Goal: Task Accomplishment & Management: Manage account settings

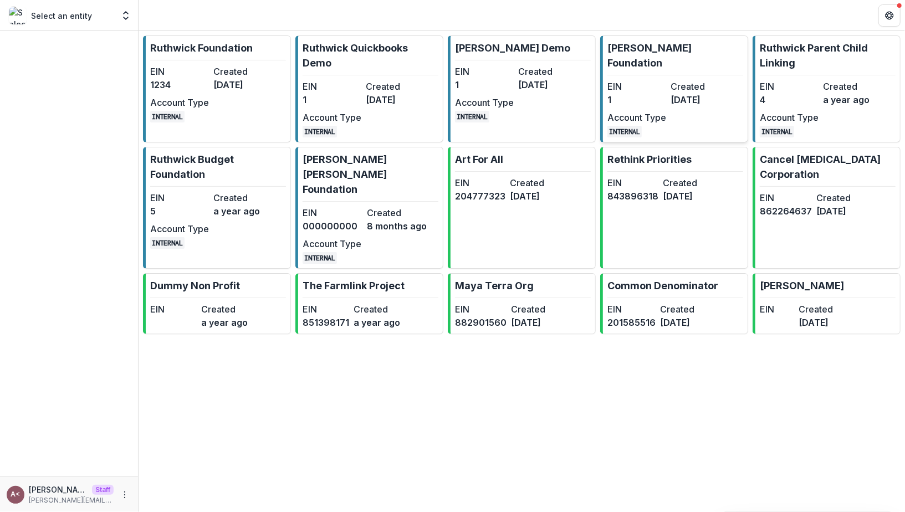
click at [651, 80] on dt "EIN" at bounding box center [636, 86] width 59 height 13
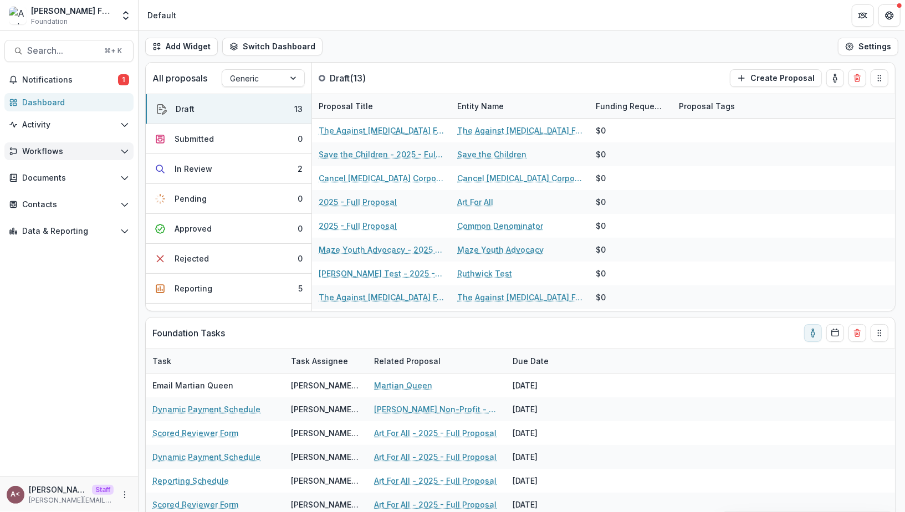
click at [79, 157] on button "Workflows" at bounding box center [68, 151] width 129 height 18
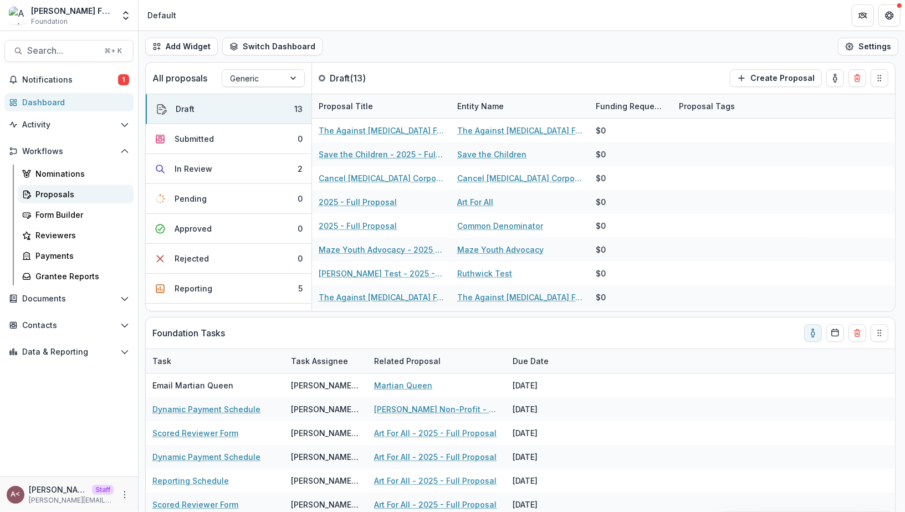
click at [71, 196] on div "Proposals" at bounding box center [79, 194] width 89 height 12
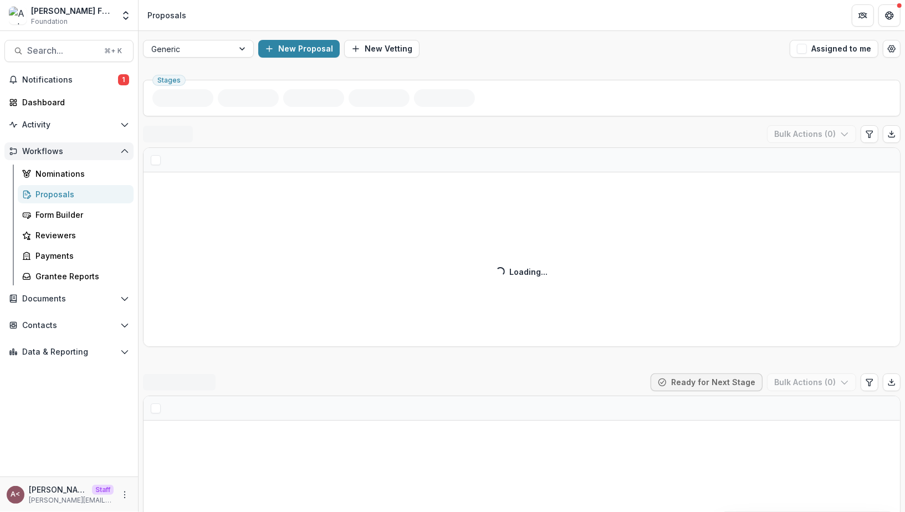
click at [100, 148] on span "Workflows" at bounding box center [69, 151] width 94 height 9
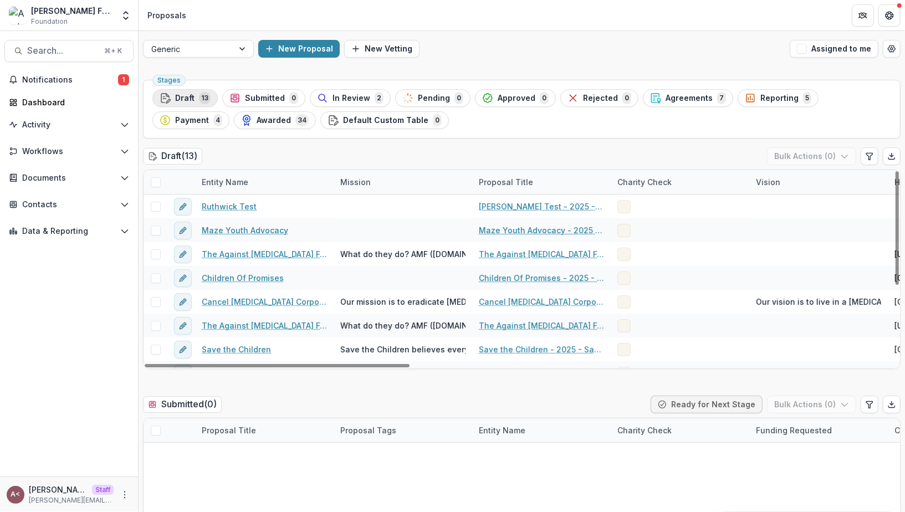
click at [202, 99] on span "13" at bounding box center [205, 98] width 12 height 12
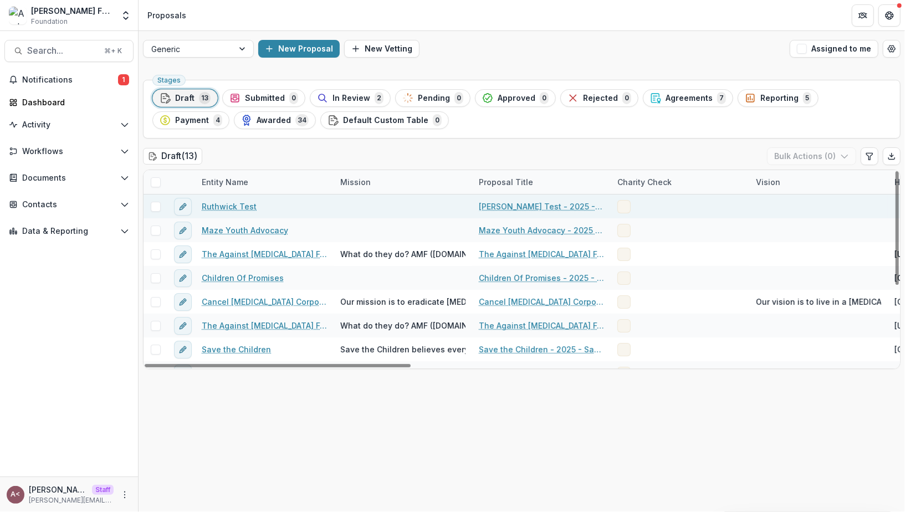
click at [236, 204] on link "Ruthwick Test" at bounding box center [229, 207] width 55 height 12
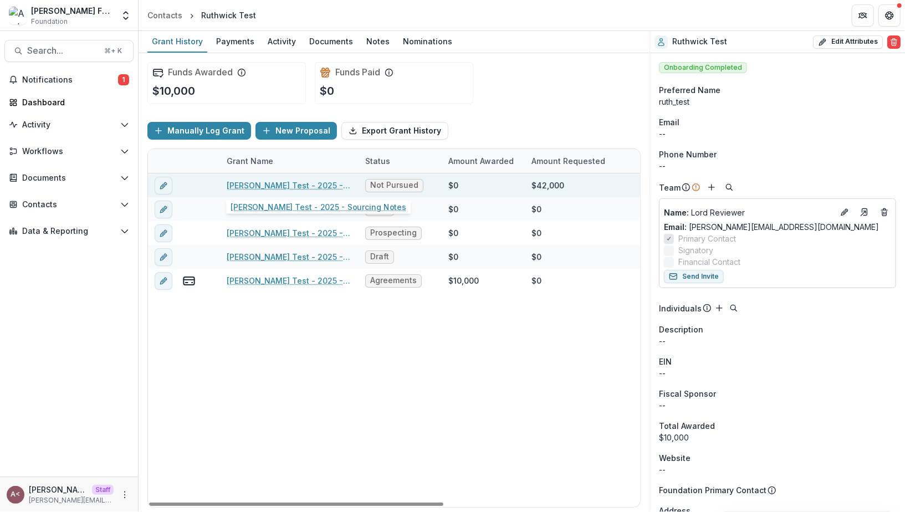
click at [299, 182] on link "Ruthwick Test - 2025 - Sourcing Notes" at bounding box center [289, 186] width 125 height 12
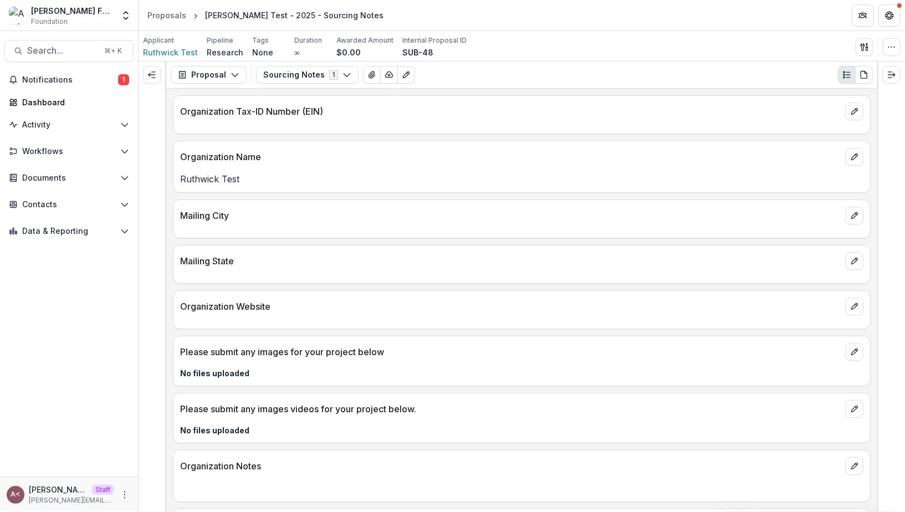
click at [309, 161] on p "Organization Name" at bounding box center [510, 156] width 661 height 13
click at [156, 77] on button "Expand left" at bounding box center [152, 75] width 18 height 18
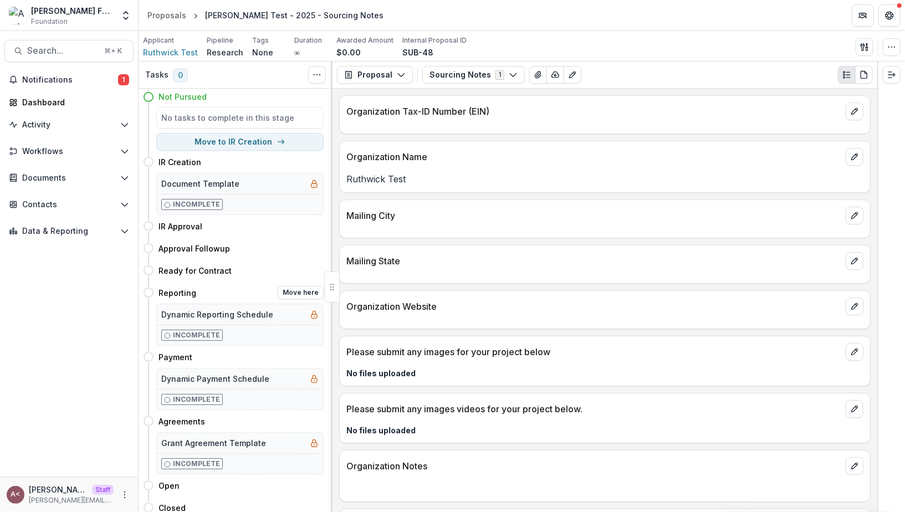
scroll to position [40, 0]
click at [283, 244] on button "Move here" at bounding box center [301, 248] width 46 height 13
select select "**********"
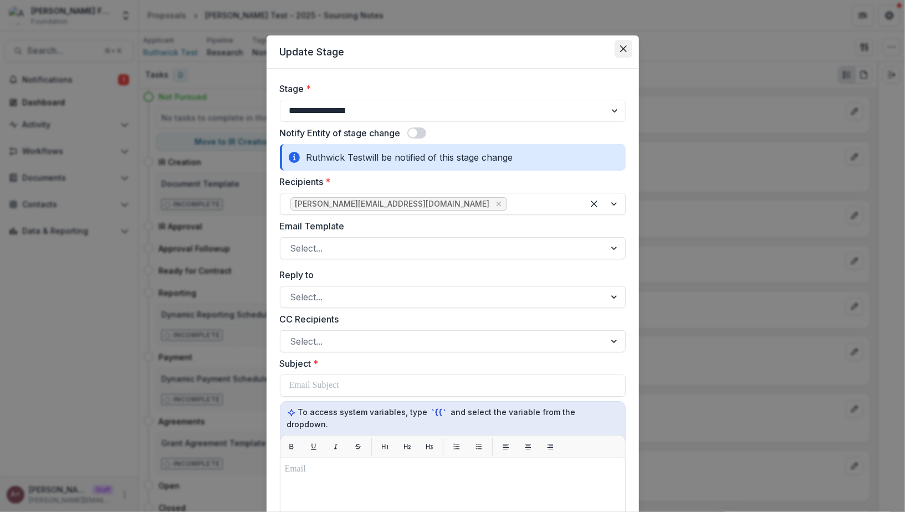
click at [623, 50] on icon "Close" at bounding box center [623, 48] width 7 height 7
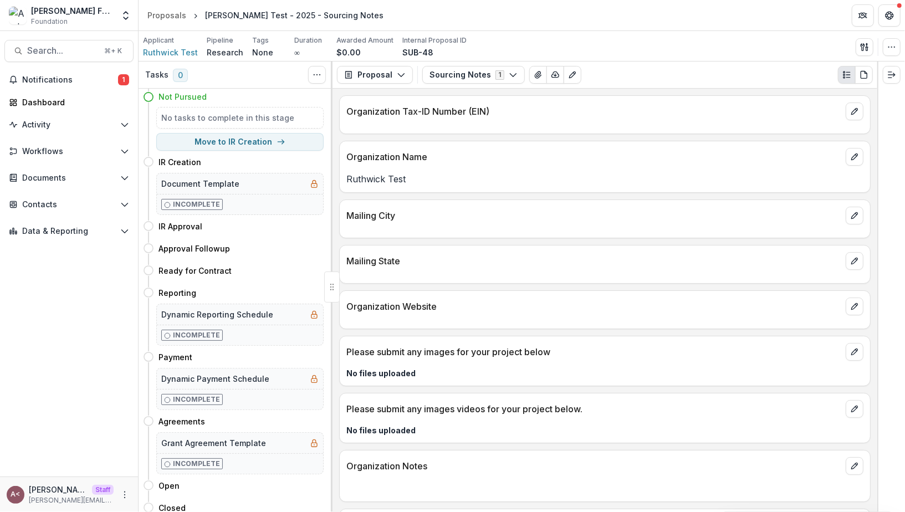
click at [460, 259] on p "Mailing State" at bounding box center [593, 260] width 495 height 13
click at [401, 125] on div at bounding box center [605, 123] width 530 height 7
click at [178, 20] on div "Proposals" at bounding box center [166, 15] width 39 height 12
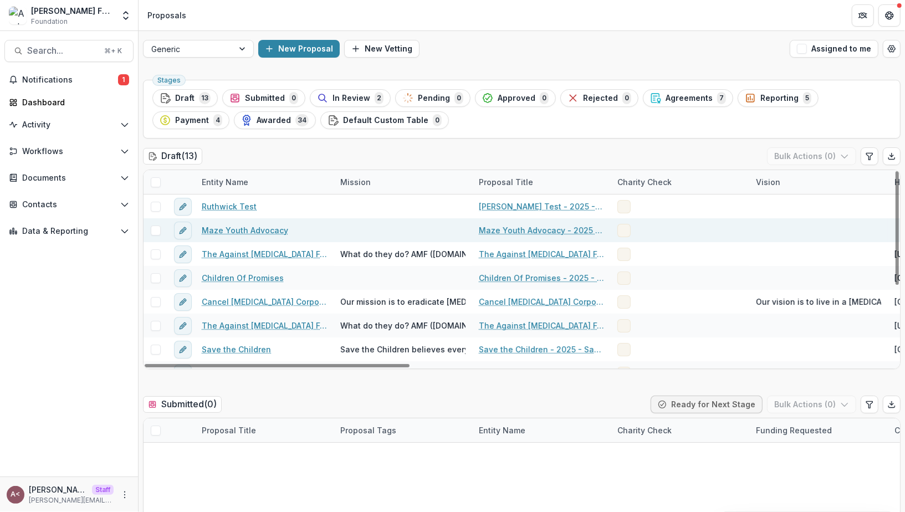
click at [258, 227] on link "Maze Youth Advocacy" at bounding box center [245, 230] width 86 height 12
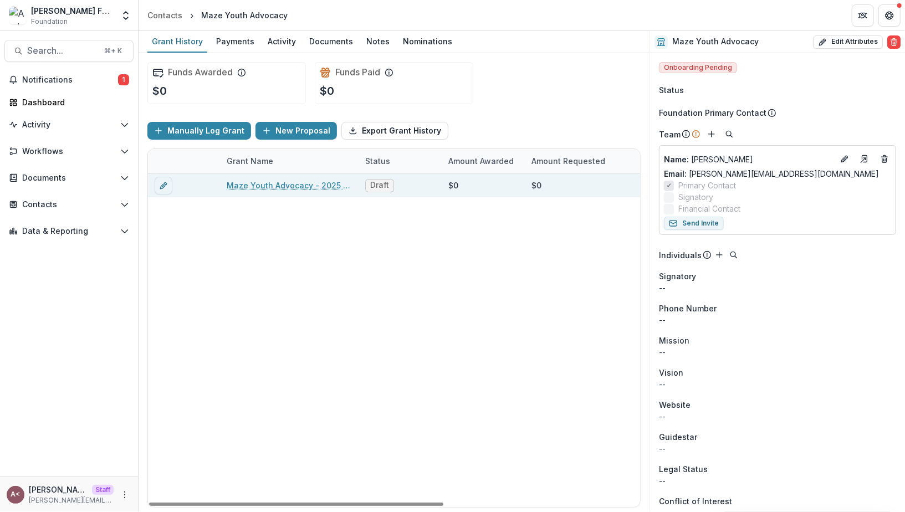
click at [300, 187] on link "Maze Youth Advocacy - 2025 - [PERSON_NAME]" at bounding box center [289, 186] width 125 height 12
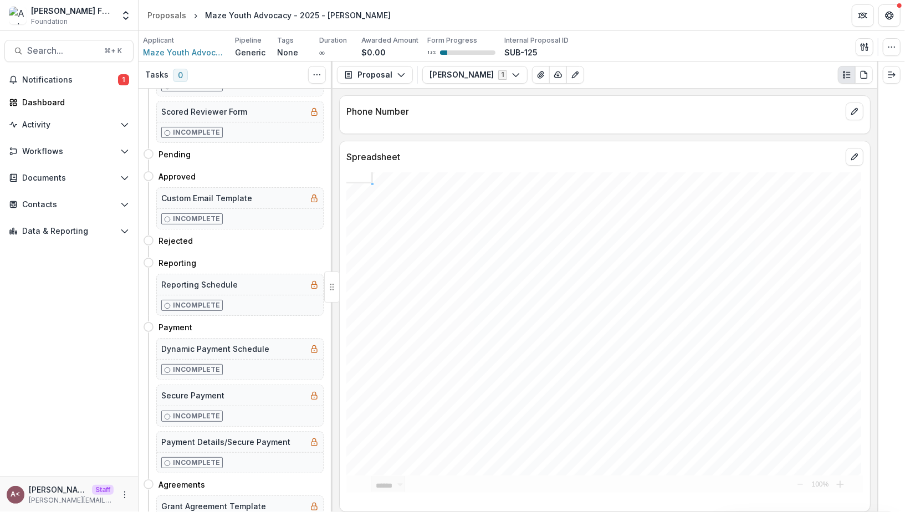
scroll to position [179, 0]
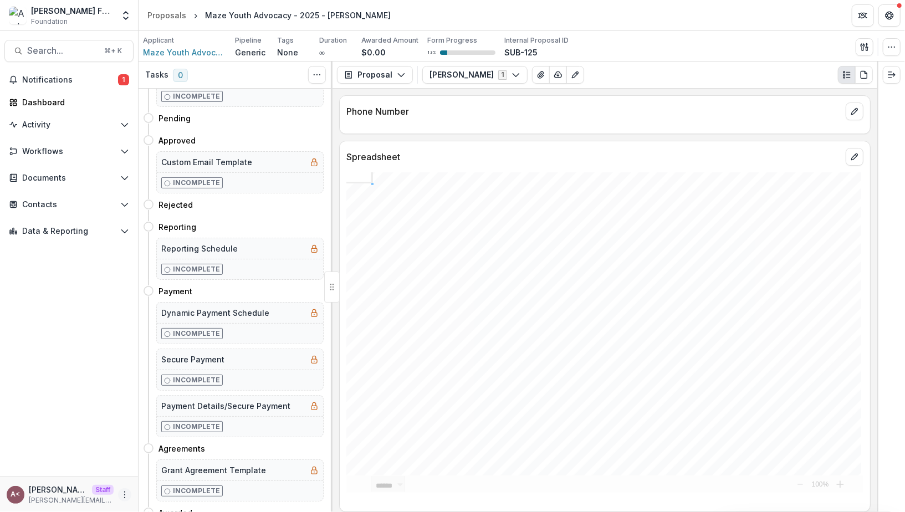
click at [119, 496] on button "More" at bounding box center [124, 494] width 13 height 13
click at [153, 477] on link "User Settings" at bounding box center [198, 471] width 119 height 18
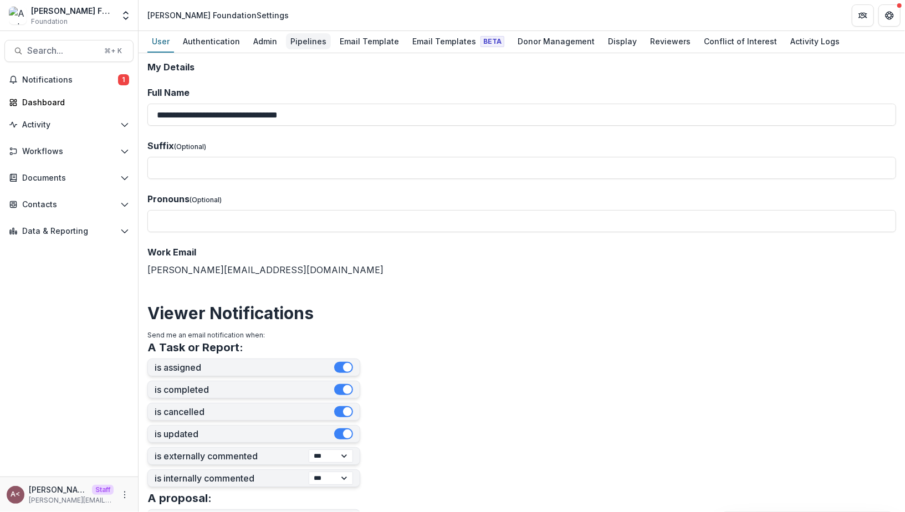
click at [313, 32] on link "Pipelines" at bounding box center [308, 42] width 45 height 22
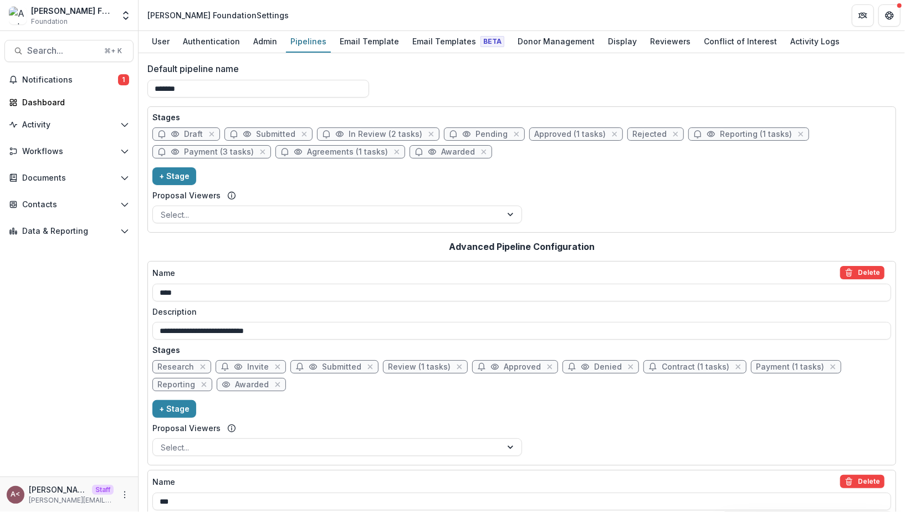
click at [374, 135] on span "In Review (2 tasks)" at bounding box center [386, 134] width 74 height 9
select select "******"
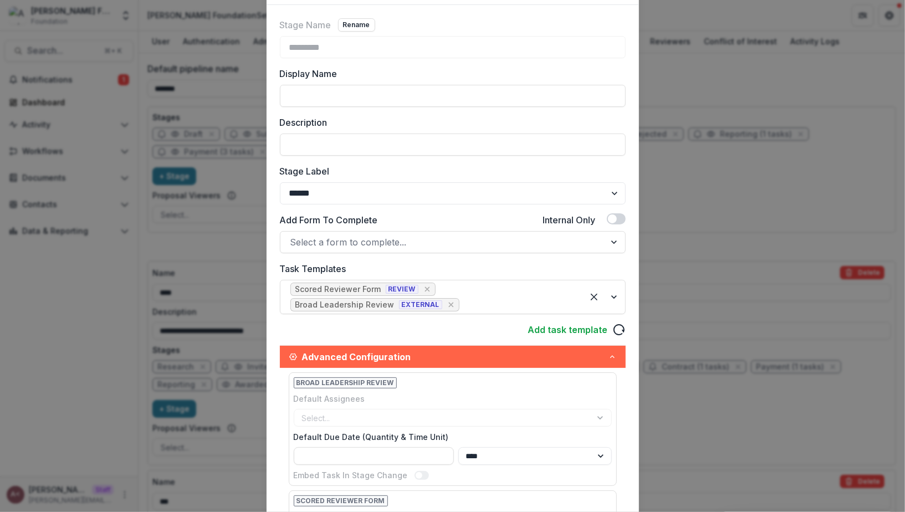
scroll to position [115, 0]
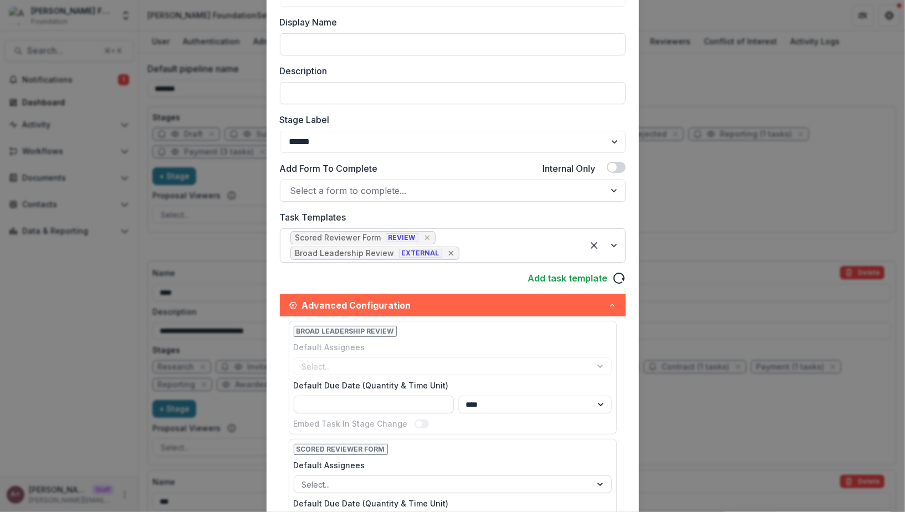
click at [447, 252] on icon "Remove [object Object]" at bounding box center [451, 253] width 9 height 9
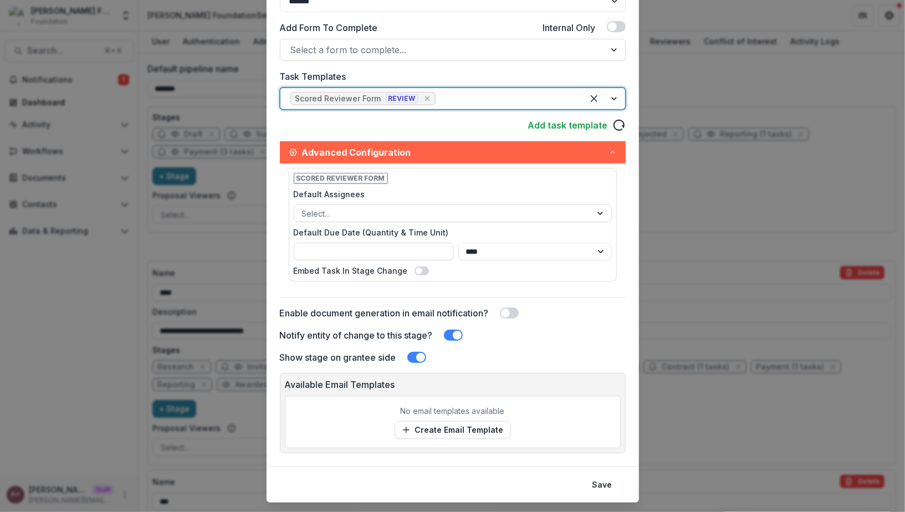
scroll to position [278, 0]
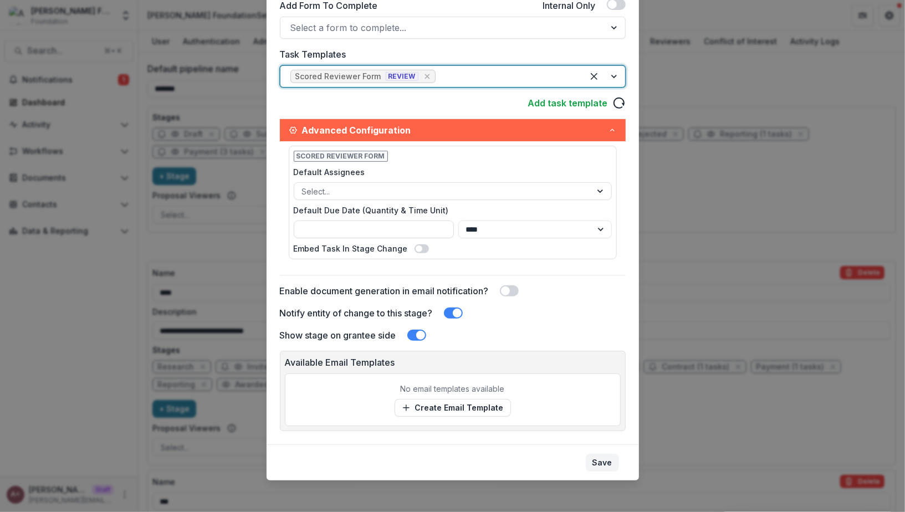
click at [592, 454] on button "Save" at bounding box center [602, 463] width 33 height 18
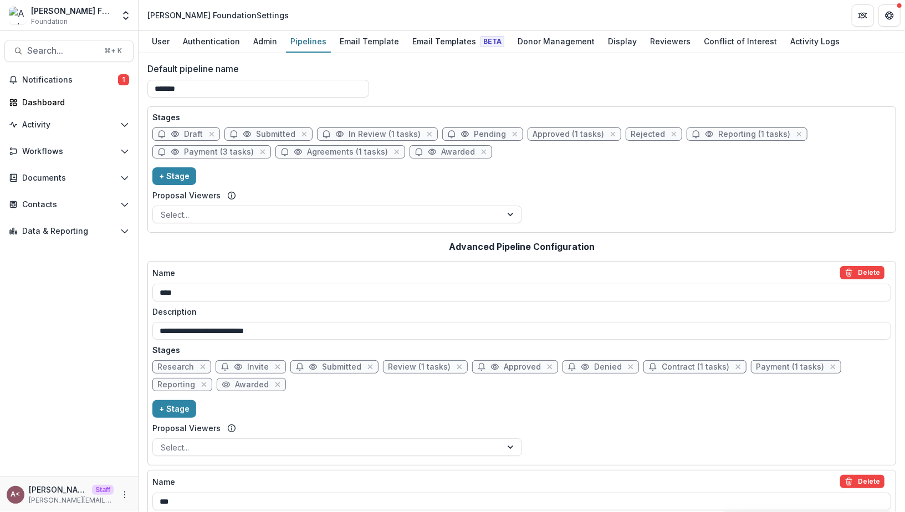
click at [576, 135] on span "Approved (1 tasks)" at bounding box center [568, 134] width 71 height 9
select select "********"
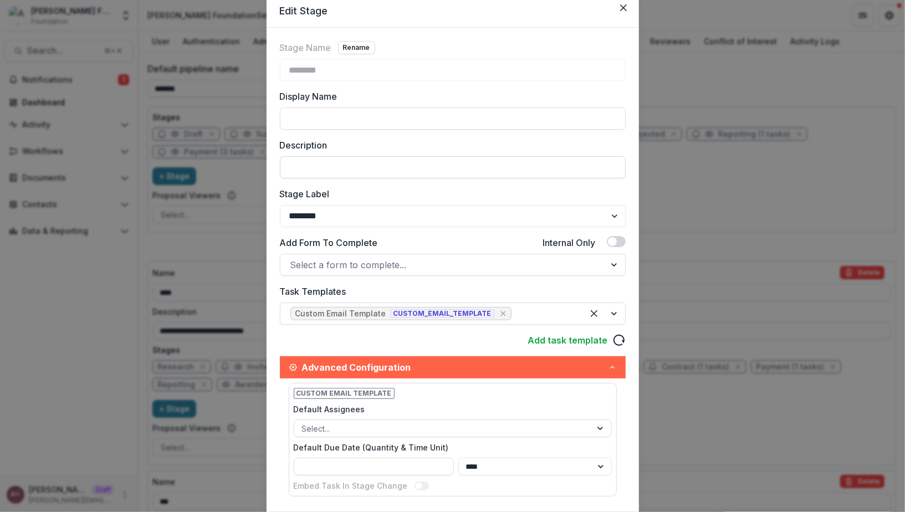
scroll to position [0, 0]
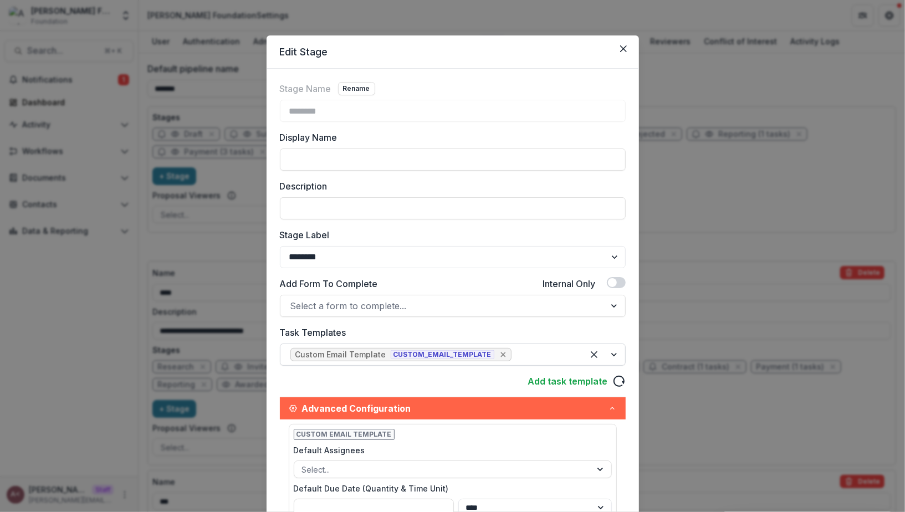
click at [499, 350] on icon "Remove [object Object]" at bounding box center [503, 354] width 9 height 9
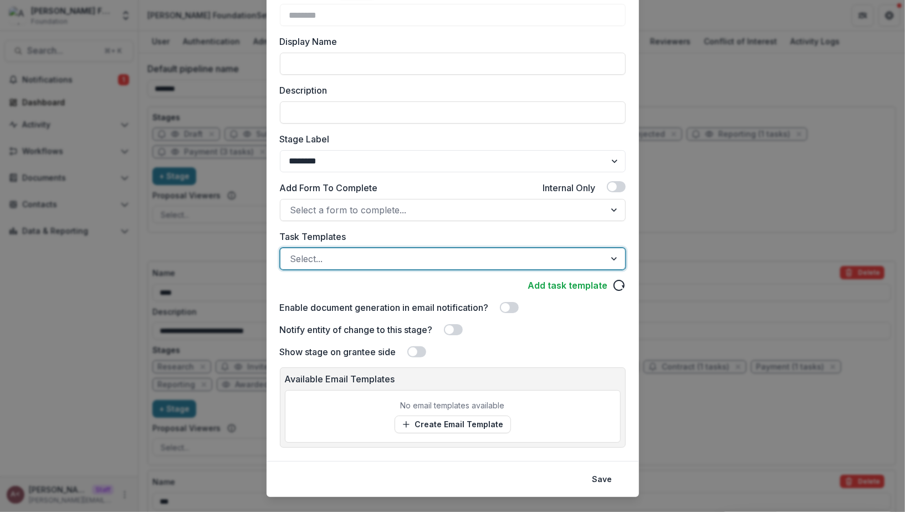
scroll to position [114, 0]
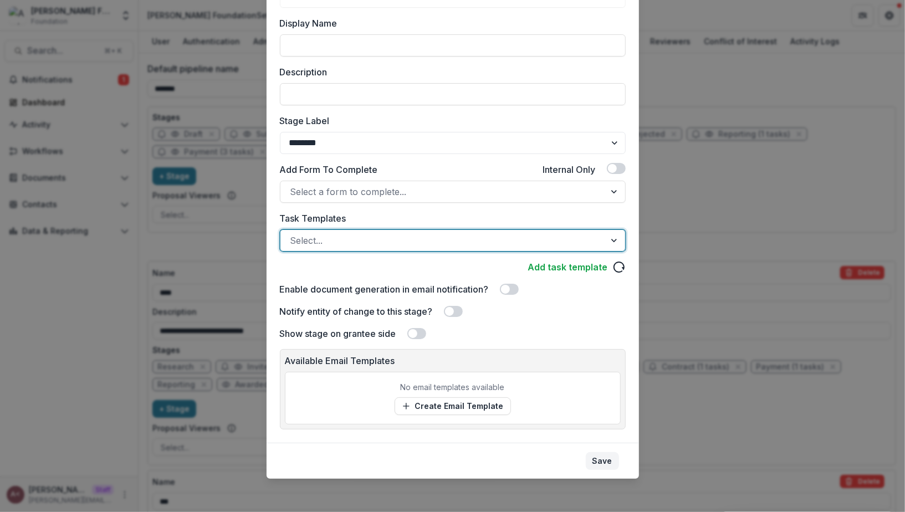
click at [588, 454] on button "Save" at bounding box center [602, 461] width 33 height 18
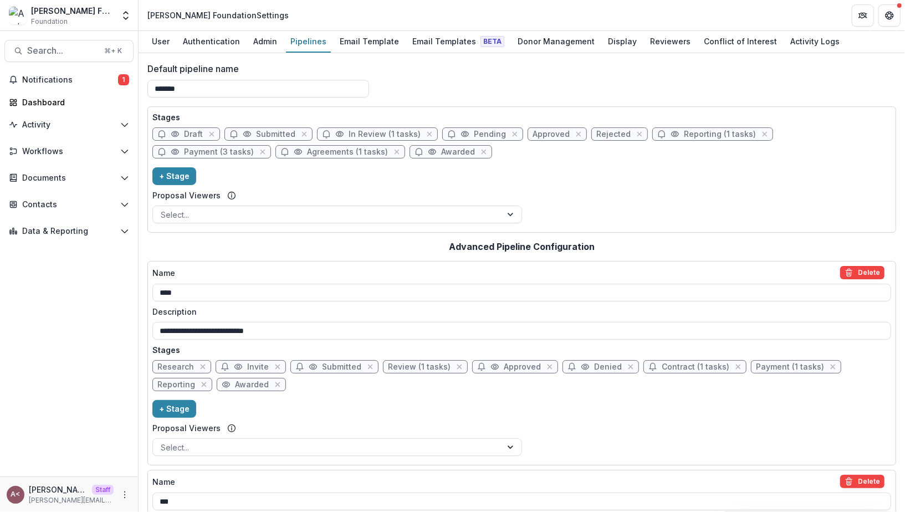
click at [684, 132] on span "Reporting (1 tasks)" at bounding box center [720, 134] width 72 height 9
select select "*********"
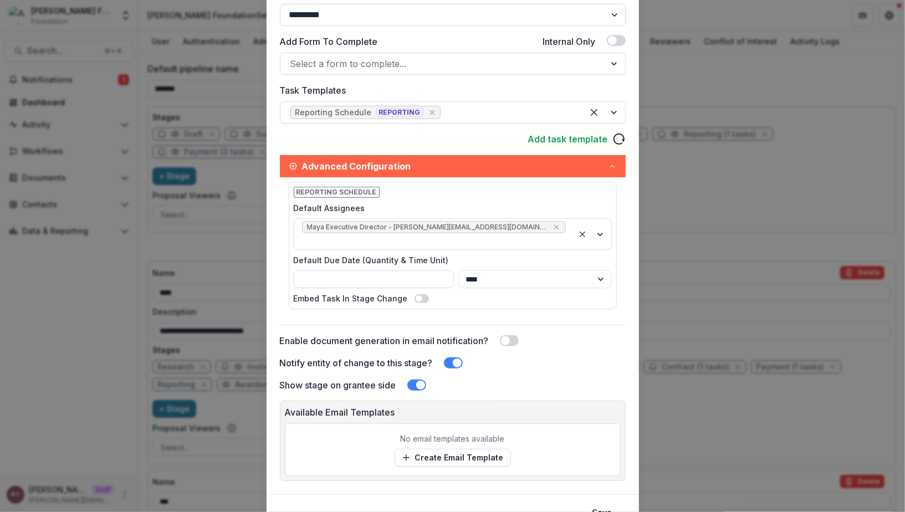
scroll to position [161, 0]
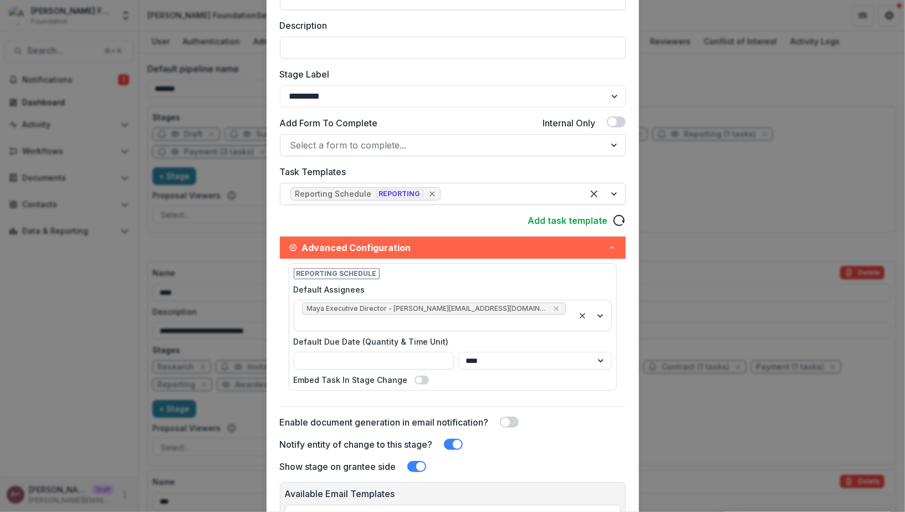
click at [428, 192] on icon "Remove [object Object]" at bounding box center [432, 194] width 9 height 9
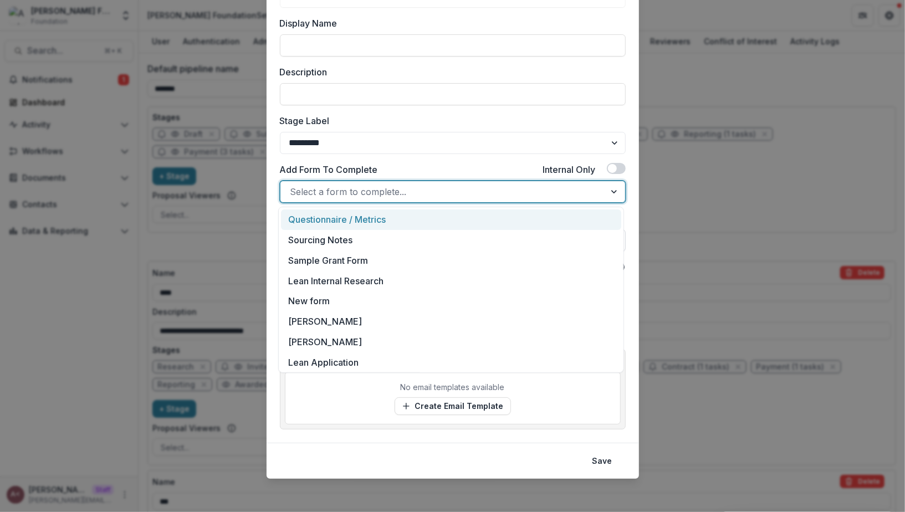
click at [424, 192] on div at bounding box center [442, 192] width 305 height 16
click at [407, 163] on div "Add Form To Complete Internal Only" at bounding box center [453, 172] width 346 height 18
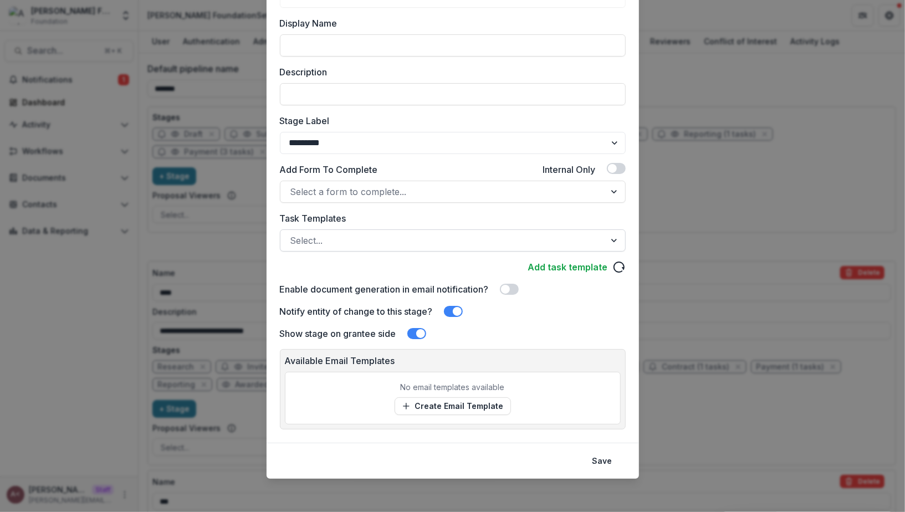
click at [383, 249] on div "Select..." at bounding box center [453, 240] width 346 height 22
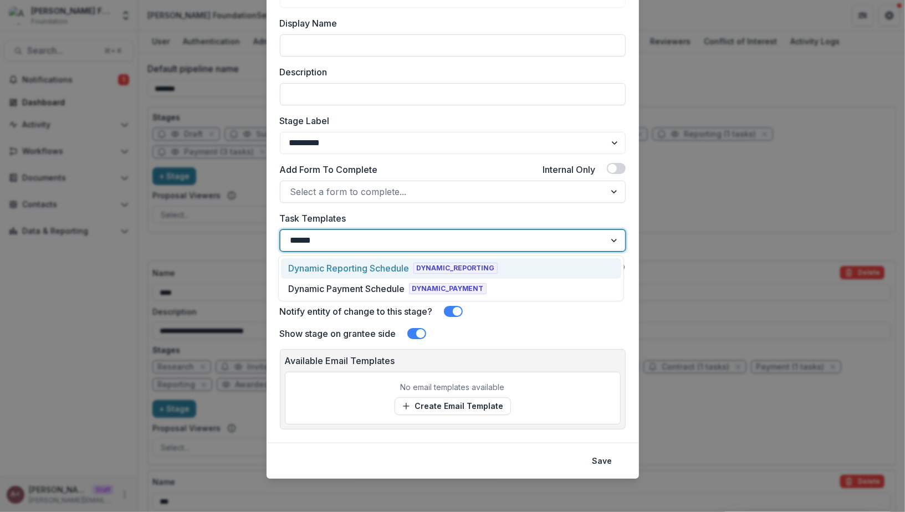
type input "*******"
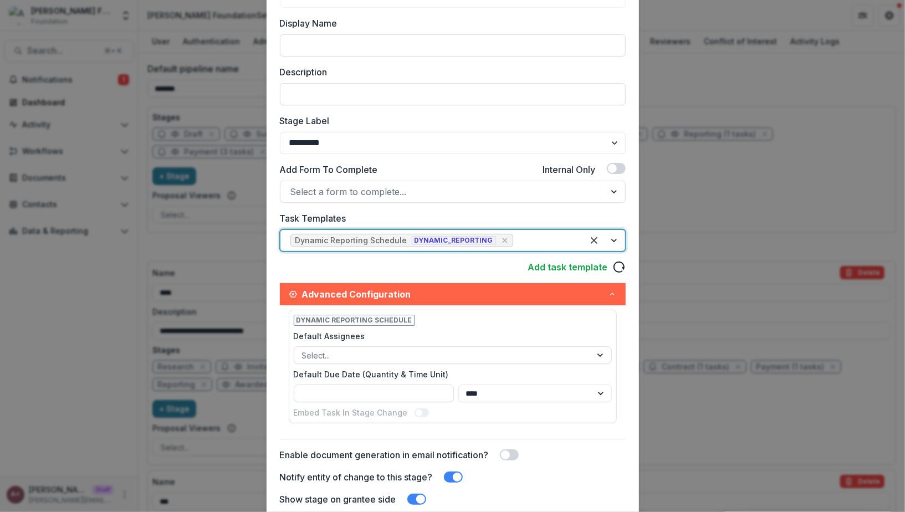
scroll to position [278, 0]
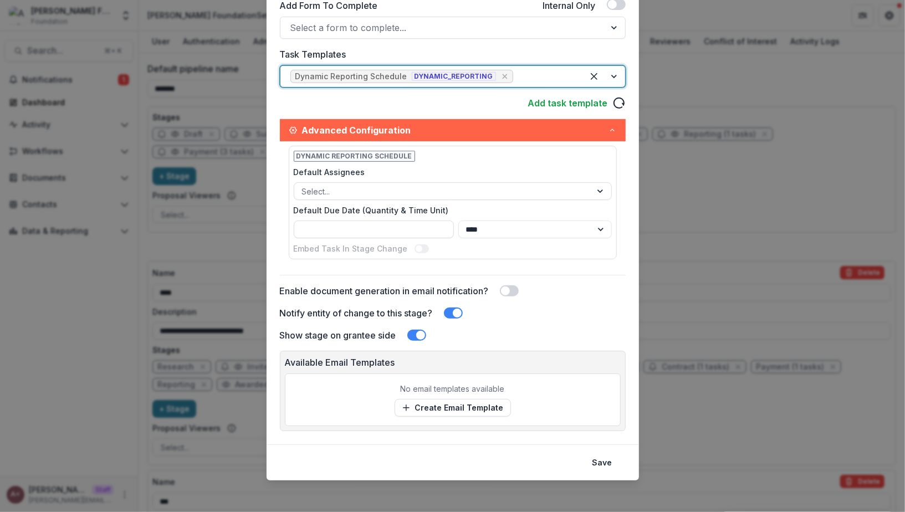
click at [608, 462] on button "Save" at bounding box center [602, 463] width 33 height 18
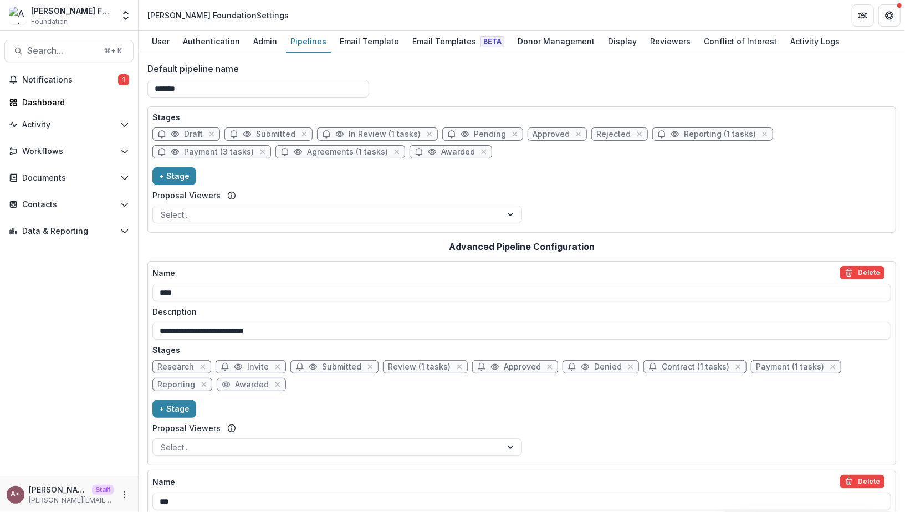
click at [254, 147] on span "Payment (3 tasks)" at bounding box center [219, 151] width 70 height 9
select select "*******"
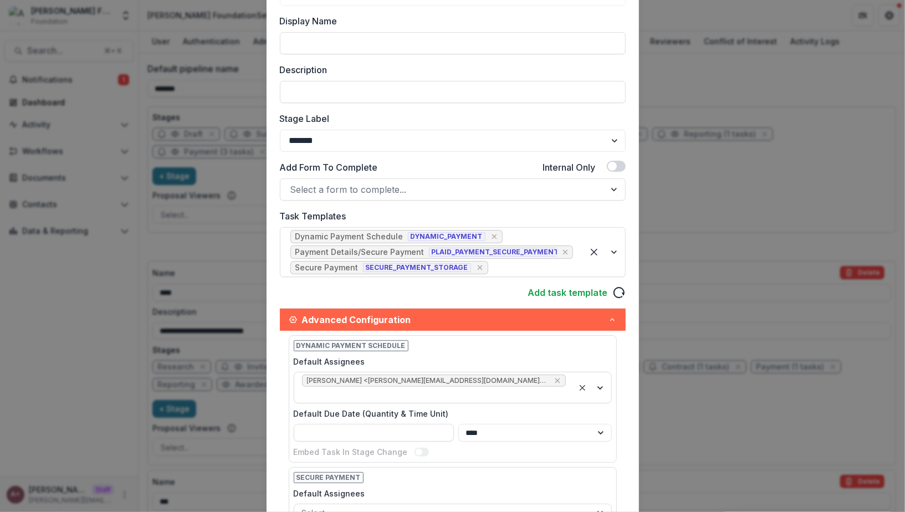
scroll to position [130, 0]
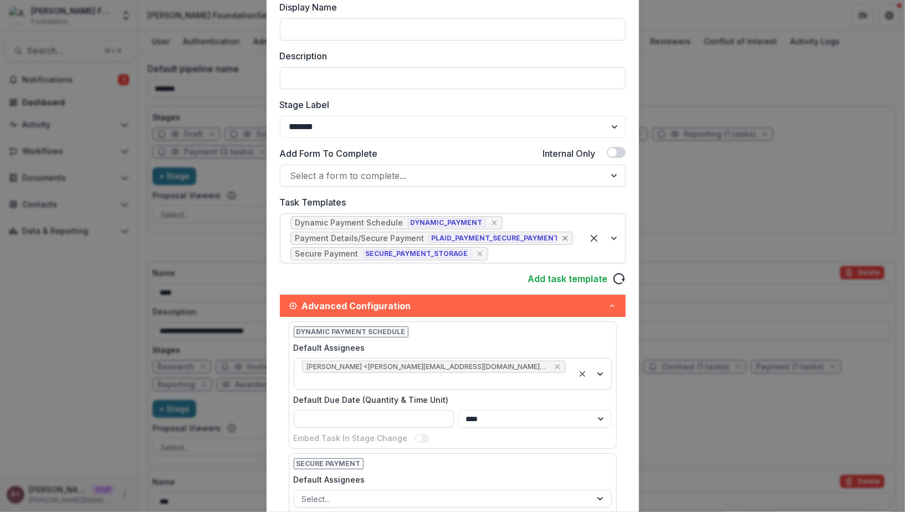
click at [564, 238] on icon "Remove [object Object]" at bounding box center [565, 238] width 5 height 5
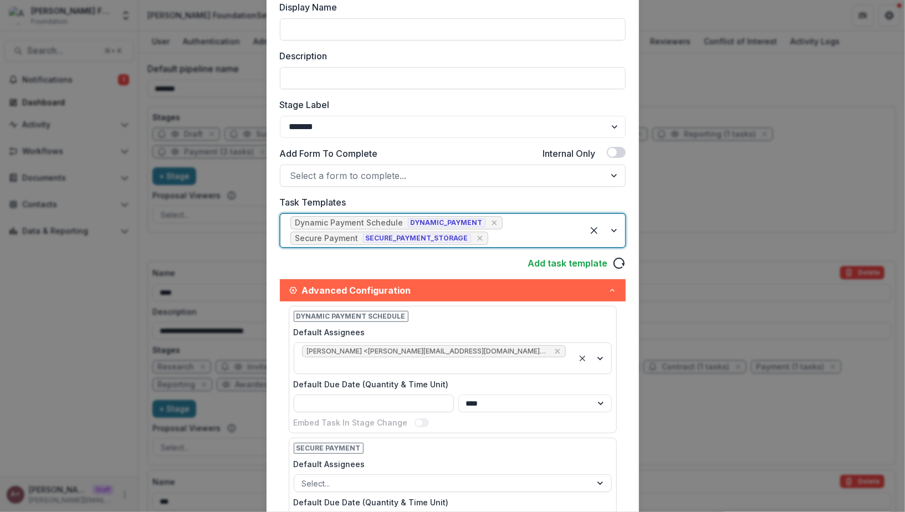
click at [475, 239] on icon "Remove [object Object]" at bounding box center [479, 238] width 9 height 9
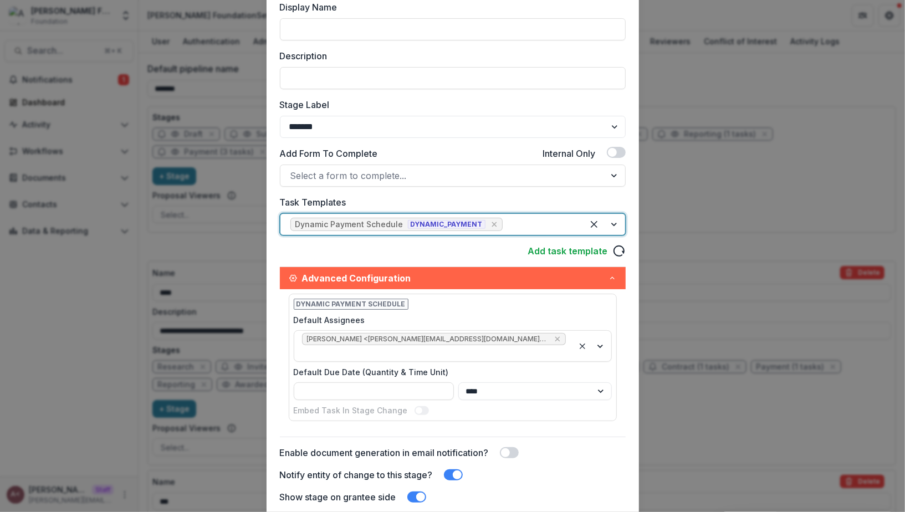
scroll to position [278, 0]
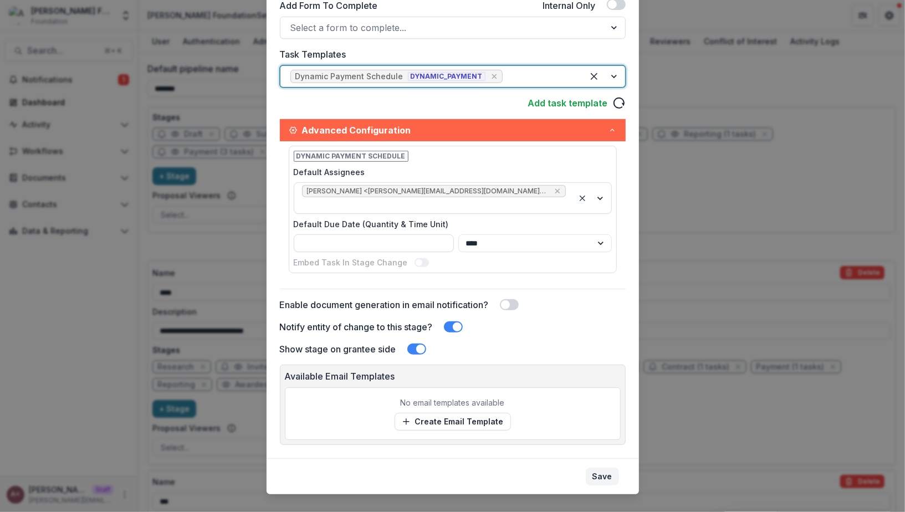
click at [593, 468] on button "Save" at bounding box center [602, 477] width 33 height 18
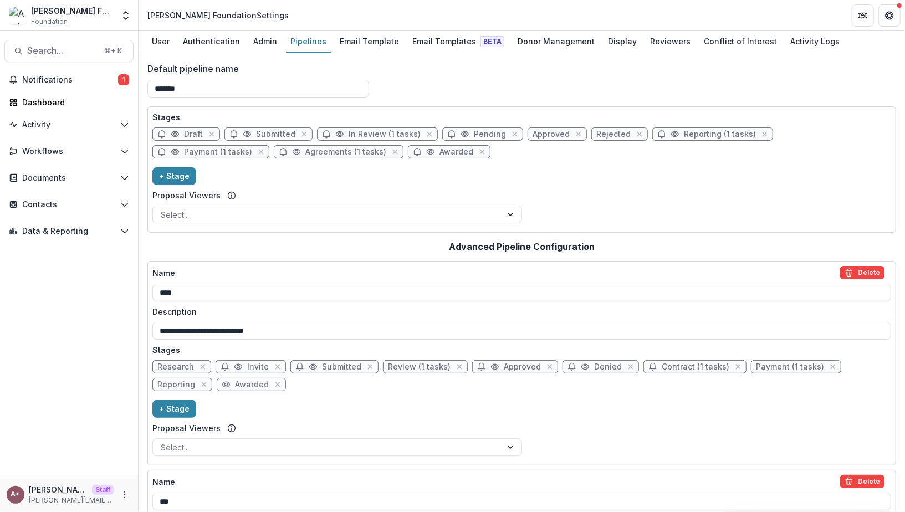
click at [474, 165] on div "Stages Draft Submitted In Review (1 tasks) Pending Approved Rejected Reporting …" at bounding box center [521, 169] width 739 height 116
click at [305, 150] on span "Agreements (1 tasks)" at bounding box center [345, 151] width 81 height 9
select select "********"
select select
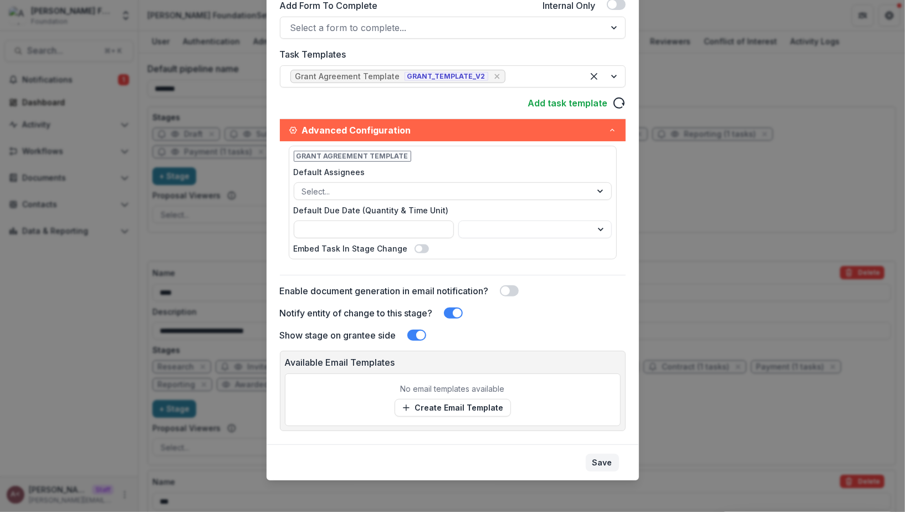
click at [601, 454] on button "Save" at bounding box center [602, 463] width 33 height 18
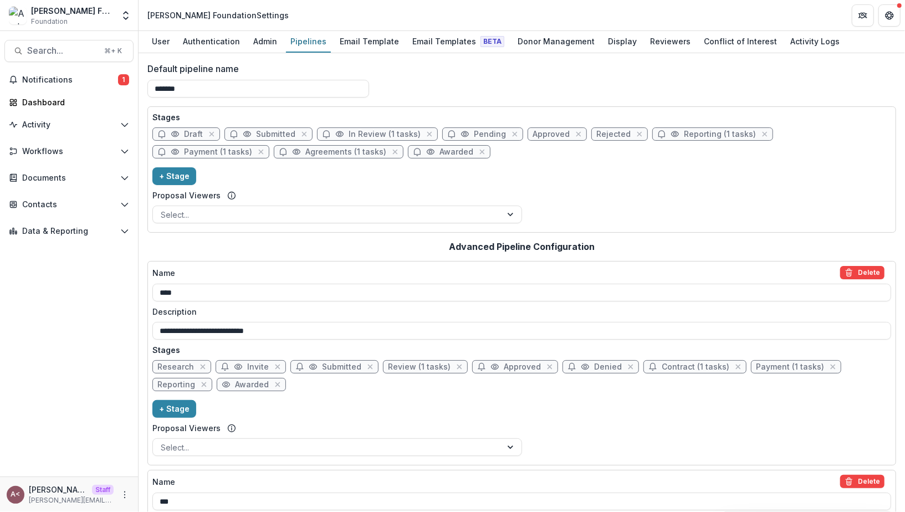
click at [461, 179] on div "Stages Draft Submitted In Review (1 tasks) Pending Approved Rejected Reporting …" at bounding box center [521, 169] width 739 height 116
click at [356, 133] on span "In Review (1 tasks)" at bounding box center [385, 134] width 72 height 9
select select "******"
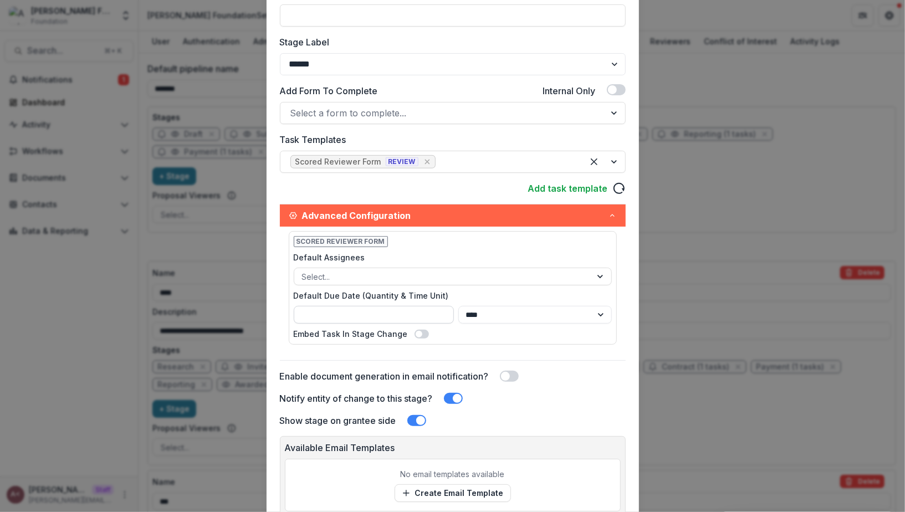
scroll to position [151, 0]
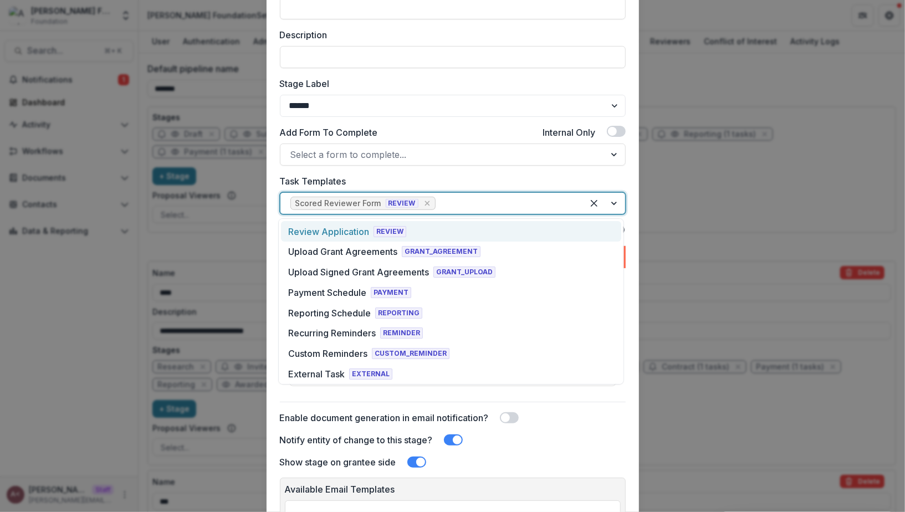
click at [441, 206] on div at bounding box center [505, 204] width 135 height 16
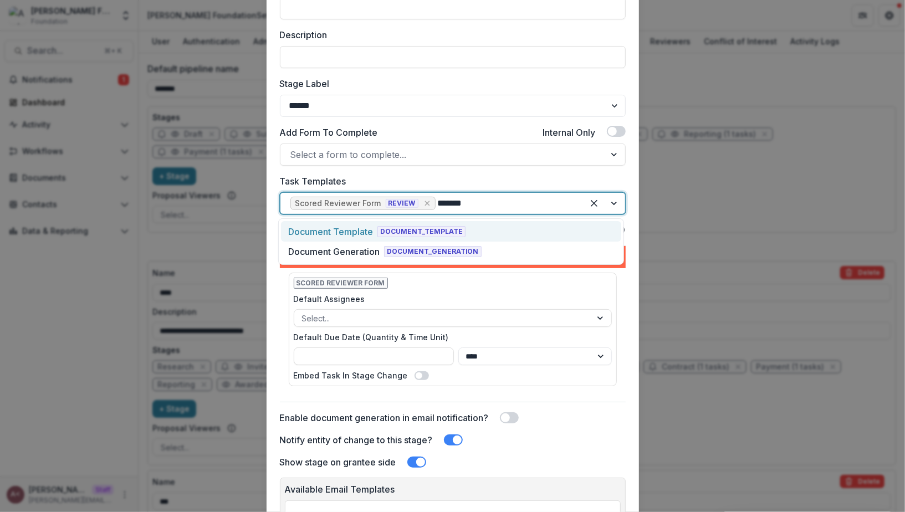
type input "********"
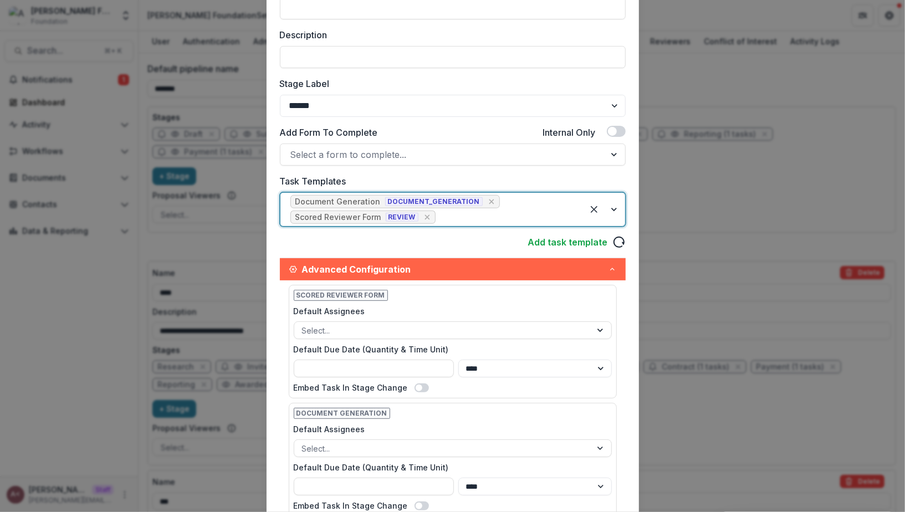
click at [476, 240] on div "Add task template" at bounding box center [453, 242] width 346 height 13
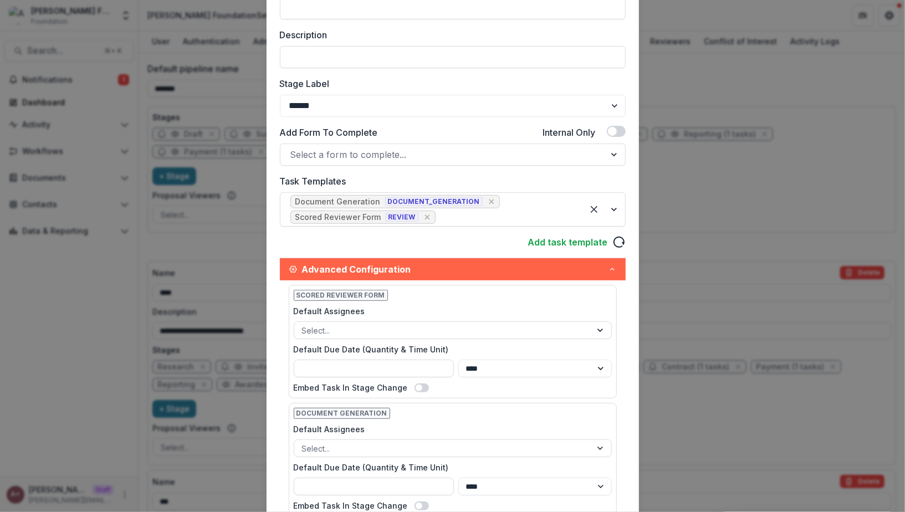
scroll to position [259, 0]
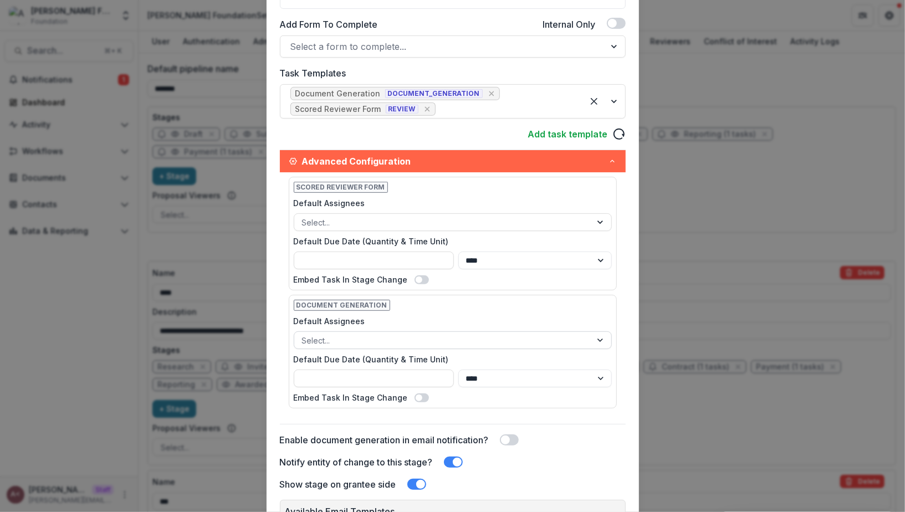
click at [396, 337] on div at bounding box center [442, 341] width 281 height 14
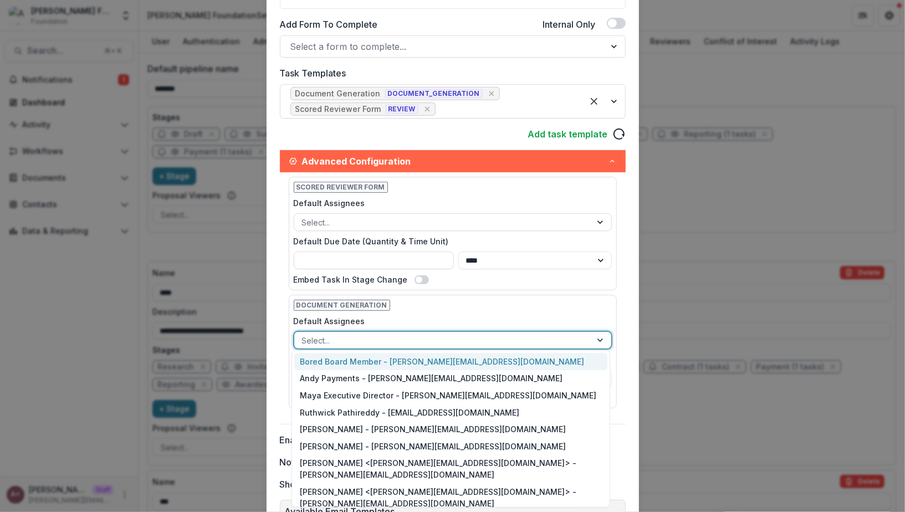
click at [396, 337] on div at bounding box center [442, 341] width 281 height 14
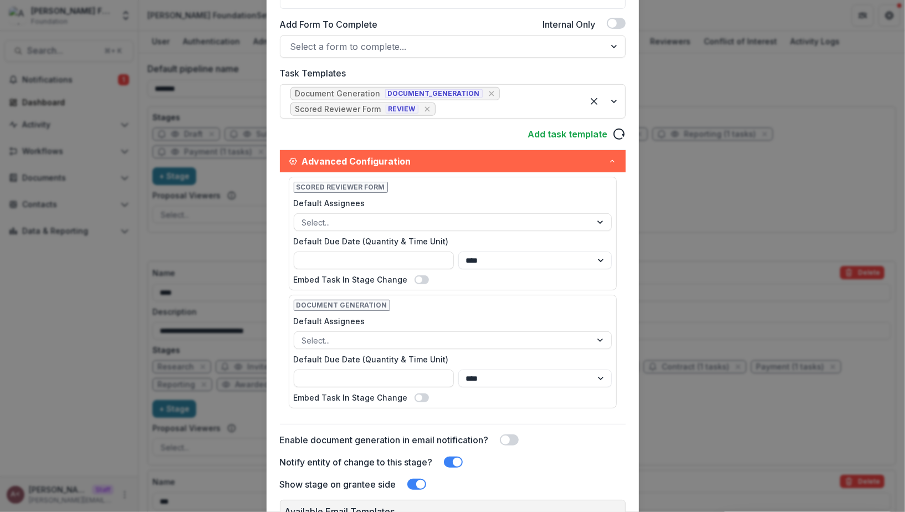
click at [493, 301] on div "Document Generation Default Assignees Select... Default Due Date (Quantity & Ti…" at bounding box center [453, 352] width 328 height 114
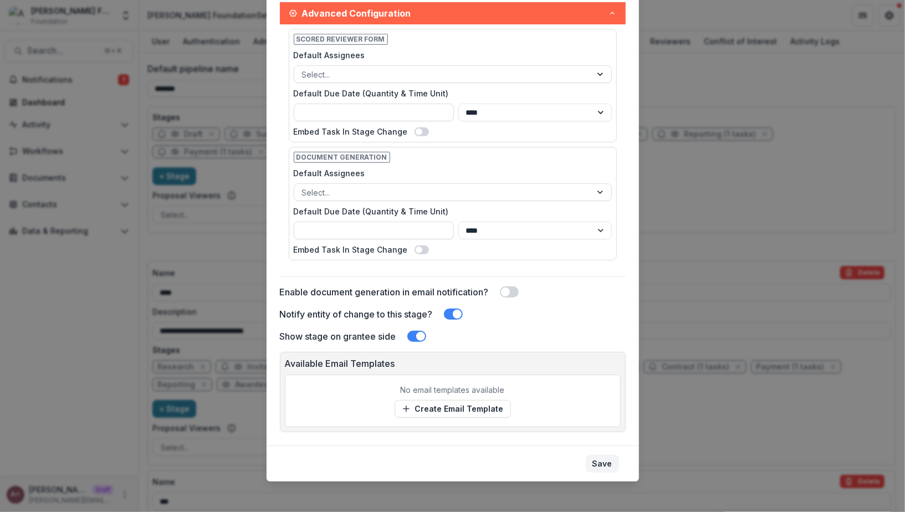
click at [591, 455] on button "Save" at bounding box center [602, 464] width 33 height 18
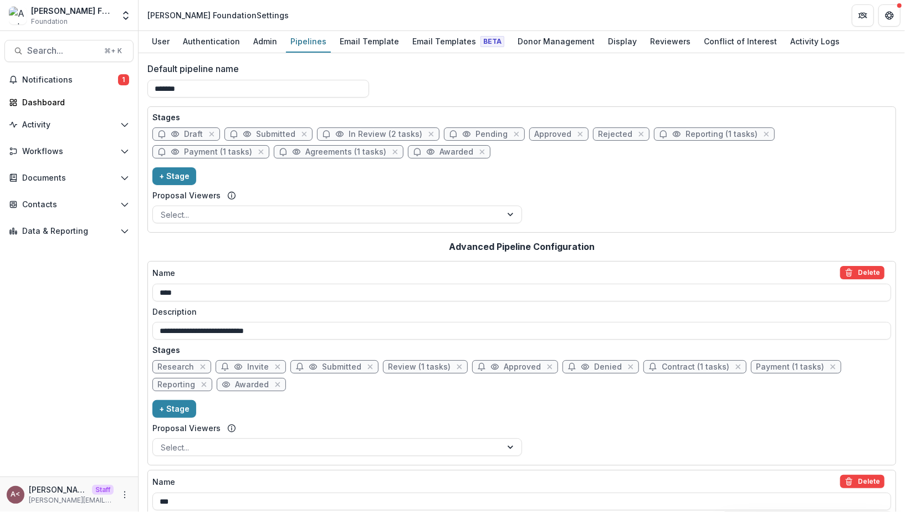
click at [389, 162] on div "Stages Draft Submitted In Review (2 tasks) Pending Approved Rejected Reporting …" at bounding box center [521, 169] width 739 height 116
click at [179, 131] on span "Draft" at bounding box center [186, 133] width 68 height 13
click at [184, 135] on span "Draft" at bounding box center [193, 134] width 19 height 9
select select "*****"
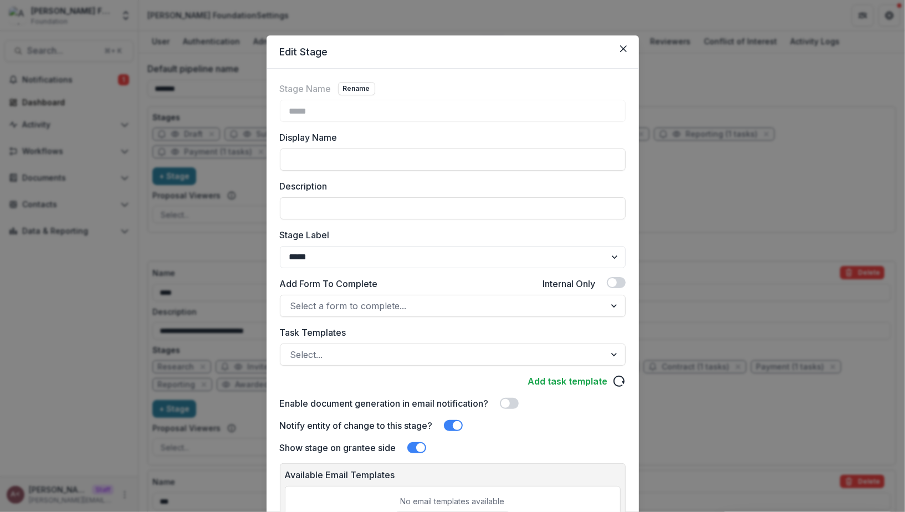
scroll to position [114, 0]
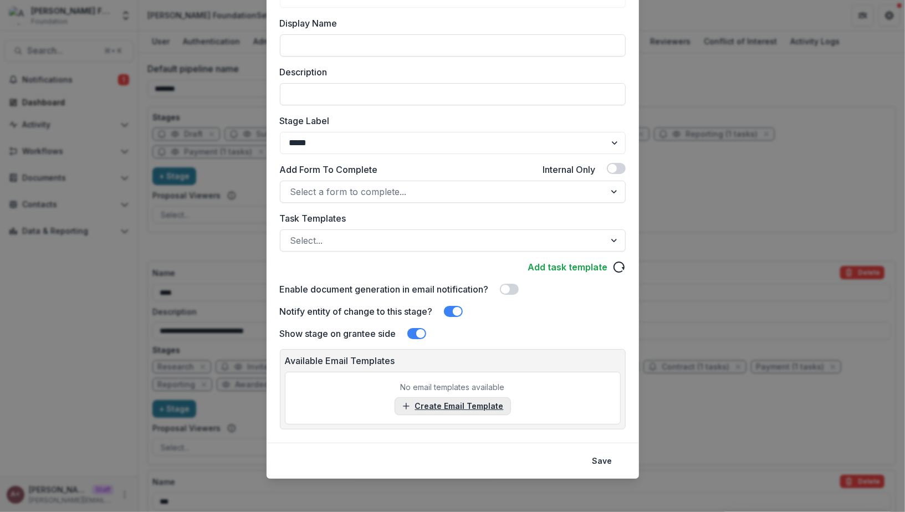
click at [463, 407] on link "Create Email Template" at bounding box center [453, 406] width 116 height 18
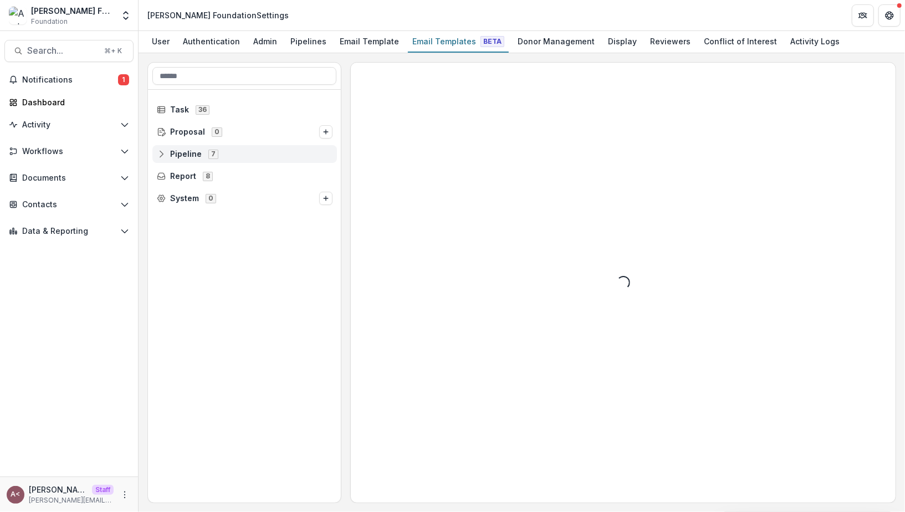
click at [167, 152] on span "Pipeline 7" at bounding box center [245, 153] width 176 height 9
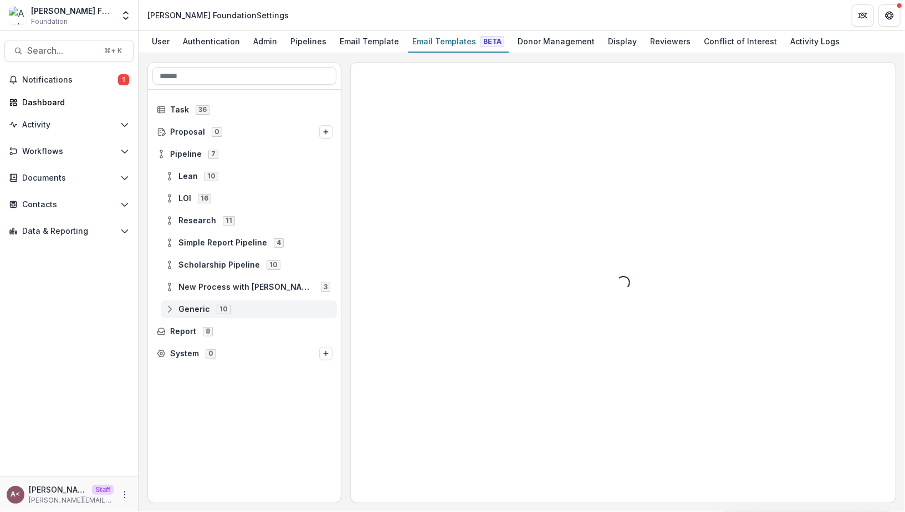
click at [172, 308] on icon at bounding box center [169, 309] width 9 height 9
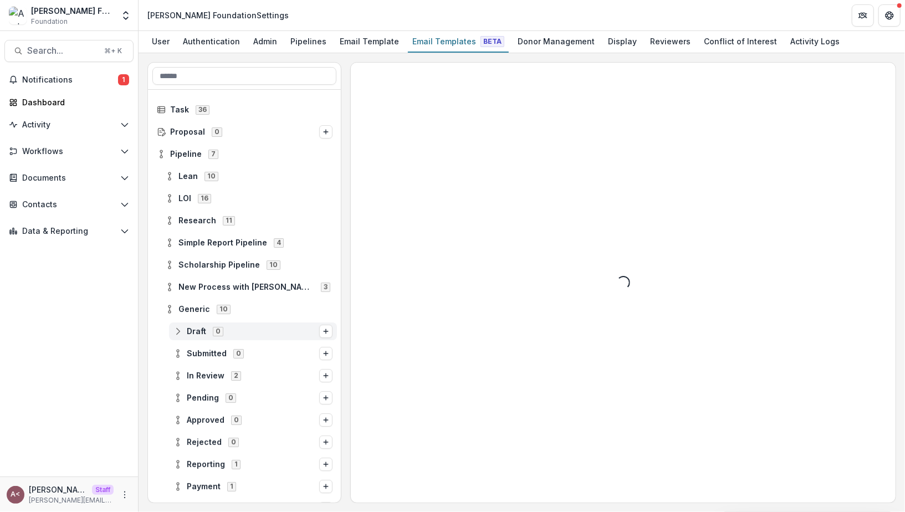
click at [212, 326] on div "0" at bounding box center [218, 330] width 15 height 9
click at [326, 331] on button "Options" at bounding box center [325, 331] width 13 height 13
click at [275, 324] on button "Stage Change Message" at bounding box center [237, 324] width 150 height 16
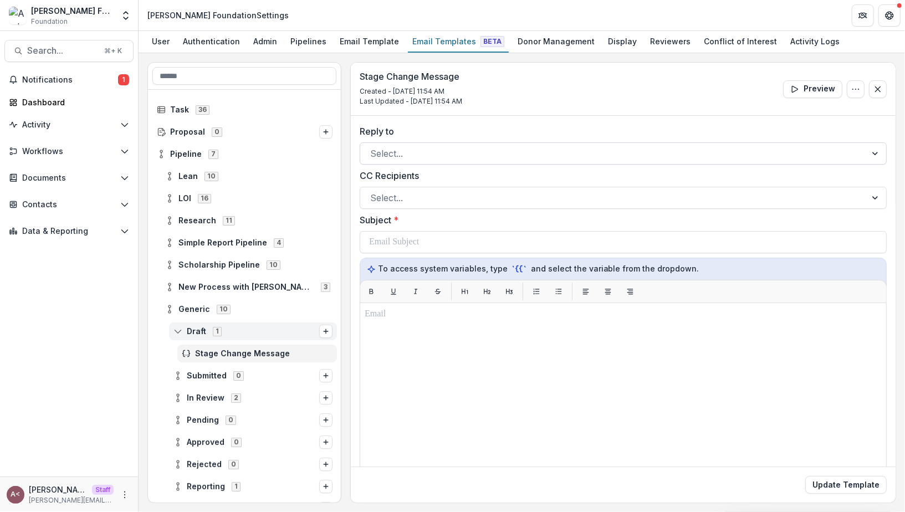
click at [427, 146] on div at bounding box center [613, 154] width 486 height 16
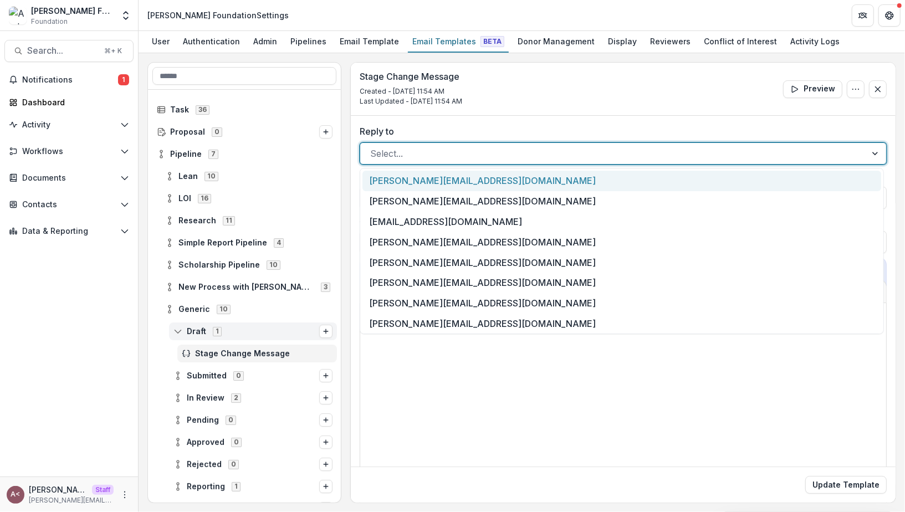
click at [464, 123] on div "Reply to andrew+bored@trytemelio.com, 1 of 9. 9 results available. Use Up and D…" at bounding box center [623, 373] width 545 height 514
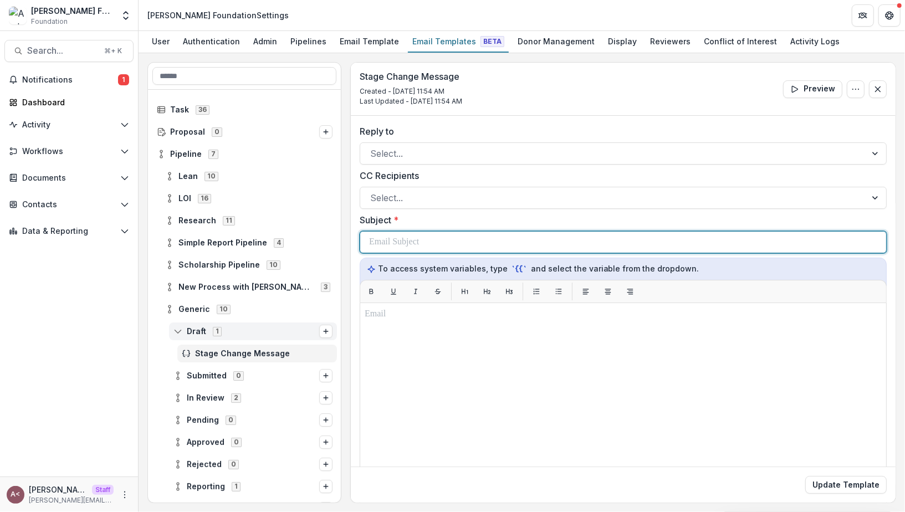
click at [419, 238] on p at bounding box center [394, 242] width 50 height 13
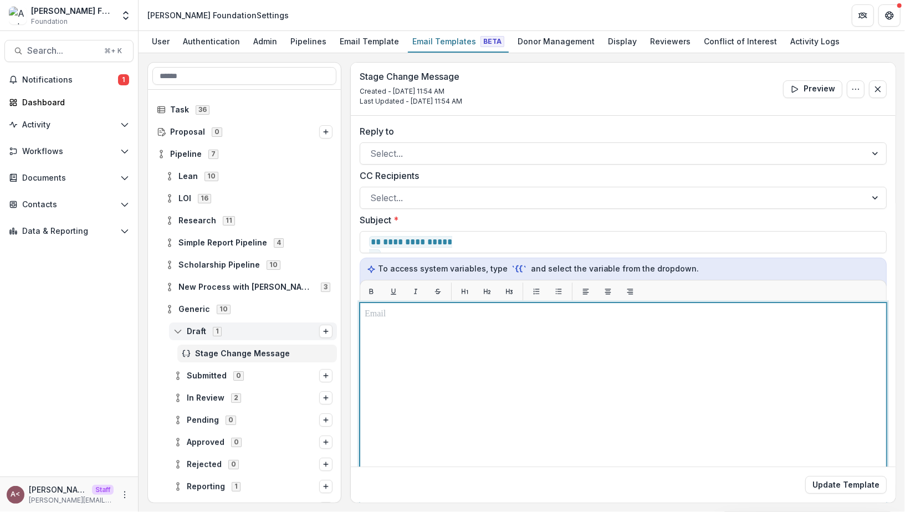
click at [478, 315] on p at bounding box center [623, 314] width 517 height 13
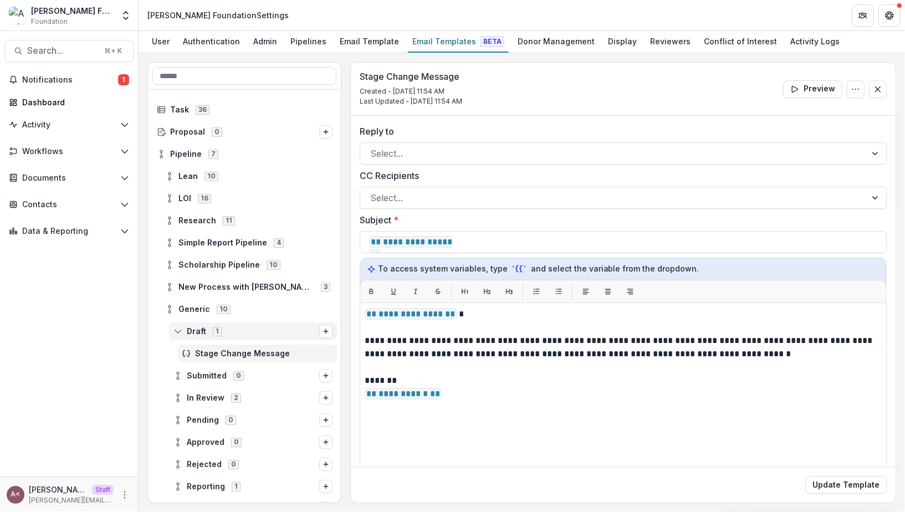
click at [514, 111] on div "Stage Change Message Created - Sep 10, 2025 @ 11:54 AM Last Updated - Sep 10, 2…" at bounding box center [623, 89] width 545 height 53
click at [841, 483] on button "Update Template" at bounding box center [845, 485] width 81 height 18
click at [841, 487] on button "Update Template" at bounding box center [845, 485] width 81 height 18
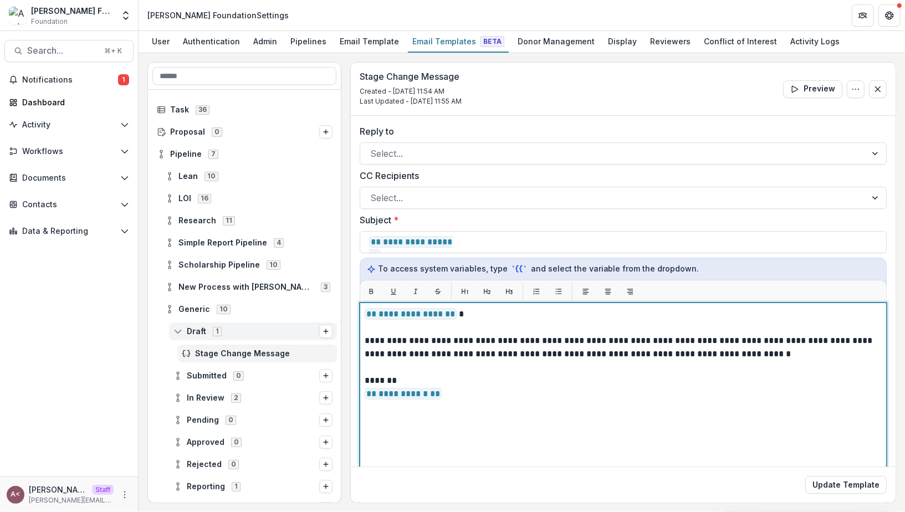
click at [625, 402] on div "**********" at bounding box center [623, 441] width 517 height 267
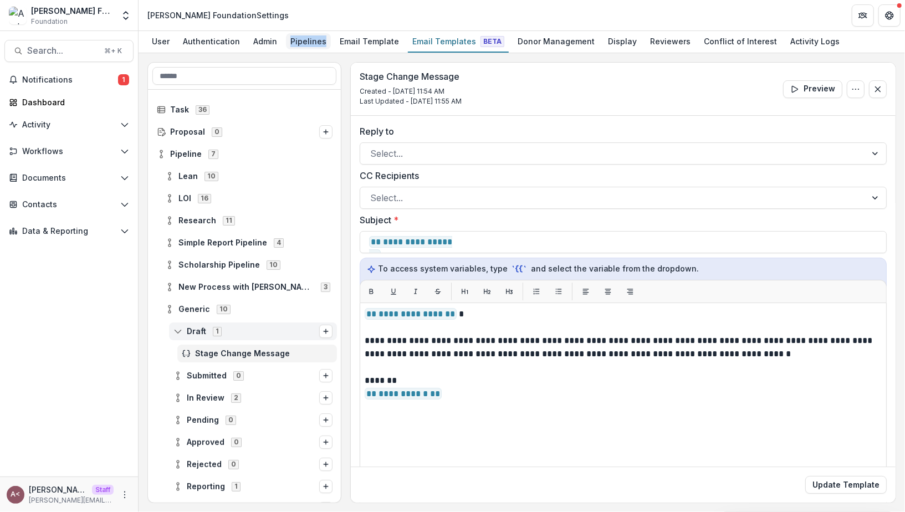
click at [311, 44] on div "Pipelines" at bounding box center [308, 41] width 45 height 16
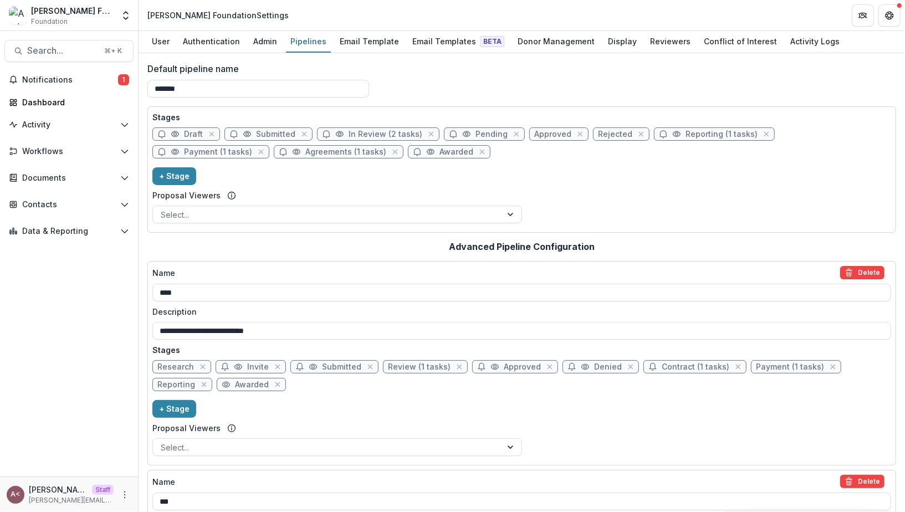
click at [185, 136] on span "Draft" at bounding box center [193, 134] width 19 height 9
select select "*****"
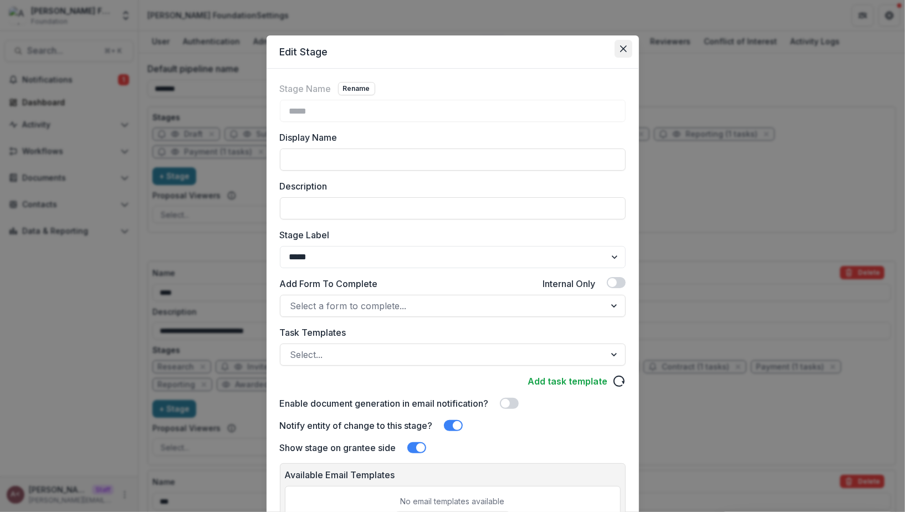
click at [626, 43] on button "Close" at bounding box center [624, 49] width 18 height 18
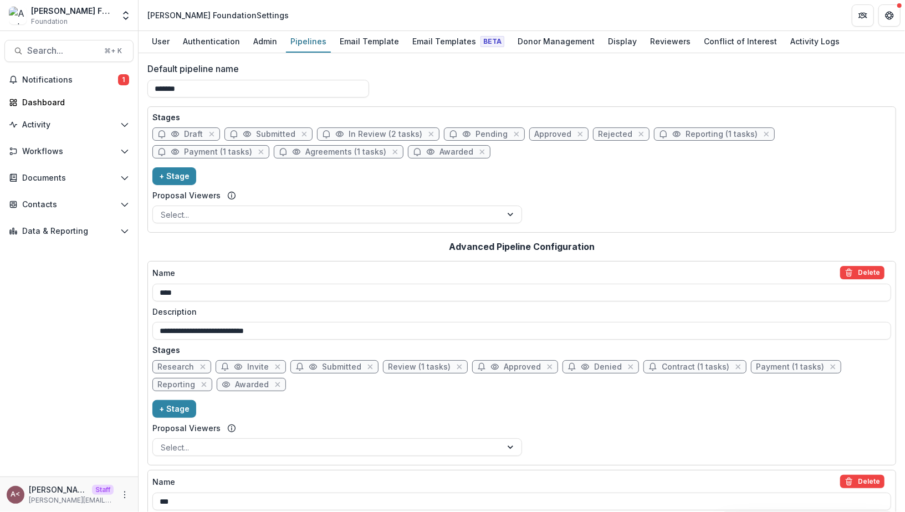
click at [192, 135] on span "Draft" at bounding box center [193, 134] width 19 height 9
select select "*****"
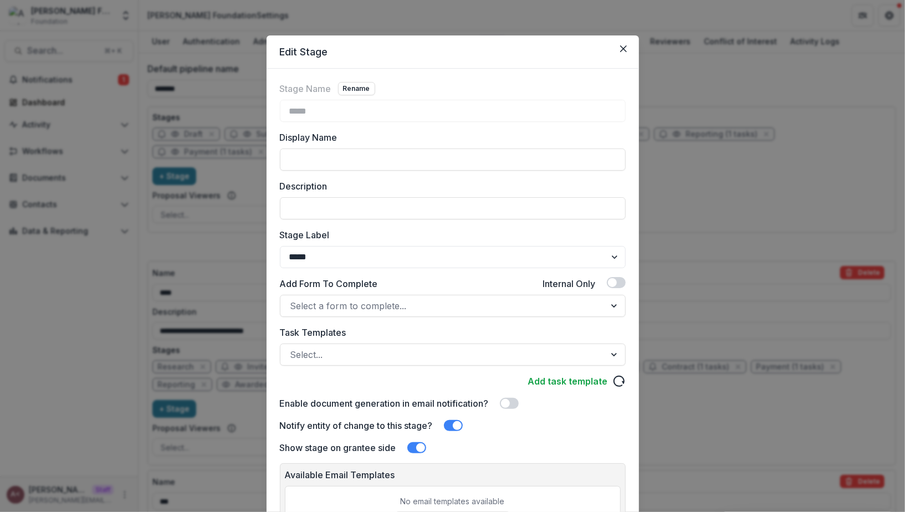
scroll to position [114, 0]
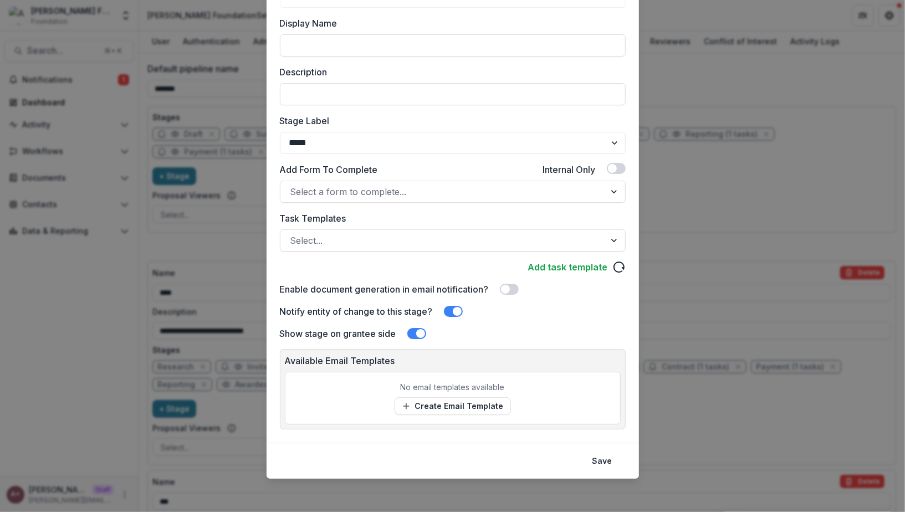
click at [490, 316] on div "Notify entity of change to this stage?" at bounding box center [453, 311] width 346 height 13
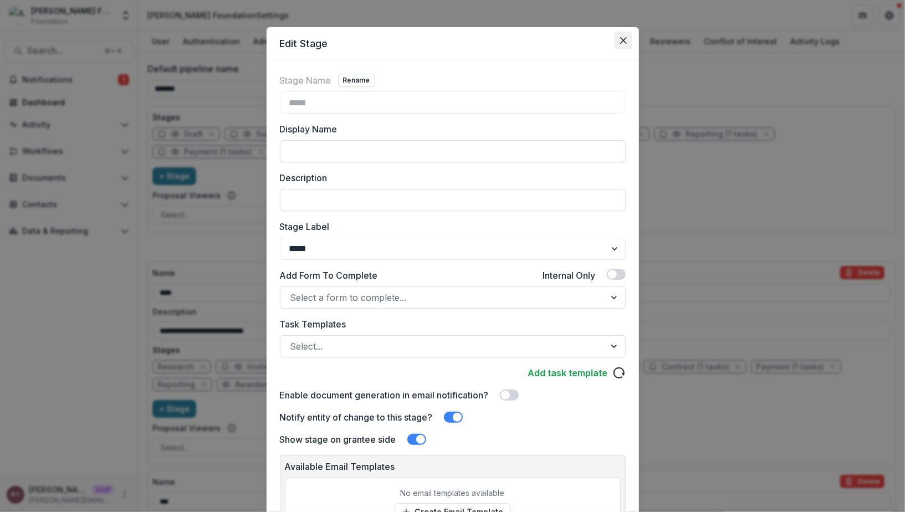
scroll to position [0, 0]
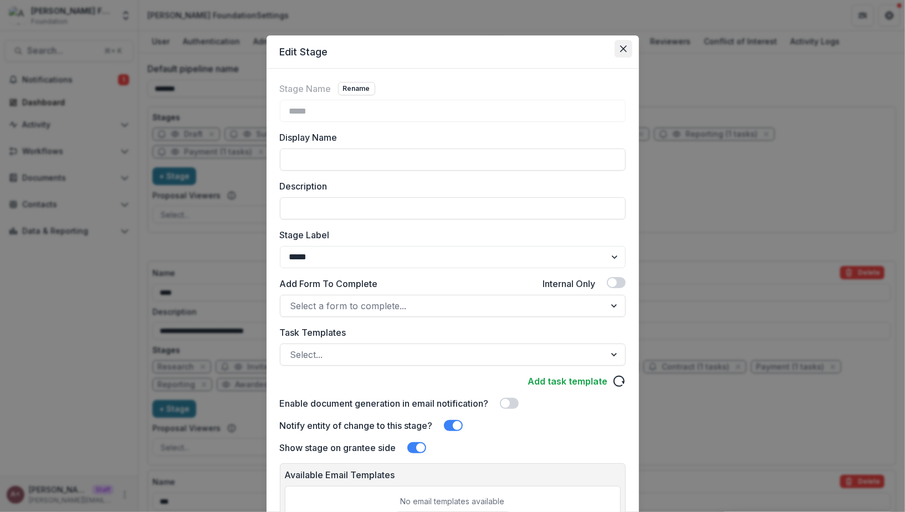
click at [626, 55] on button "Close" at bounding box center [624, 49] width 18 height 18
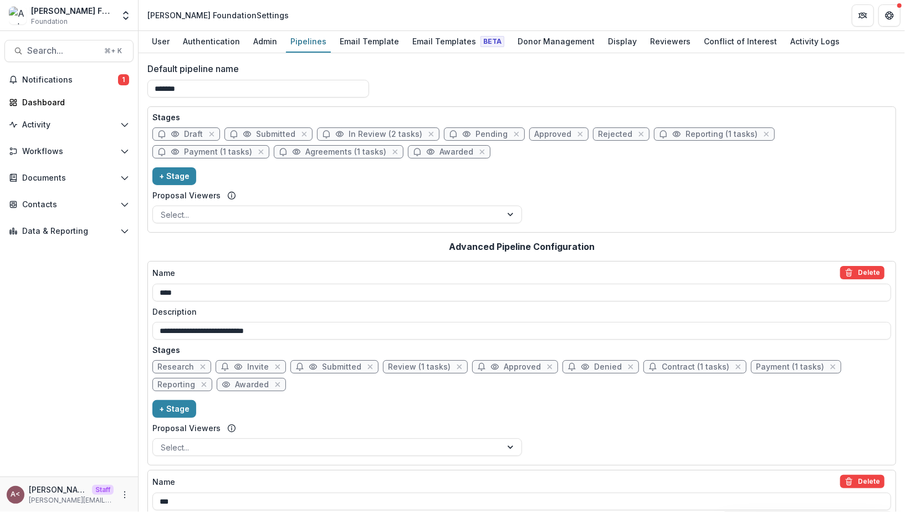
click at [194, 130] on span "Draft" at bounding box center [193, 134] width 19 height 9
select select "*****"
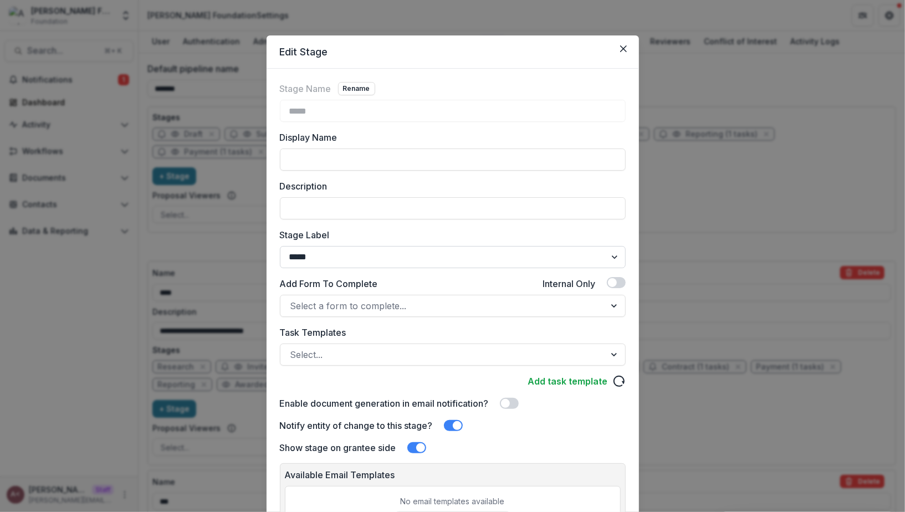
scroll to position [114, 0]
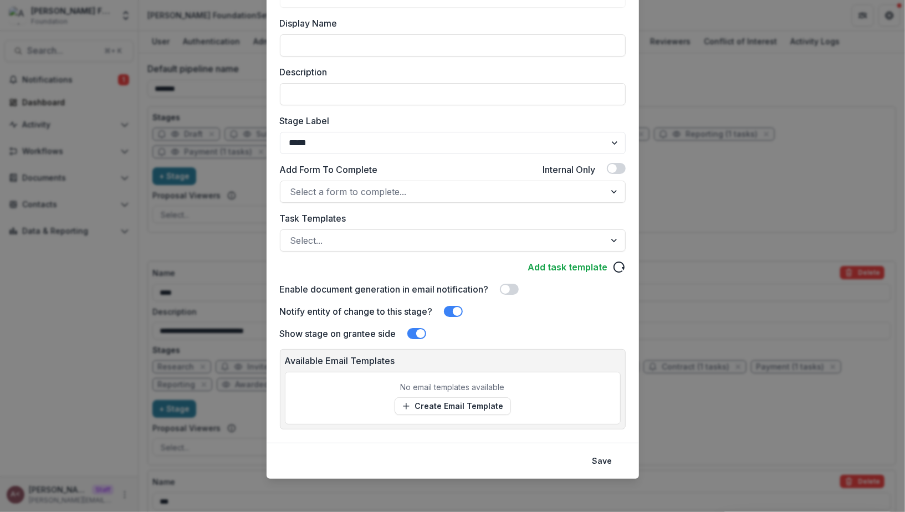
click at [516, 367] on div "Available Email Templates No email templates available Create Email Template" at bounding box center [453, 389] width 346 height 80
click at [453, 311] on span at bounding box center [453, 311] width 19 height 11
click at [609, 457] on button "Save" at bounding box center [602, 461] width 33 height 18
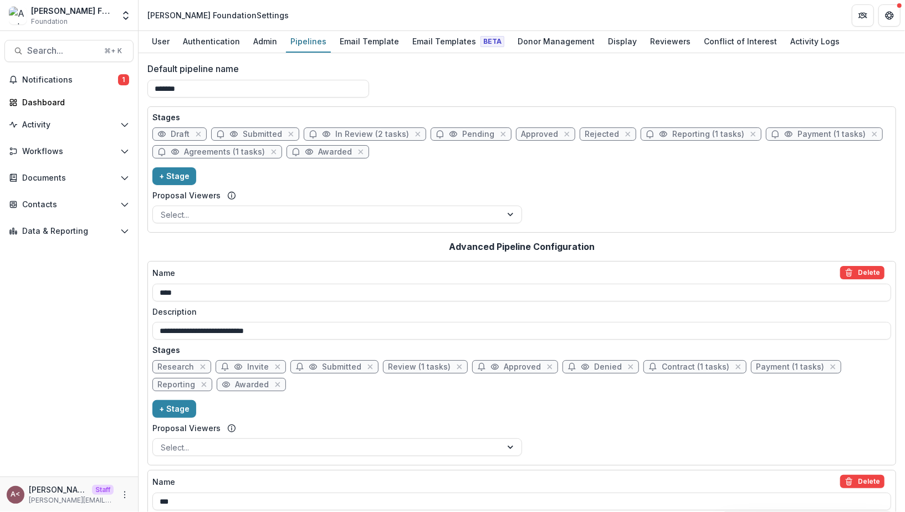
click at [173, 136] on span "Draft" at bounding box center [180, 134] width 19 height 9
select select "*****"
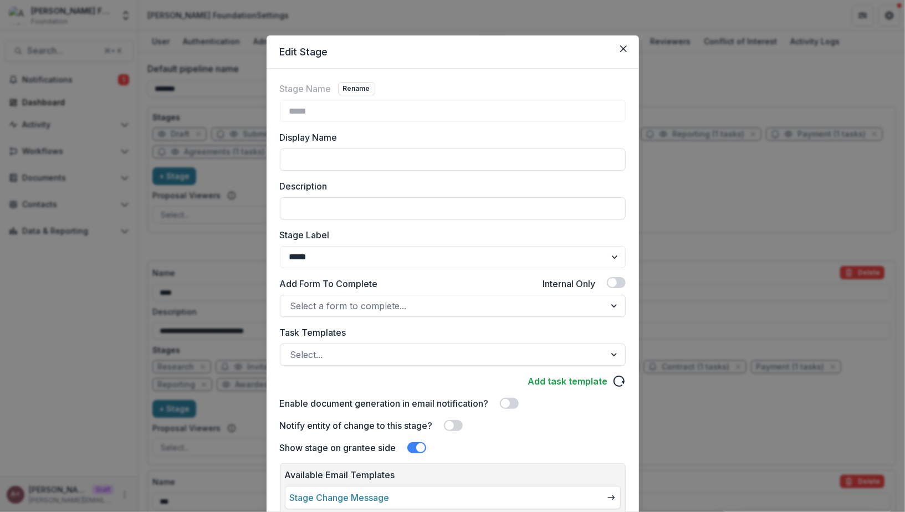
click at [453, 423] on span at bounding box center [449, 425] width 9 height 9
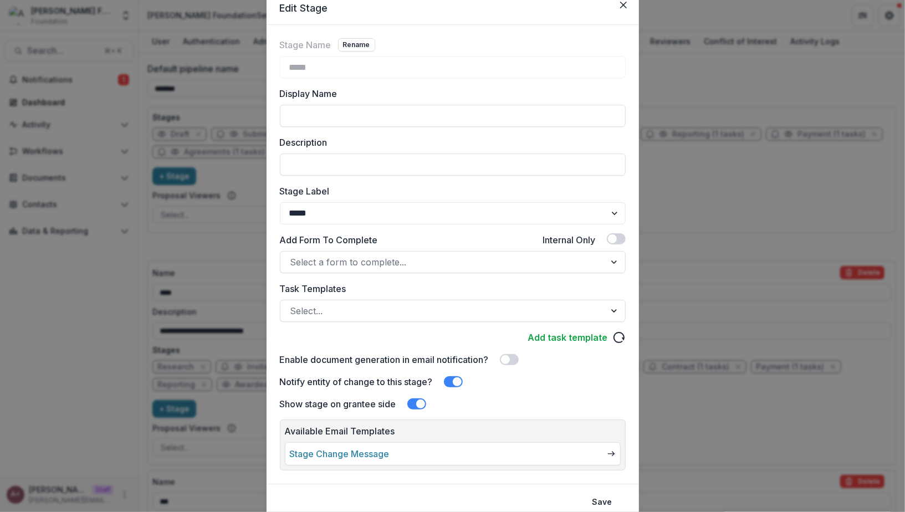
scroll to position [85, 0]
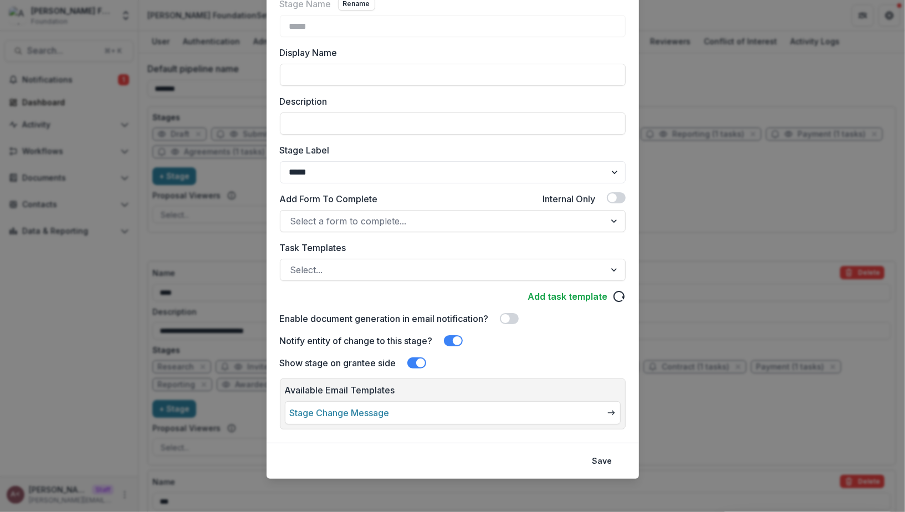
click at [350, 412] on link "Stage Change Message" at bounding box center [340, 412] width 100 height 13
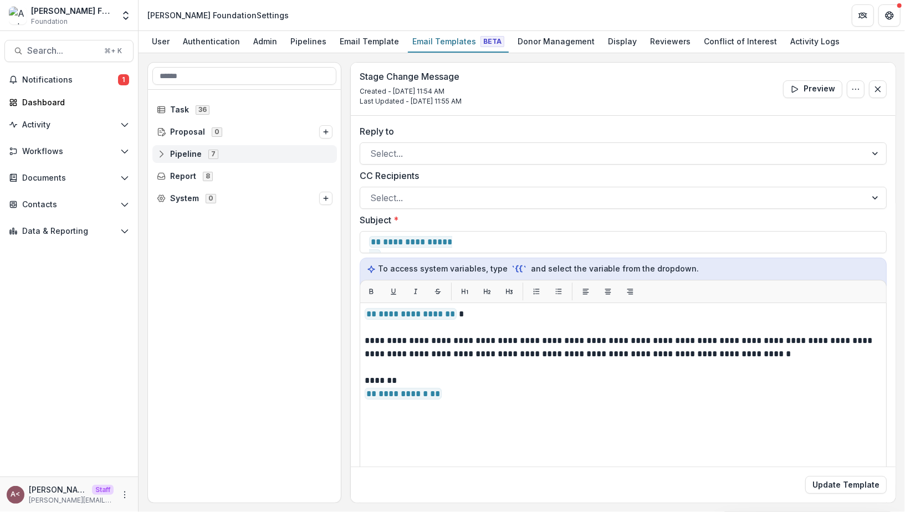
click at [162, 150] on circle at bounding box center [161, 151] width 2 height 2
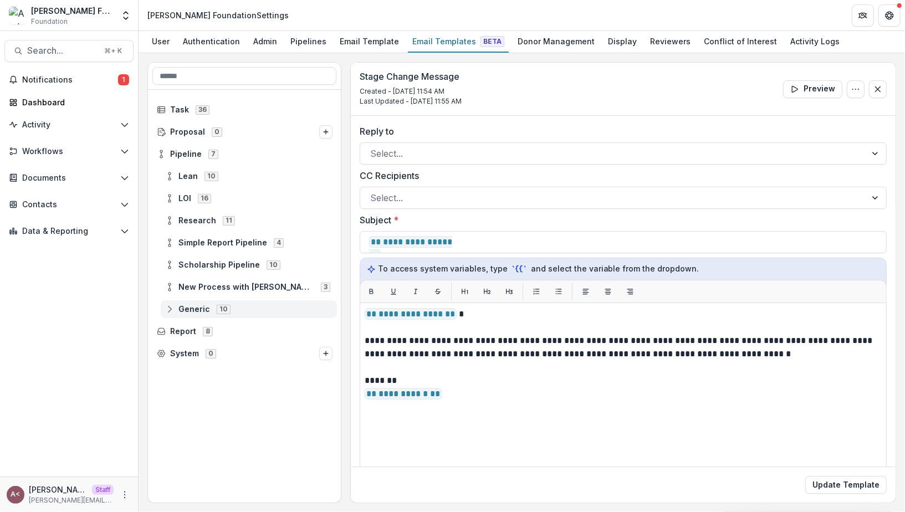
click at [172, 308] on icon at bounding box center [169, 309] width 9 height 9
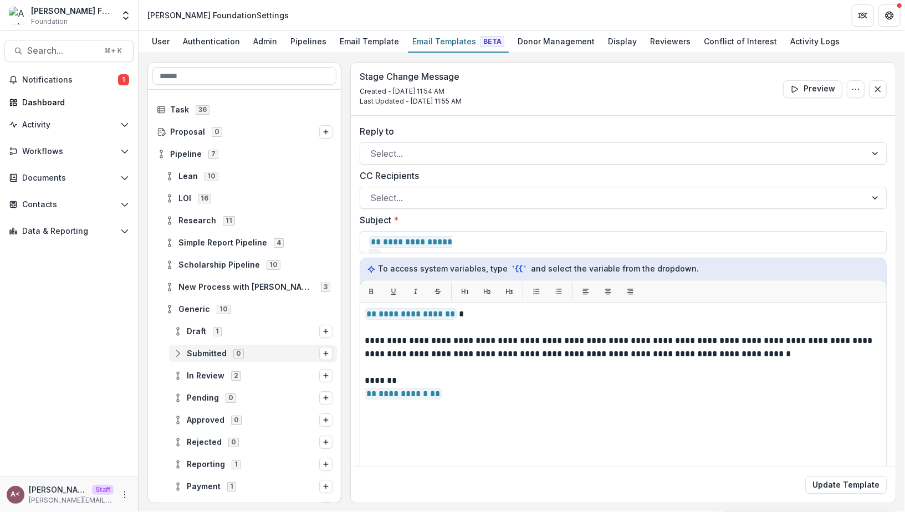
click at [180, 351] on icon at bounding box center [177, 353] width 9 height 9
click at [323, 353] on icon "Options" at bounding box center [326, 353] width 7 height 7
click at [264, 346] on button "Stage Change Message" at bounding box center [237, 346] width 150 height 16
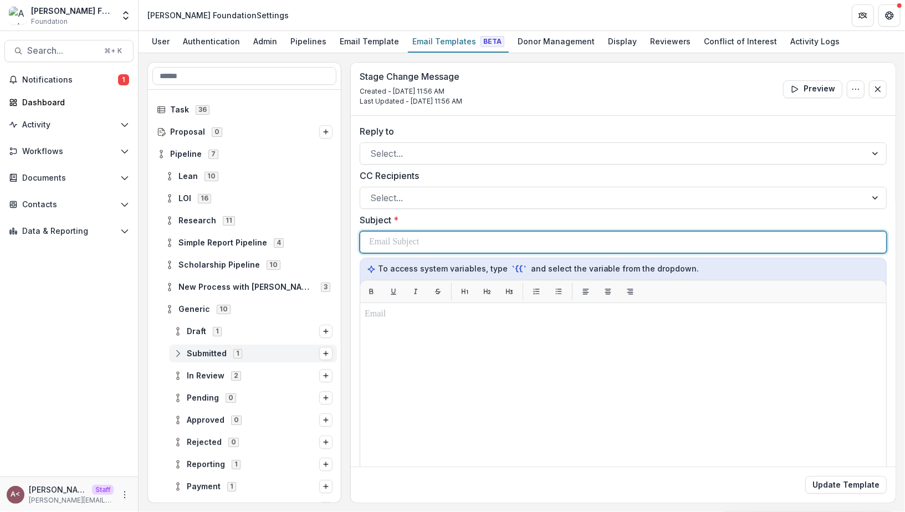
click at [419, 236] on p at bounding box center [394, 242] width 50 height 13
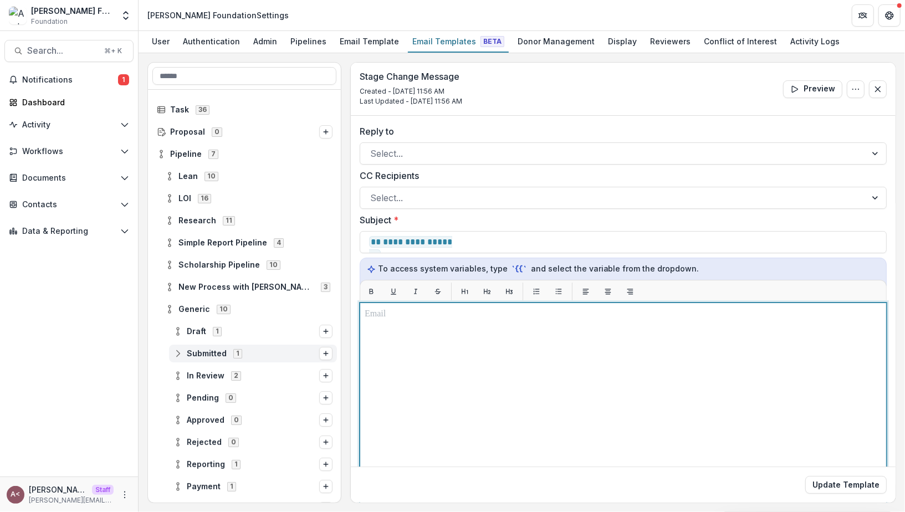
click at [390, 320] on div at bounding box center [623, 441] width 517 height 267
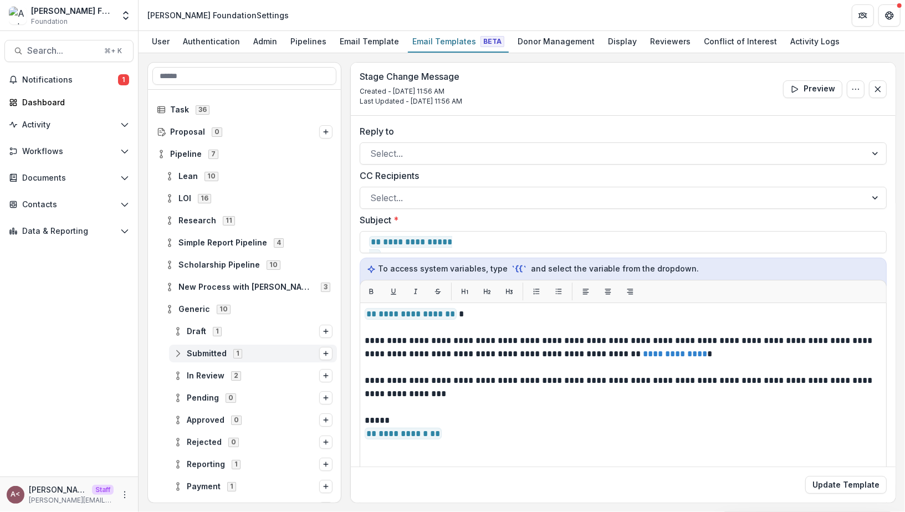
click at [587, 86] on div "Stage Change Message Created - Sep 10, 2025 @ 11:56 AM Last Updated - Sep 10, 2…" at bounding box center [623, 89] width 545 height 53
click at [852, 485] on button "Update Template" at bounding box center [845, 485] width 81 height 18
click at [847, 484] on button "Update Template" at bounding box center [845, 485] width 81 height 18
click at [566, 97] on div "Stage Change Message Created - Sep 10, 2025 @ 11:56 AM Last Updated - Sep 10, 2…" at bounding box center [623, 89] width 545 height 53
click at [526, 107] on div "Stage Change Message Created - Sep 10, 2025 @ 11:56 AM Last Updated - Sep 10, 2…" at bounding box center [623, 89] width 545 height 53
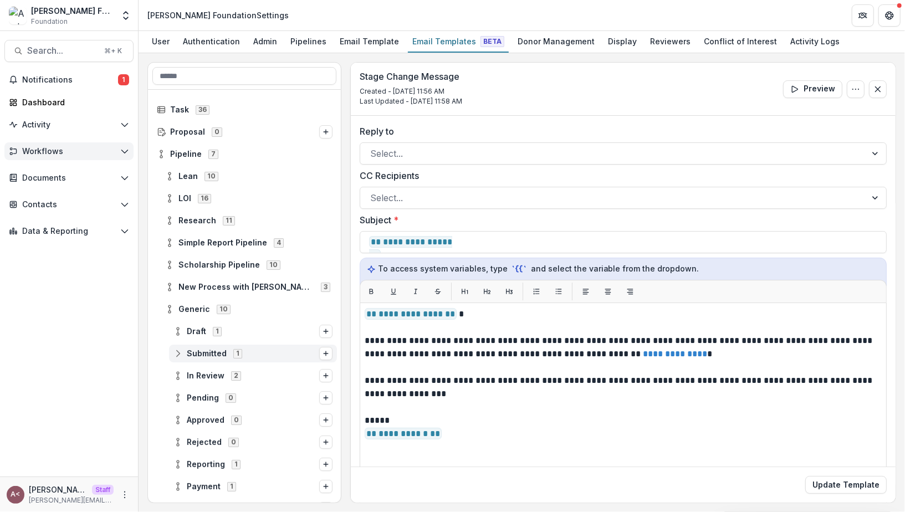
click at [88, 147] on span "Workflows" at bounding box center [69, 151] width 94 height 9
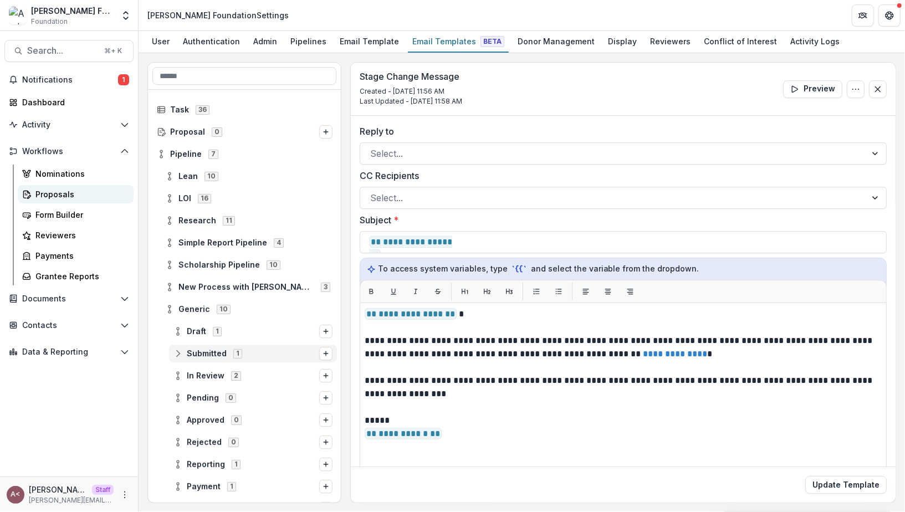
click at [78, 196] on div "Proposals" at bounding box center [79, 194] width 89 height 12
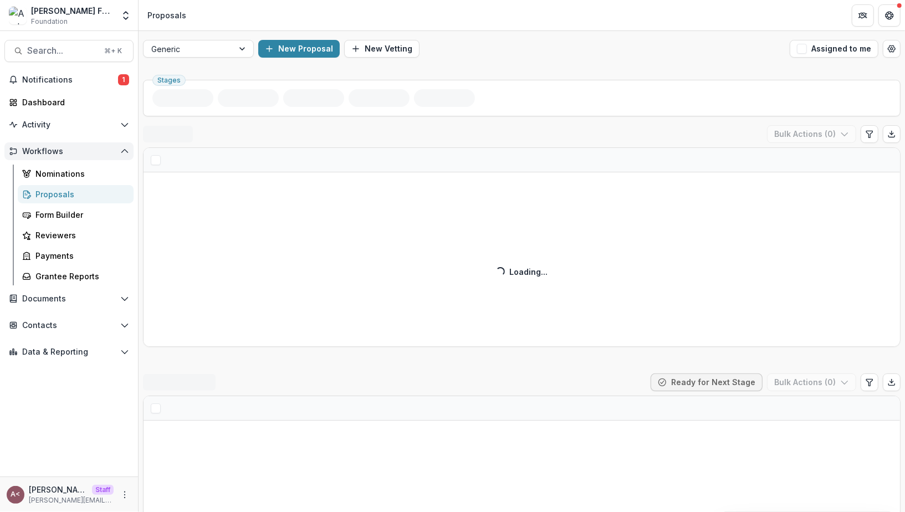
click at [103, 153] on span "Workflows" at bounding box center [69, 151] width 94 height 9
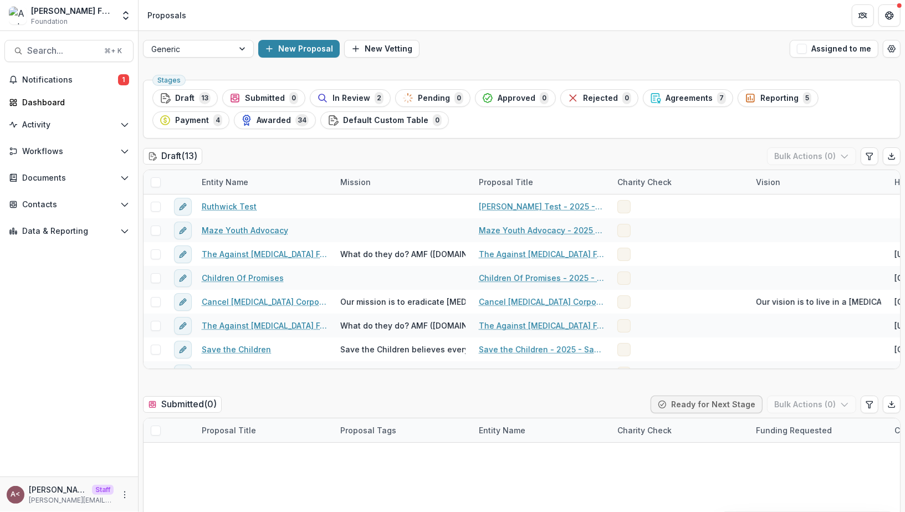
click at [344, 157] on div "Draft ( 13 ) Bulk Actions ( 0 )" at bounding box center [521, 158] width 757 height 22
click at [269, 101] on span "Submitted" at bounding box center [265, 98] width 40 height 9
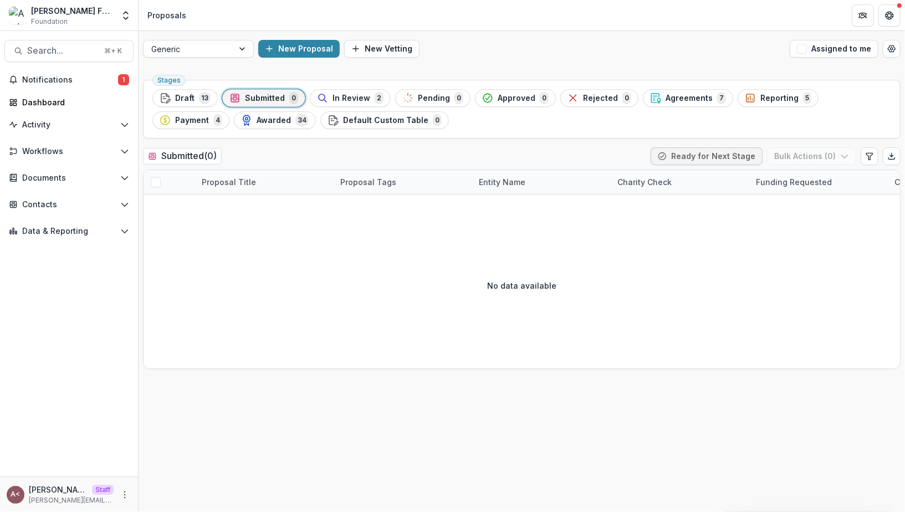
click at [311, 159] on div "Submitted ( 0 ) Ready for Next Stage Bulk Actions ( 0 )" at bounding box center [521, 158] width 757 height 22
click at [197, 105] on button "Draft 13" at bounding box center [184, 98] width 65 height 18
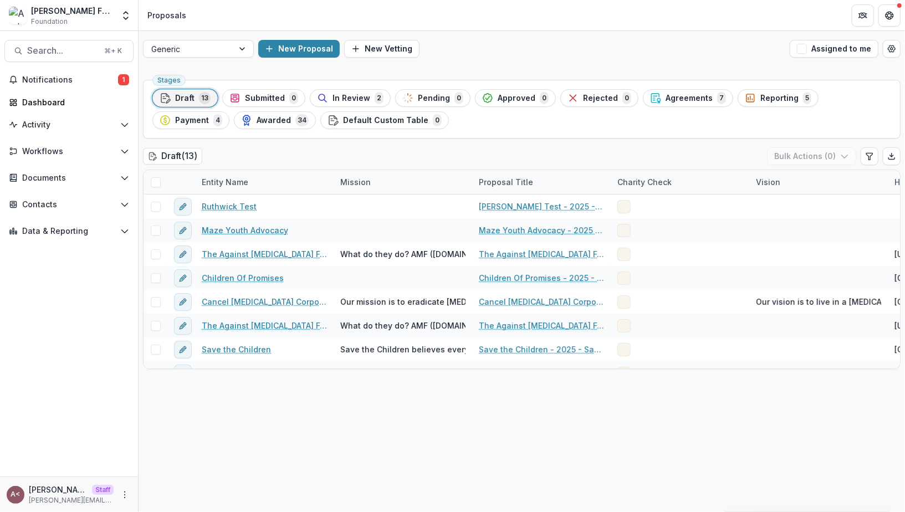
click at [267, 129] on div "Stages Draft 13 Submitted 0 In Review 2 Pending 0 Approved 0 Rejected 0 Agreeme…" at bounding box center [521, 109] width 757 height 59
click at [278, 147] on div "Draft ( 13 ) Bulk Actions ( 0 )" at bounding box center [521, 158] width 757 height 22
click at [292, 52] on button "New Proposal" at bounding box center [298, 49] width 81 height 18
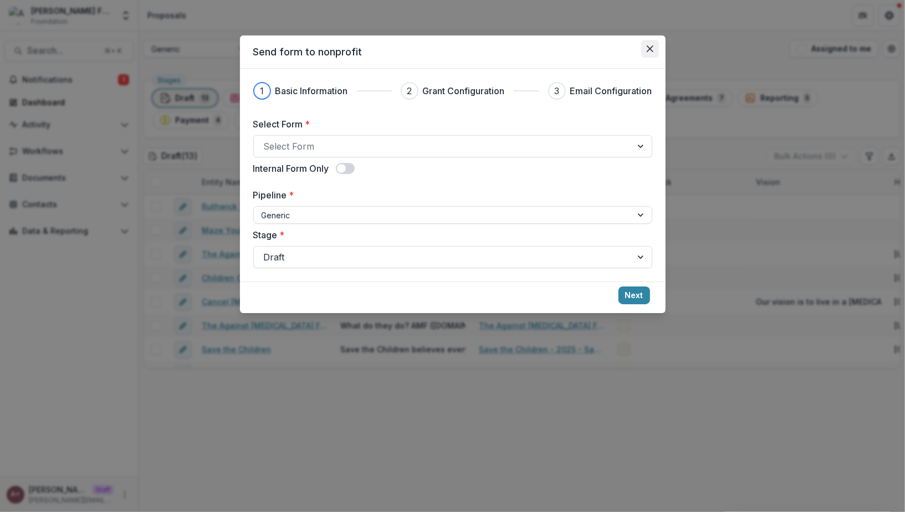
click at [640, 49] on header "Send form to nonprofit" at bounding box center [453, 51] width 426 height 33
click at [644, 50] on button "Close" at bounding box center [650, 49] width 18 height 18
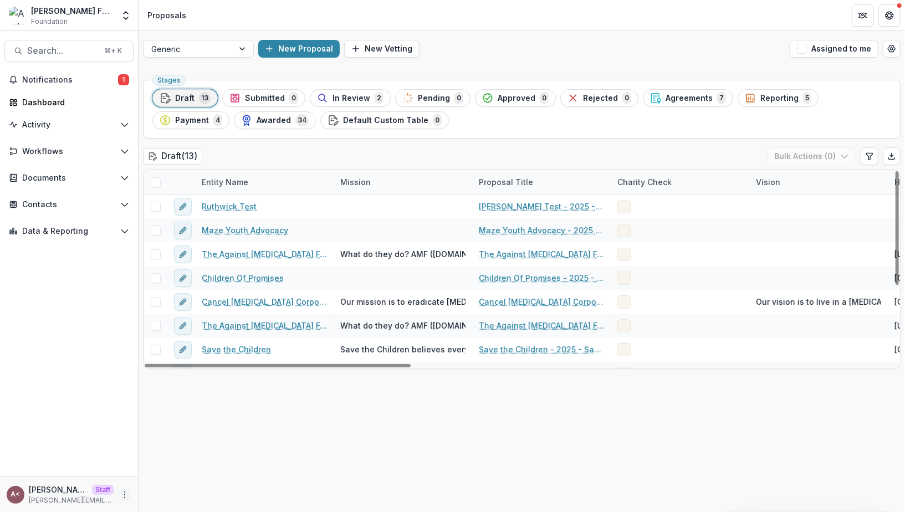
click at [127, 494] on icon "More" at bounding box center [124, 494] width 9 height 9
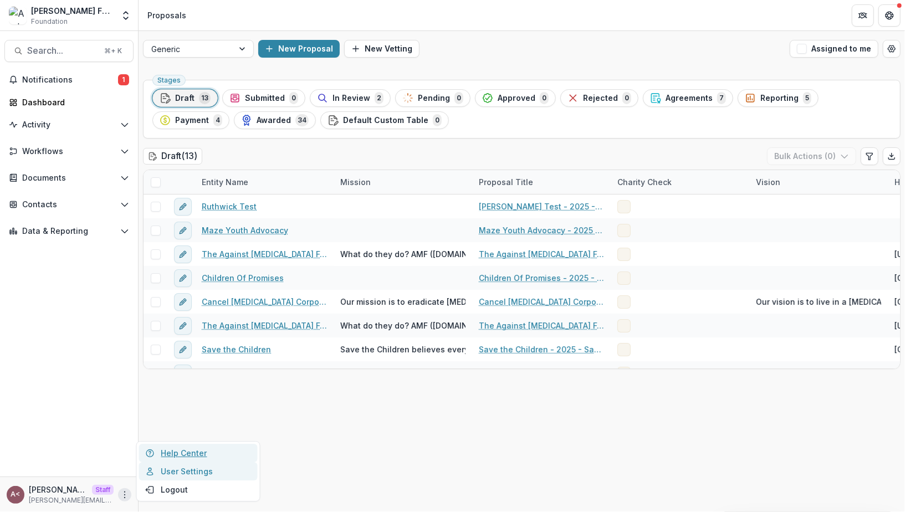
drag, startPoint x: 198, startPoint y: 474, endPoint x: 204, endPoint y: 465, distance: 11.1
click at [198, 474] on link "User Settings" at bounding box center [198, 471] width 119 height 18
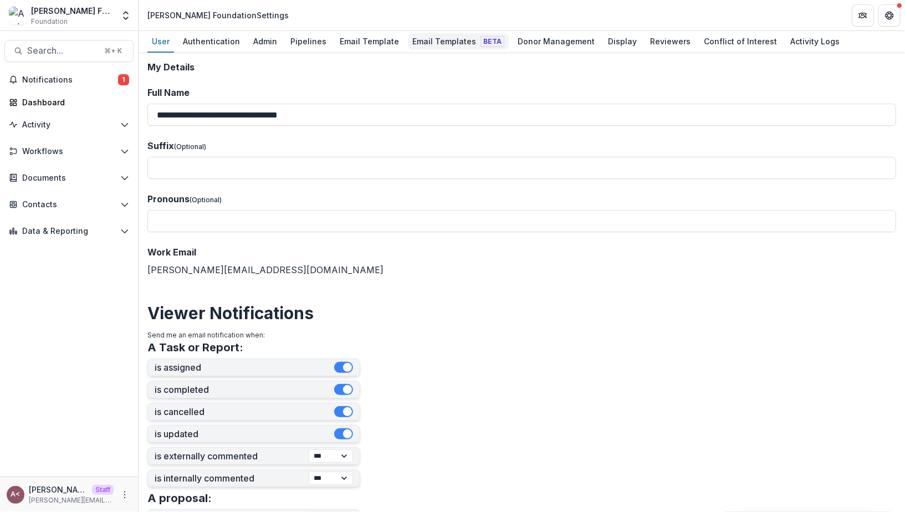
click at [443, 33] on div "Email Templates Beta" at bounding box center [458, 41] width 101 height 16
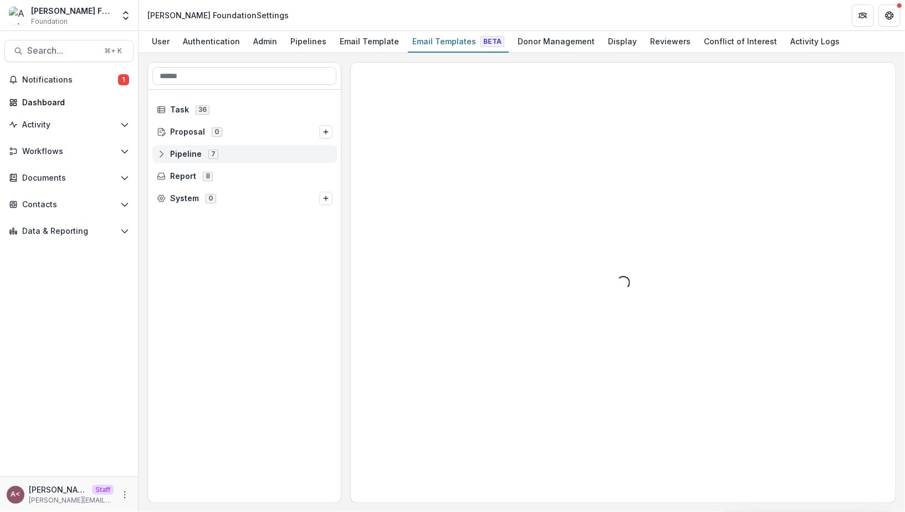
click at [165, 151] on icon at bounding box center [161, 154] width 9 height 9
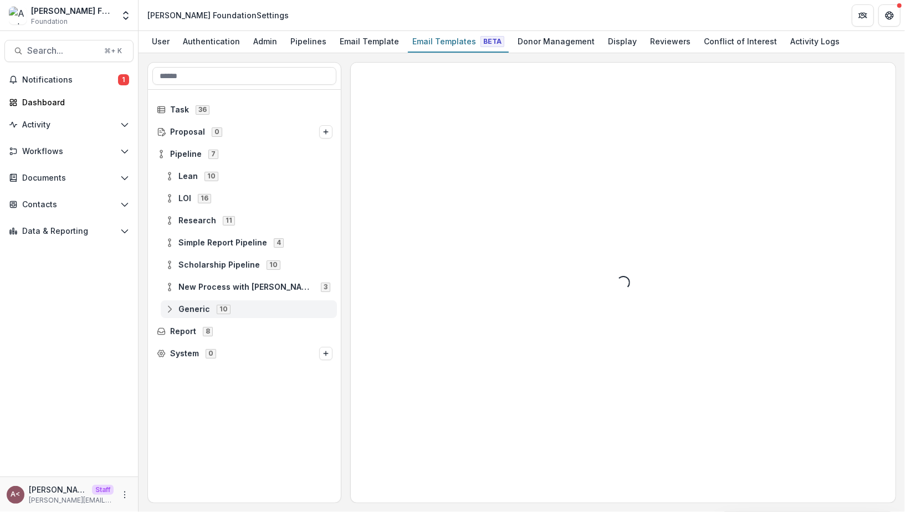
click at [170, 308] on icon at bounding box center [169, 309] width 9 height 9
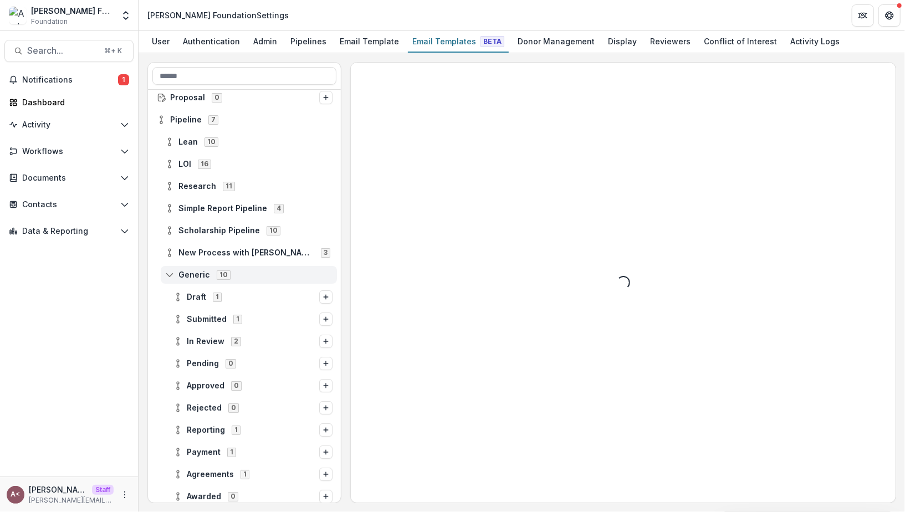
scroll to position [82, 0]
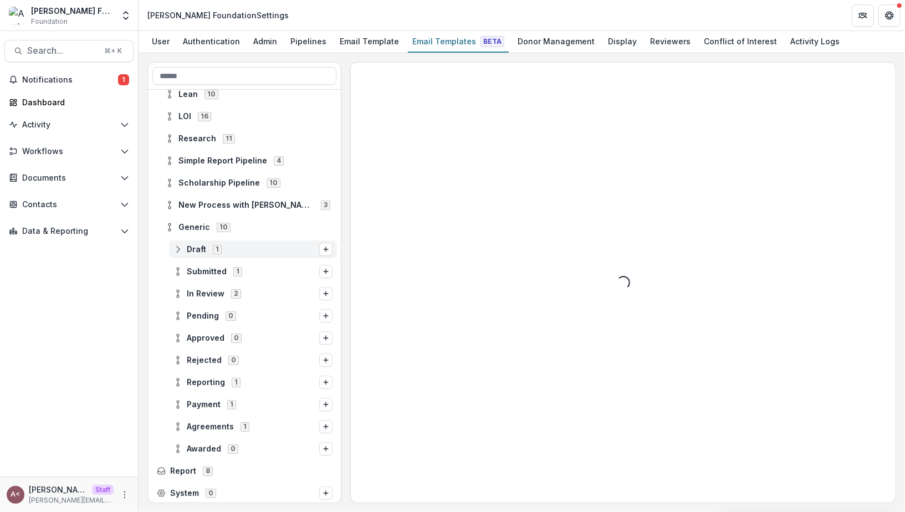
click at [214, 249] on span "1" at bounding box center [217, 249] width 9 height 9
click at [183, 247] on span "Draft 1" at bounding box center [246, 248] width 146 height 9
click at [180, 269] on icon at bounding box center [177, 271] width 9 height 9
click at [180, 294] on icon at bounding box center [177, 293] width 9 height 9
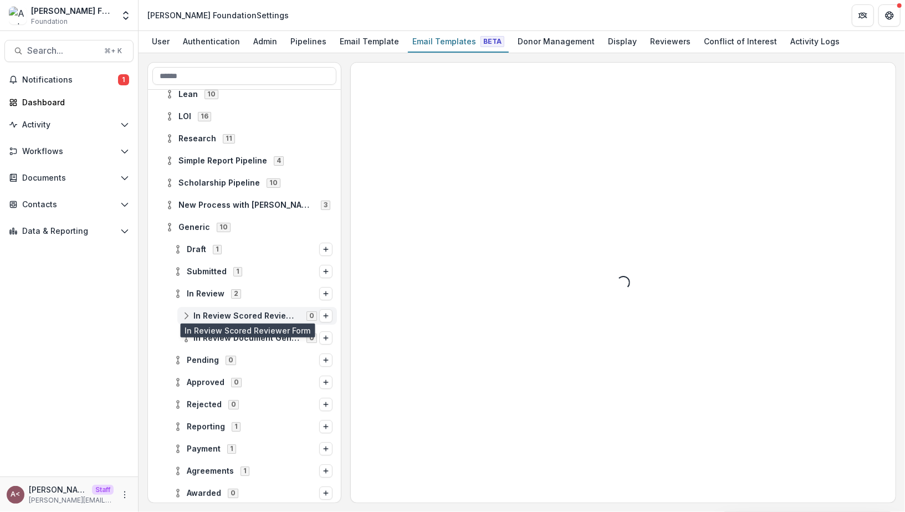
click at [244, 315] on span "In Review Scored Reviewer Form" at bounding box center [246, 315] width 106 height 9
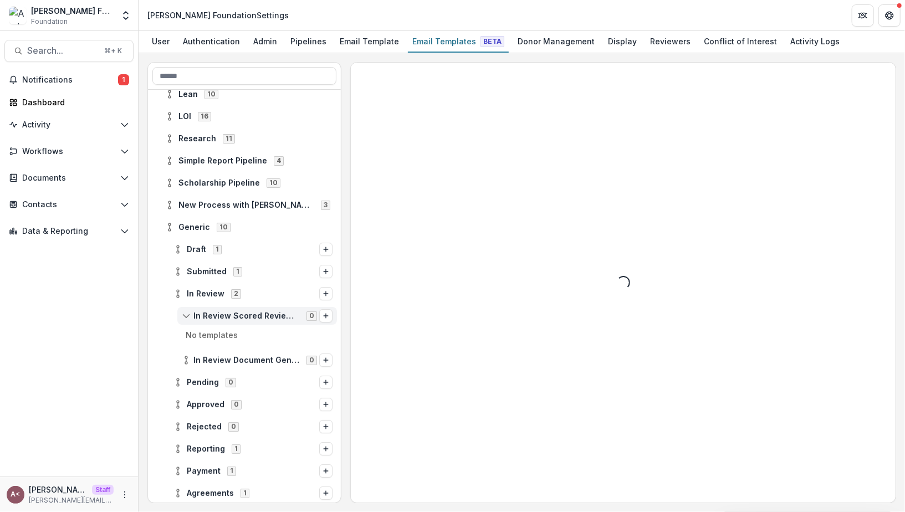
click at [192, 309] on div "In Review Scored Reviewer Form 0" at bounding box center [257, 316] width 160 height 18
click at [185, 318] on circle at bounding box center [186, 319] width 2 height 2
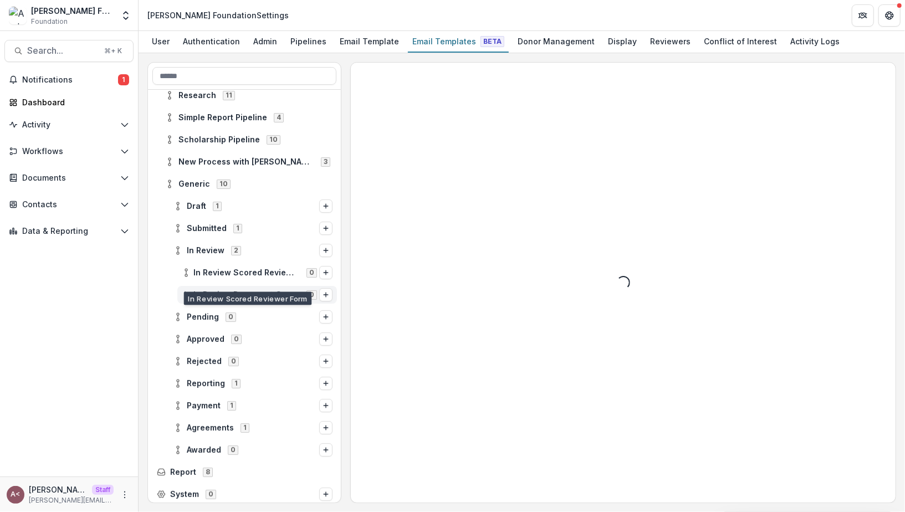
scroll to position [126, 0]
click at [324, 268] on icon "Options" at bounding box center [326, 271] width 7 height 7
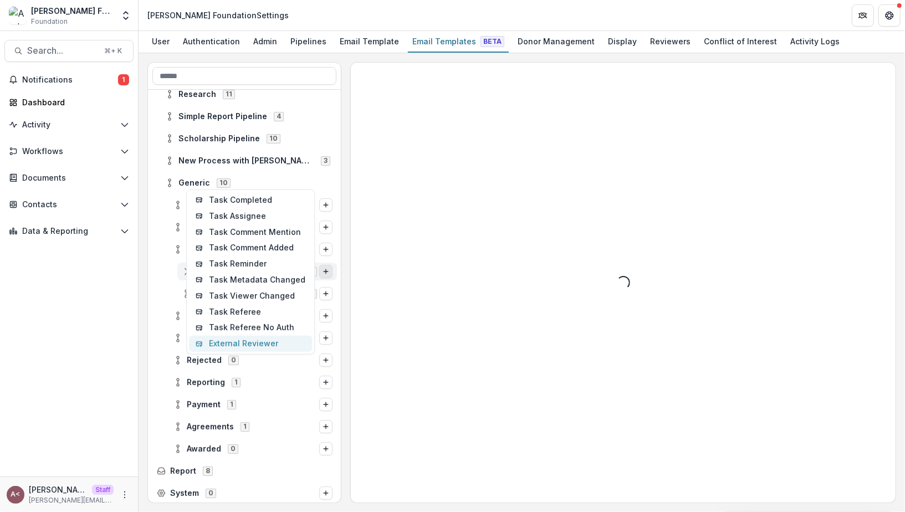
click at [277, 343] on button "External Reviewer" at bounding box center [250, 344] width 123 height 16
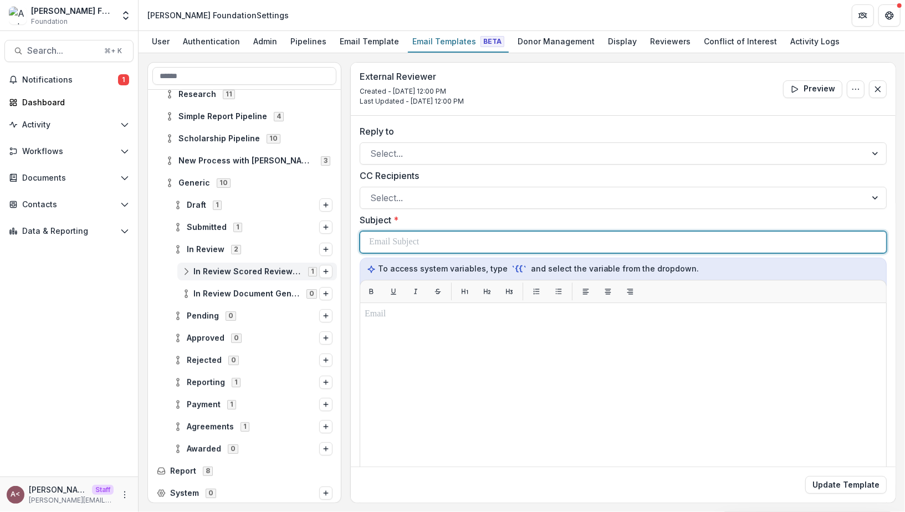
click at [458, 243] on div at bounding box center [623, 242] width 508 height 21
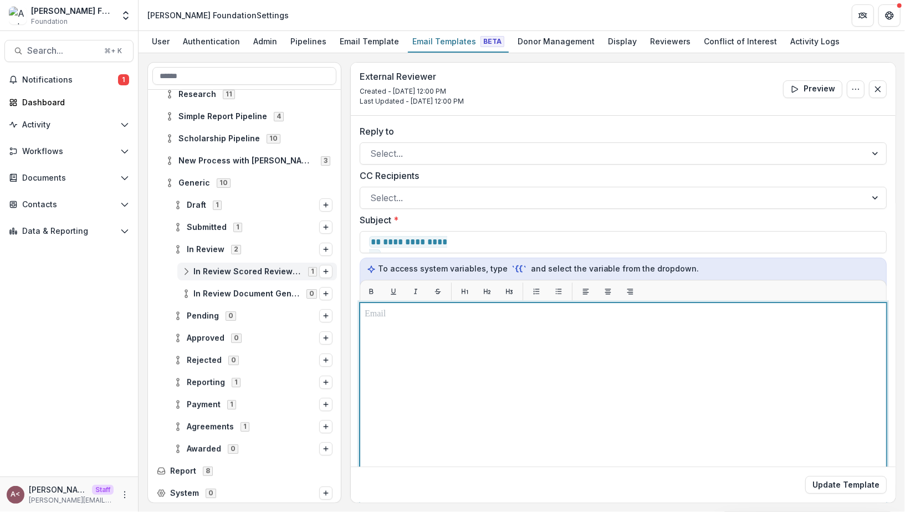
click at [395, 321] on div at bounding box center [623, 441] width 517 height 267
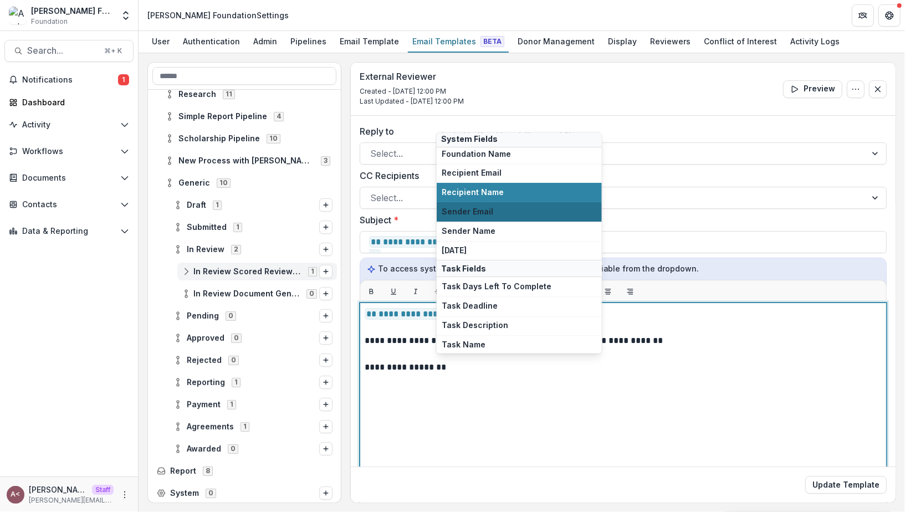
scroll to position [120, 0]
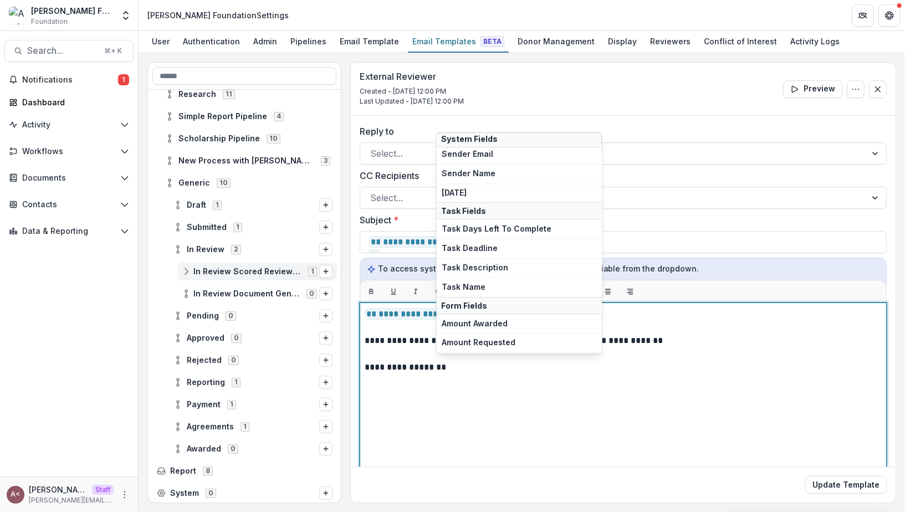
click at [368, 340] on p "**********" at bounding box center [622, 341] width 515 height 66
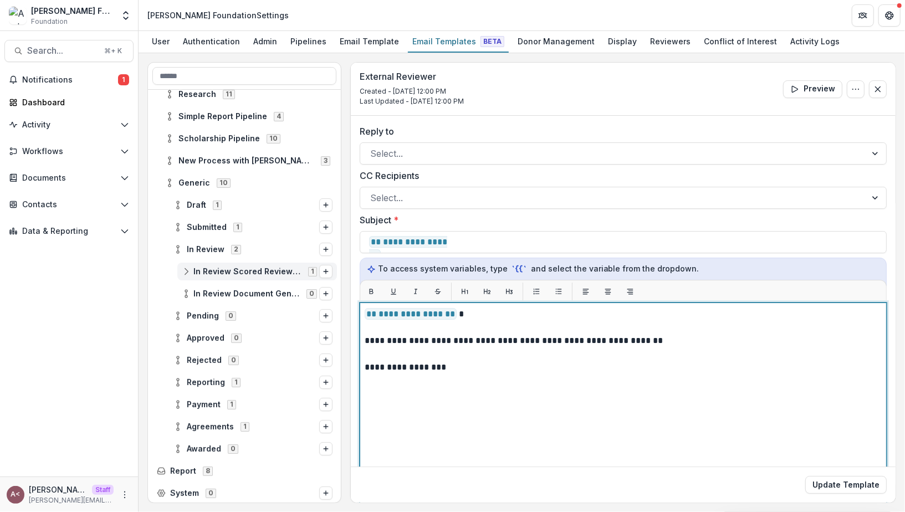
click at [492, 360] on p "**********" at bounding box center [622, 341] width 515 height 66
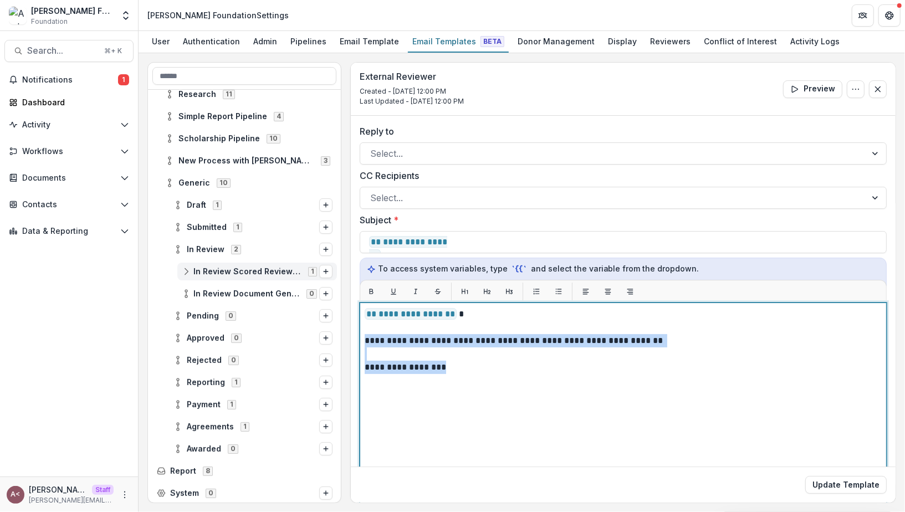
drag, startPoint x: 483, startPoint y: 363, endPoint x: 353, endPoint y: 341, distance: 131.5
click at [353, 341] on div "**********" at bounding box center [623, 373] width 545 height 514
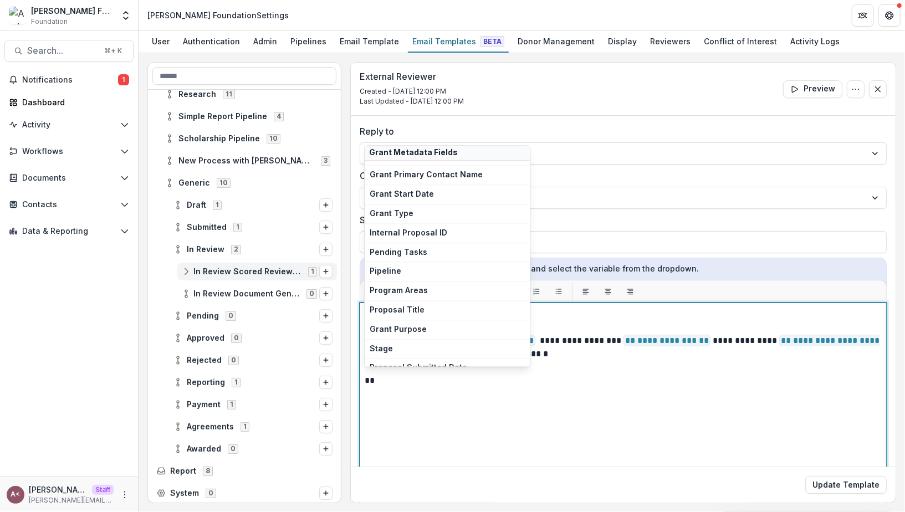
scroll to position [7280, 0]
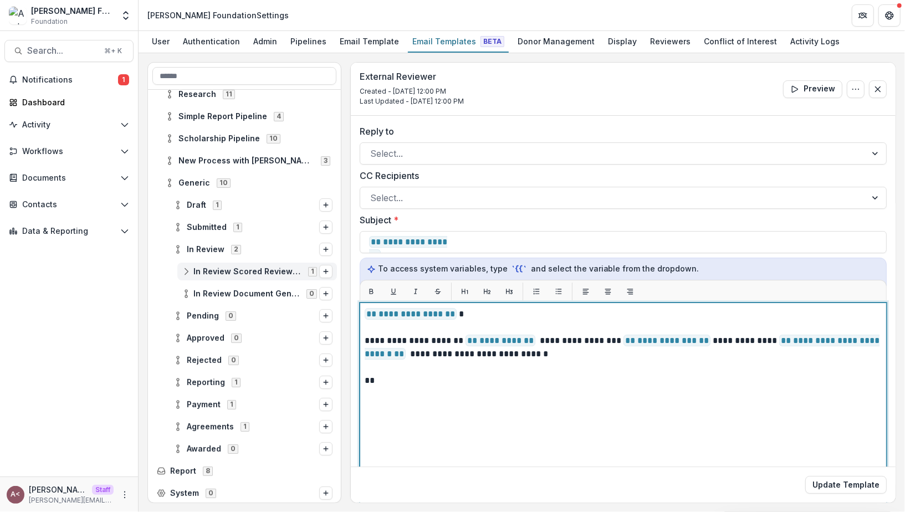
click at [408, 389] on div "**********" at bounding box center [623, 441] width 517 height 267
click at [402, 383] on p "**********" at bounding box center [622, 348] width 515 height 80
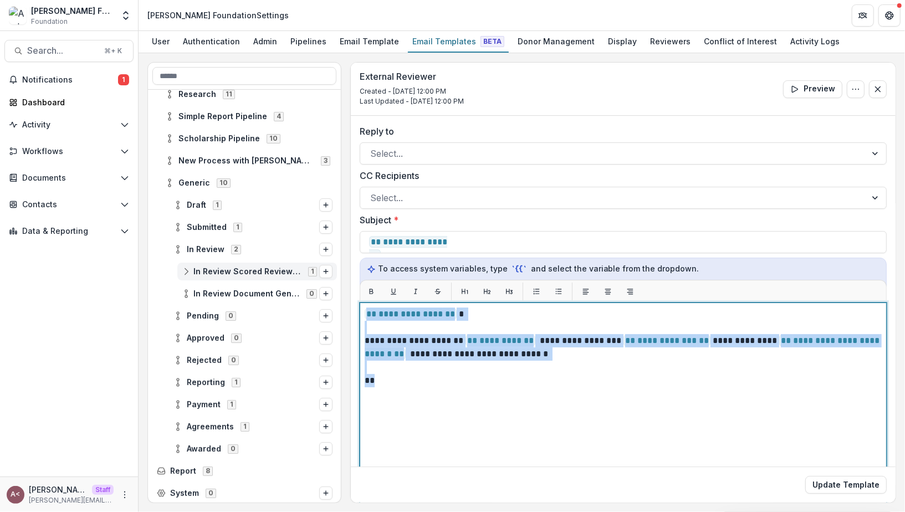
click at [402, 383] on p "**********" at bounding box center [622, 348] width 515 height 80
click at [399, 383] on p "**********" at bounding box center [622, 348] width 515 height 80
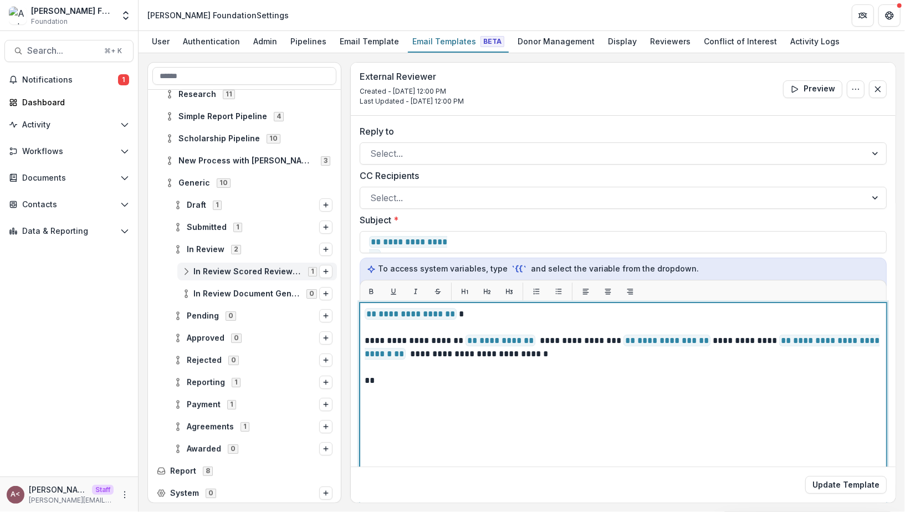
drag, startPoint x: 400, startPoint y: 381, endPoint x: 353, endPoint y: 380, distance: 47.1
click at [353, 380] on div "**********" at bounding box center [623, 373] width 545 height 514
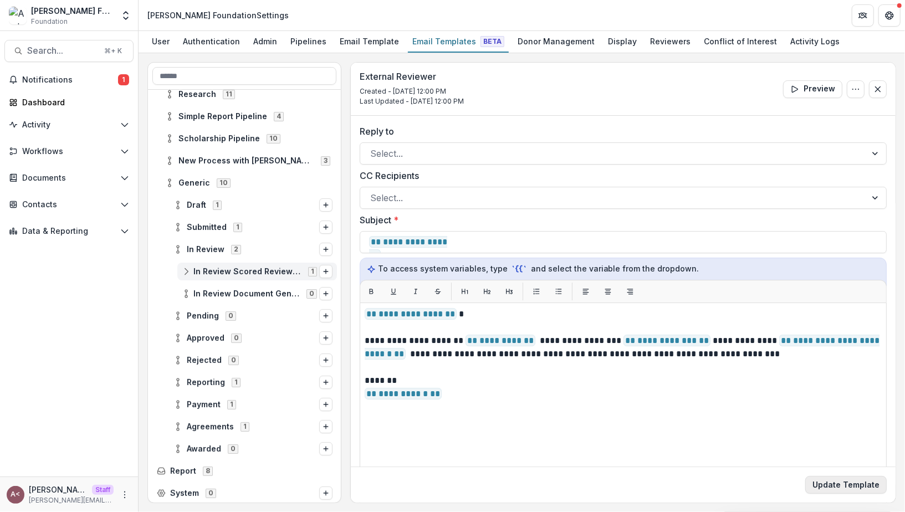
click at [821, 486] on button "Update Template" at bounding box center [845, 485] width 81 height 18
click at [574, 77] on div "External Reviewer Created - Sep 10, 2025 @ 12:00 PM Last Updated - Sep 10, 2025…" at bounding box center [623, 89] width 545 height 53
click at [579, 84] on div "External Reviewer Created - Sep 10, 2025 @ 12:00 PM Last Updated - Sep 10, 2025…" at bounding box center [623, 89] width 545 height 53
click at [202, 313] on span "Pending" at bounding box center [203, 315] width 32 height 9
click at [203, 312] on span "Pending" at bounding box center [203, 315] width 32 height 9
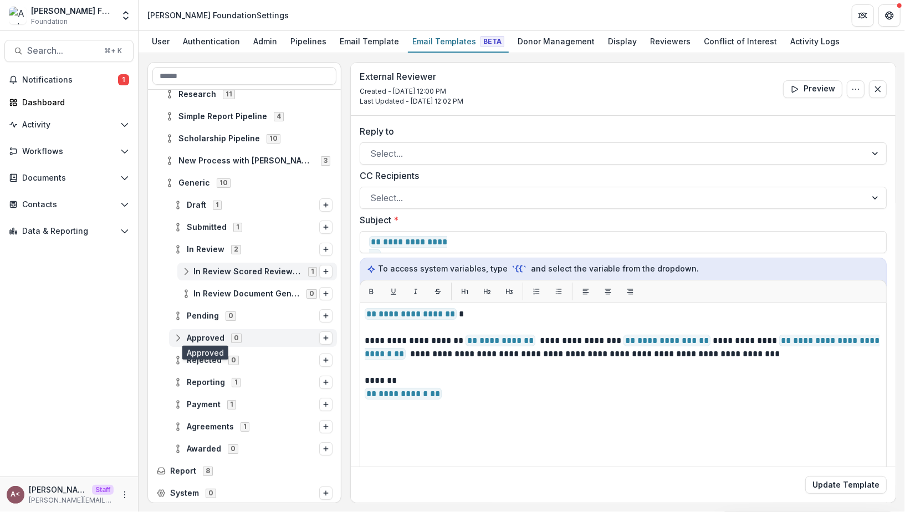
click at [192, 339] on span "Approved" at bounding box center [206, 338] width 38 height 9
click at [177, 337] on icon at bounding box center [177, 338] width 9 height 9
click at [323, 336] on icon "Options" at bounding box center [326, 338] width 7 height 7
click at [287, 327] on button "Stage Change Message" at bounding box center [237, 331] width 150 height 16
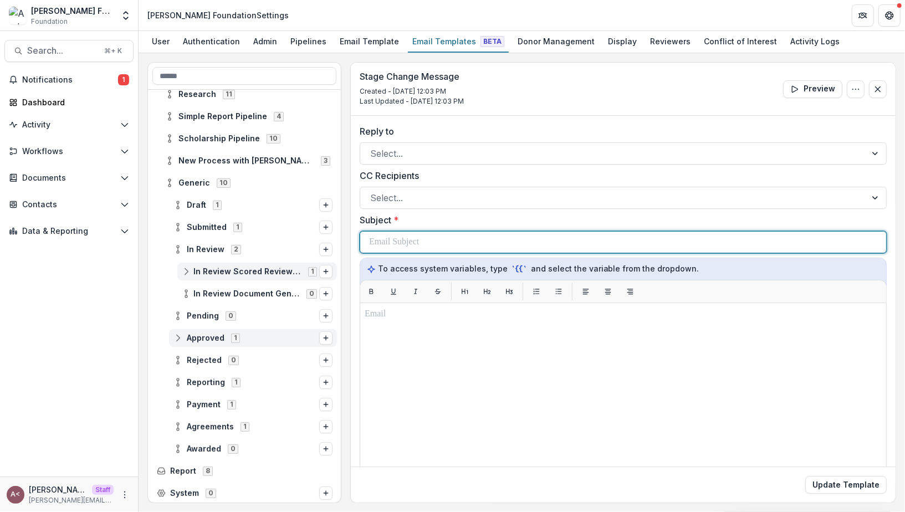
click at [438, 250] on div at bounding box center [623, 242] width 508 height 21
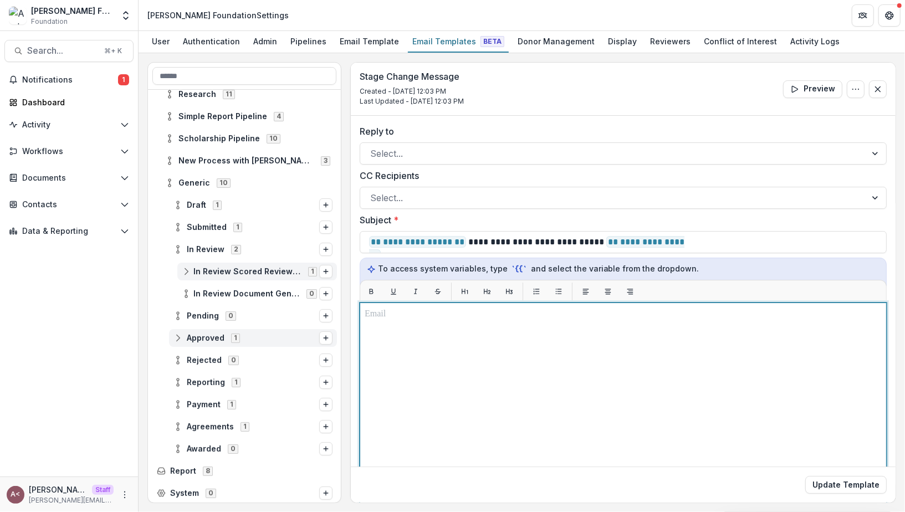
click at [431, 313] on p at bounding box center [623, 314] width 517 height 13
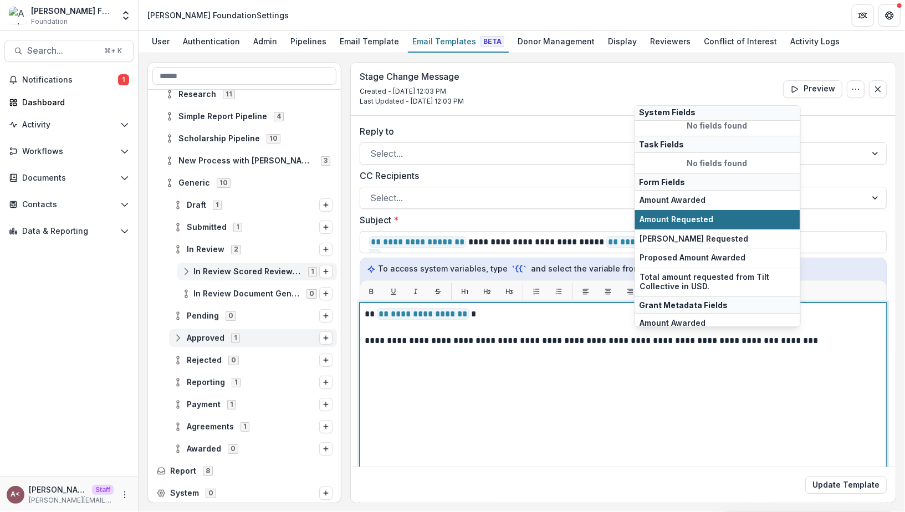
scroll to position [64, 0]
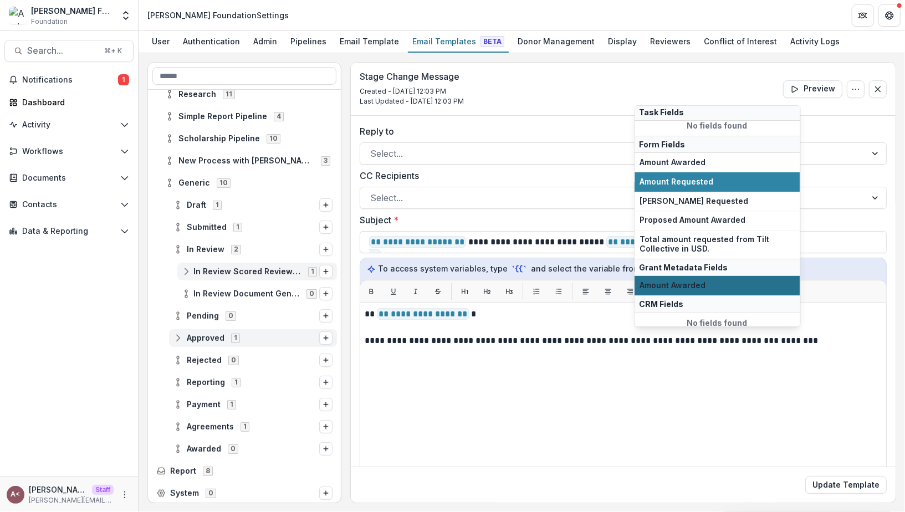
click at [690, 286] on button "Amount Awarded" at bounding box center [717, 285] width 165 height 19
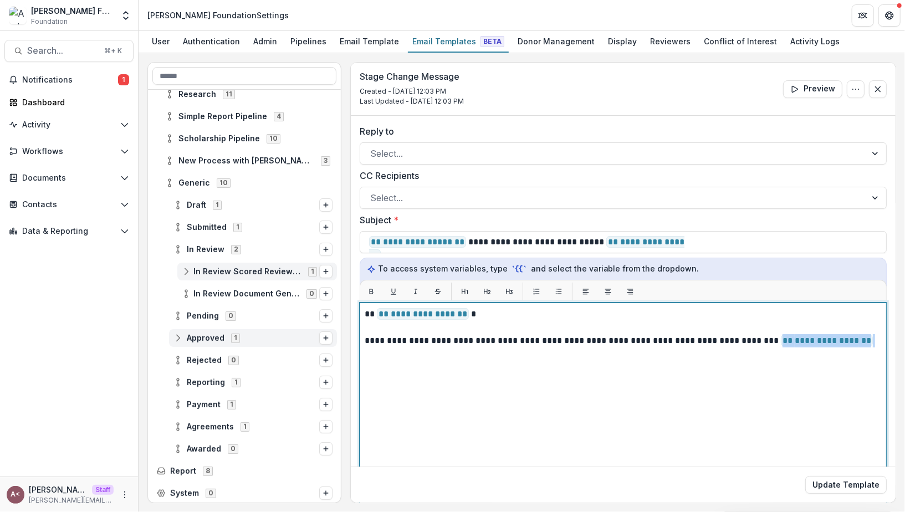
drag, startPoint x: 853, startPoint y: 339, endPoint x: 762, endPoint y: 341, distance: 90.9
click at [762, 341] on p "**********" at bounding box center [622, 328] width 515 height 40
copy p "**********"
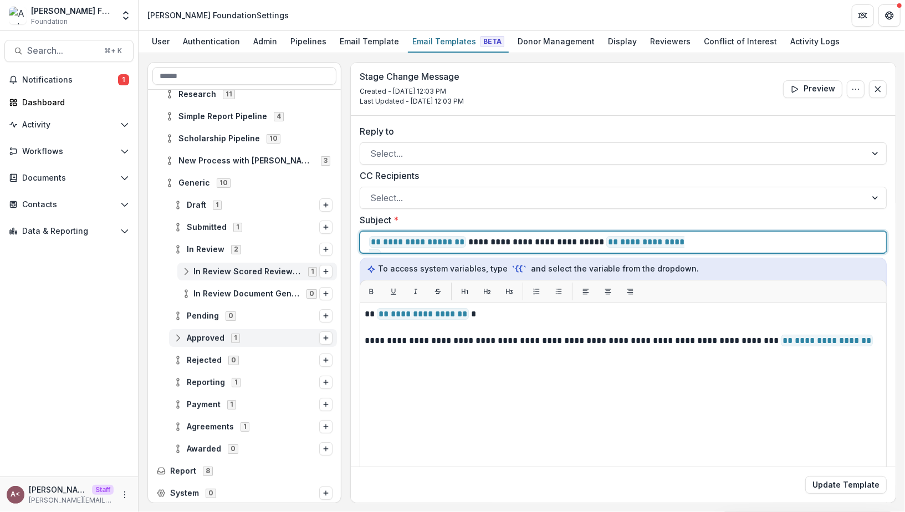
click at [683, 240] on p "**********" at bounding box center [569, 242] width 401 height 13
drag, startPoint x: 682, startPoint y: 242, endPoint x: 598, endPoint y: 242, distance: 83.7
click at [598, 242] on p "**********" at bounding box center [569, 242] width 401 height 13
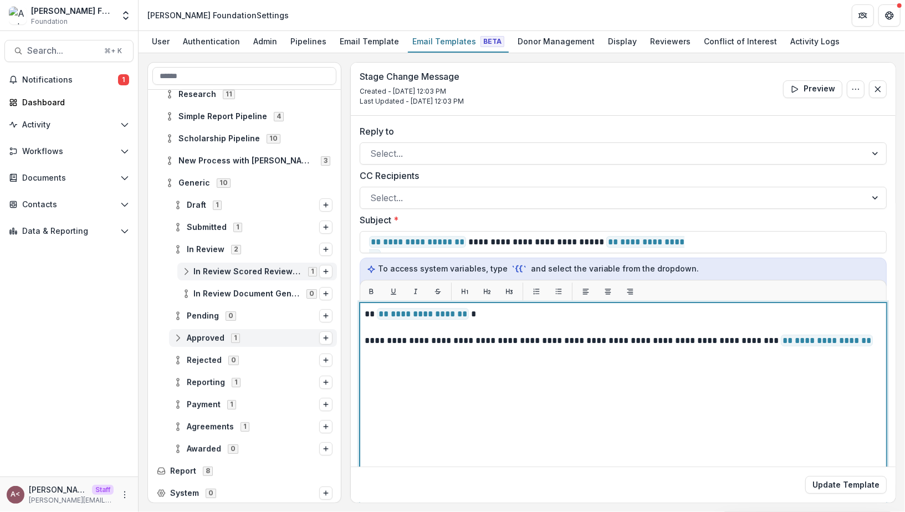
click at [710, 336] on p "**********" at bounding box center [622, 328] width 515 height 40
click at [754, 340] on p "**********" at bounding box center [622, 328] width 515 height 40
click at [861, 337] on p "**********" at bounding box center [622, 328] width 515 height 40
click at [589, 366] on p "**********" at bounding box center [622, 341] width 515 height 66
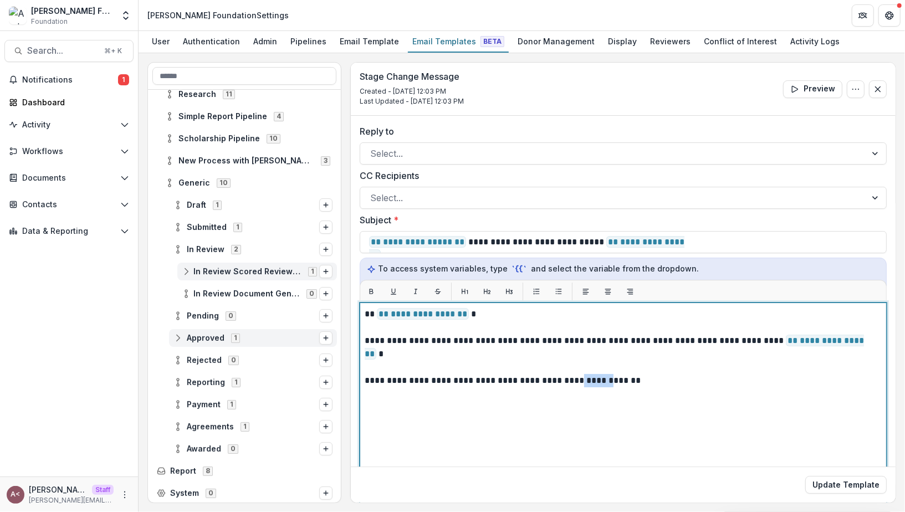
click at [589, 366] on p "**********" at bounding box center [622, 341] width 515 height 66
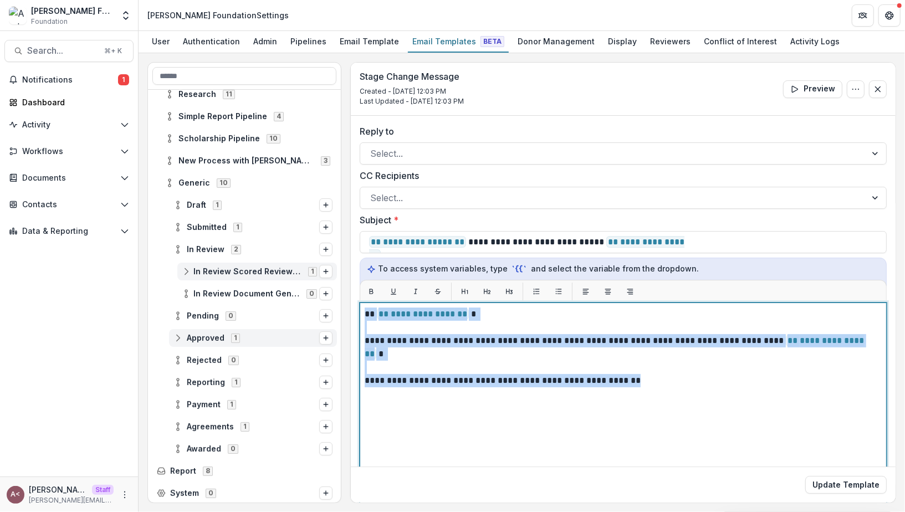
click at [589, 366] on p "**********" at bounding box center [622, 341] width 515 height 66
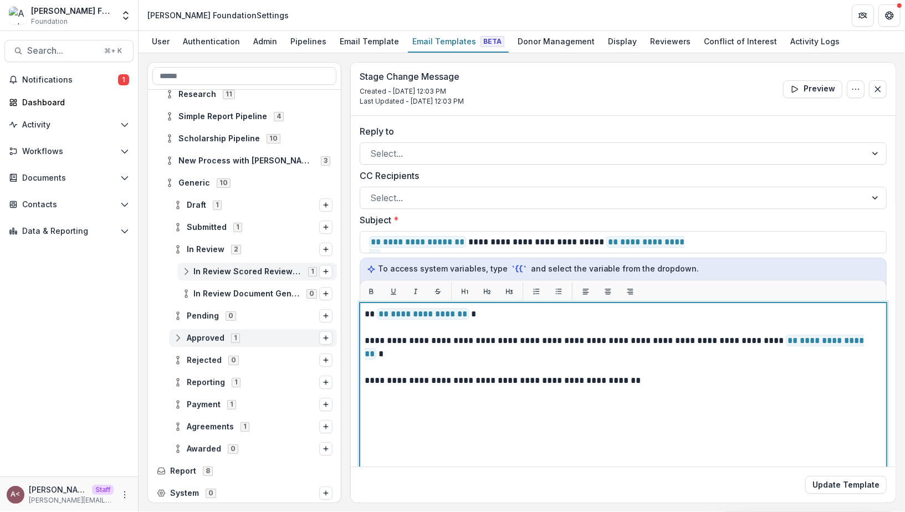
click at [636, 376] on div "**********" at bounding box center [623, 441] width 517 height 267
drag, startPoint x: 650, startPoint y: 362, endPoint x: 363, endPoint y: 363, distance: 287.0
click at [363, 363] on div "**********" at bounding box center [623, 441] width 527 height 277
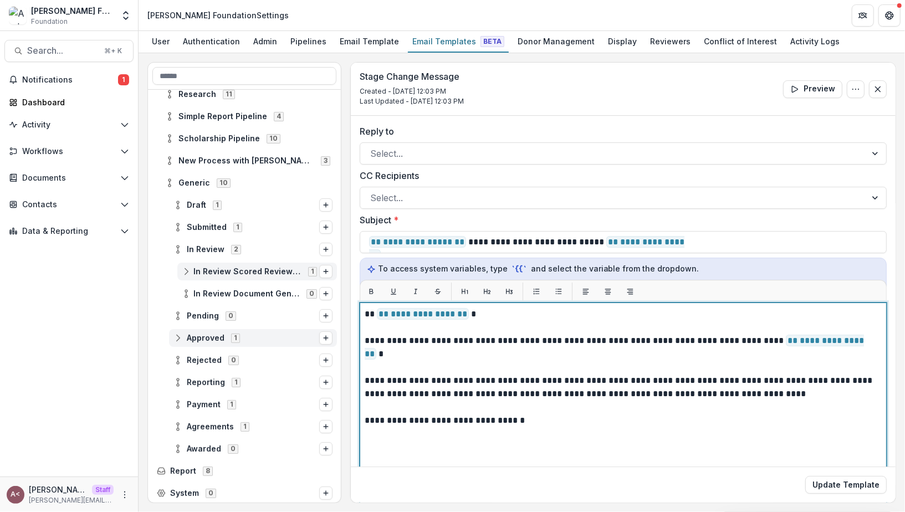
click at [675, 341] on p "**********" at bounding box center [622, 374] width 515 height 133
click at [619, 337] on p "**********" at bounding box center [622, 381] width 515 height 146
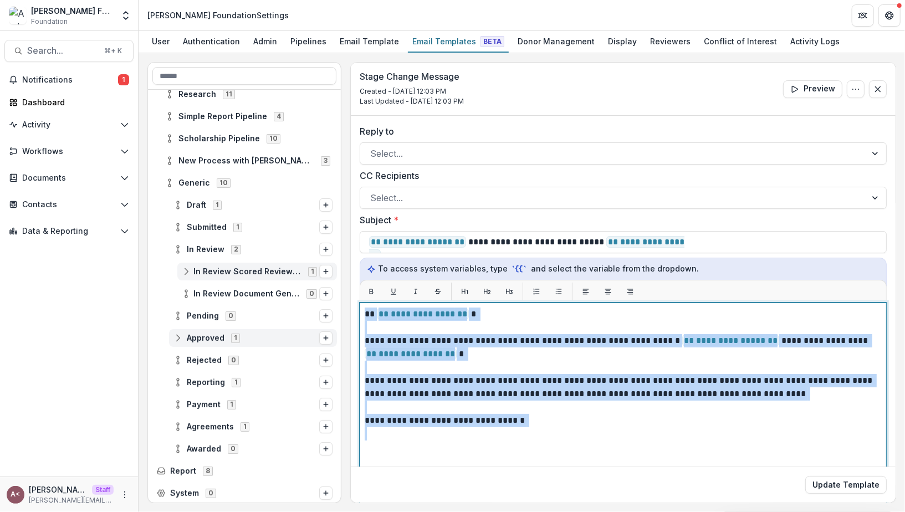
click at [619, 337] on p "**********" at bounding box center [622, 381] width 515 height 146
click at [775, 341] on p "**********" at bounding box center [622, 381] width 515 height 146
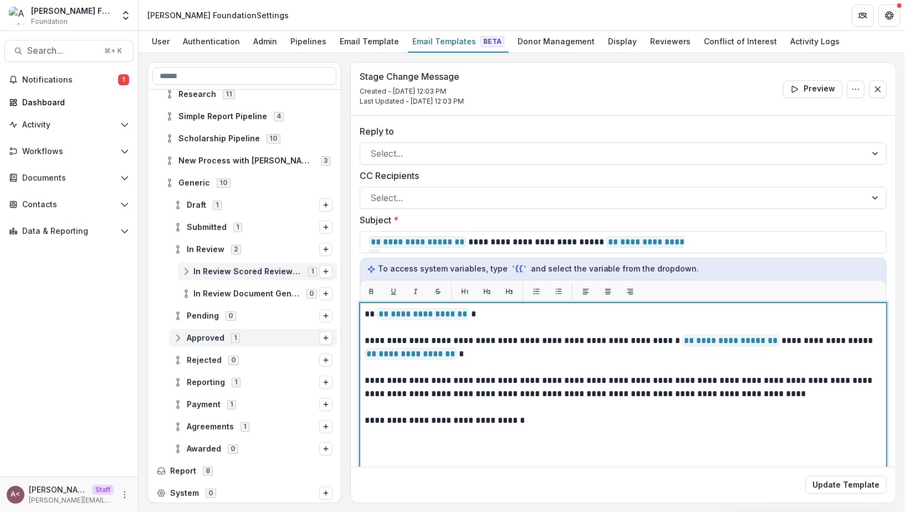
click at [597, 429] on p "**********" at bounding box center [622, 381] width 515 height 146
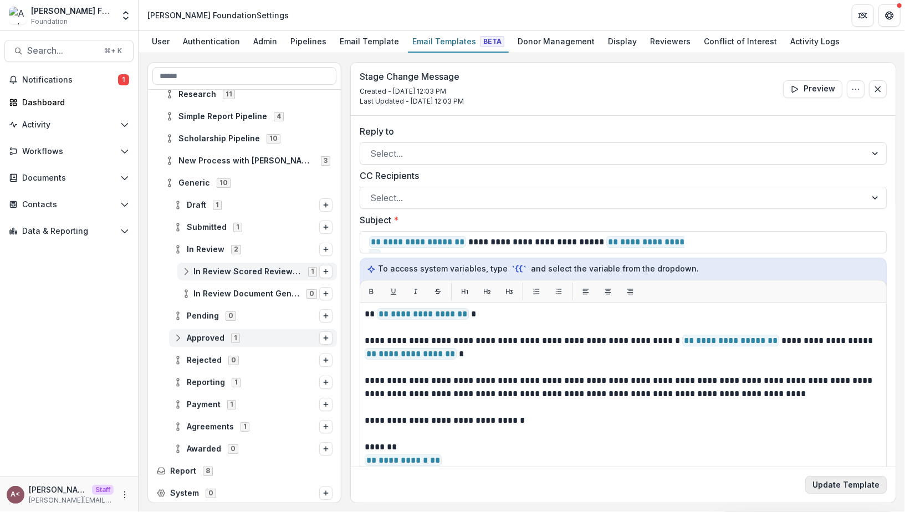
click at [849, 489] on button "Update Template" at bounding box center [845, 485] width 81 height 18
click at [844, 484] on button "Update Template" at bounding box center [845, 485] width 81 height 18
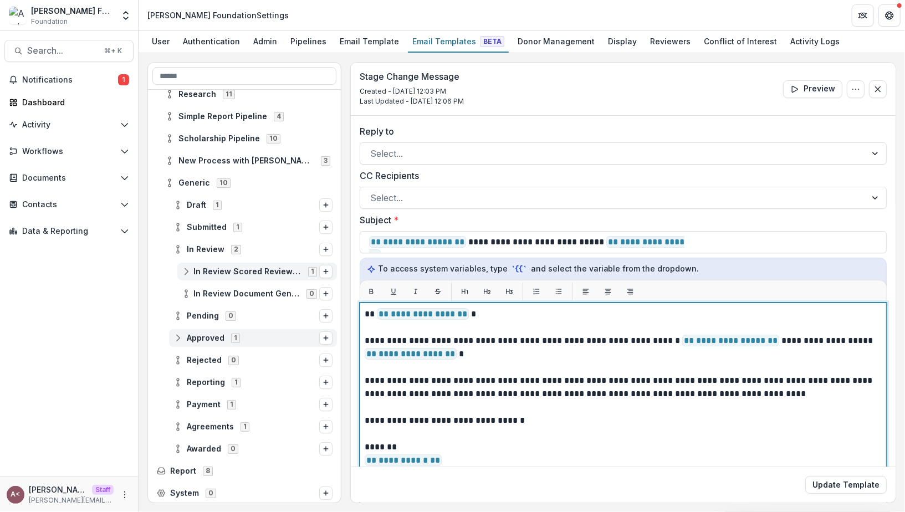
click at [619, 362] on p "**********" at bounding box center [622, 394] width 515 height 173
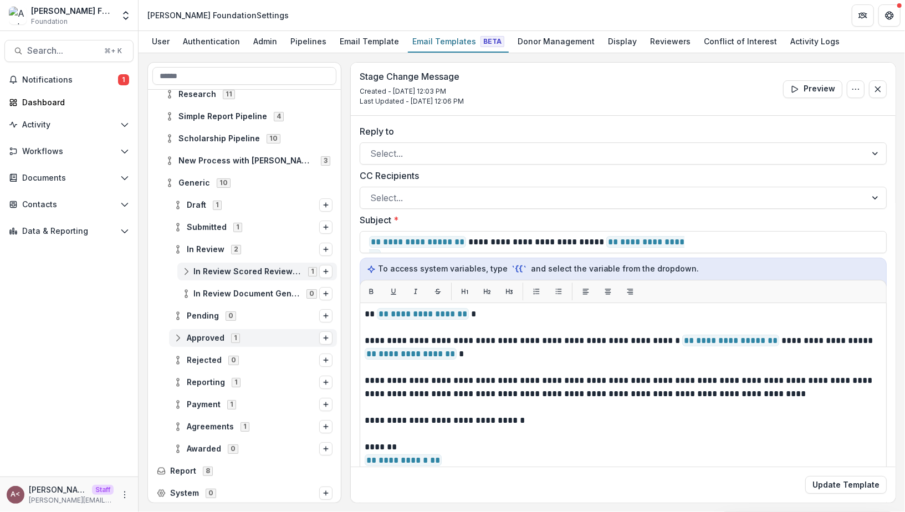
click at [597, 68] on div "Stage Change Message Created - Sep 10, 2025 @ 12:03 PM Last Updated - Sep 10, 2…" at bounding box center [623, 89] width 545 height 53
click at [179, 379] on icon at bounding box center [177, 382] width 9 height 9
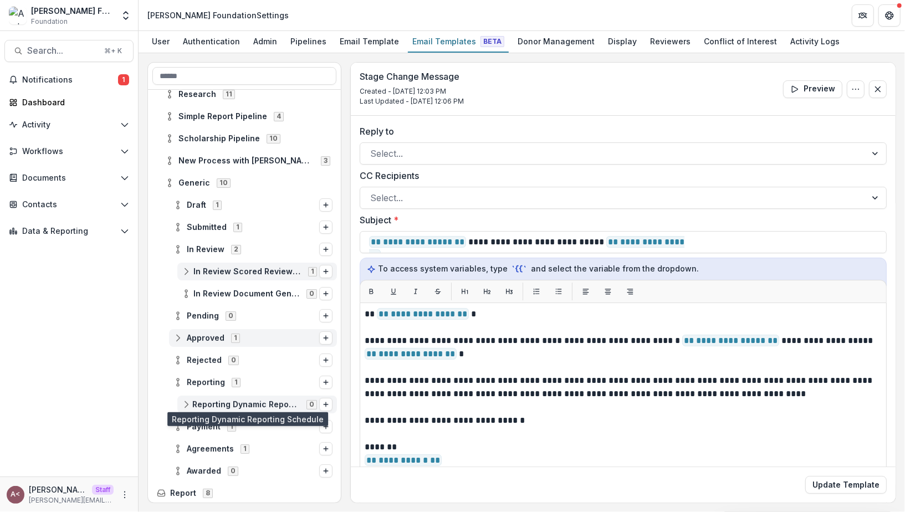
click at [232, 400] on span "Reporting Dynamic Reporting Schedule" at bounding box center [246, 404] width 108 height 9
click at [324, 405] on line "Options" at bounding box center [326, 405] width 4 height 0
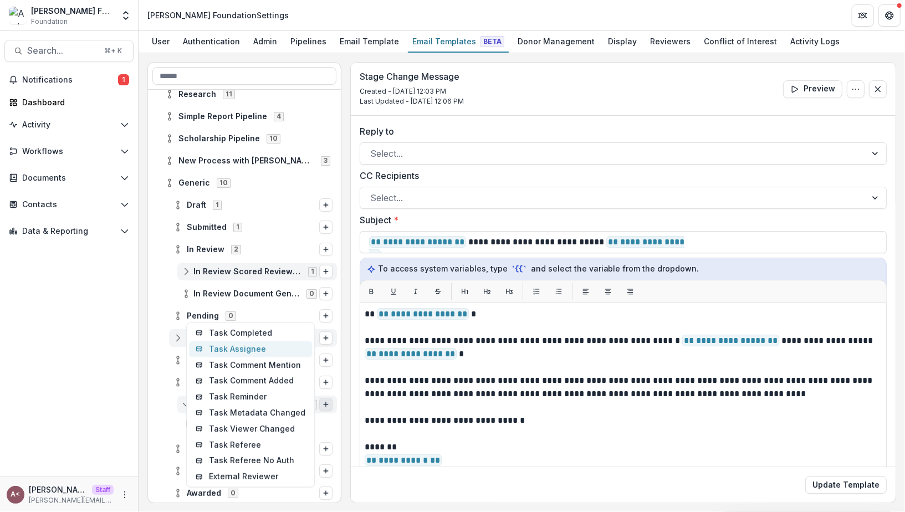
click at [262, 346] on button "Task Assignee" at bounding box center [250, 349] width 123 height 16
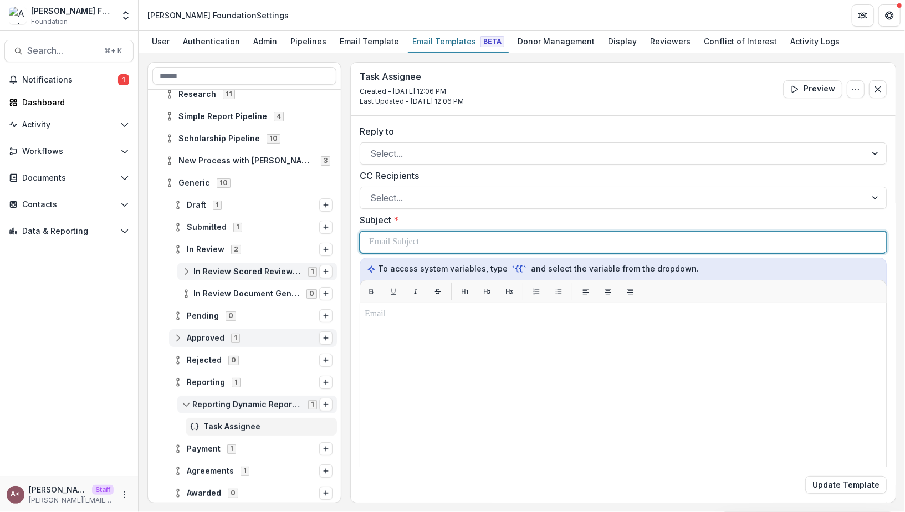
click at [417, 244] on p at bounding box center [394, 242] width 50 height 13
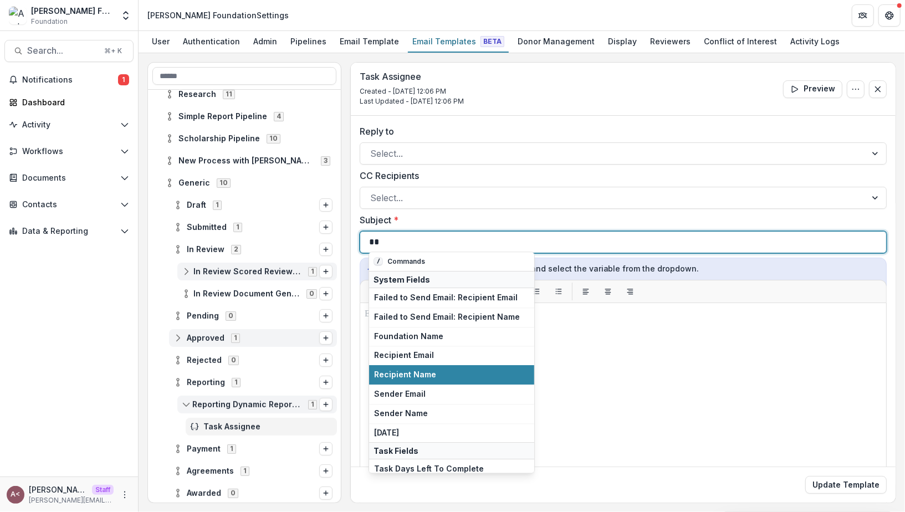
click at [390, 240] on div "**" at bounding box center [623, 242] width 508 height 21
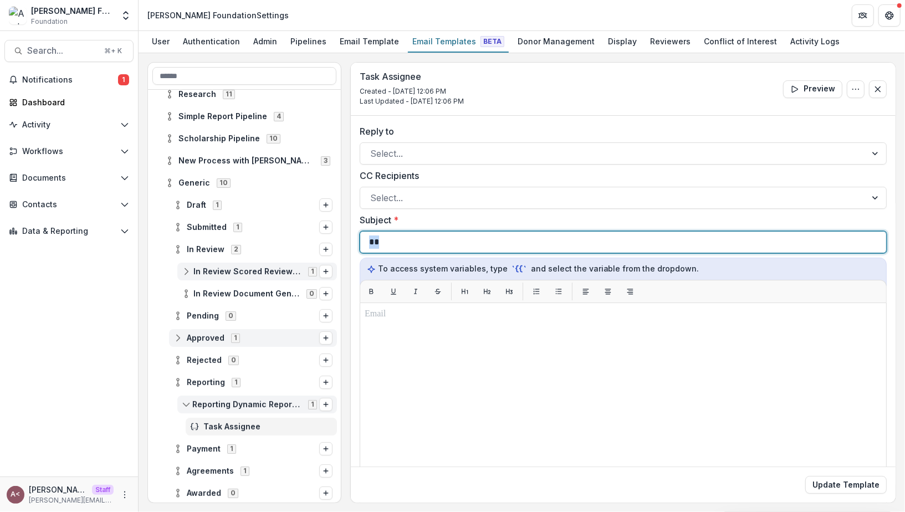
click at [390, 240] on div "**" at bounding box center [623, 242] width 508 height 21
click at [404, 244] on div "**" at bounding box center [623, 242] width 508 height 21
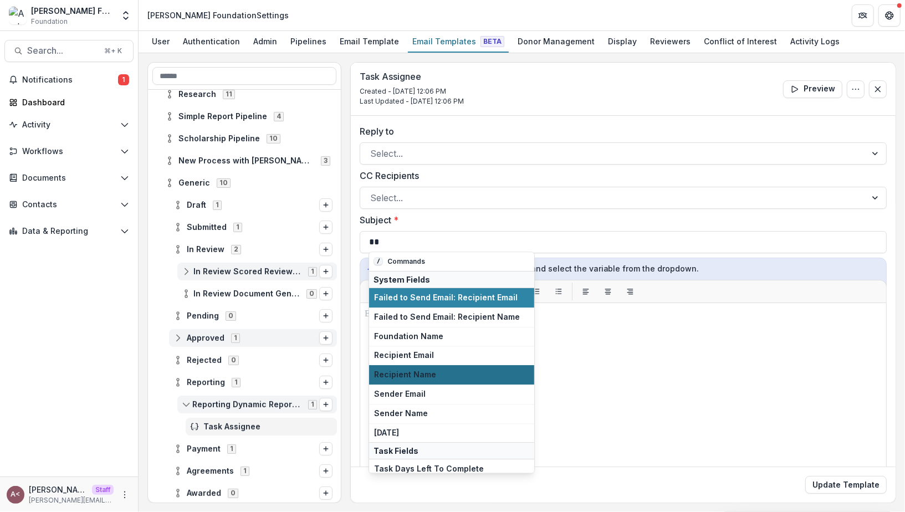
click at [416, 373] on span "Recipient Name" at bounding box center [451, 375] width 155 height 9
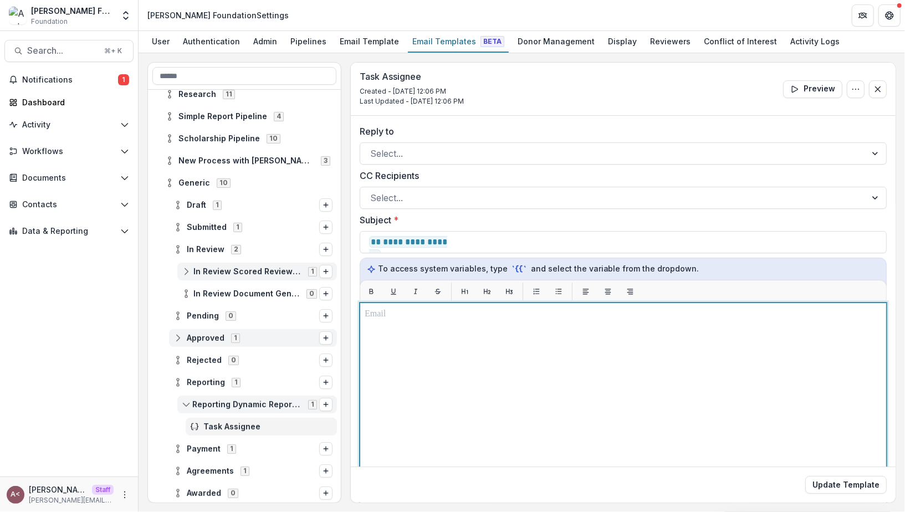
click at [407, 320] on div at bounding box center [623, 441] width 517 height 267
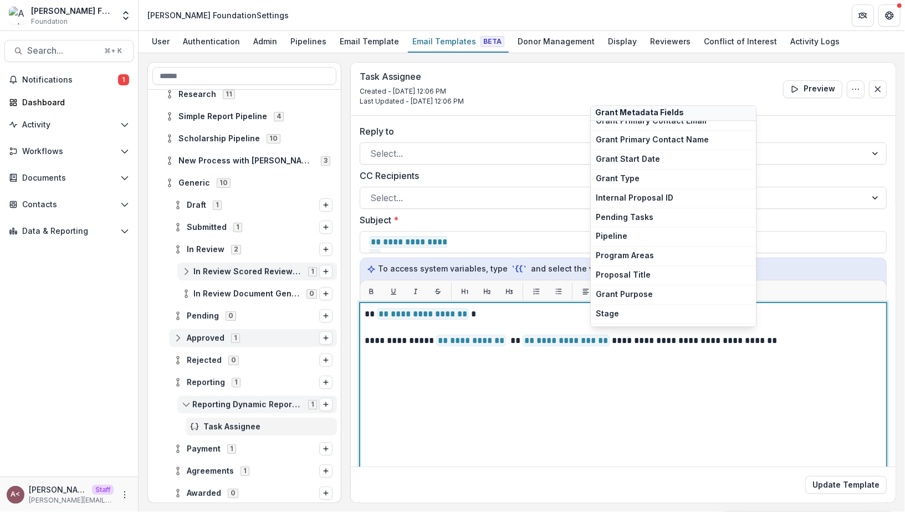
scroll to position [7309, 0]
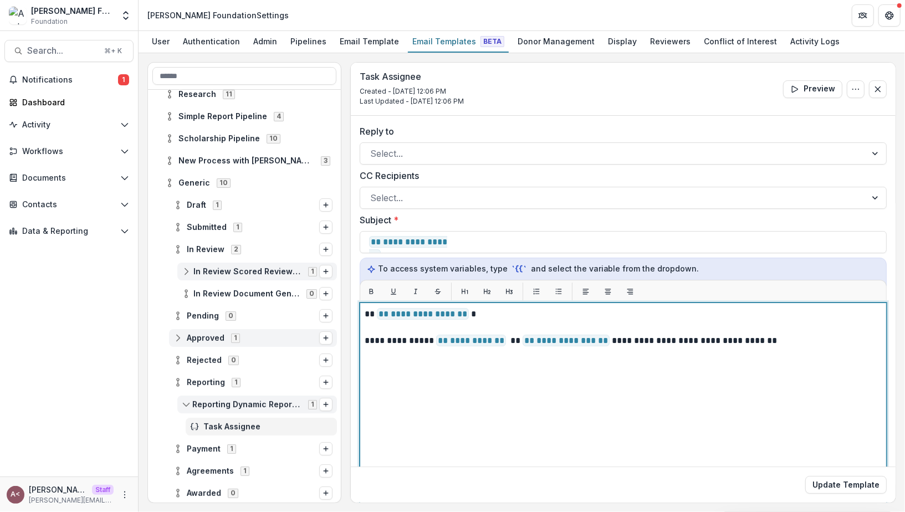
click at [373, 336] on p "**********" at bounding box center [622, 328] width 515 height 40
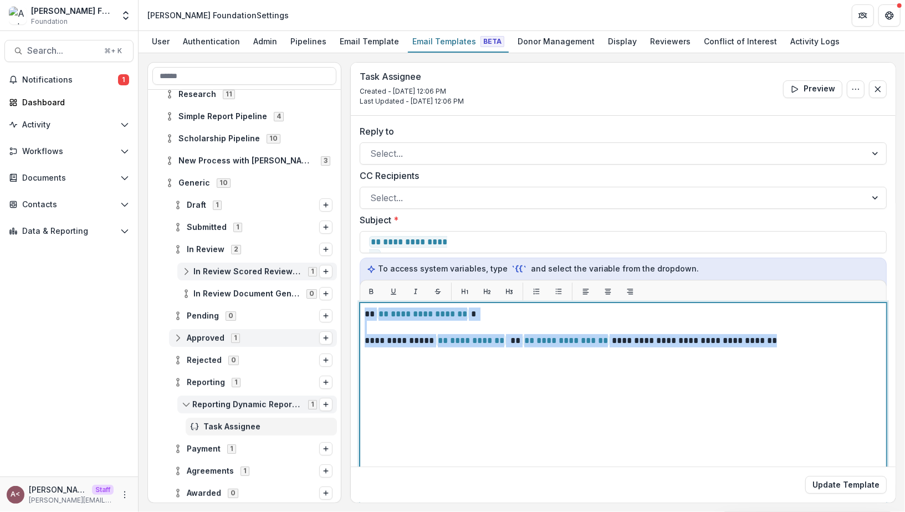
click at [373, 336] on p "**********" at bounding box center [622, 328] width 515 height 40
click at [611, 333] on p "**********" at bounding box center [622, 328] width 515 height 40
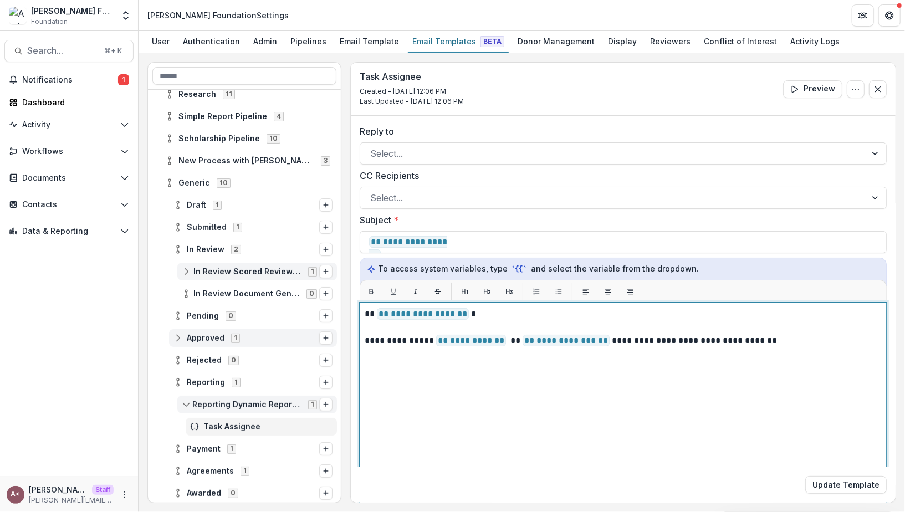
click at [616, 340] on p "**********" at bounding box center [622, 328] width 515 height 40
drag, startPoint x: 616, startPoint y: 340, endPoint x: 776, endPoint y: 339, distance: 160.7
click at [776, 339] on p "**********" at bounding box center [622, 328] width 515 height 40
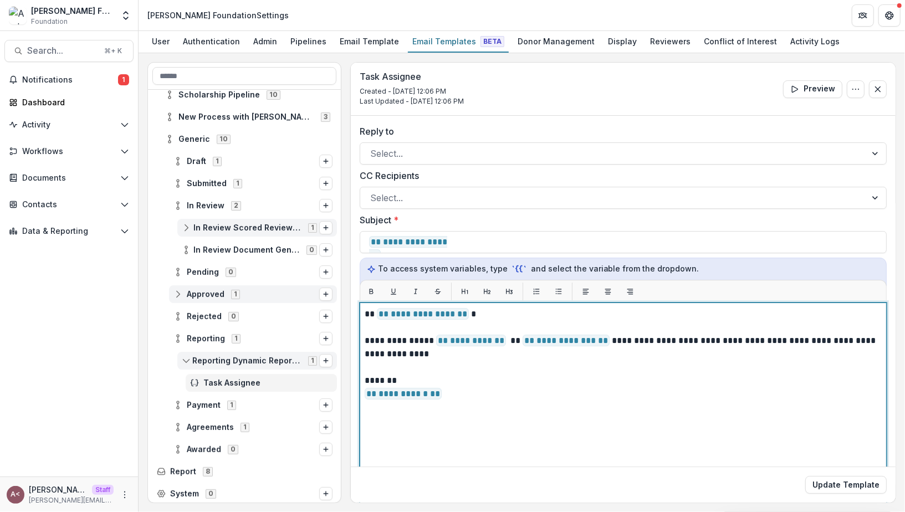
scroll to position [171, 0]
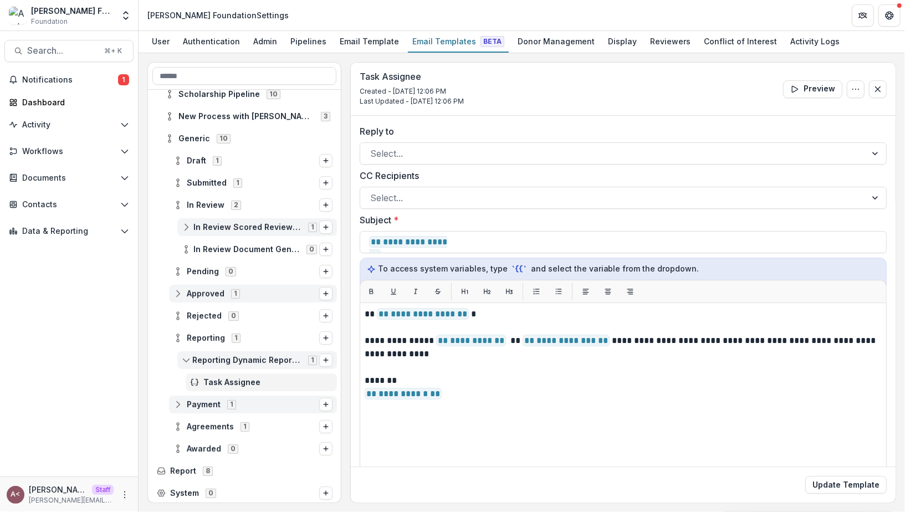
click at [179, 400] on icon at bounding box center [177, 404] width 9 height 9
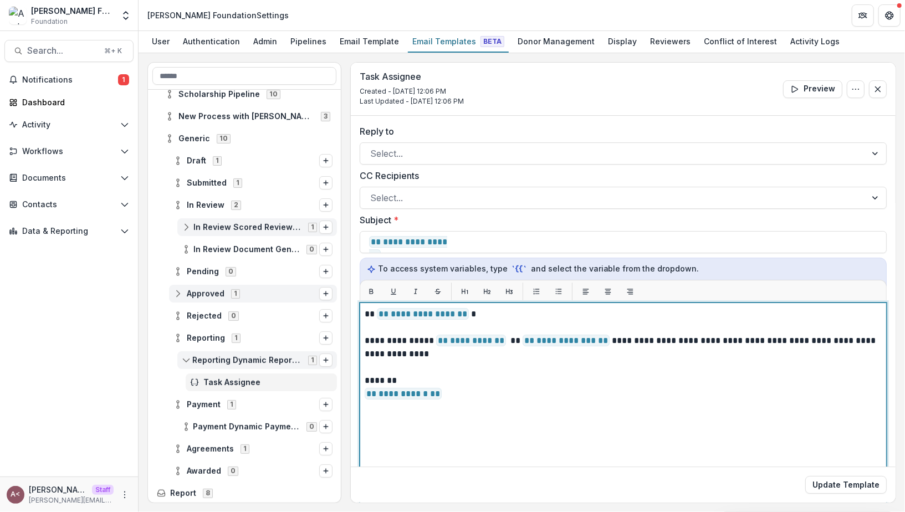
click at [465, 390] on p "**********" at bounding box center [622, 393] width 515 height 13
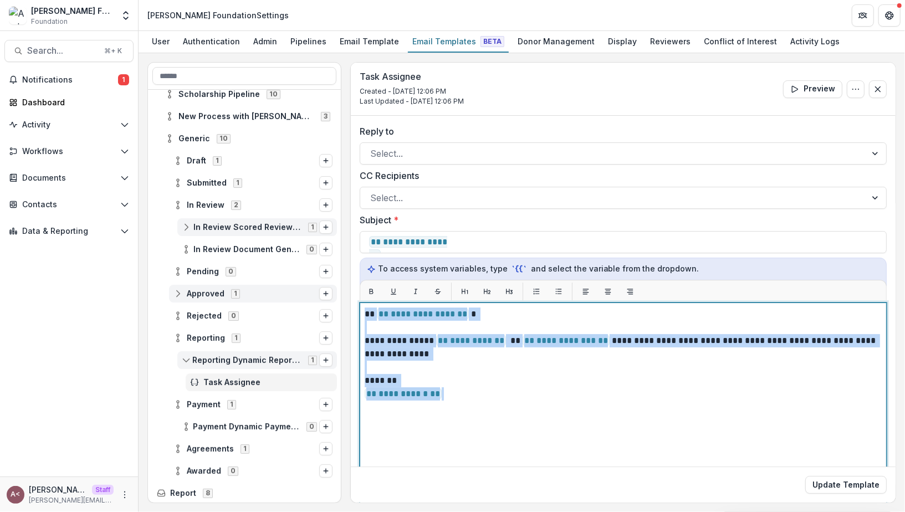
drag, startPoint x: 469, startPoint y: 392, endPoint x: 352, endPoint y: 298, distance: 149.8
click at [352, 298] on div "**********" at bounding box center [623, 373] width 545 height 514
copy div "**********"
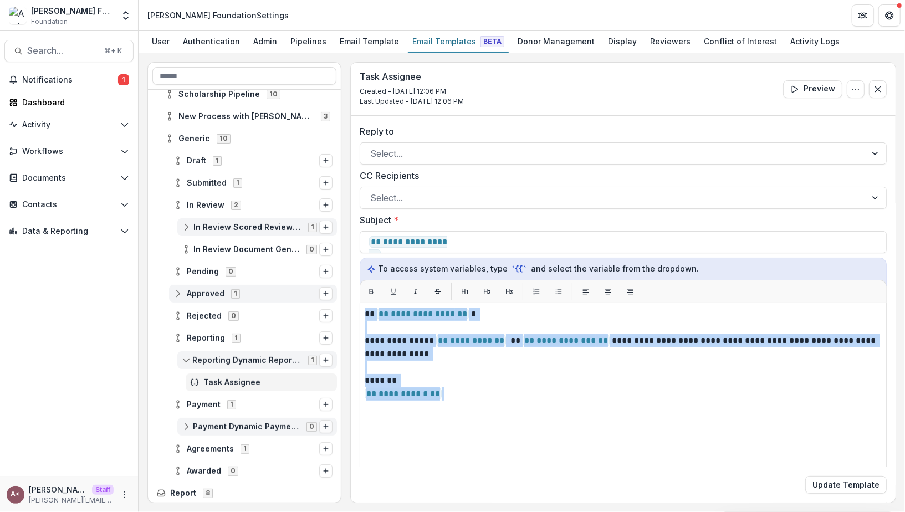
click at [324, 423] on icon "Options" at bounding box center [326, 426] width 7 height 7
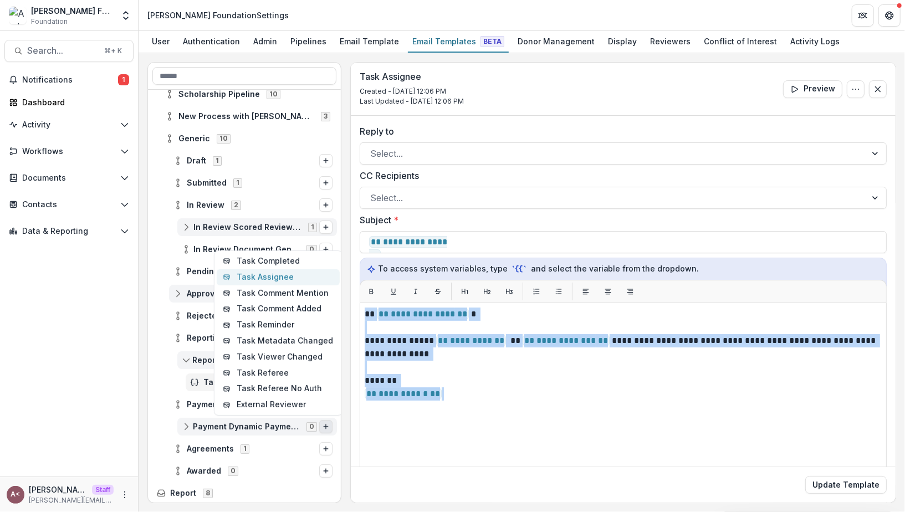
click at [286, 279] on button "Task Assignee" at bounding box center [278, 277] width 123 height 16
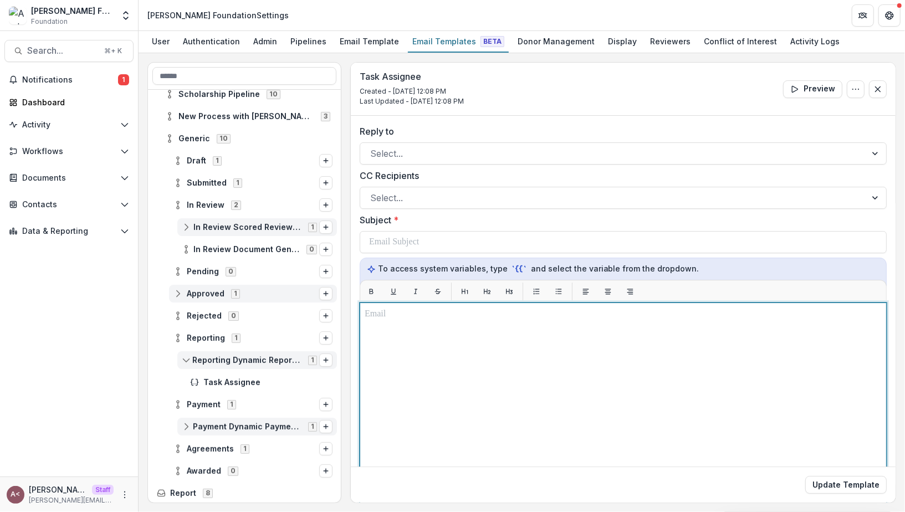
click at [380, 317] on p at bounding box center [623, 314] width 517 height 13
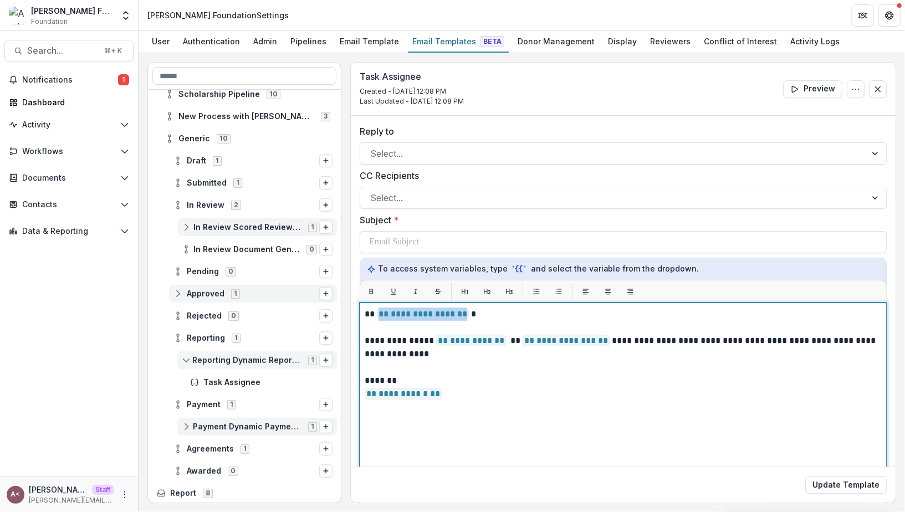
drag, startPoint x: 466, startPoint y: 313, endPoint x: 377, endPoint y: 314, distance: 88.7
click at [377, 314] on p "**********" at bounding box center [622, 348] width 515 height 80
copy p "**********"
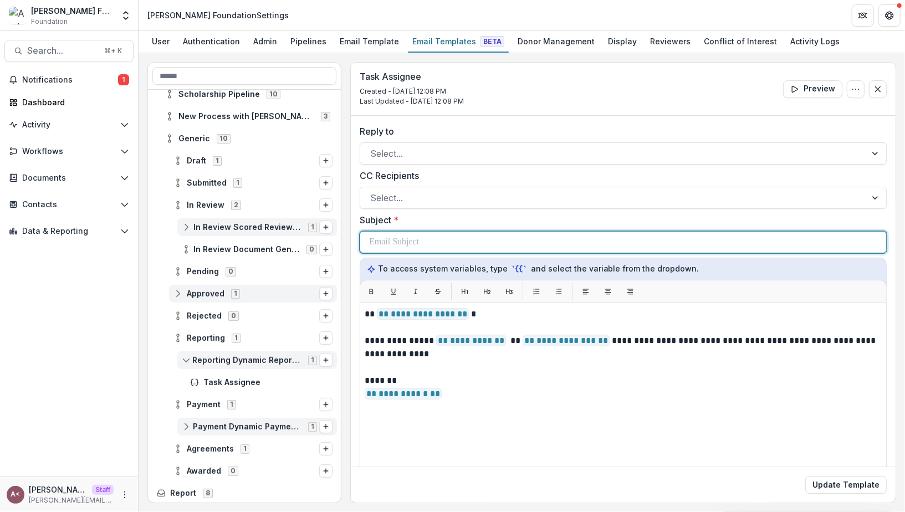
click at [416, 244] on p at bounding box center [394, 242] width 50 height 13
paste div
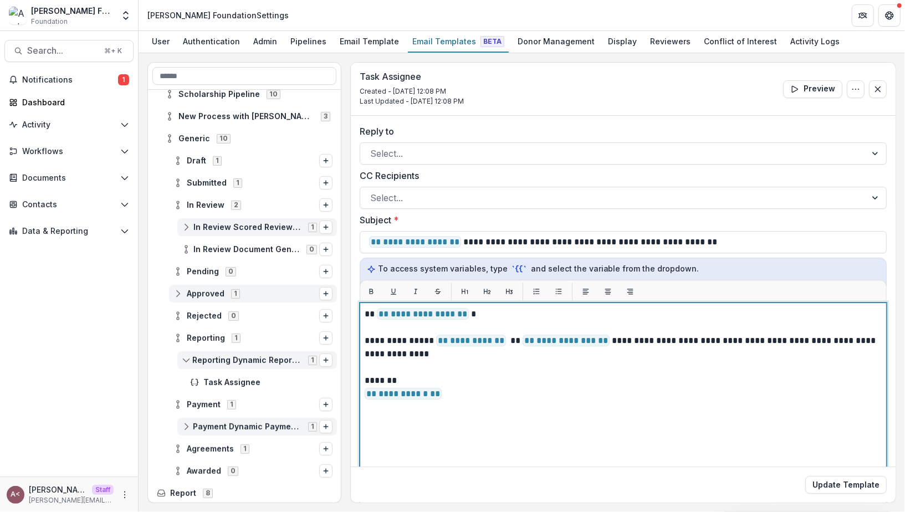
click at [396, 342] on p "**********" at bounding box center [622, 348] width 515 height 80
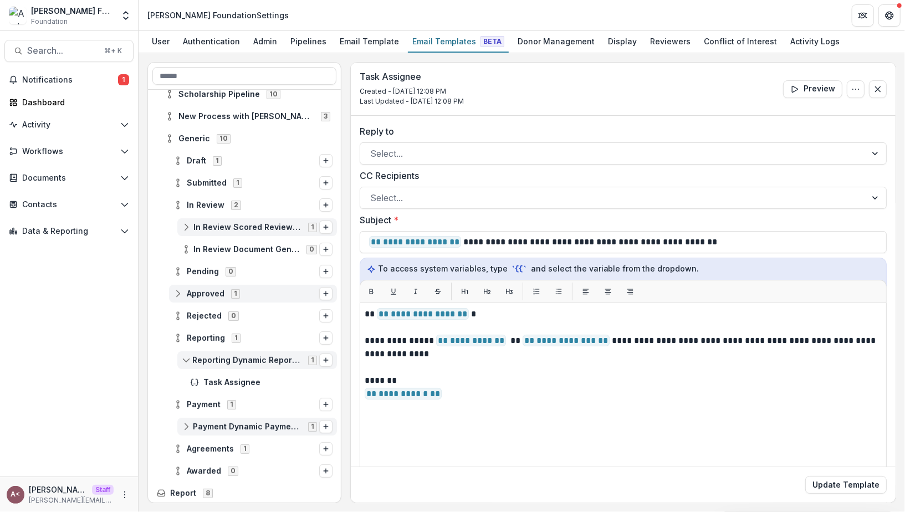
drag, startPoint x: 362, startPoint y: 340, endPoint x: 422, endPoint y: 340, distance: 59.8
click at [422, 340] on div "**********" at bounding box center [623, 441] width 527 height 277
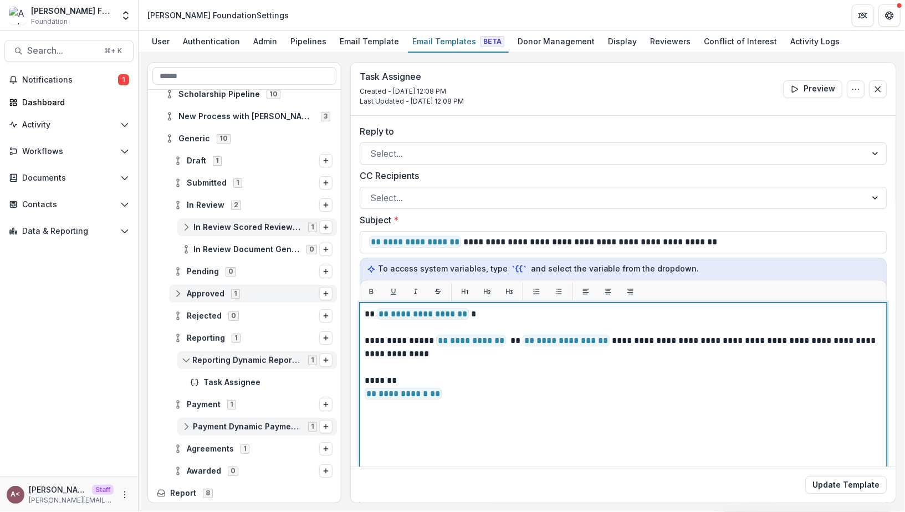
click at [365, 340] on p "**********" at bounding box center [622, 348] width 515 height 80
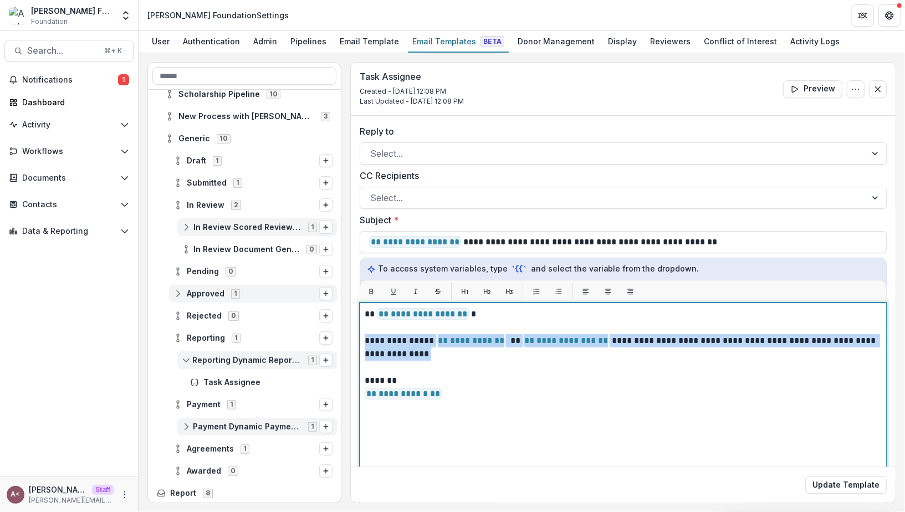
drag, startPoint x: 365, startPoint y: 340, endPoint x: 709, endPoint y: 357, distance: 344.5
click at [709, 357] on p "**********" at bounding box center [622, 348] width 515 height 80
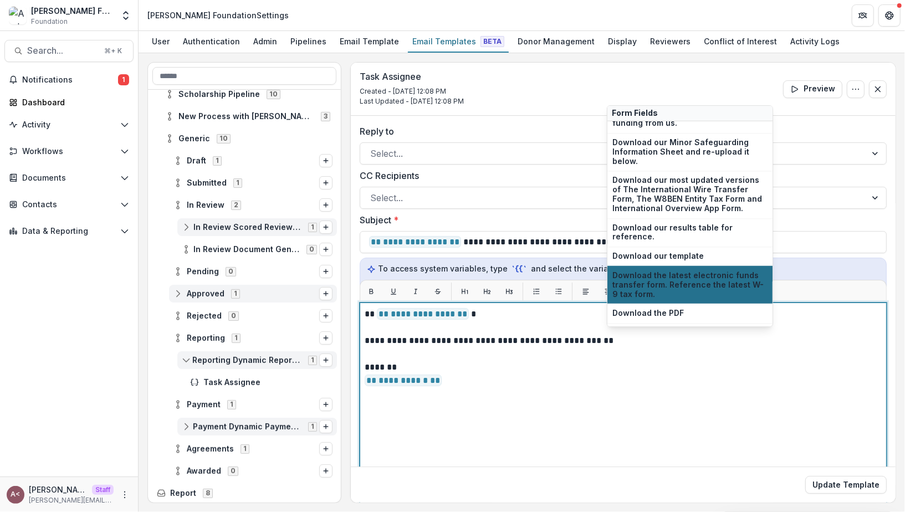
scroll to position [1268, 0]
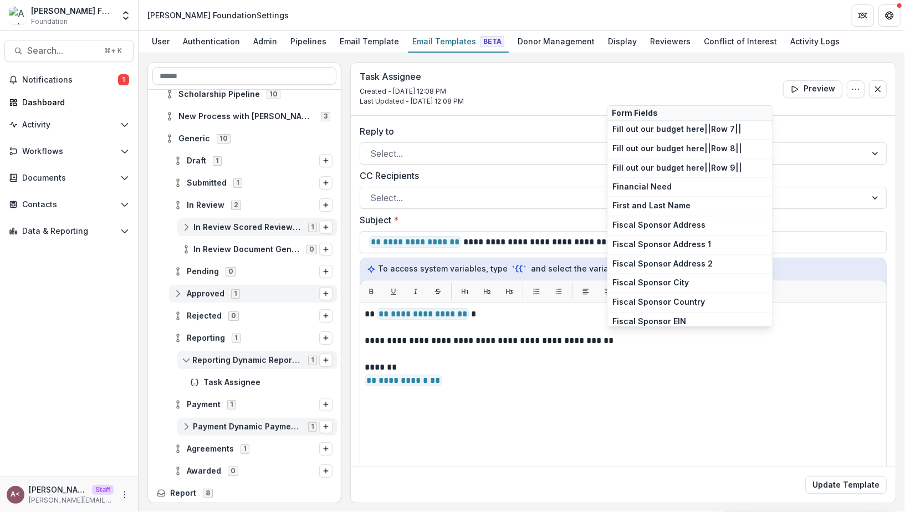
drag, startPoint x: 772, startPoint y: 144, endPoint x: 771, endPoint y: 275, distance: 131.9
click at [771, 275] on div "/ Commands System Fields Failed to Send Email: Recipient Email Failed to Send E…" at bounding box center [690, 216] width 166 height 222
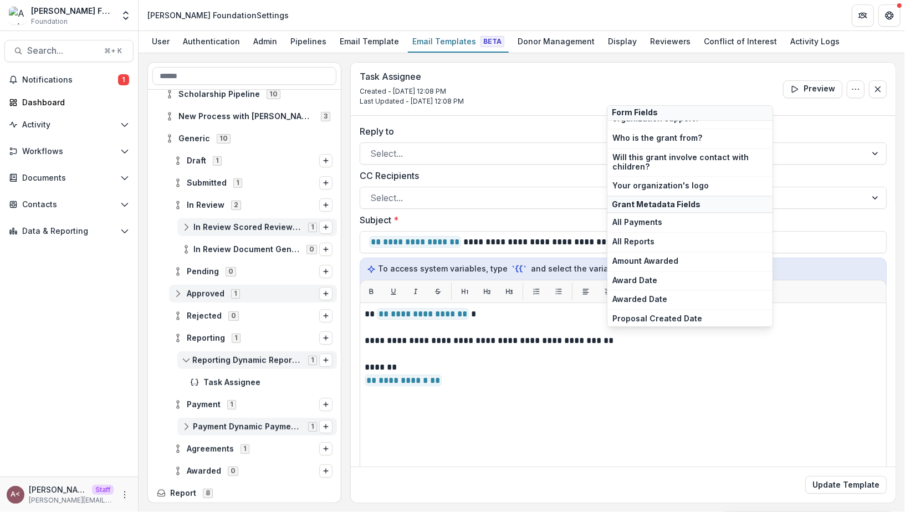
scroll to position [6914, 0]
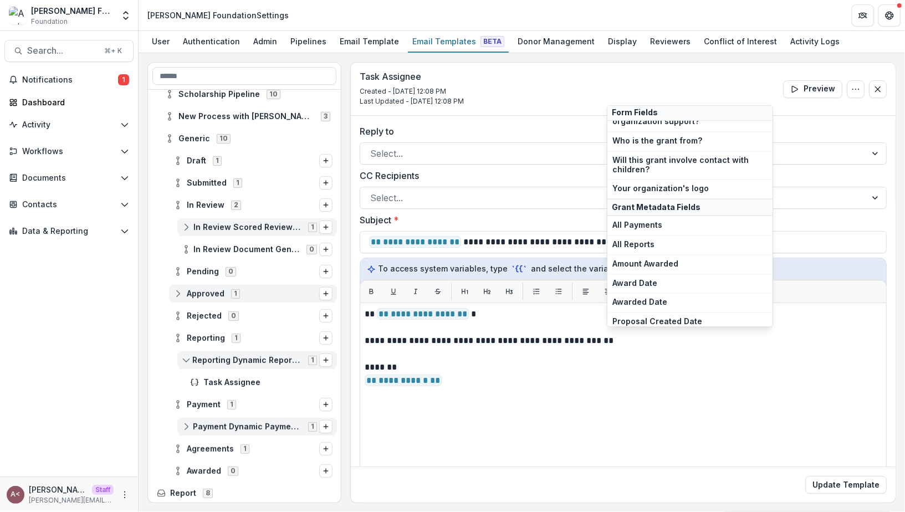
click at [679, 394] on span "Proposal Form Title" at bounding box center [689, 398] width 155 height 9
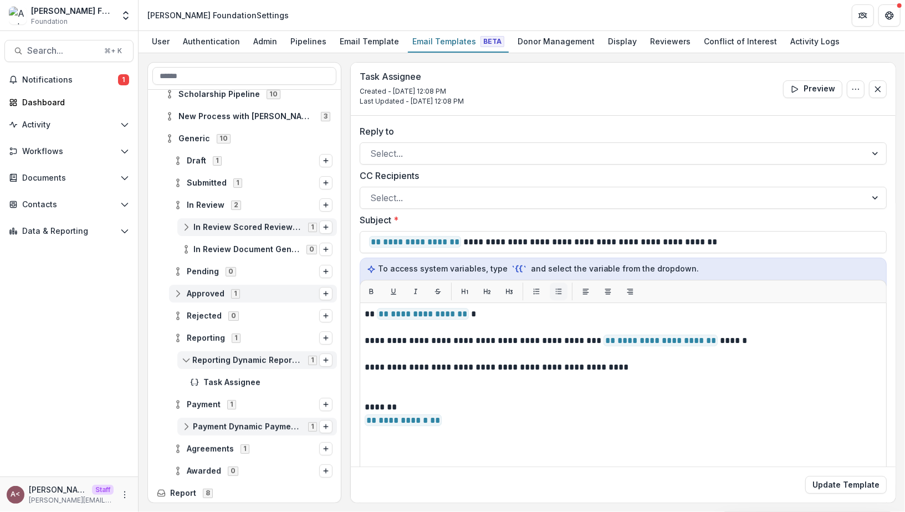
click at [555, 289] on icon "List" at bounding box center [559, 292] width 8 height 8
click at [561, 288] on icon "List" at bounding box center [559, 292] width 8 height 8
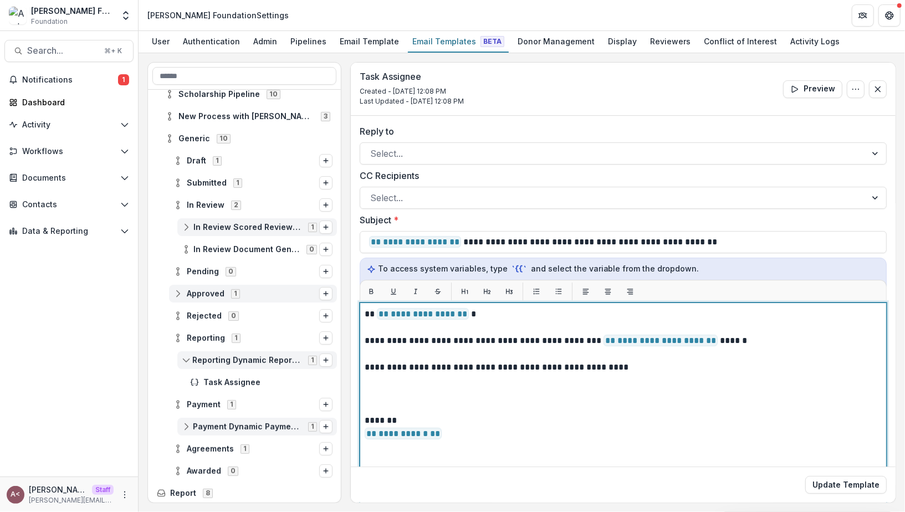
click at [515, 364] on p "**********" at bounding box center [622, 368] width 515 height 120
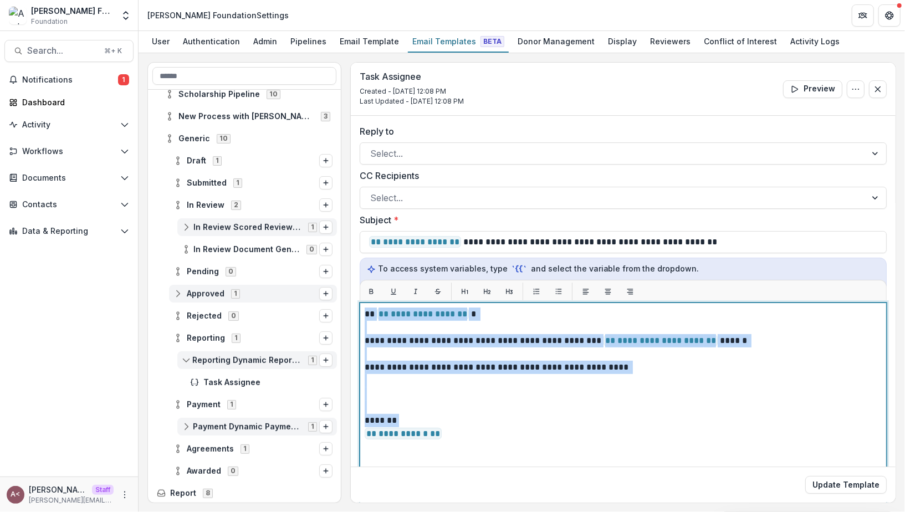
click at [515, 364] on p "**********" at bounding box center [622, 368] width 515 height 120
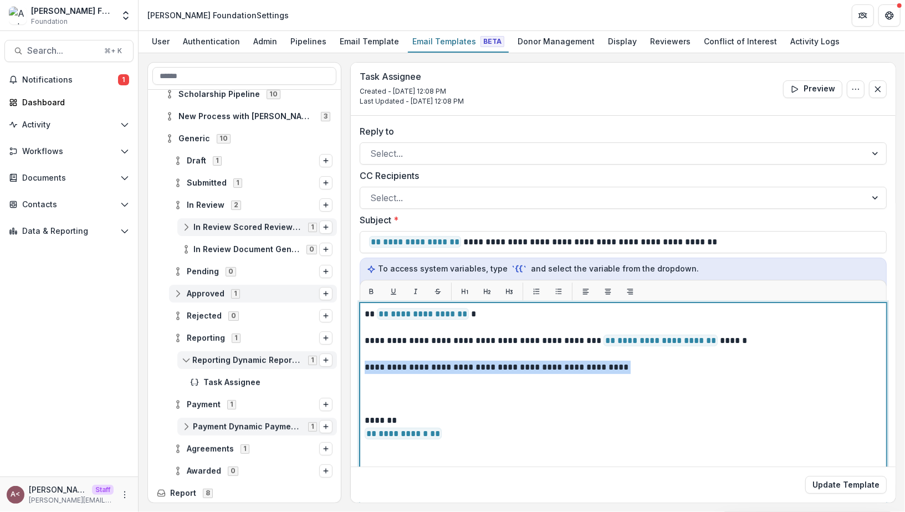
drag, startPoint x: 619, startPoint y: 366, endPoint x: 350, endPoint y: 364, distance: 268.8
click at [351, 364] on div "**********" at bounding box center [623, 373] width 545 height 514
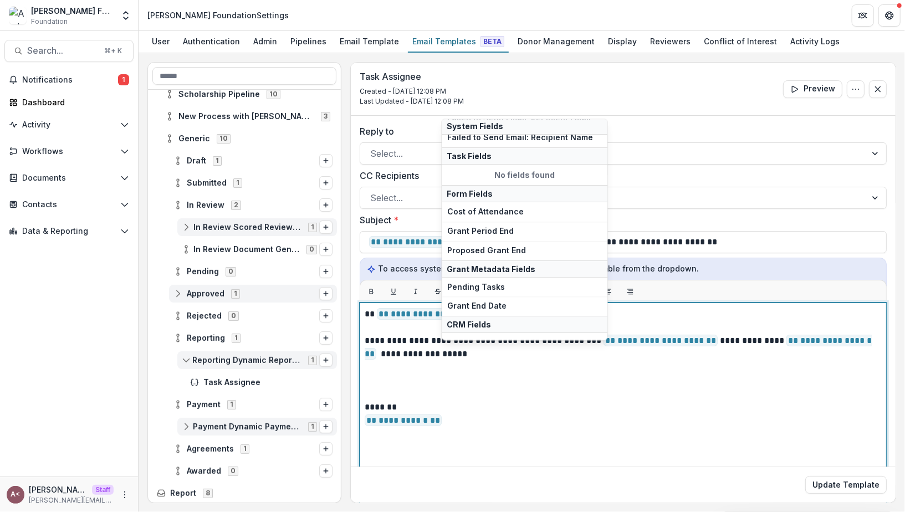
scroll to position [91, 0]
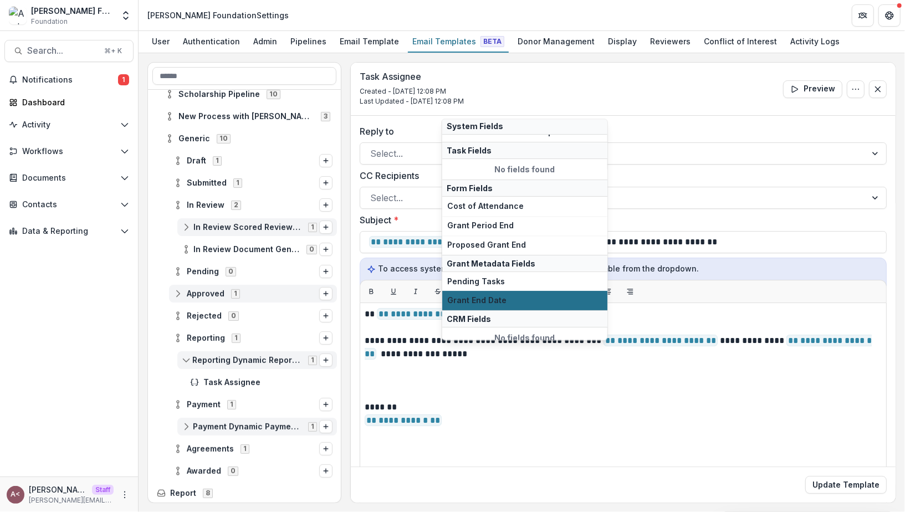
click at [502, 296] on span "Grant End Date" at bounding box center [524, 300] width 155 height 9
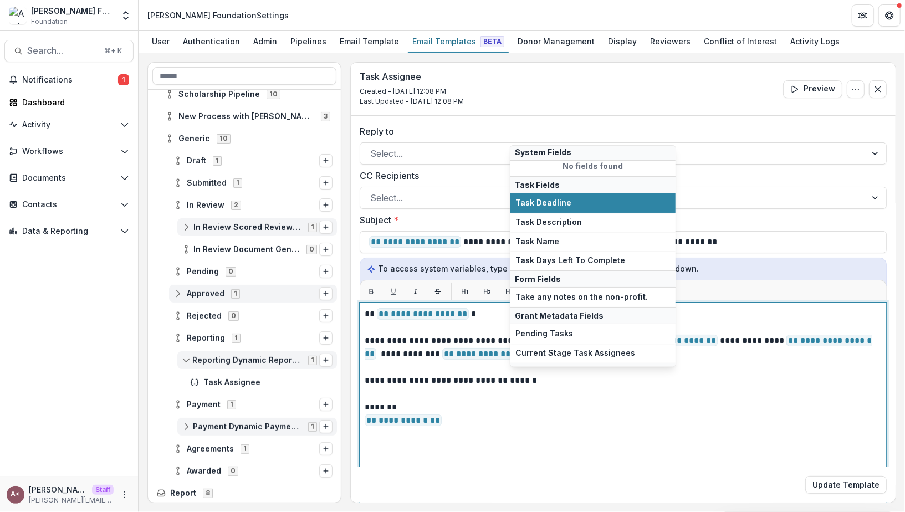
scroll to position [53, 0]
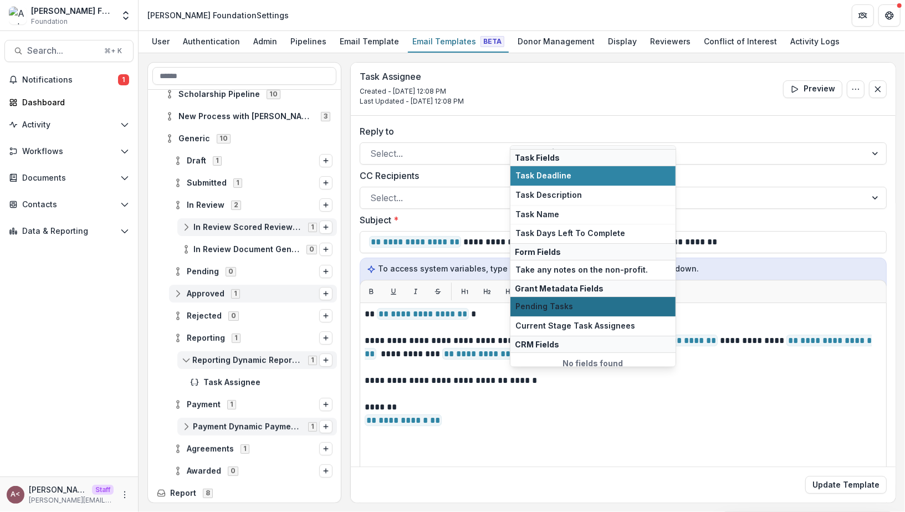
click at [593, 310] on button "Pending Tasks" at bounding box center [592, 306] width 165 height 19
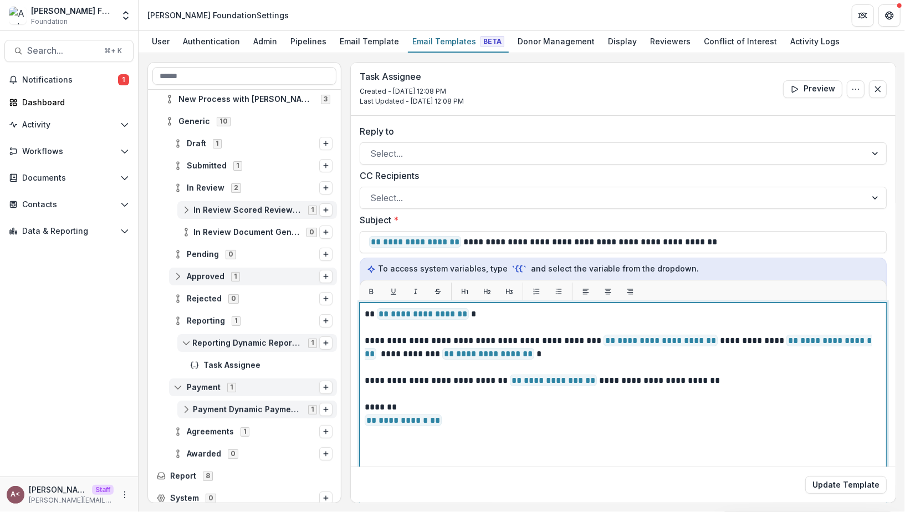
scroll to position [193, 0]
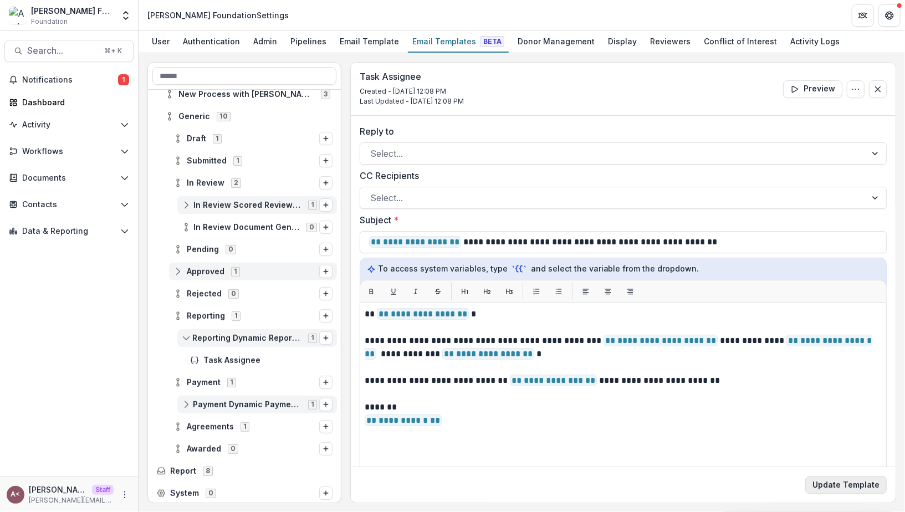
click at [859, 490] on button "Update Template" at bounding box center [845, 485] width 81 height 18
click at [182, 425] on span "Agreements 1" at bounding box center [246, 426] width 146 height 9
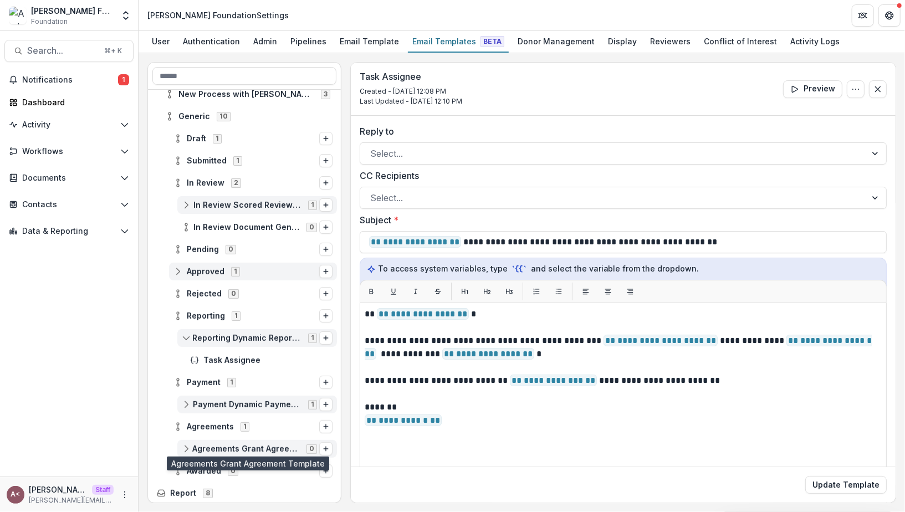
click at [239, 444] on span "Agreements Grant Agreement Template" at bounding box center [246, 448] width 108 height 9
click at [326, 448] on button "Options" at bounding box center [325, 448] width 13 height 13
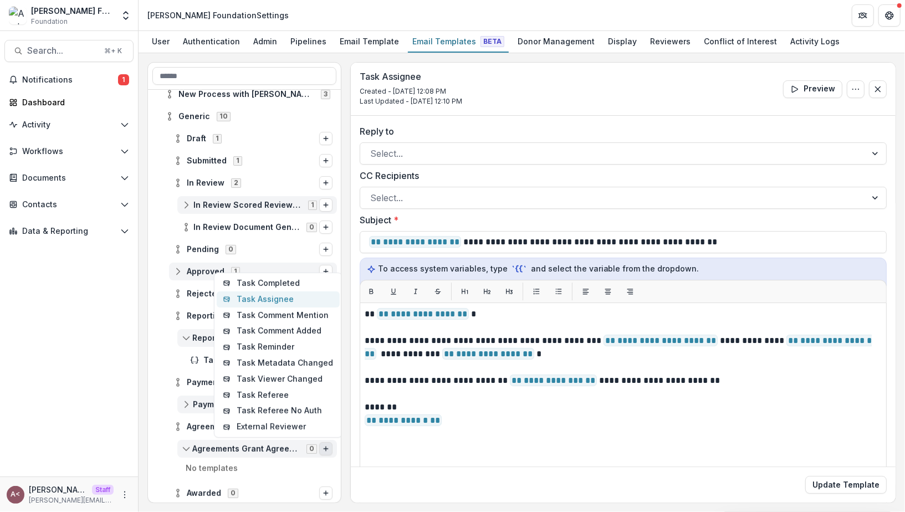
click at [274, 300] on button "Task Assignee" at bounding box center [278, 299] width 123 height 16
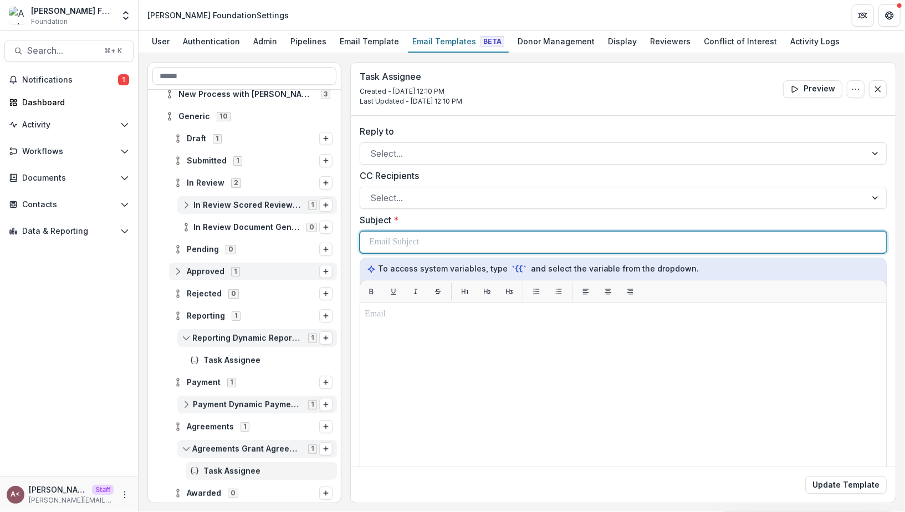
click at [436, 244] on div at bounding box center [623, 242] width 508 height 21
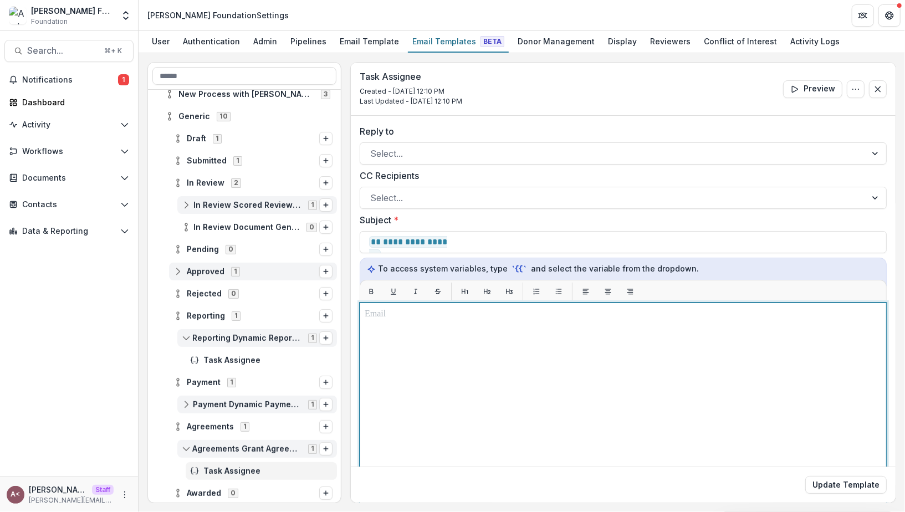
click at [426, 332] on div at bounding box center [623, 441] width 517 height 267
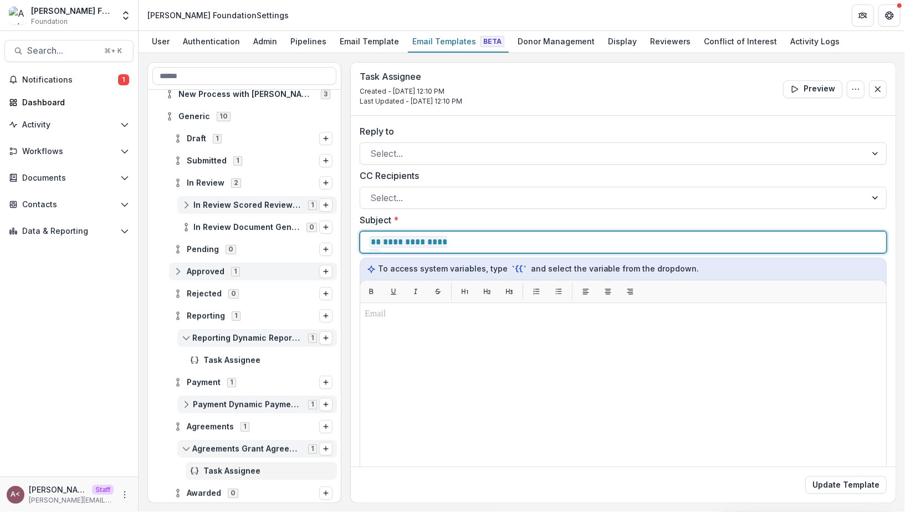
click at [474, 243] on div "**********" at bounding box center [623, 242] width 508 height 21
click at [479, 242] on p "**********" at bounding box center [441, 242] width 145 height 13
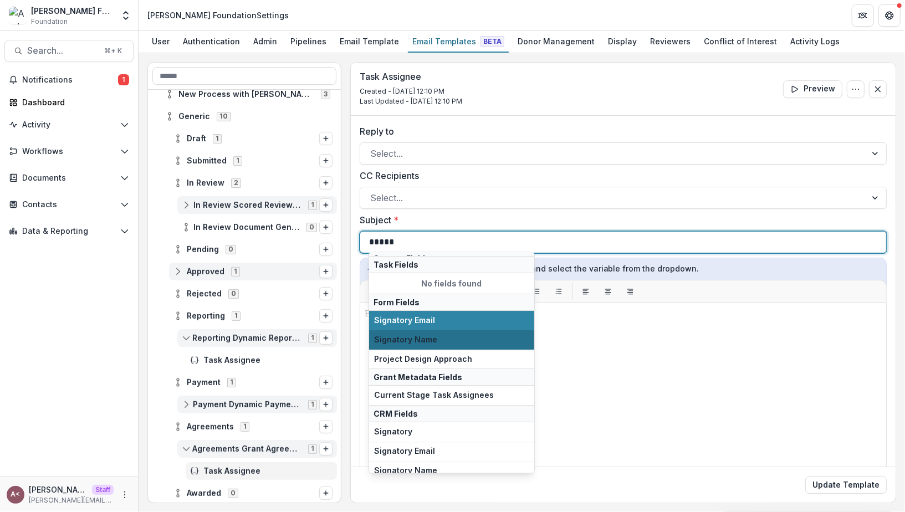
scroll to position [53, 0]
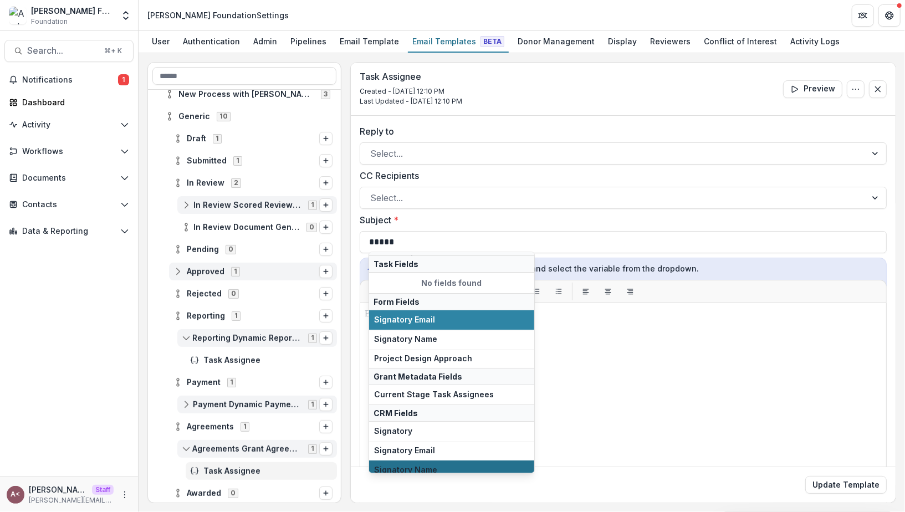
click at [432, 465] on span "Signatory Name" at bounding box center [451, 469] width 155 height 9
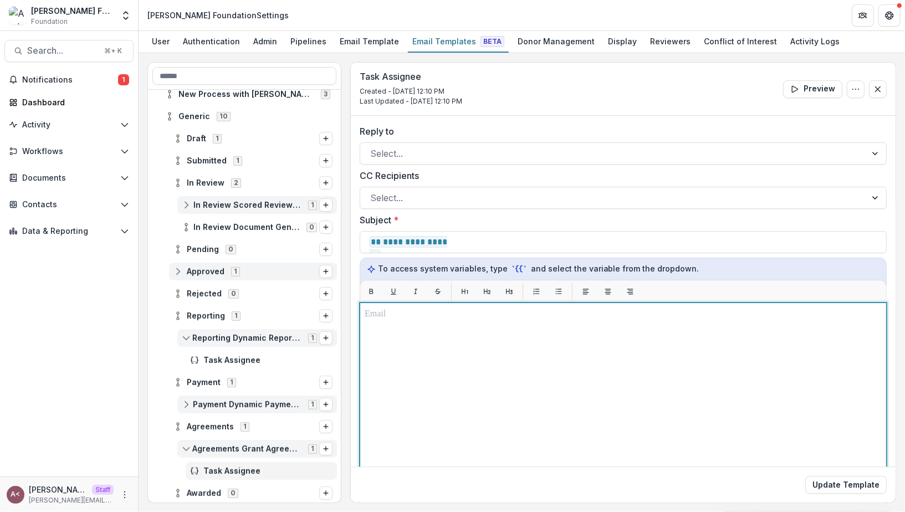
click at [436, 320] on div at bounding box center [623, 441] width 517 height 267
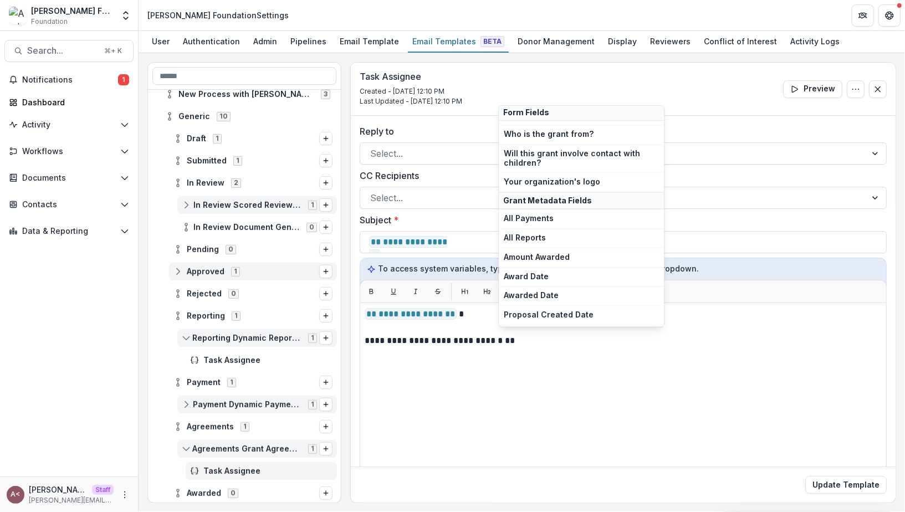
scroll to position [6914, 0]
click at [575, 393] on span "Proposal Form Title" at bounding box center [581, 397] width 155 height 9
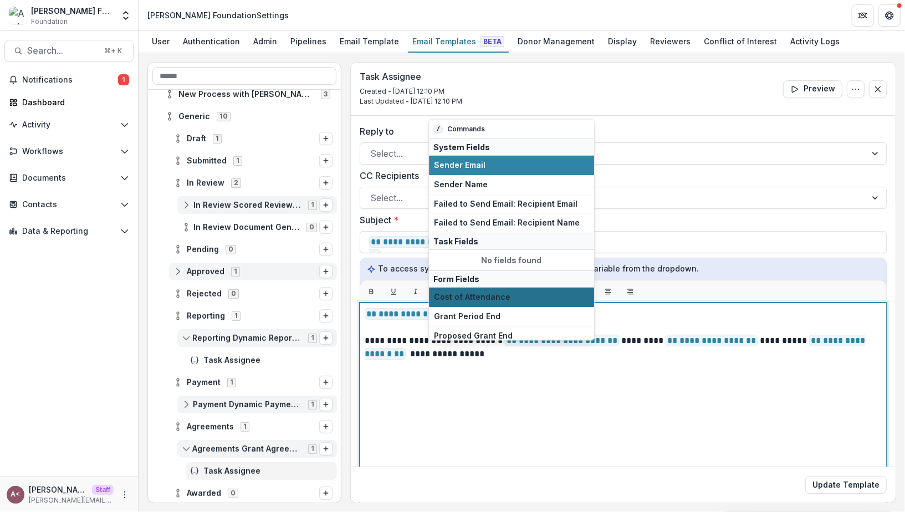
scroll to position [91, 0]
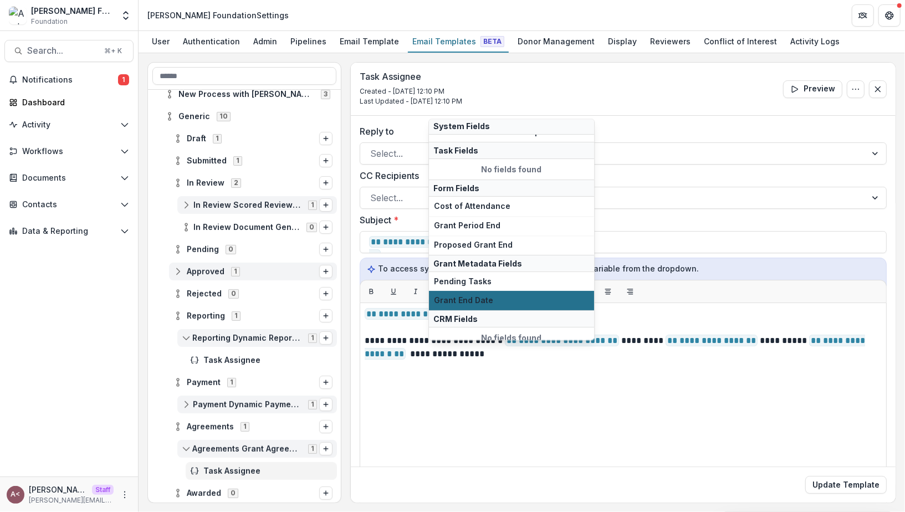
click at [508, 296] on span "Grant End Date" at bounding box center [511, 300] width 155 height 9
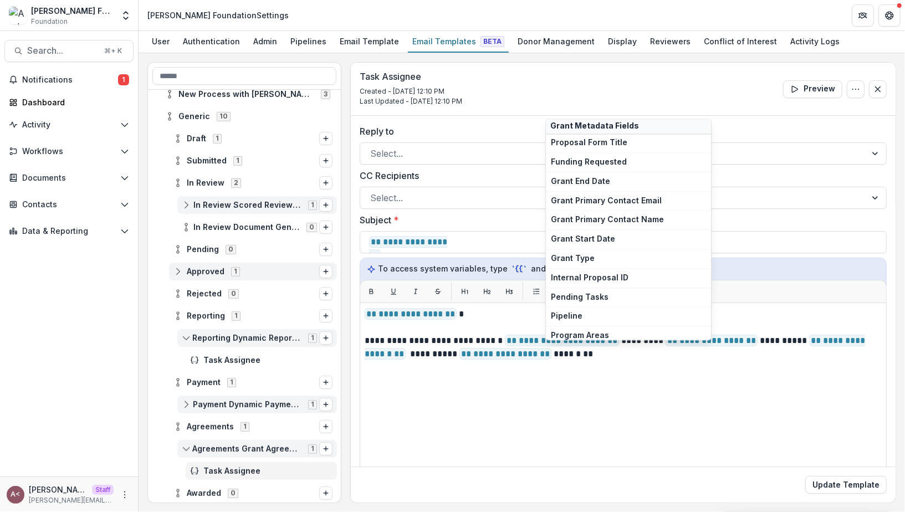
scroll to position [7166, 0]
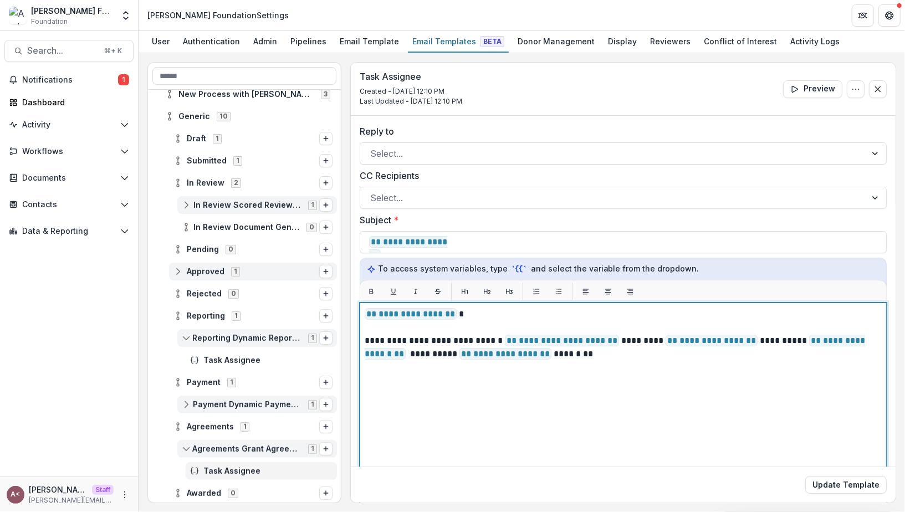
click at [513, 350] on span "**********" at bounding box center [505, 354] width 92 height 12
drag, startPoint x: 518, startPoint y: 352, endPoint x: 582, endPoint y: 353, distance: 64.8
click at [582, 353] on p "**********" at bounding box center [622, 334] width 515 height 53
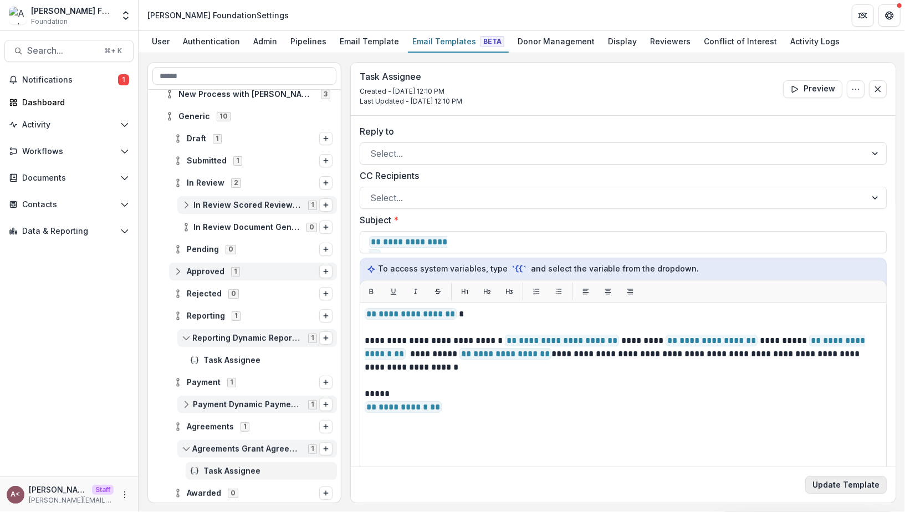
click at [852, 483] on button "Update Template" at bounding box center [845, 485] width 81 height 18
click at [572, 88] on div "Task Assignee Created - Sep 10, 2025 @ 12:10 PM Last Updated - Sep 10, 2025 @ 1…" at bounding box center [623, 89] width 545 height 53
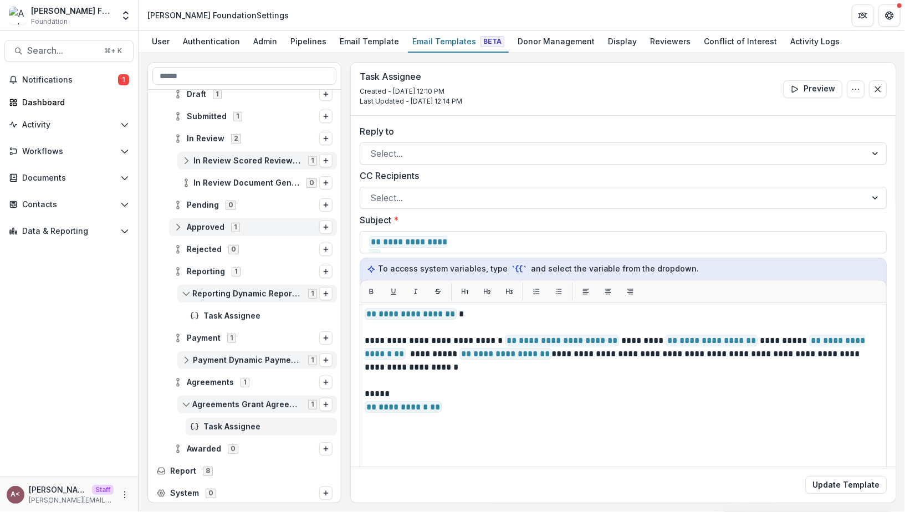
scroll to position [0, 0]
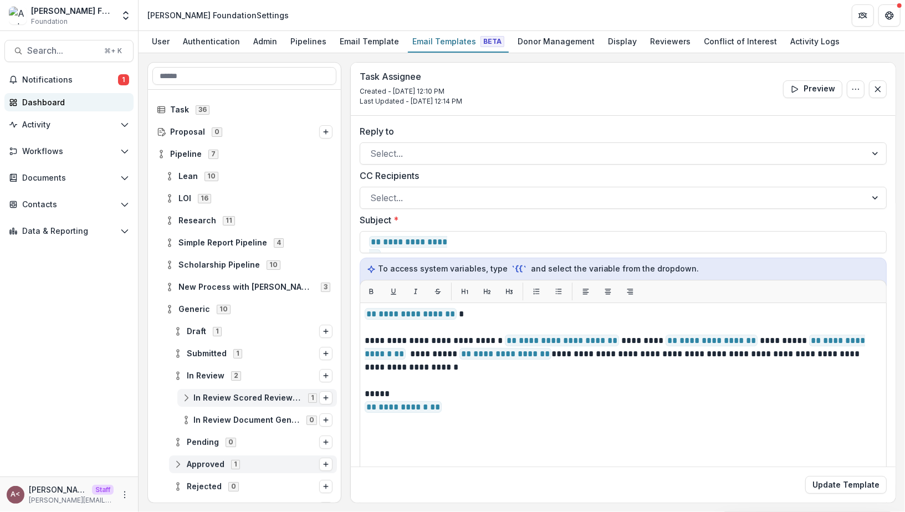
click at [91, 105] on div "Dashboard" at bounding box center [73, 102] width 103 height 12
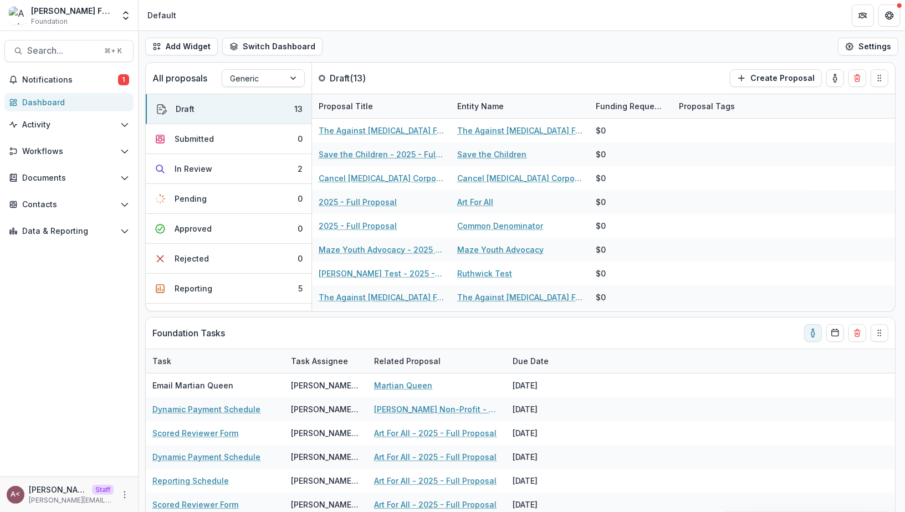
click at [634, 45] on div "Add Widget Switch Dashboard Default Standard Dashboard New Dashboard Settings" at bounding box center [522, 46] width 766 height 31
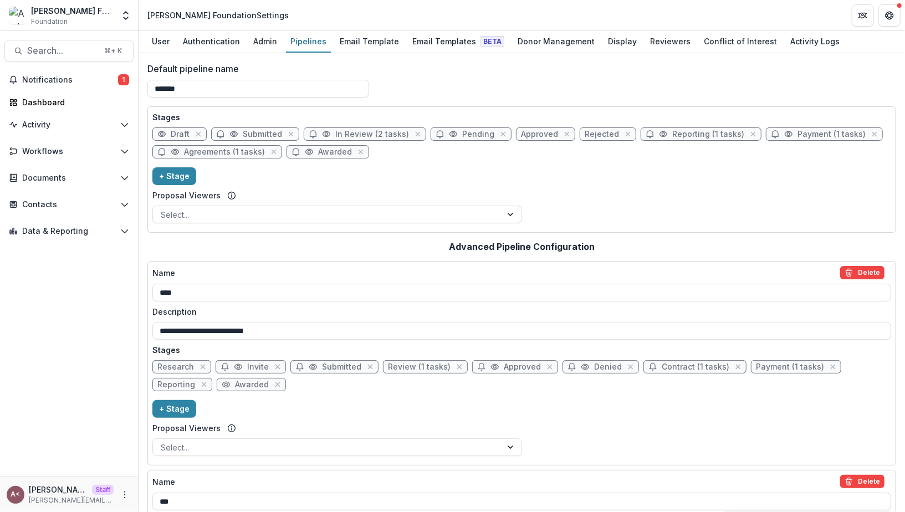
click at [172, 132] on span "Draft" at bounding box center [180, 134] width 19 height 9
select select "*****"
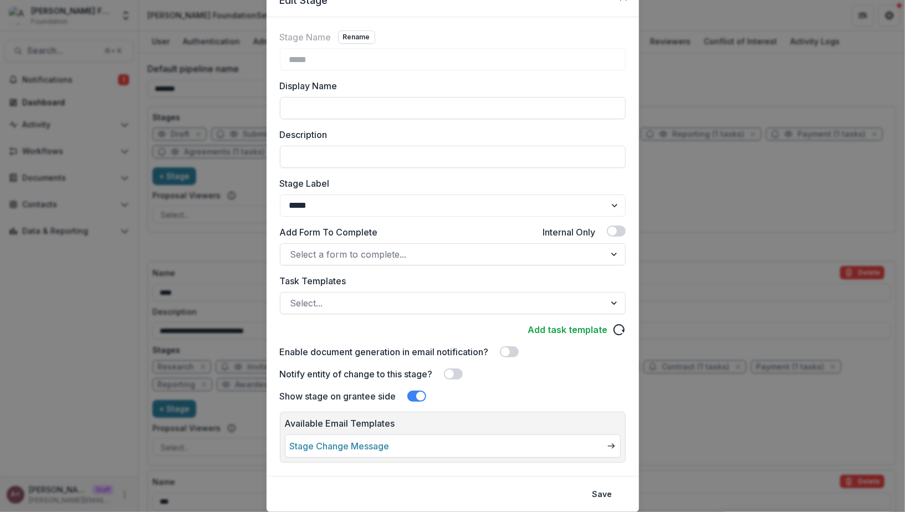
scroll to position [85, 0]
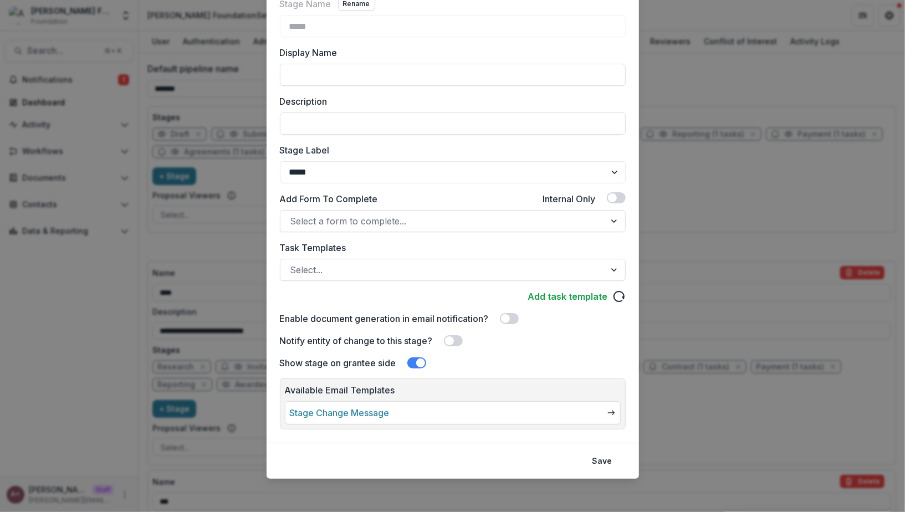
click at [455, 340] on span at bounding box center [453, 340] width 19 height 11
click at [516, 353] on div "Stage Name Rename ***** Display Name Description Stage Label ******* ***** ****…" at bounding box center [453, 183] width 346 height 372
click at [609, 464] on button "Save" at bounding box center [602, 461] width 33 height 18
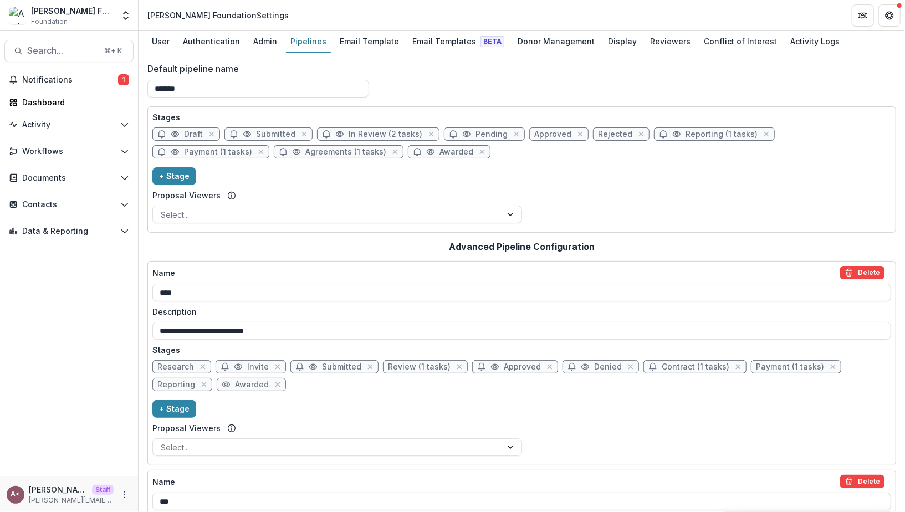
click at [267, 131] on span "Submitted" at bounding box center [275, 134] width 39 height 9
select select "*********"
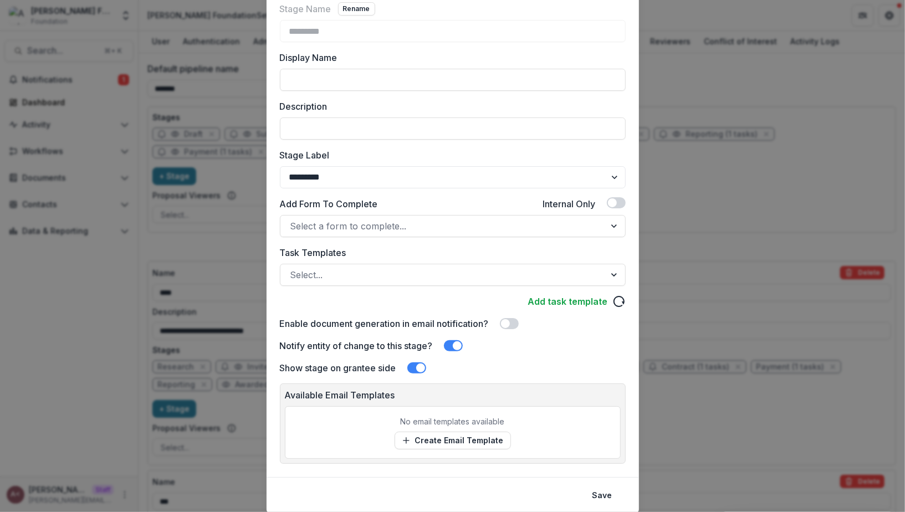
scroll to position [114, 0]
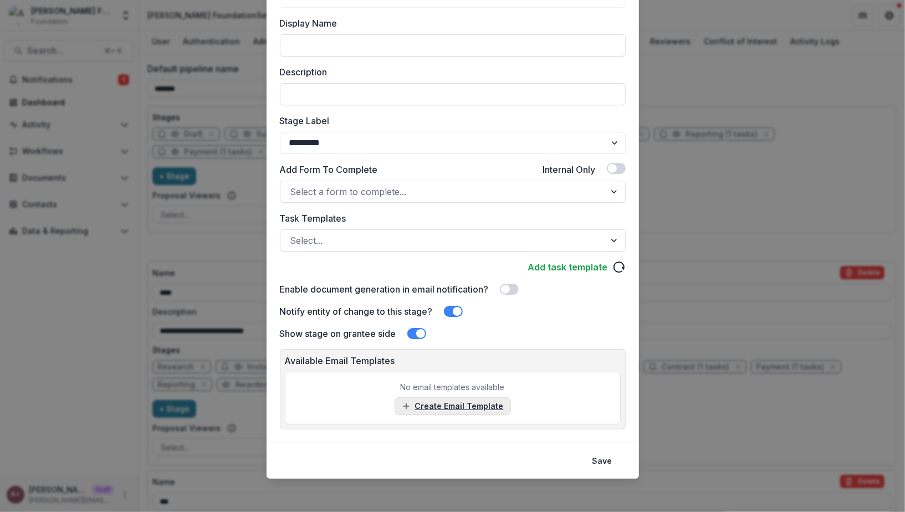
click at [463, 397] on link "Create Email Template" at bounding box center [453, 406] width 116 height 18
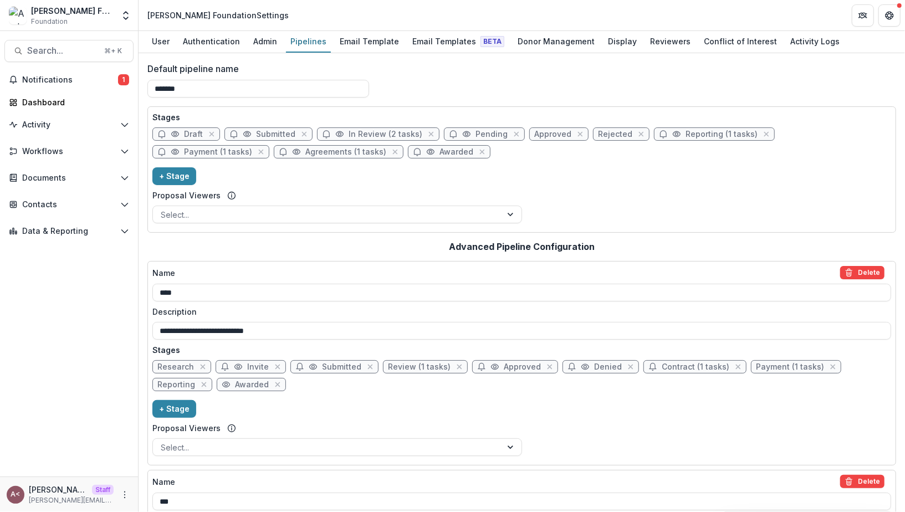
click at [277, 130] on span "Submitted" at bounding box center [275, 134] width 39 height 9
select select "*********"
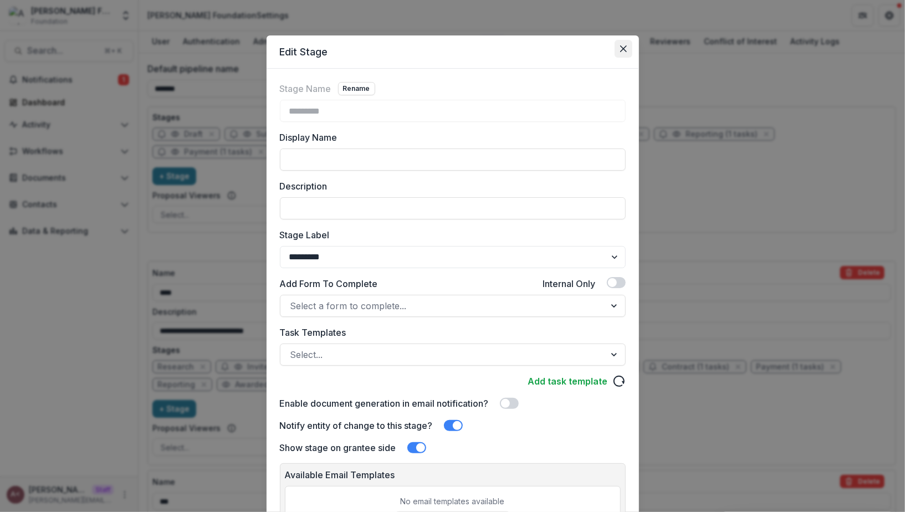
click at [622, 52] on icon "Close" at bounding box center [623, 48] width 7 height 7
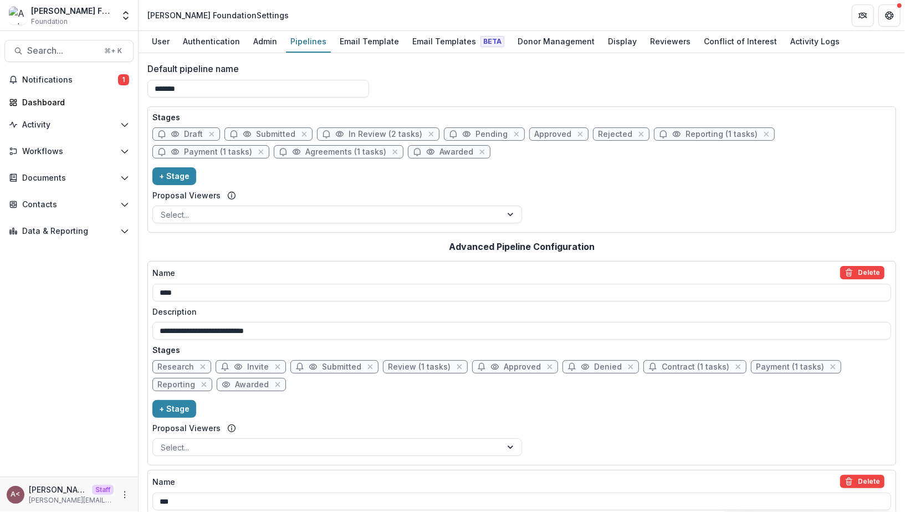
click at [274, 128] on span "Submitted" at bounding box center [268, 133] width 88 height 13
click at [279, 136] on span "Submitted" at bounding box center [275, 134] width 39 height 9
select select "*********"
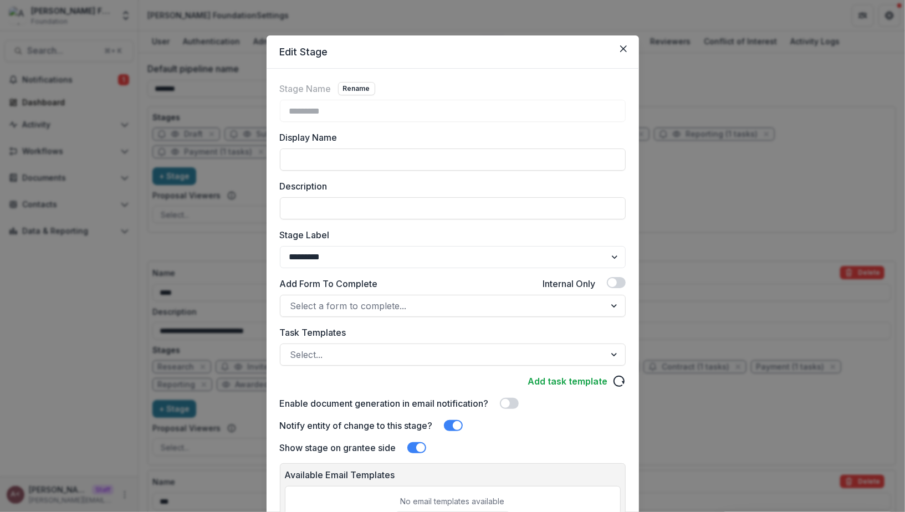
scroll to position [114, 0]
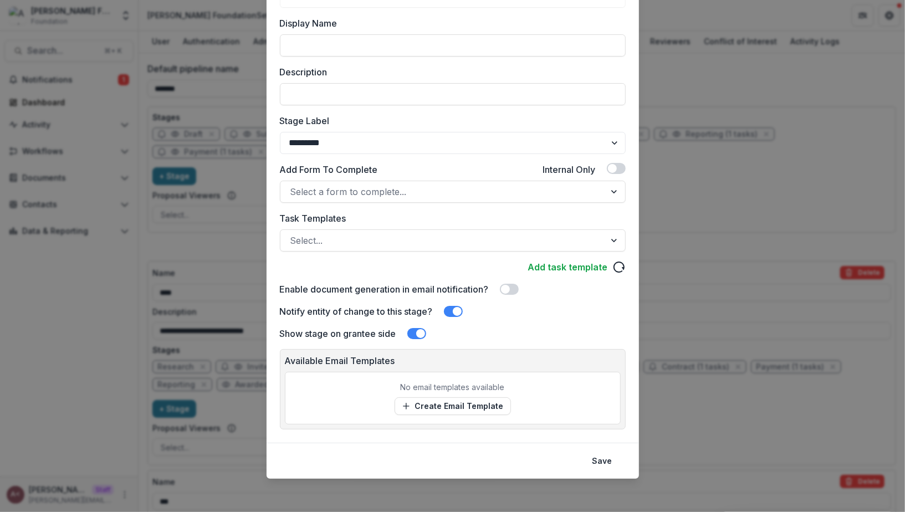
click at [457, 310] on span at bounding box center [457, 311] width 9 height 9
click at [600, 461] on button "Save" at bounding box center [602, 461] width 33 height 18
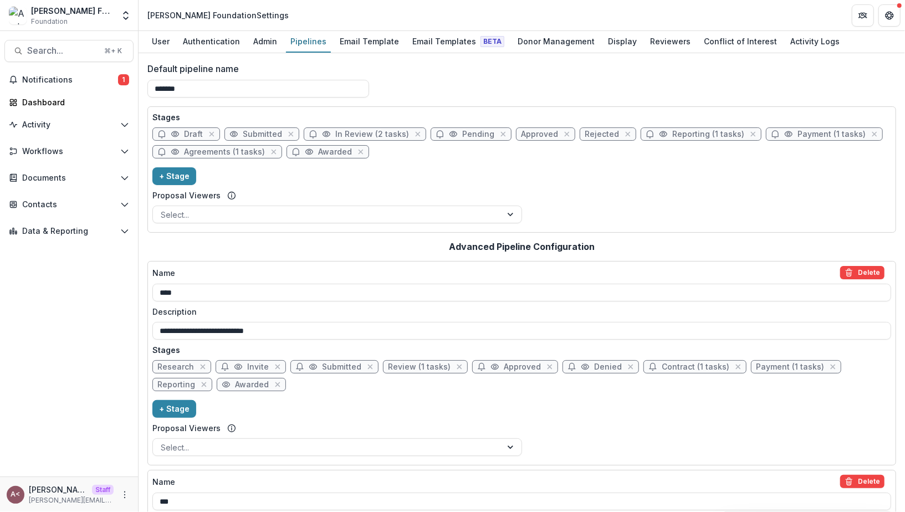
click at [250, 134] on span "Submitted" at bounding box center [262, 134] width 39 height 9
select select "*********"
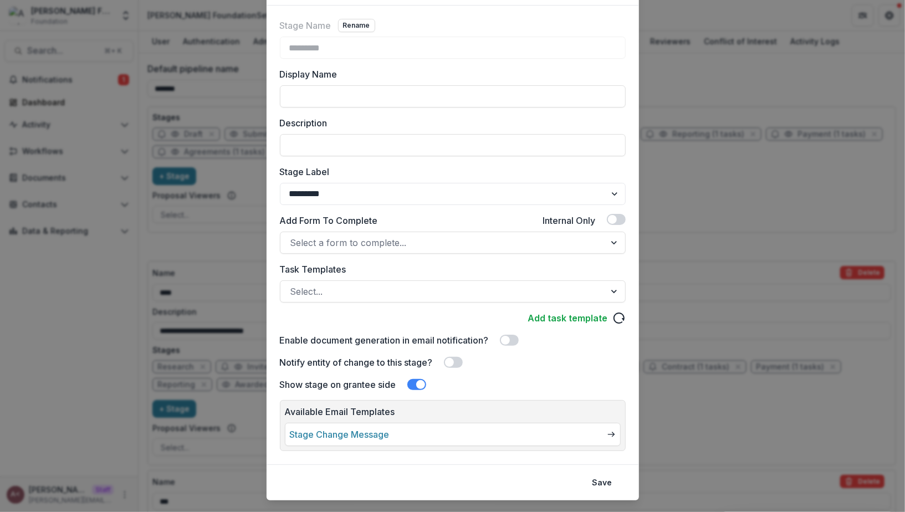
scroll to position [85, 0]
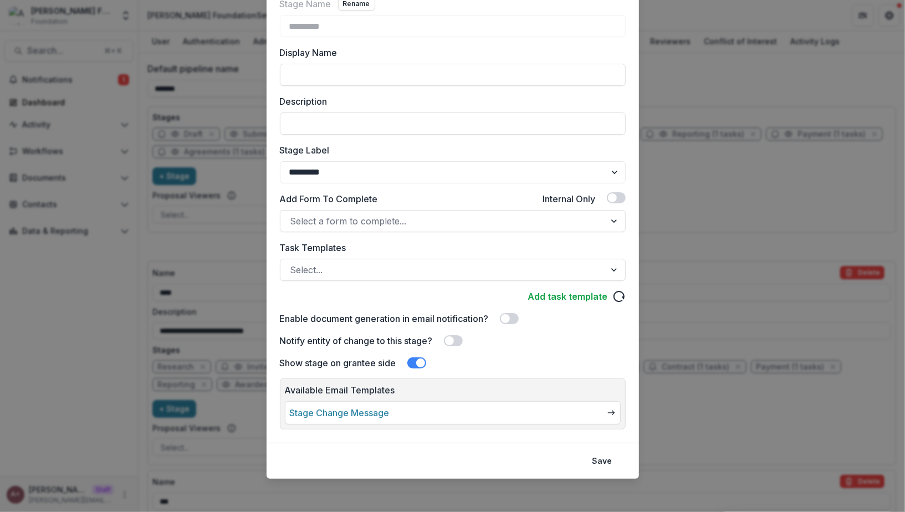
click at [450, 340] on span at bounding box center [449, 340] width 9 height 9
click at [603, 455] on button "Save" at bounding box center [602, 461] width 33 height 18
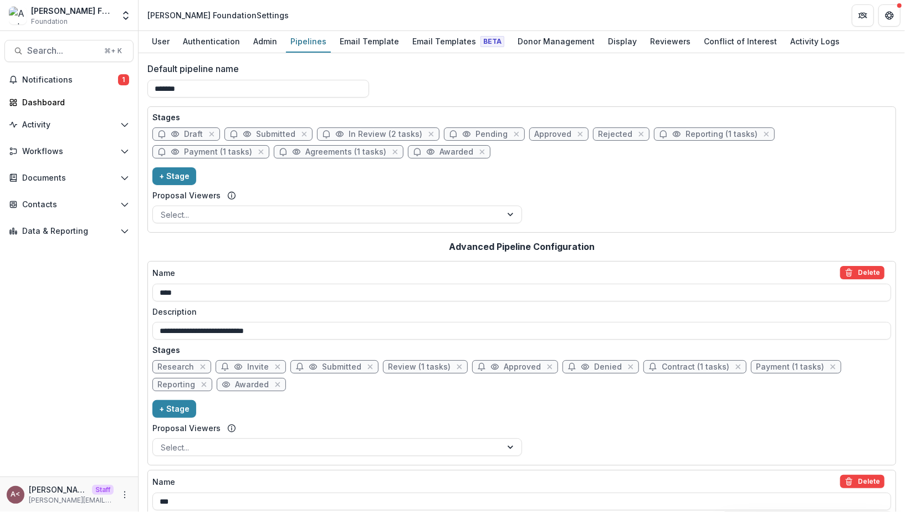
click at [327, 177] on div "Stages Draft Submitted In Review (2 tasks) Pending Approved Rejected Reporting …" at bounding box center [521, 169] width 739 height 116
click at [381, 131] on span "In Review (2 tasks)" at bounding box center [386, 134] width 74 height 9
select select "******"
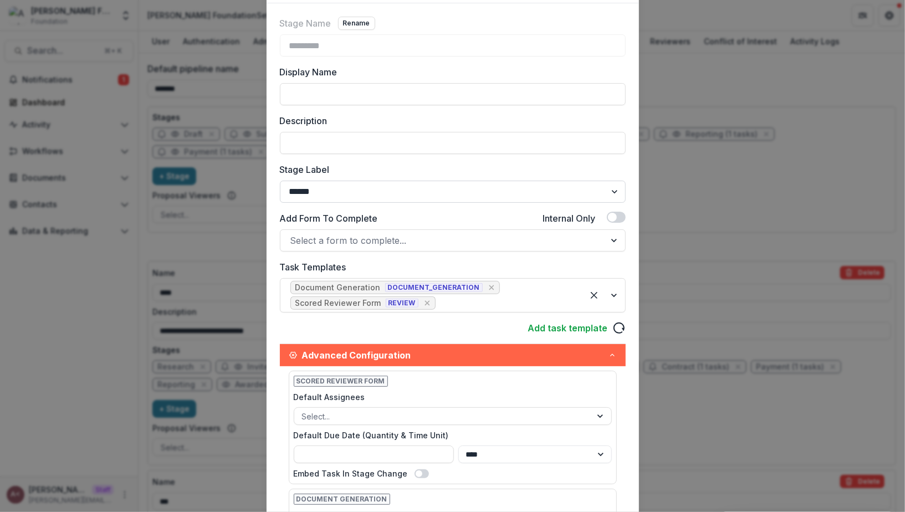
scroll to position [0, 0]
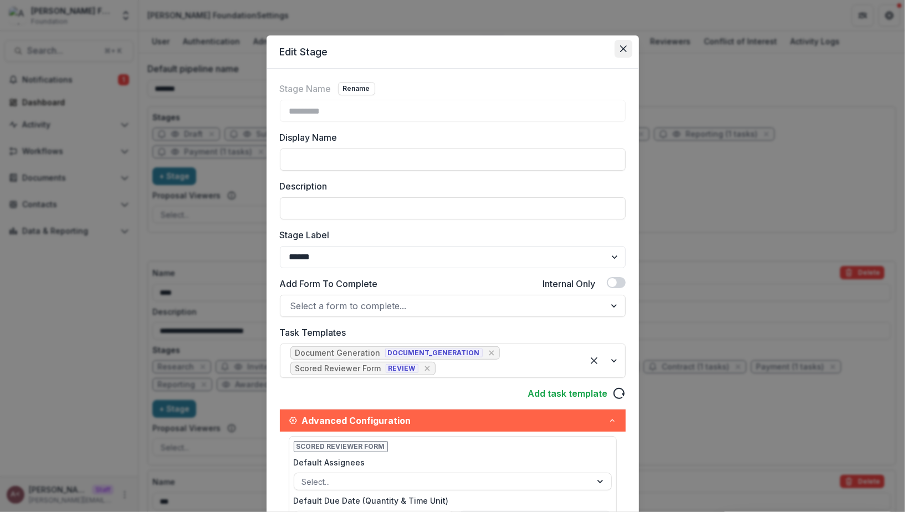
click at [622, 49] on icon "Close" at bounding box center [623, 48] width 7 height 7
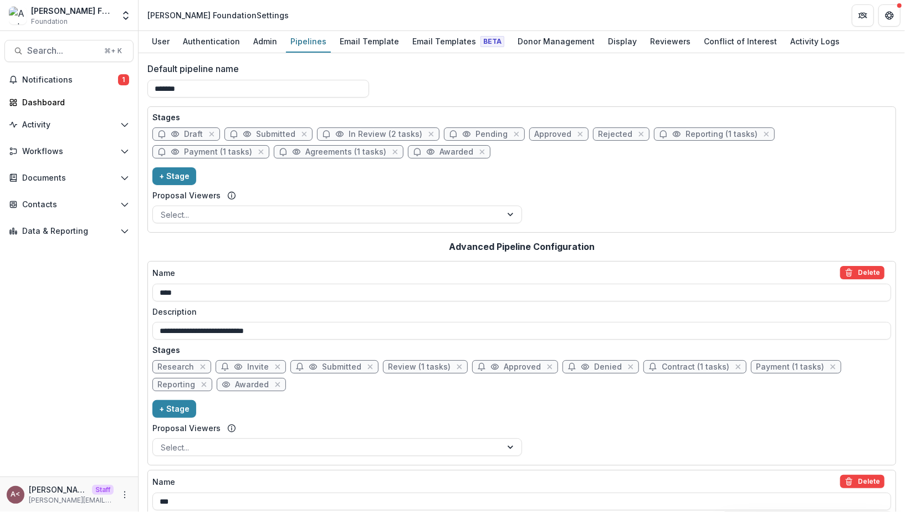
click at [693, 138] on span "Reporting (1 tasks)" at bounding box center [714, 133] width 121 height 13
click at [693, 131] on span "Reporting (1 tasks)" at bounding box center [721, 134] width 72 height 9
select select "*********"
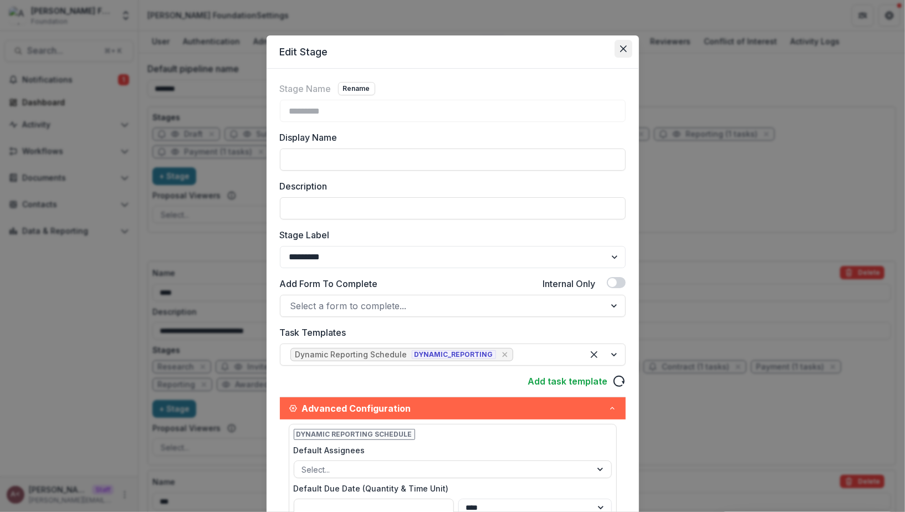
click at [615, 48] on button "Close" at bounding box center [624, 49] width 18 height 18
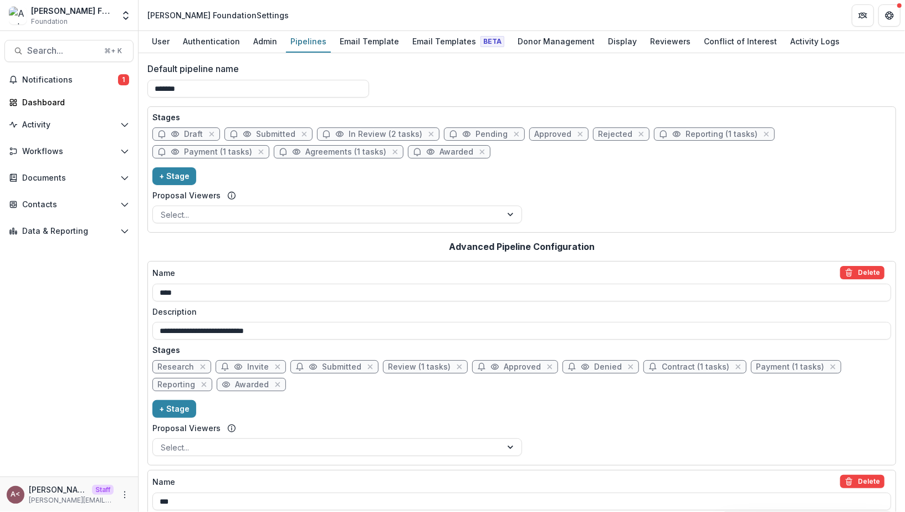
click at [252, 147] on span "Payment (1 tasks)" at bounding box center [218, 151] width 68 height 9
select select "*******"
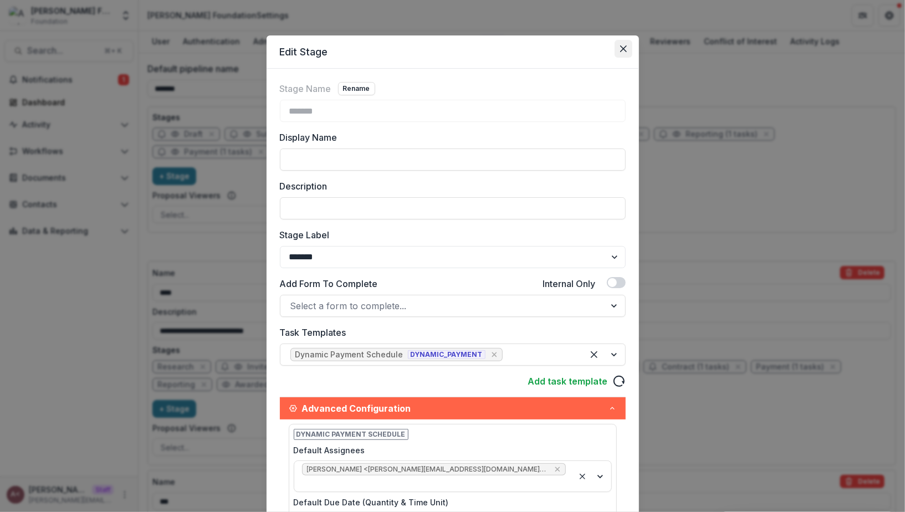
click at [615, 52] on button "Close" at bounding box center [624, 49] width 18 height 18
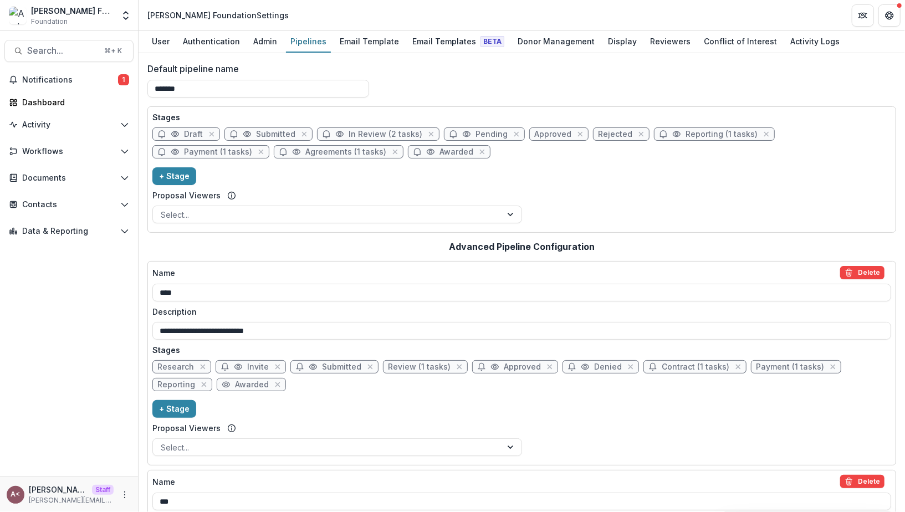
click at [685, 137] on span "Reporting (1 tasks)" at bounding box center [721, 134] width 72 height 9
select select "*********"
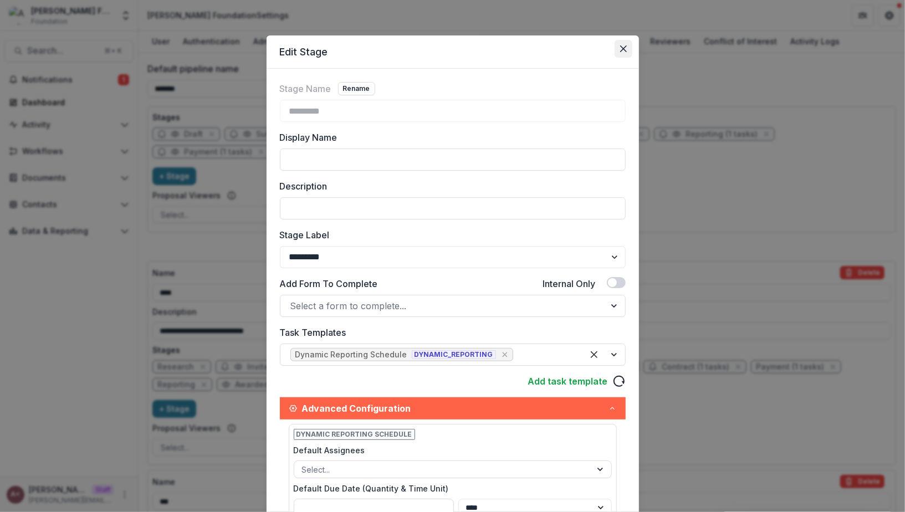
click at [622, 46] on icon "Close" at bounding box center [623, 48] width 7 height 7
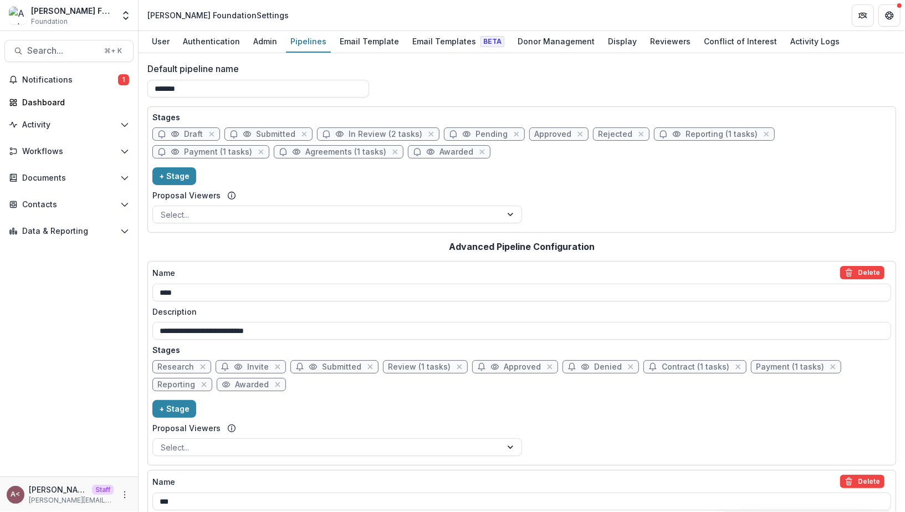
click at [418, 162] on div "Stages Draft Submitted In Review (2 tasks) Pending Approved Rejected Reporting …" at bounding box center [521, 169] width 739 height 116
click at [104, 151] on span "Workflows" at bounding box center [69, 151] width 94 height 9
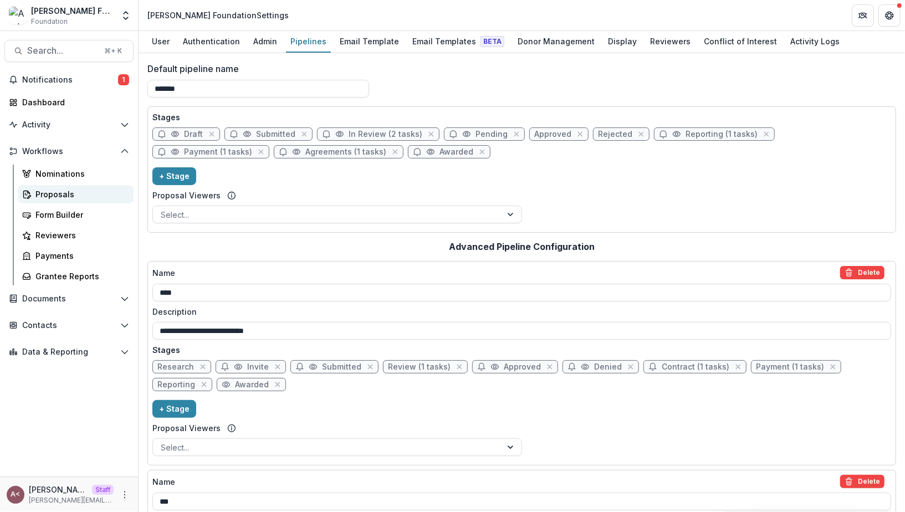
click at [78, 191] on div "Proposals" at bounding box center [79, 194] width 89 height 12
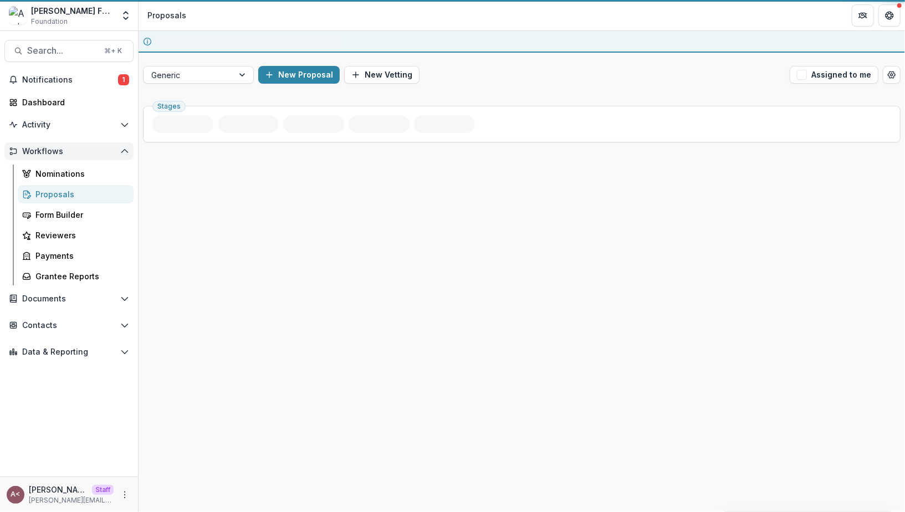
click at [106, 142] on button "Workflows" at bounding box center [68, 151] width 129 height 18
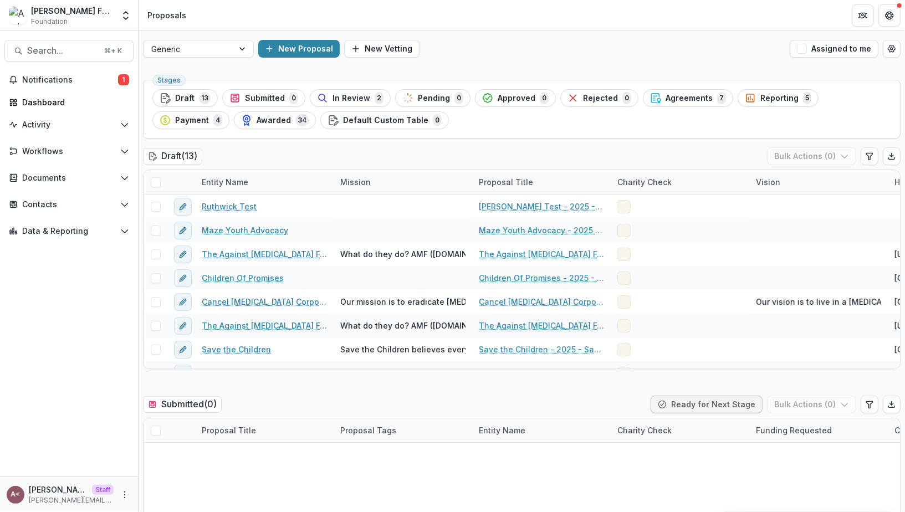
click at [347, 103] on div "In Review 2" at bounding box center [350, 98] width 66 height 12
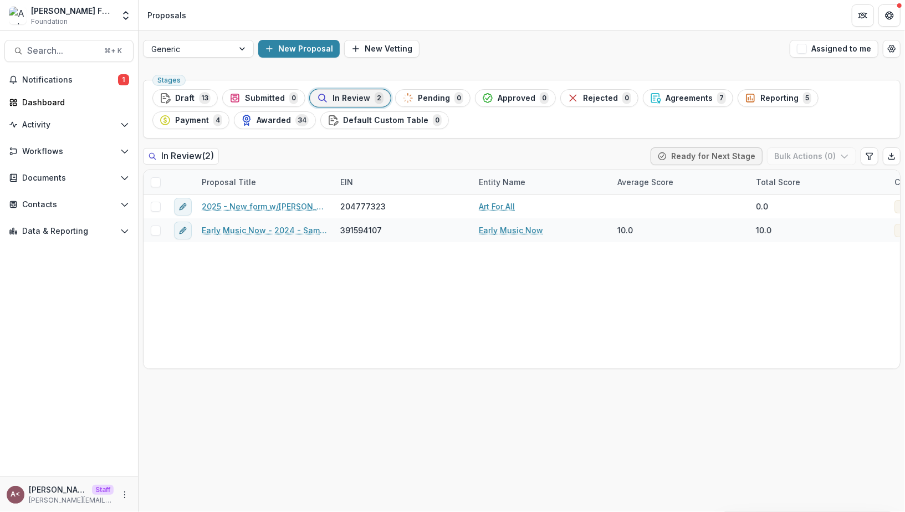
click at [420, 152] on div "In Review ( 2 ) Ready for Next Stage Bulk Actions ( 0 )" at bounding box center [521, 158] width 757 height 22
click at [667, 103] on div "Agreements 7" at bounding box center [688, 98] width 76 height 12
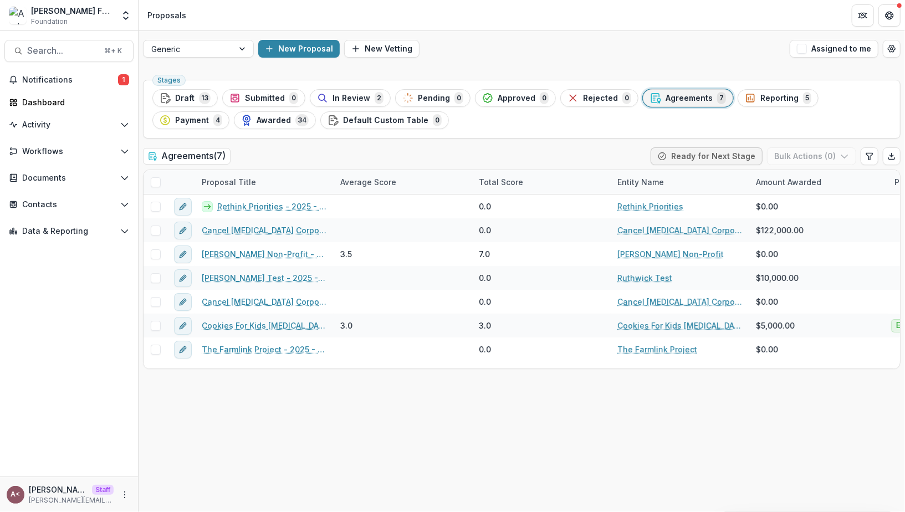
click at [390, 142] on div "Stages Draft 13 Submitted 0 In Review 2 Pending 0 Approved 0 Rejected 0 Agreeme…" at bounding box center [522, 293] width 766 height 437
click at [192, 96] on span "Draft" at bounding box center [184, 98] width 19 height 9
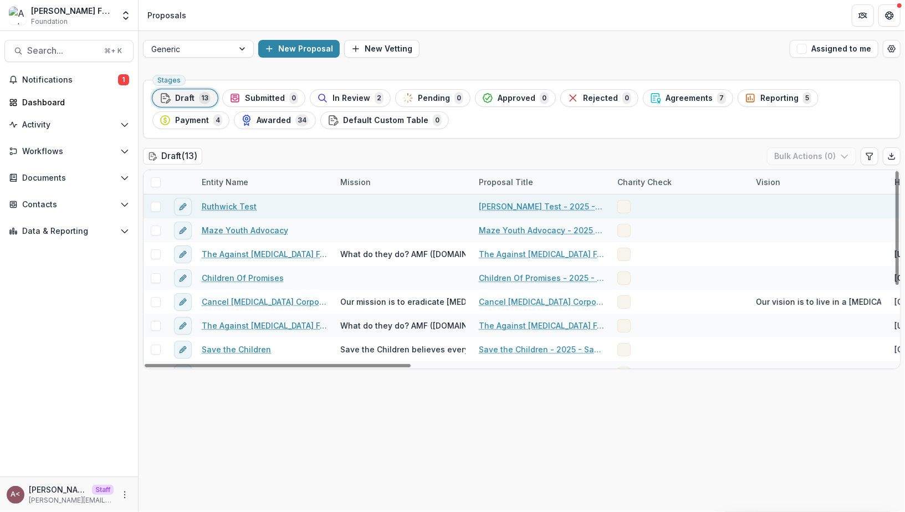
click at [622, 206] on span at bounding box center [623, 206] width 13 height 13
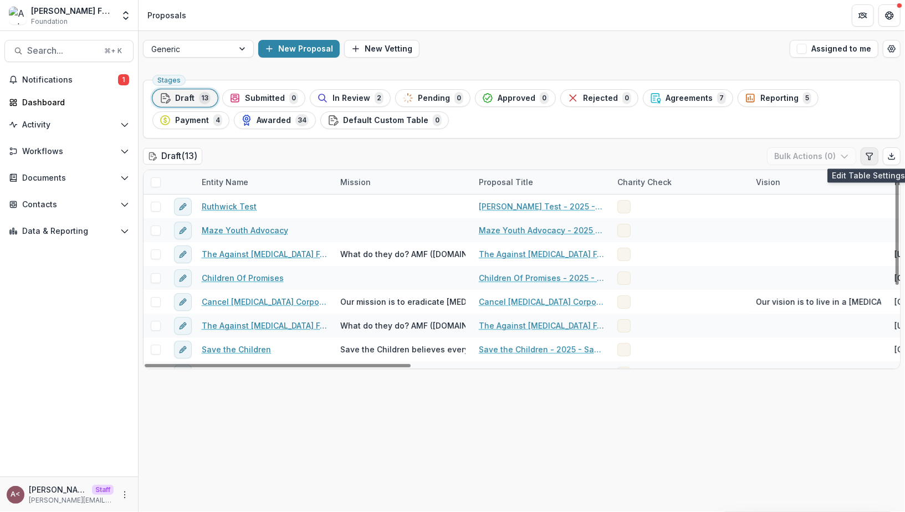
click at [874, 158] on button "Edit table settings" at bounding box center [870, 156] width 18 height 18
select select "******"
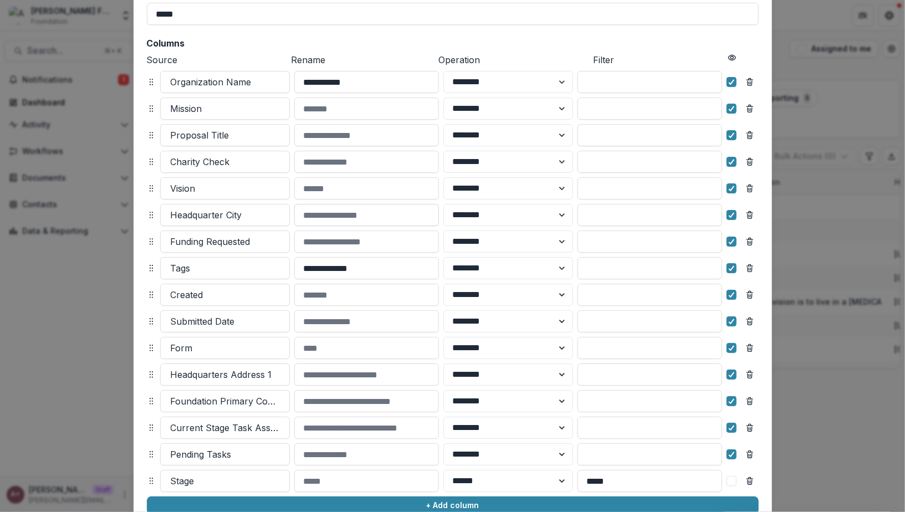
scroll to position [113, 0]
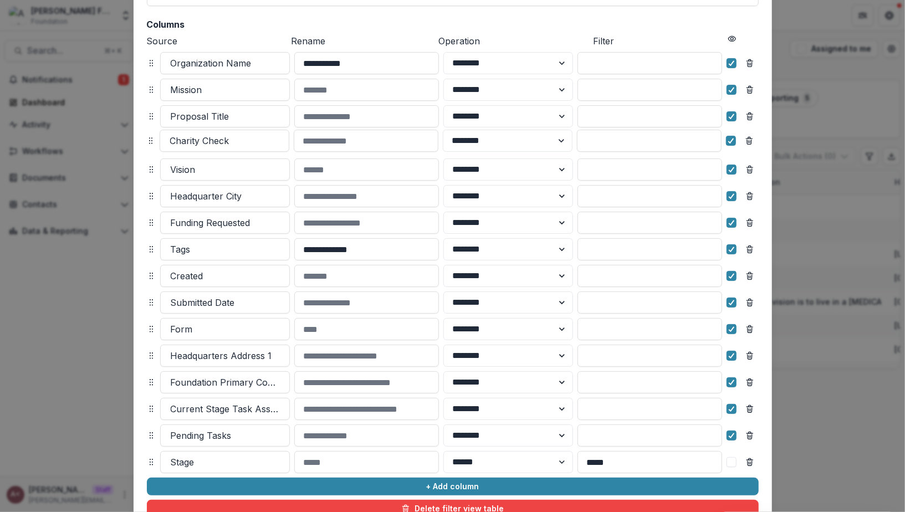
click at [147, 138] on icon at bounding box center [150, 140] width 9 height 9
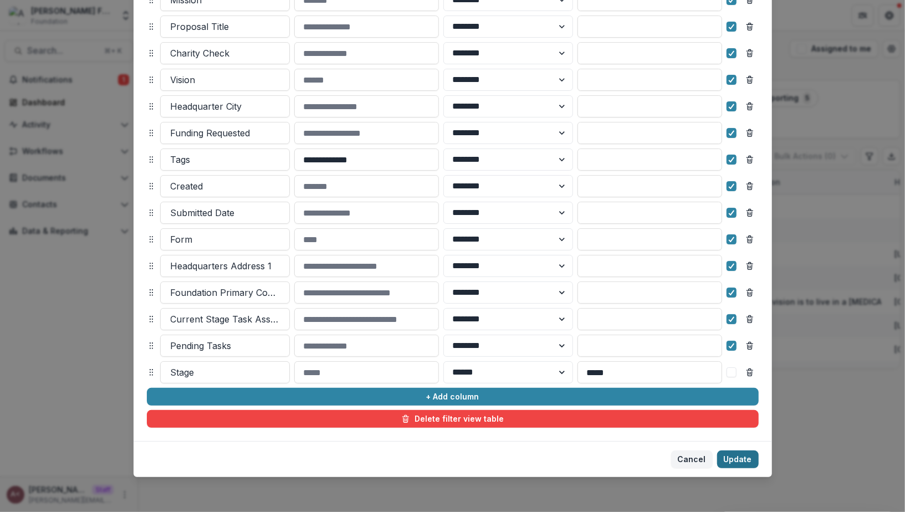
click at [750, 460] on button "Update" at bounding box center [738, 460] width 42 height 18
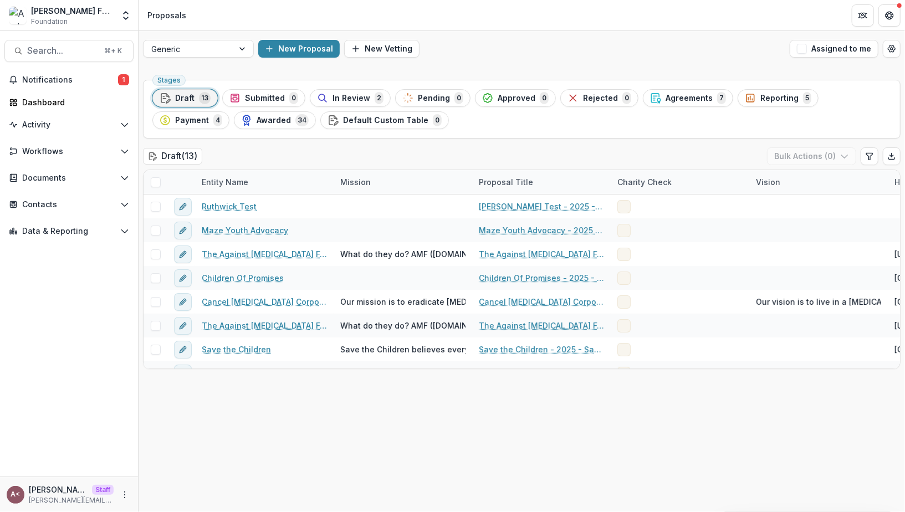
click at [726, 382] on div "Stages Draft 13 Submitted 0 In Review 2 Pending 0 Approved 0 Rejected 0 Agreeme…" at bounding box center [522, 293] width 766 height 437
click at [887, 50] on button "Open table manager" at bounding box center [892, 49] width 18 height 18
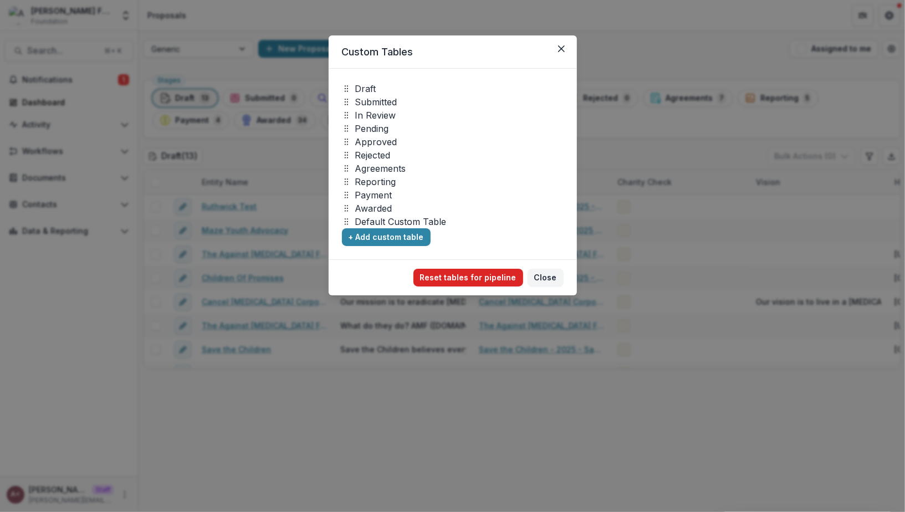
click at [455, 279] on button "Reset tables for pipeline" at bounding box center [468, 278] width 110 height 18
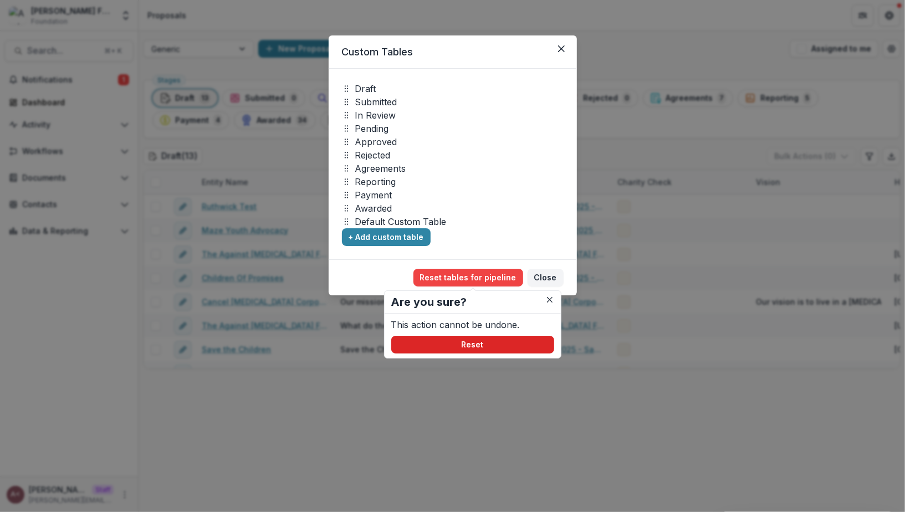
click at [485, 345] on button "Reset" at bounding box center [472, 345] width 163 height 18
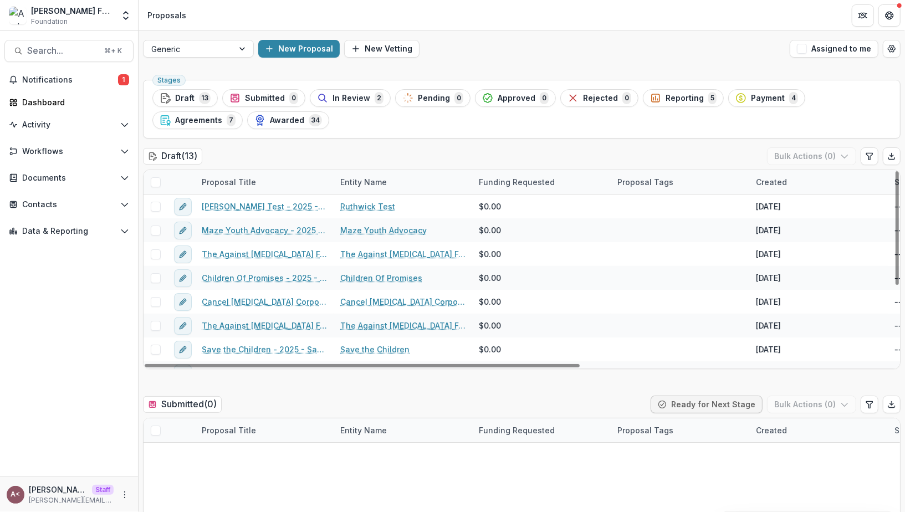
click at [347, 156] on div "Draft ( 13 ) Bulk Actions ( 0 )" at bounding box center [521, 158] width 757 height 22
click at [201, 95] on span "13" at bounding box center [205, 98] width 12 height 12
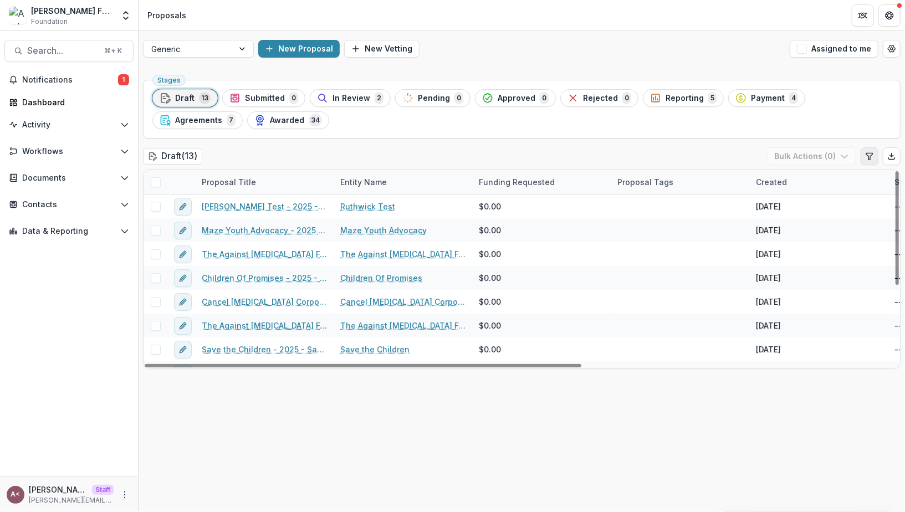
click at [864, 155] on button "Edit table settings" at bounding box center [870, 156] width 18 height 18
select select "******"
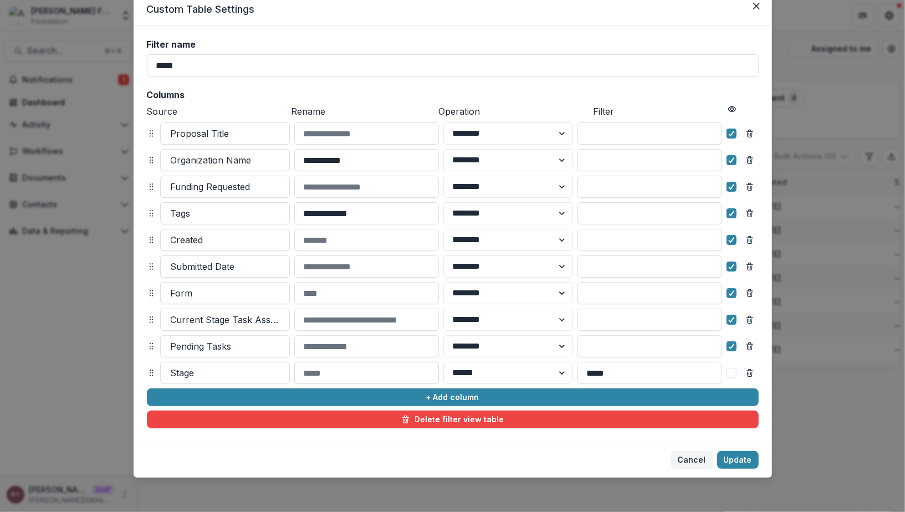
scroll to position [43, 0]
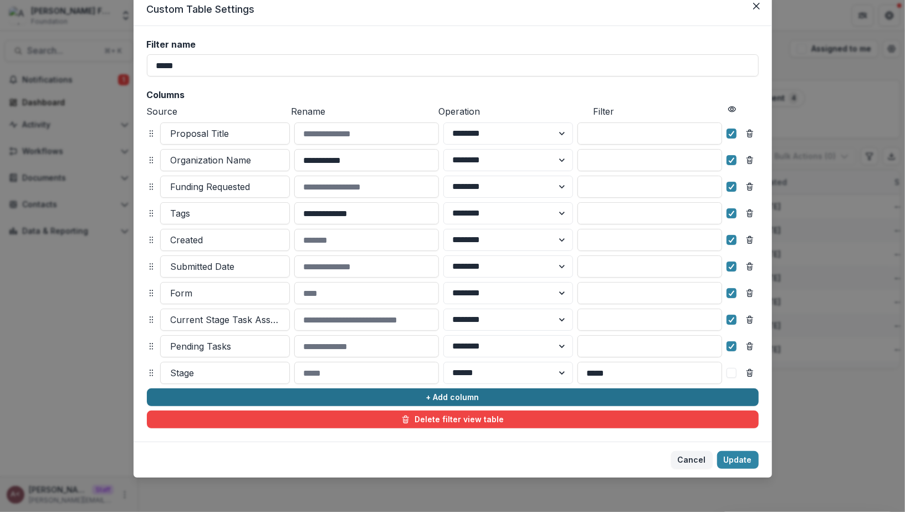
click at [307, 400] on button "+ Add column" at bounding box center [453, 397] width 612 height 18
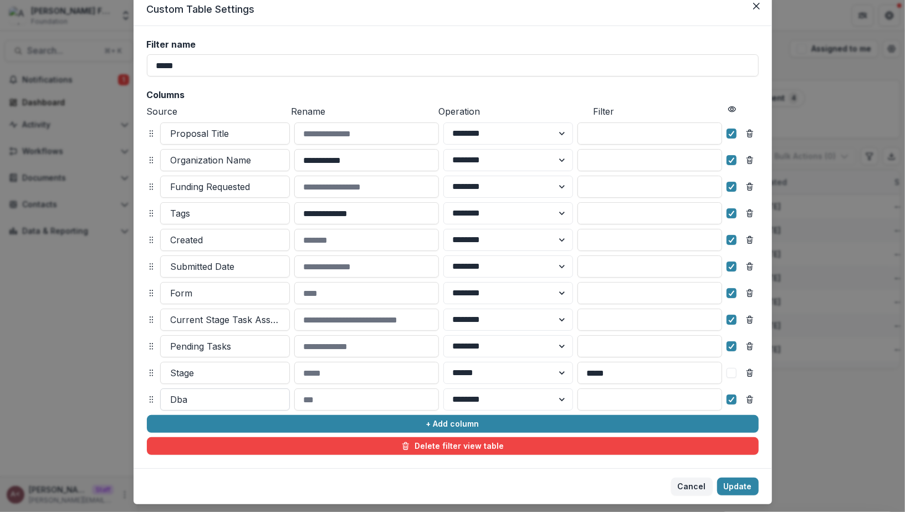
click at [215, 401] on div at bounding box center [225, 400] width 109 height 16
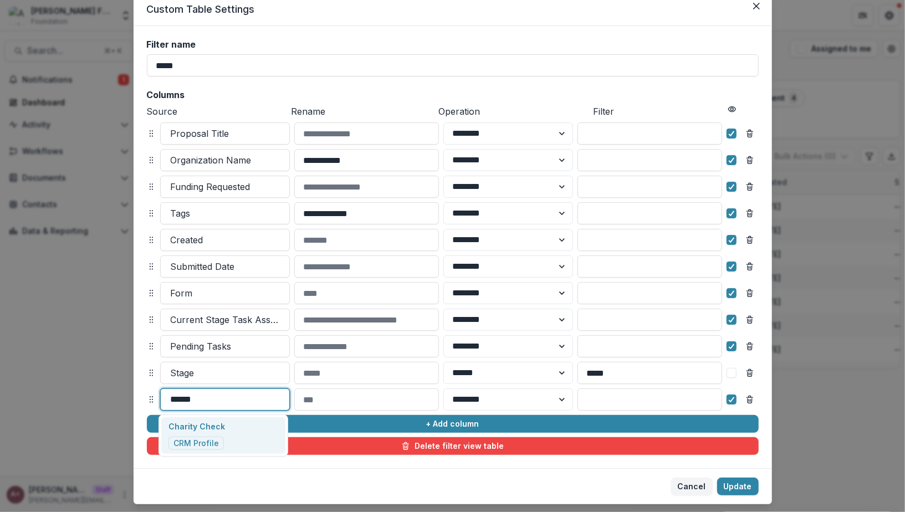
type input "*******"
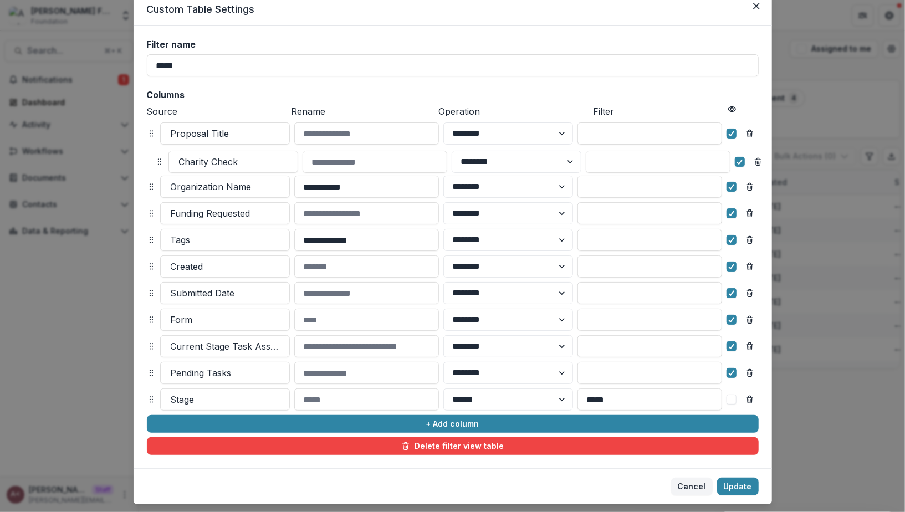
drag, startPoint x: 147, startPoint y: 396, endPoint x: 156, endPoint y: 158, distance: 237.3
click at [156, 158] on icon at bounding box center [159, 161] width 9 height 9
select select "******"
click at [739, 488] on button "Update" at bounding box center [738, 487] width 42 height 18
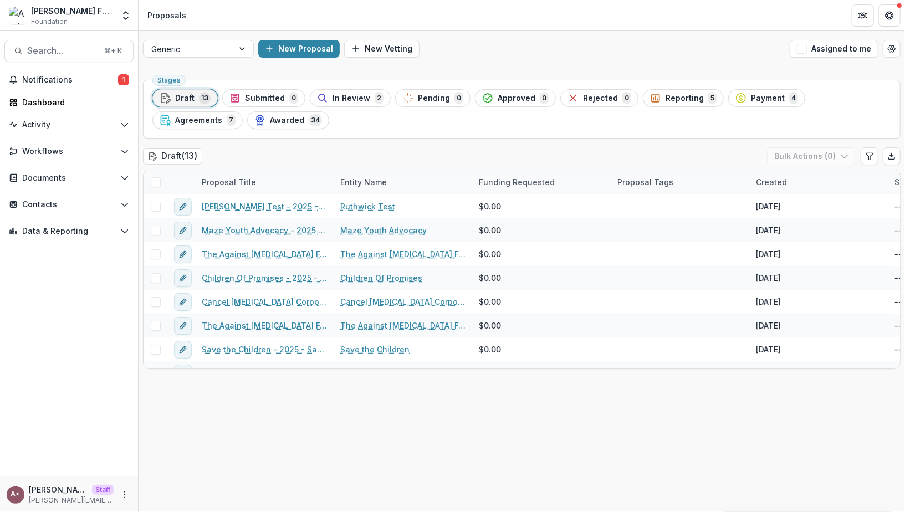
click at [561, 442] on div "Stages Draft 13 Submitted 0 In Review 2 Pending 0 Approved 0 Rejected 0 Reporti…" at bounding box center [522, 293] width 766 height 437
click at [868, 152] on icon "Edit table settings" at bounding box center [869, 156] width 9 height 9
select select "******"
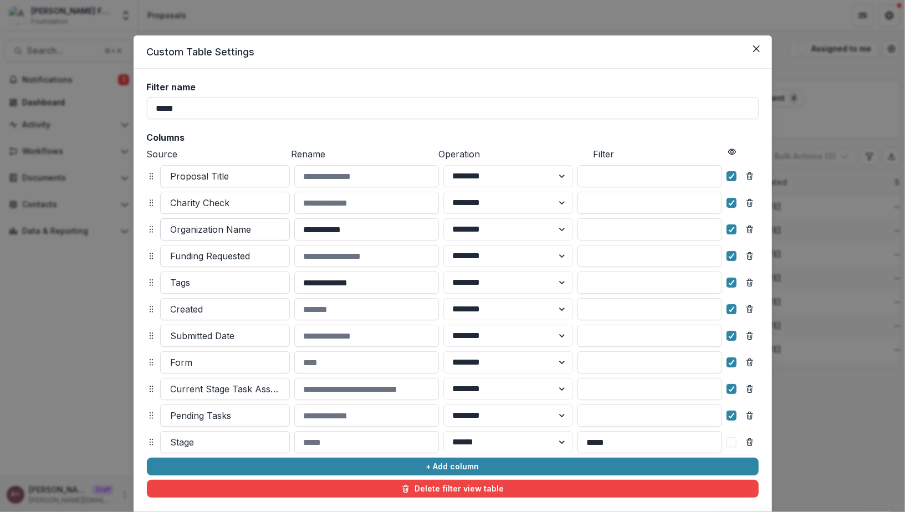
click at [229, 226] on div at bounding box center [225, 230] width 109 height 16
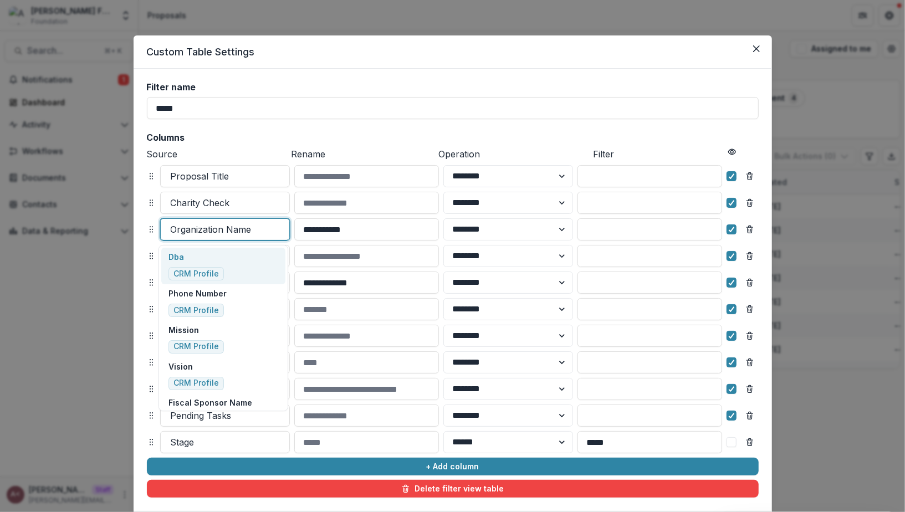
click at [229, 226] on div at bounding box center [225, 230] width 109 height 16
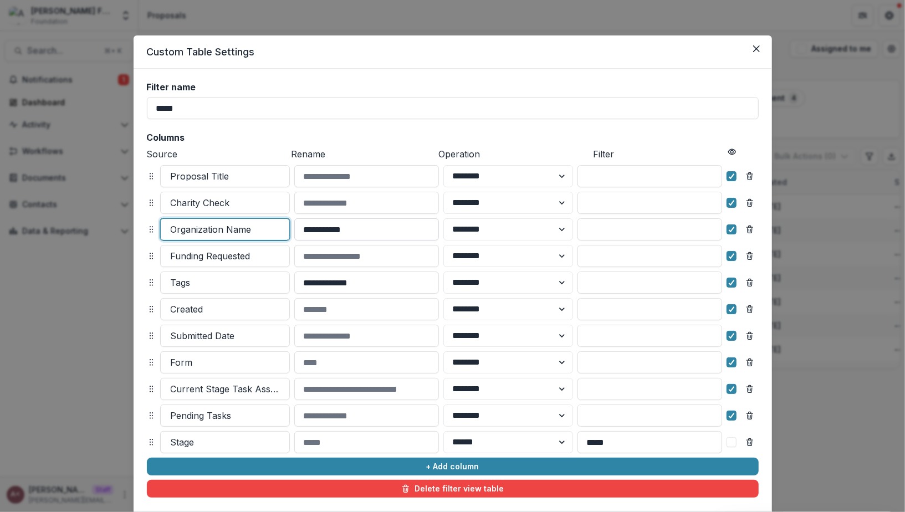
click at [341, 226] on input "**********" at bounding box center [366, 229] width 145 height 22
type input "**********"
click at [356, 142] on h2 "Columns" at bounding box center [453, 137] width 612 height 11
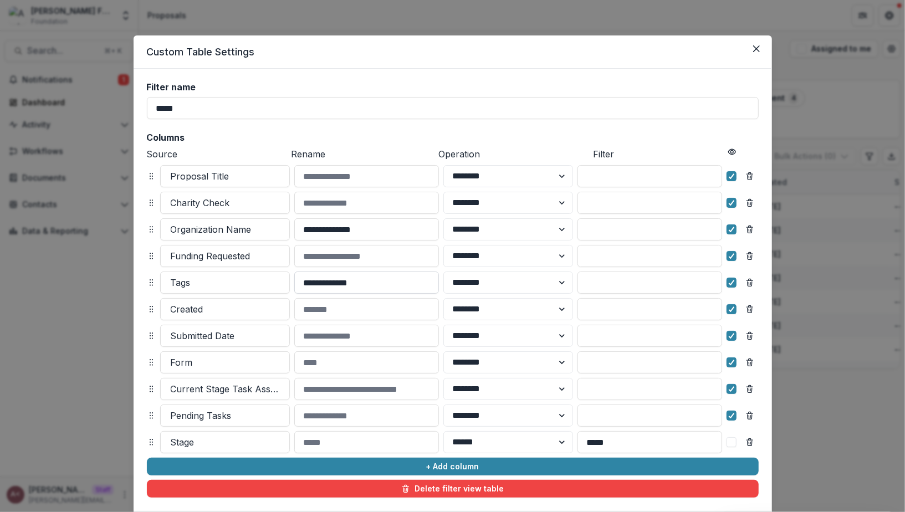
click at [364, 285] on input "**********" at bounding box center [366, 283] width 145 height 22
type input "**********"
click at [382, 138] on h2 "Columns" at bounding box center [453, 137] width 612 height 11
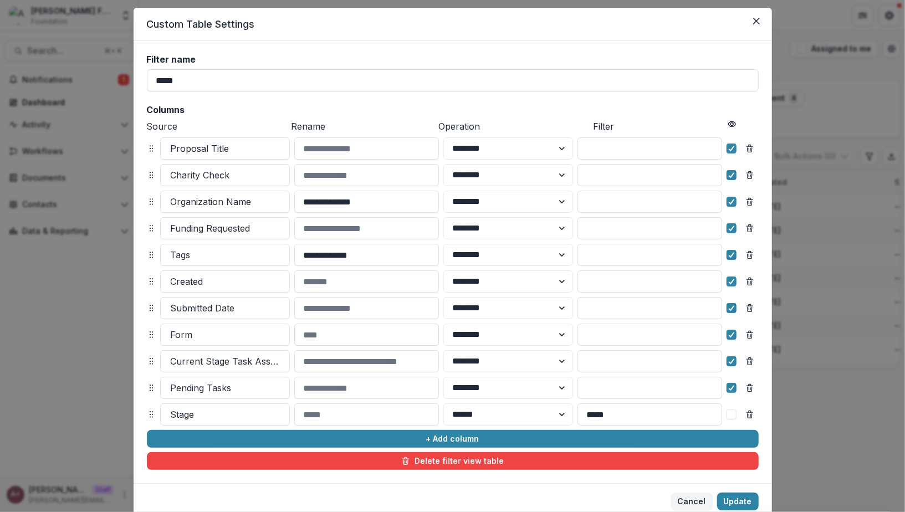
scroll to position [70, 0]
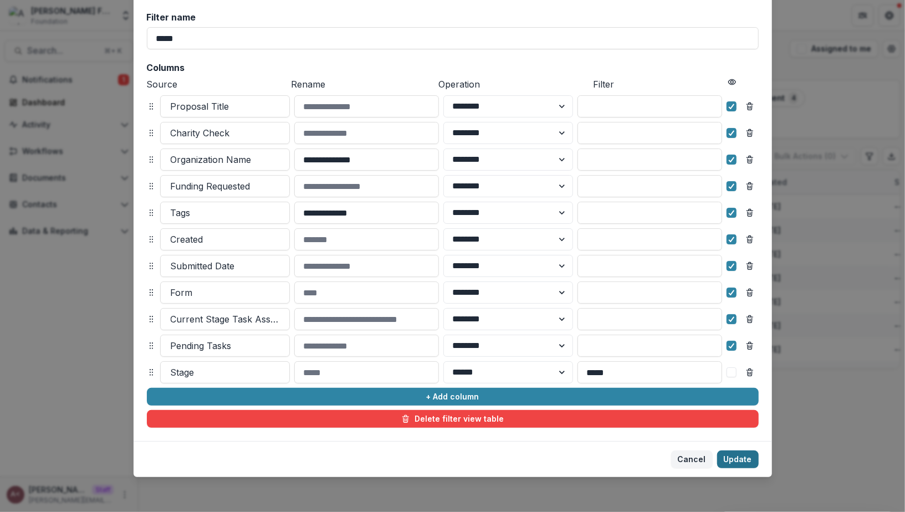
click at [742, 457] on button "Update" at bounding box center [738, 460] width 42 height 18
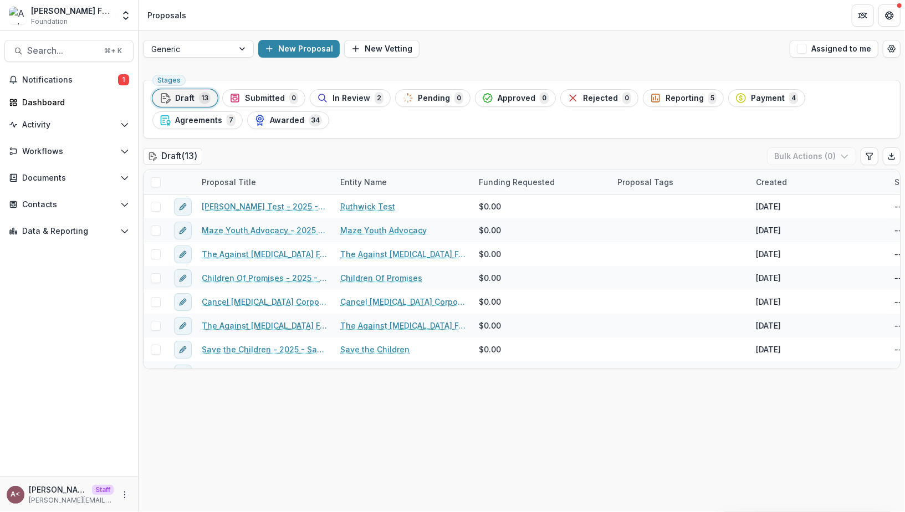
click at [653, 416] on div "Stages Draft 13 Submitted 0 In Review 2 Pending 0 Approved 0 Rejected 0 Reporti…" at bounding box center [522, 293] width 766 height 437
click at [639, 148] on div "Draft ( 13 ) Bulk Actions ( 0 )" at bounding box center [521, 158] width 757 height 22
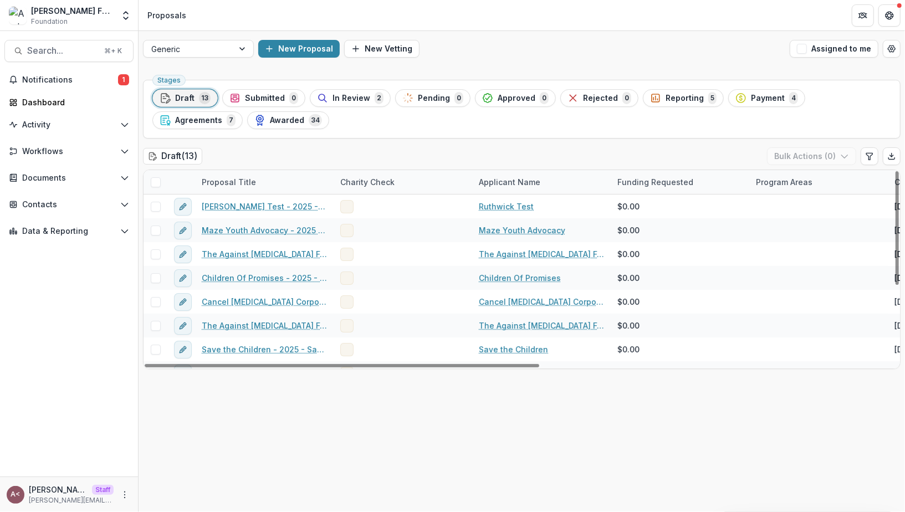
click at [455, 147] on div "Draft ( 13 ) Bulk Actions ( 0 )" at bounding box center [521, 158] width 757 height 22
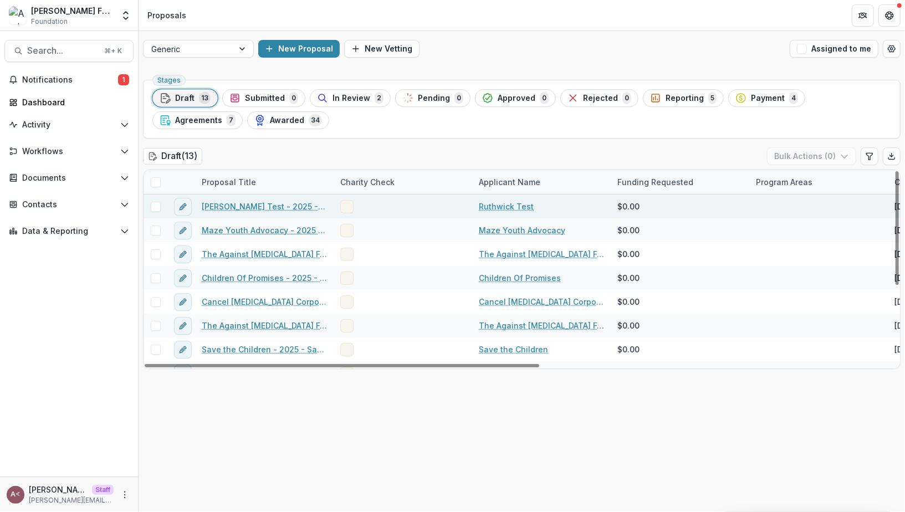
click at [345, 206] on span at bounding box center [346, 206] width 13 height 13
click at [346, 206] on span at bounding box center [346, 206] width 13 height 13
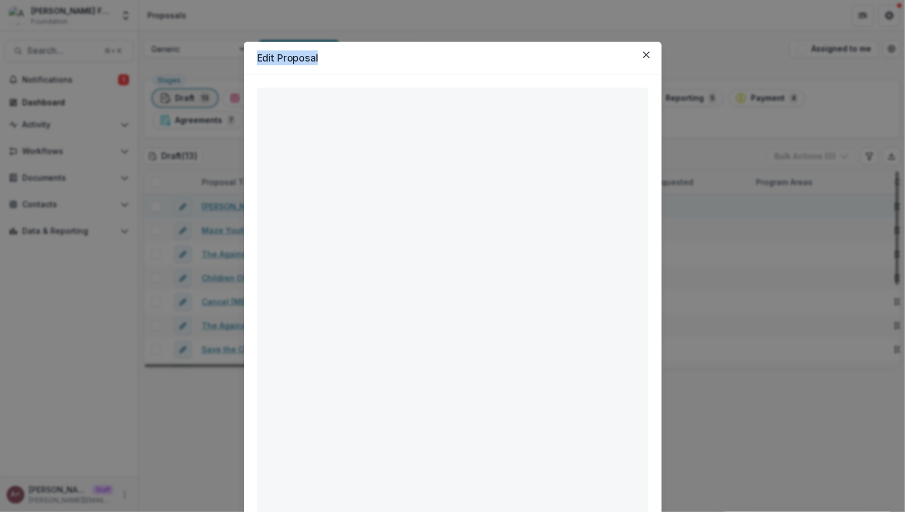
click at [347, 206] on div "**********" at bounding box center [453, 372] width 418 height 597
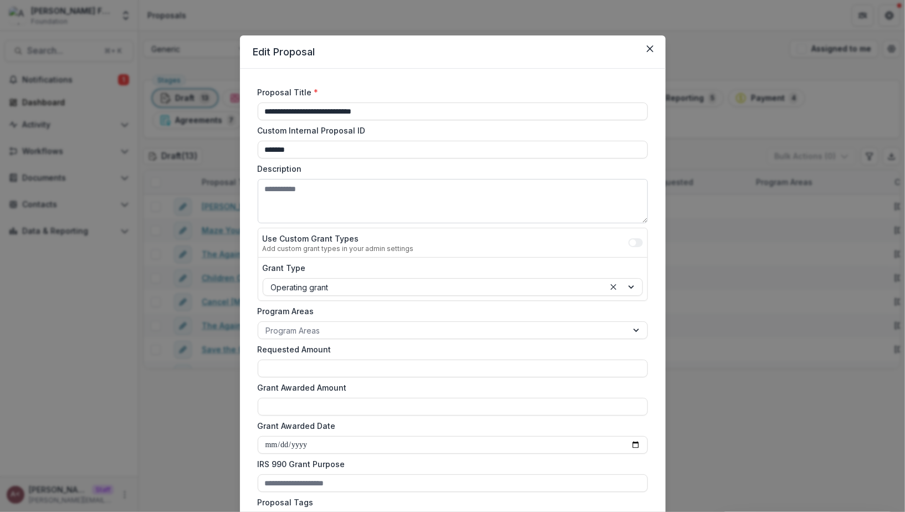
click at [427, 206] on textarea "Description" at bounding box center [453, 201] width 390 height 44
click at [649, 47] on icon "Close" at bounding box center [649, 48] width 7 height 7
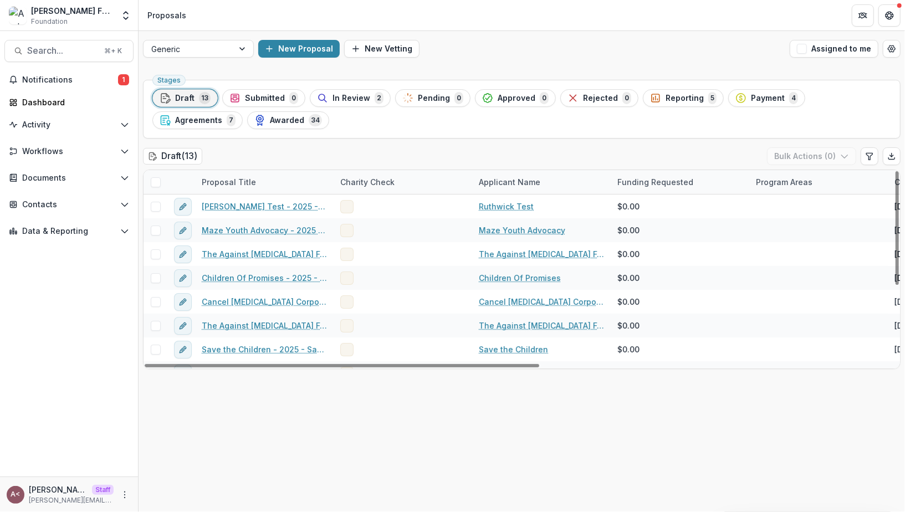
click at [384, 176] on div "Charity Check" at bounding box center [368, 182] width 68 height 12
click at [383, 212] on input at bounding box center [402, 206] width 133 height 18
click at [419, 148] on div "Draft ( 13 ) Bulk Actions ( 0 )" at bounding box center [521, 158] width 757 height 22
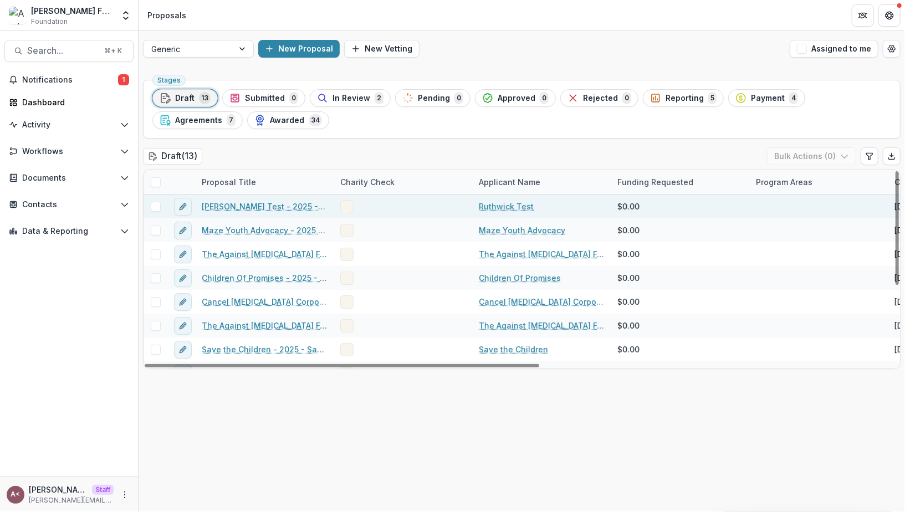
click at [349, 206] on span at bounding box center [346, 206] width 13 height 13
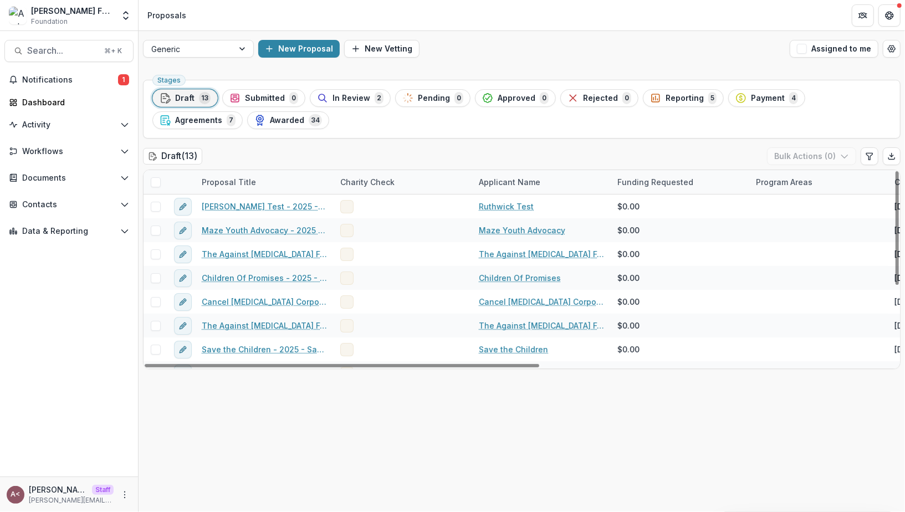
click at [426, 142] on div "Stages Draft 13 Submitted 0 In Review 2 Pending 0 Approved 0 Rejected 0 Reporti…" at bounding box center [522, 293] width 766 height 437
click at [361, 152] on div "Draft ( 13 ) Bulk Actions ( 0 )" at bounding box center [521, 158] width 757 height 22
click at [504, 150] on div "Draft ( 13 ) Bulk Actions ( 0 )" at bounding box center [521, 158] width 757 height 22
click at [395, 151] on div "Draft ( 13 ) Bulk Actions ( 0 )" at bounding box center [521, 158] width 757 height 22
click at [871, 160] on button "Edit table settings" at bounding box center [870, 156] width 18 height 18
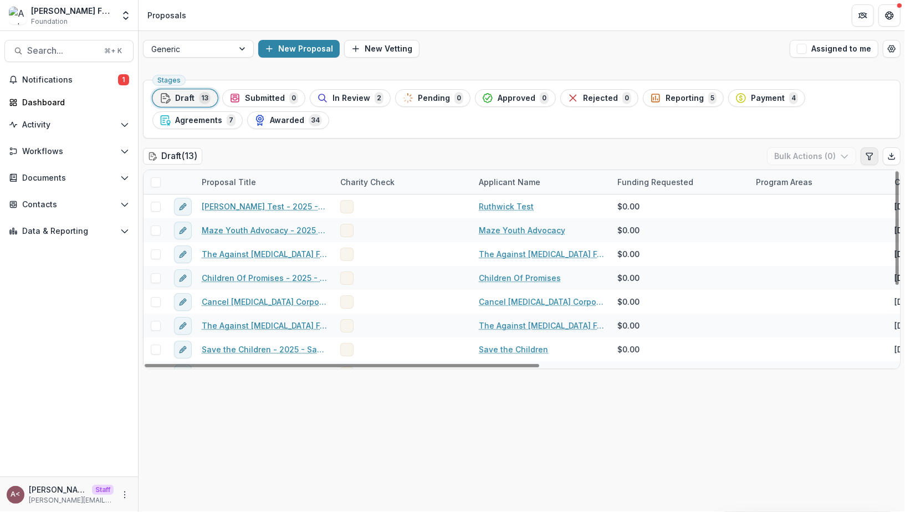
select select "******"
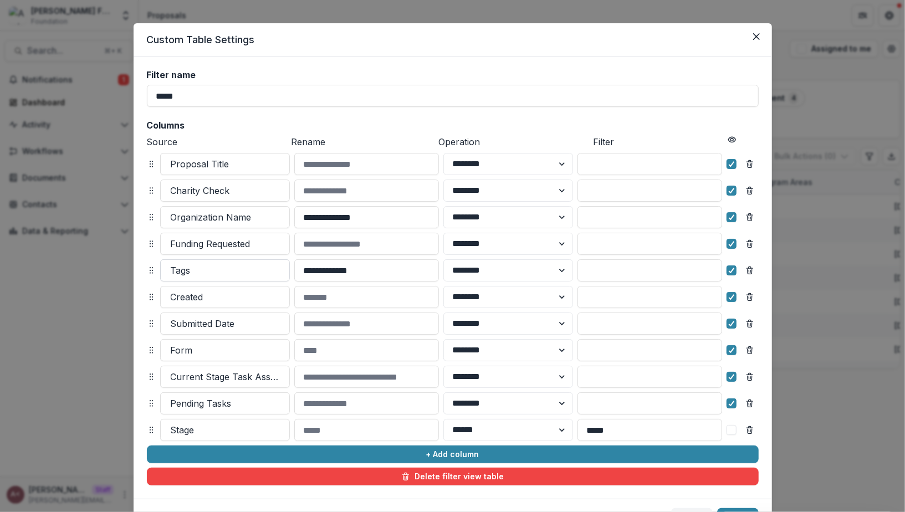
scroll to position [27, 0]
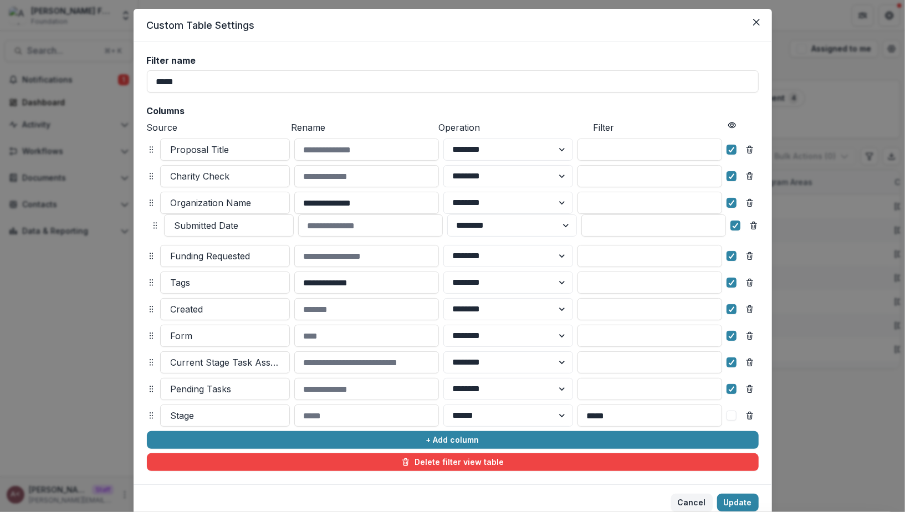
drag, startPoint x: 151, startPoint y: 306, endPoint x: 154, endPoint y: 222, distance: 84.3
click at [156, 223] on circle at bounding box center [156, 223] width 1 height 1
drag, startPoint x: 150, startPoint y: 255, endPoint x: 150, endPoint y: 219, distance: 36.0
click at [152, 220] on circle at bounding box center [152, 220] width 1 height 1
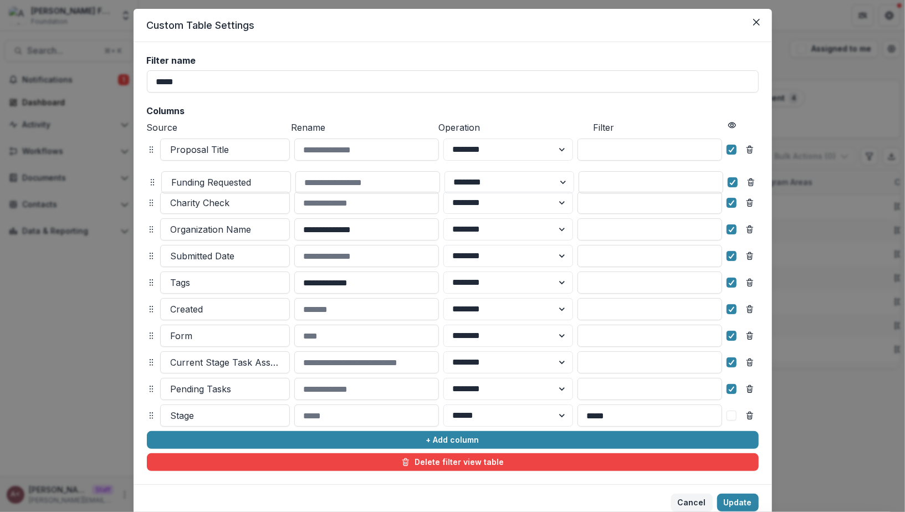
drag, startPoint x: 151, startPoint y: 228, endPoint x: 152, endPoint y: 181, distance: 47.1
click at [152, 181] on icon at bounding box center [152, 182] width 9 height 9
drag, startPoint x: 152, startPoint y: 228, endPoint x: 151, endPoint y: 181, distance: 47.1
click at [151, 181] on icon at bounding box center [150, 182] width 9 height 9
click at [235, 103] on div "**********" at bounding box center [453, 263] width 612 height 416
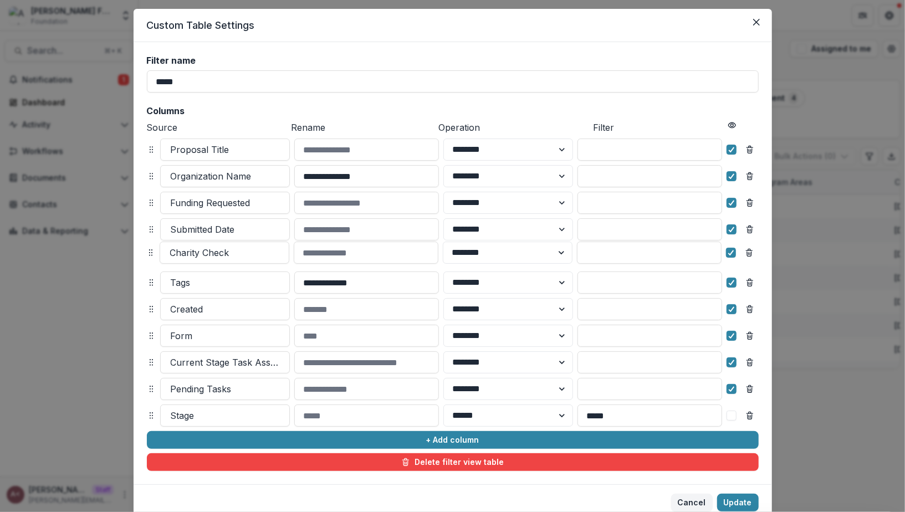
drag, startPoint x: 150, startPoint y: 229, endPoint x: 149, endPoint y: 253, distance: 23.3
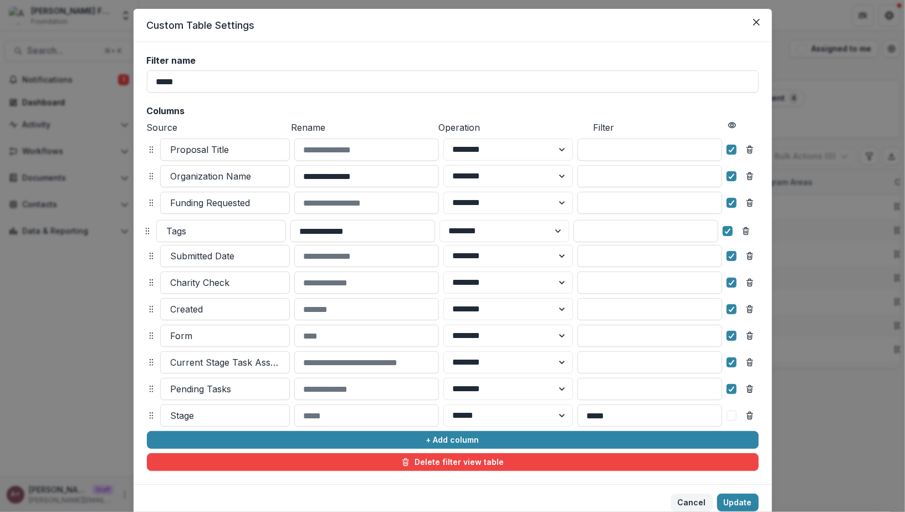
drag, startPoint x: 150, startPoint y: 280, endPoint x: 146, endPoint y: 228, distance: 51.7
click at [146, 228] on icon at bounding box center [147, 231] width 9 height 9
click at [751, 500] on button "Update" at bounding box center [738, 503] width 42 height 18
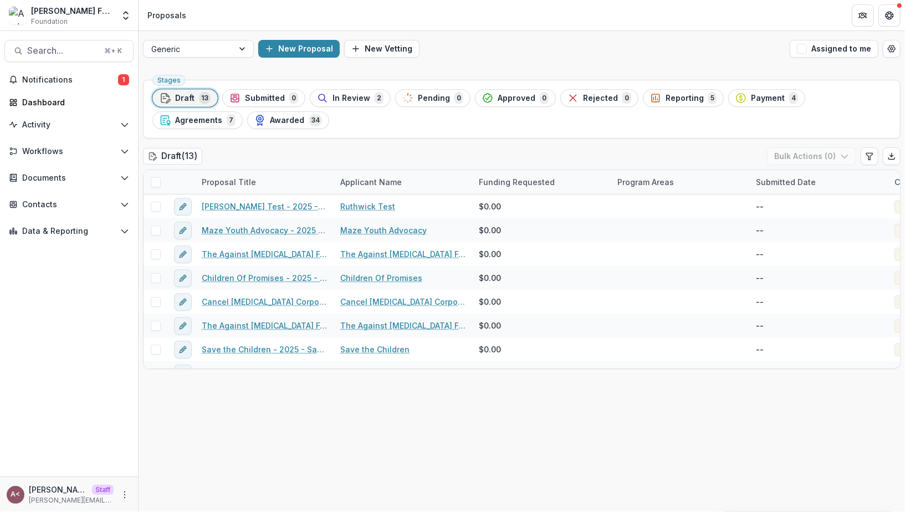
click at [526, 153] on div "Draft ( 13 ) Bulk Actions ( 0 )" at bounding box center [521, 158] width 757 height 22
click at [539, 152] on div "Draft ( 13 ) Bulk Actions ( 0 )" at bounding box center [521, 158] width 757 height 22
click at [152, 178] on span at bounding box center [156, 182] width 10 height 10
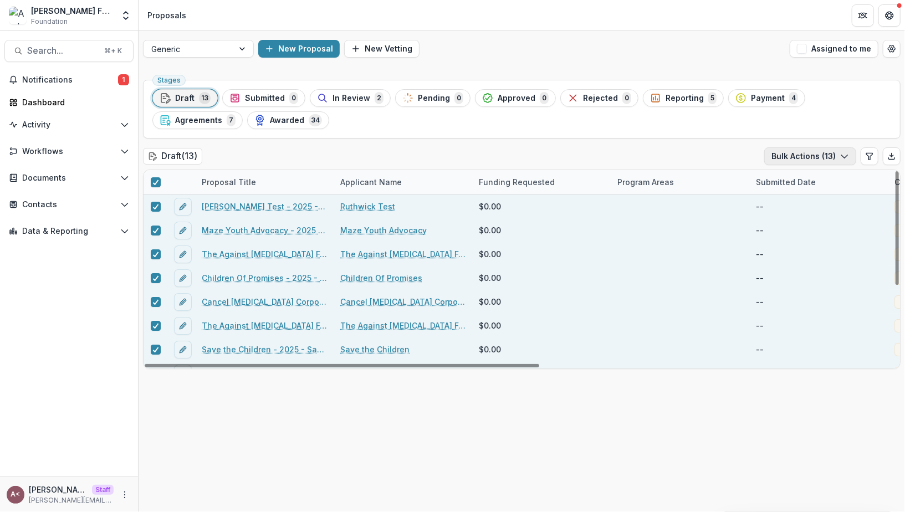
click at [816, 160] on button "Bulk Actions ( 13 )" at bounding box center [810, 156] width 92 height 18
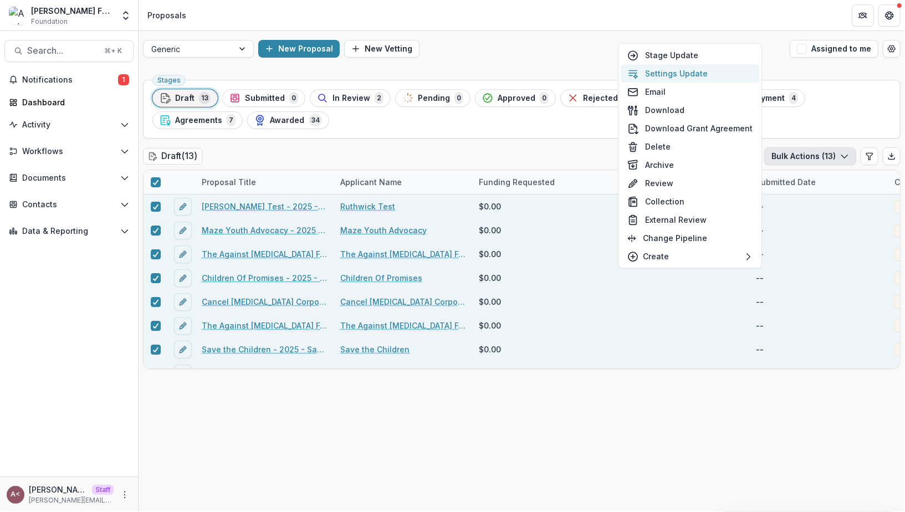
click at [698, 69] on button "Settings Update" at bounding box center [690, 73] width 139 height 18
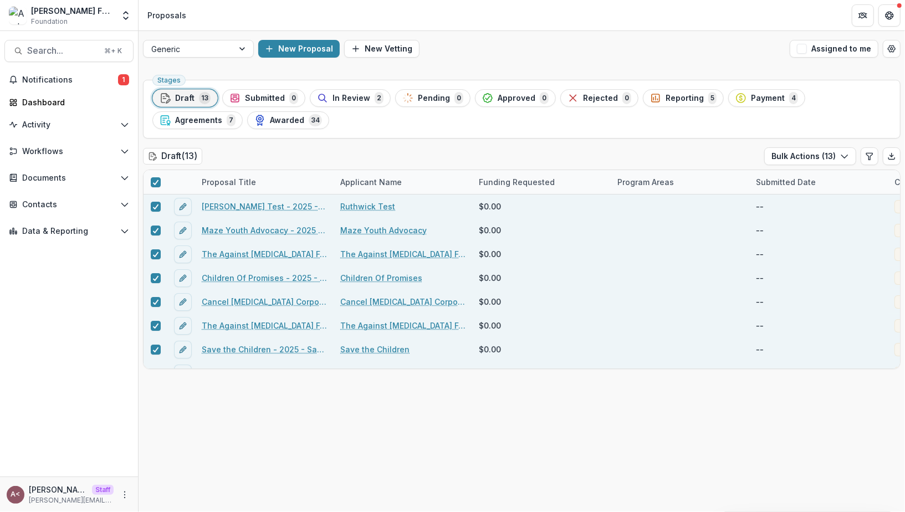
type input "**"
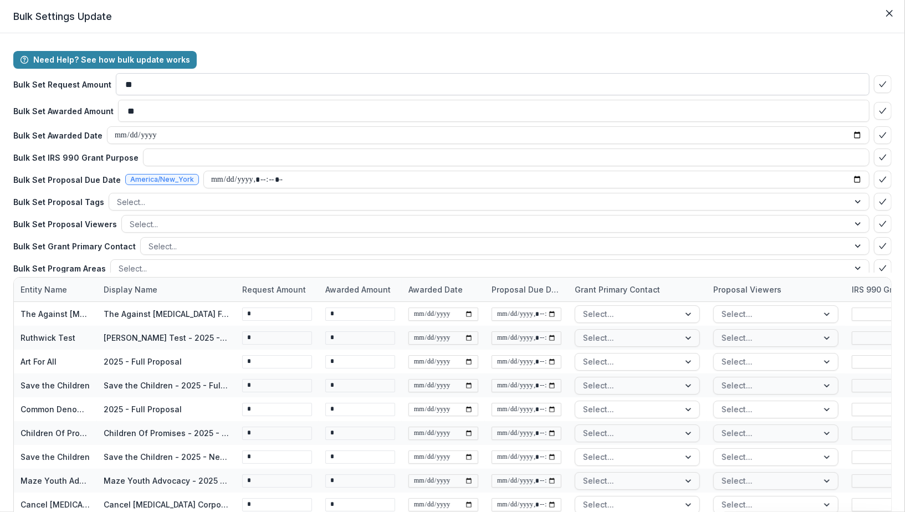
click at [175, 84] on input "**" at bounding box center [493, 84] width 754 height 22
type input "*******"
click at [275, 51] on div "Need Help? See how bulk update works Bulk Set Request Amount ******* Bulk Set A…" at bounding box center [452, 162] width 878 height 222
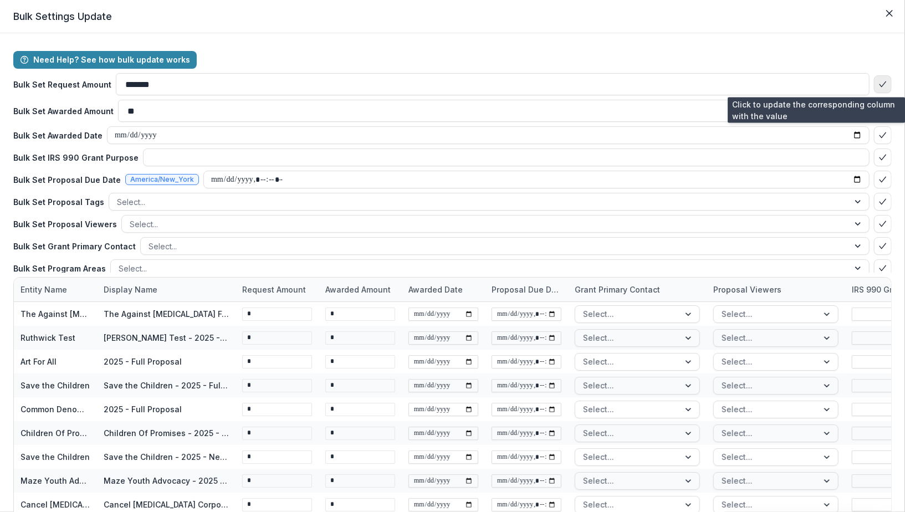
click at [878, 86] on icon "bulk-confirm-option" at bounding box center [882, 84] width 9 height 9
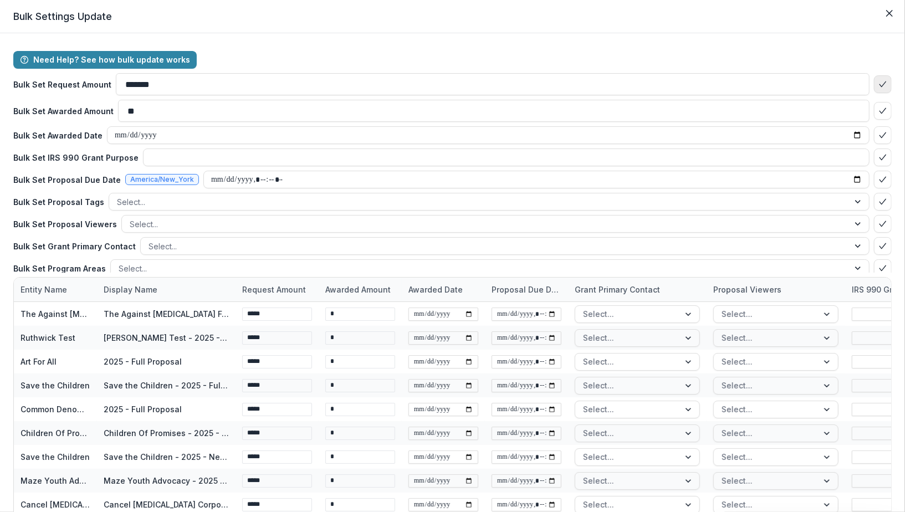
type input "*****"
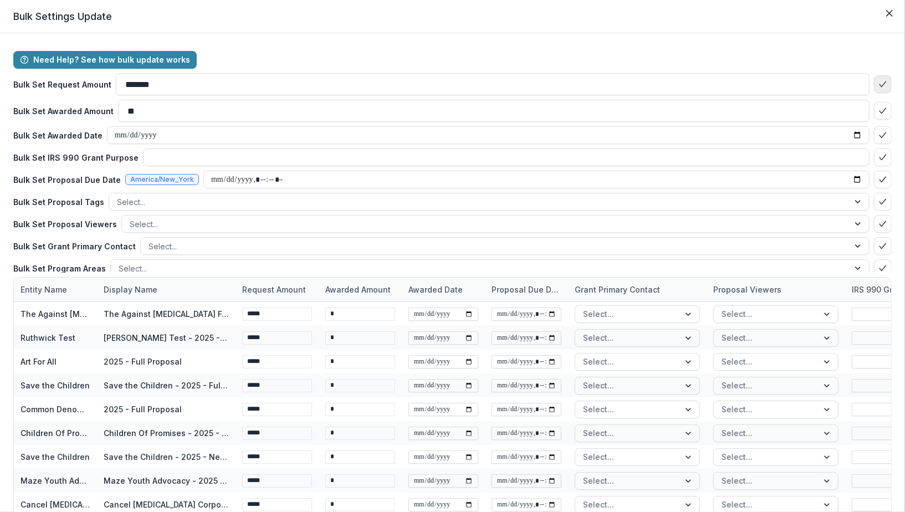
type input "*****"
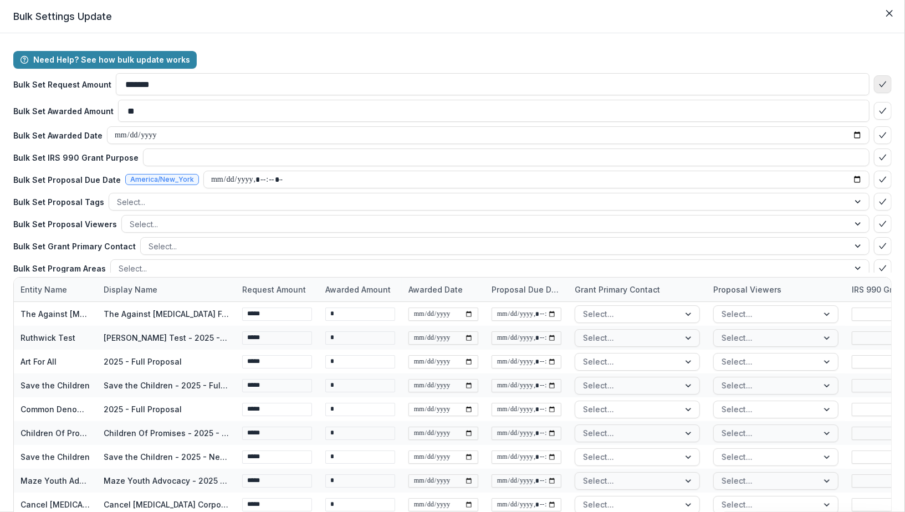
type input "*****"
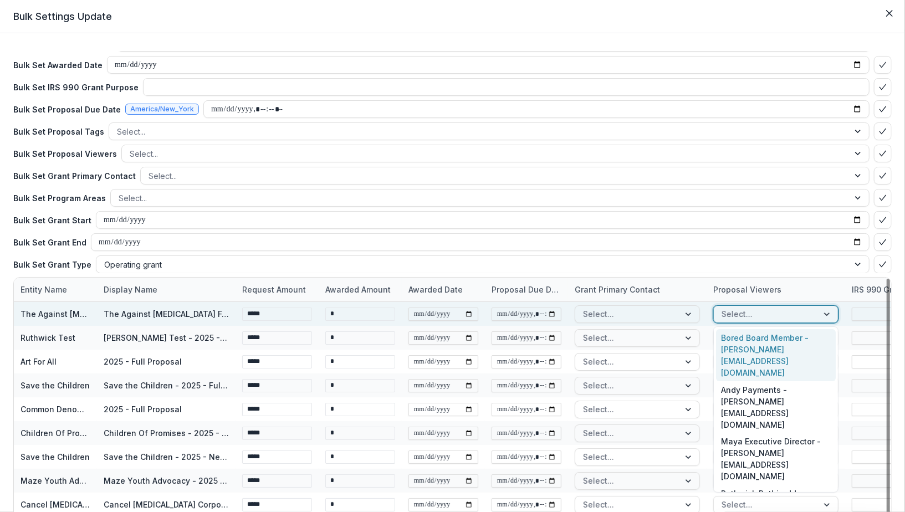
click at [755, 310] on div at bounding box center [765, 314] width 89 height 14
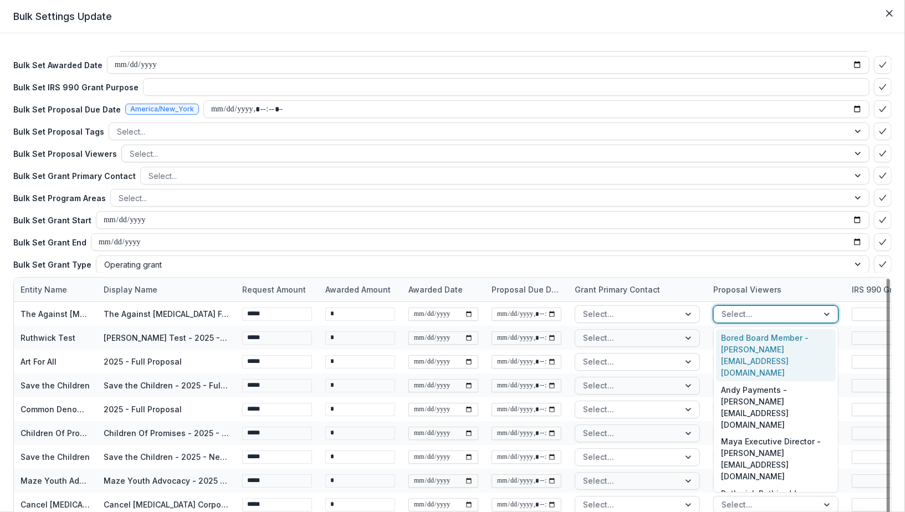
click at [236, 155] on div at bounding box center [485, 154] width 711 height 14
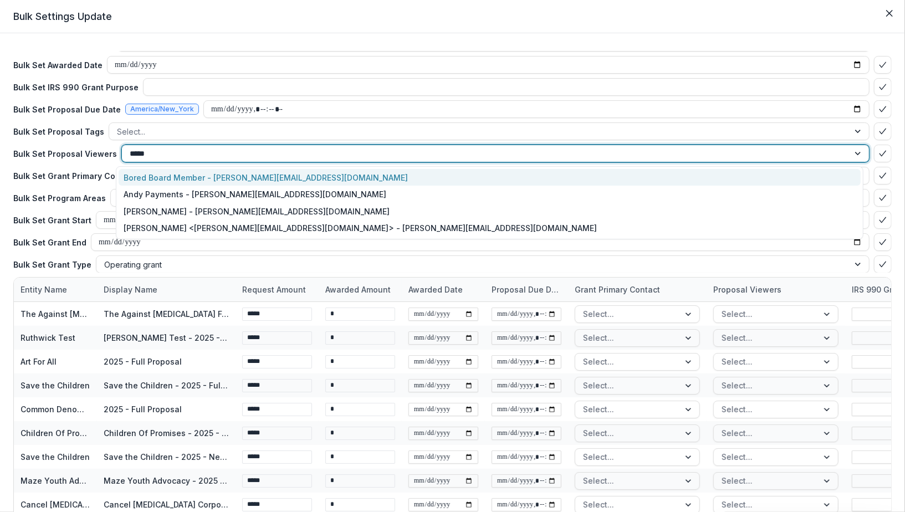
type input "******"
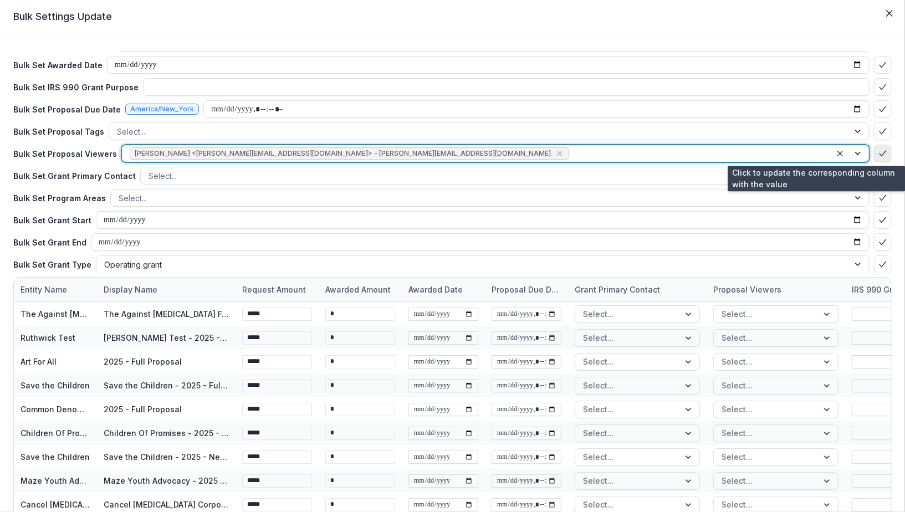
click at [878, 152] on icon "bulk-confirm-option" at bounding box center [882, 153] width 9 height 9
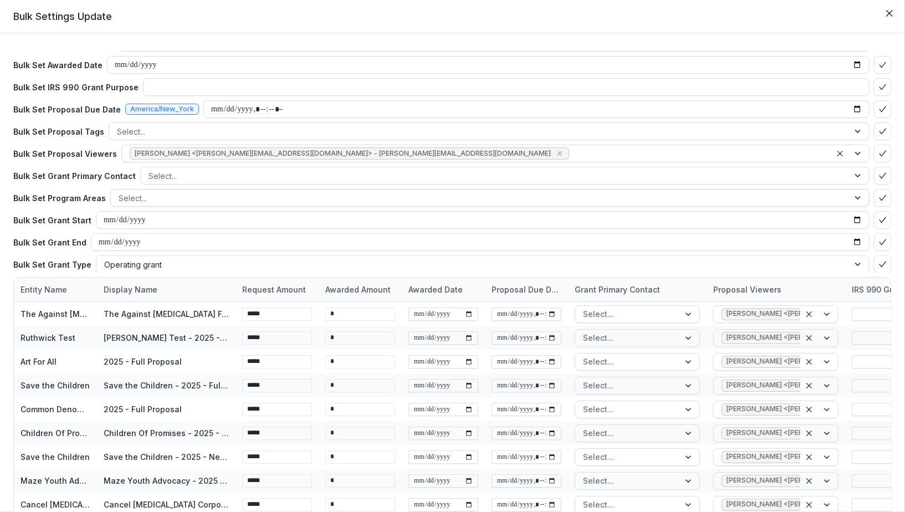
click at [311, 197] on div at bounding box center [480, 198] width 723 height 14
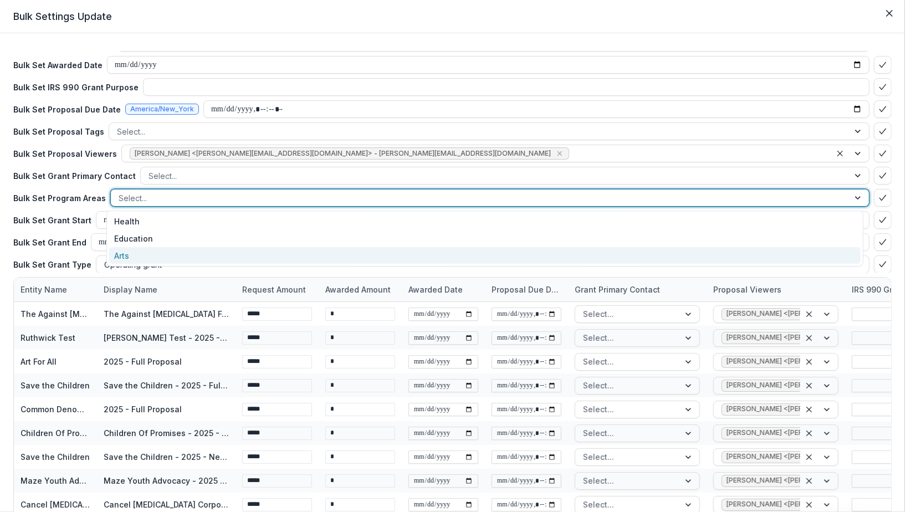
click at [245, 256] on div "Arts" at bounding box center [485, 255] width 752 height 17
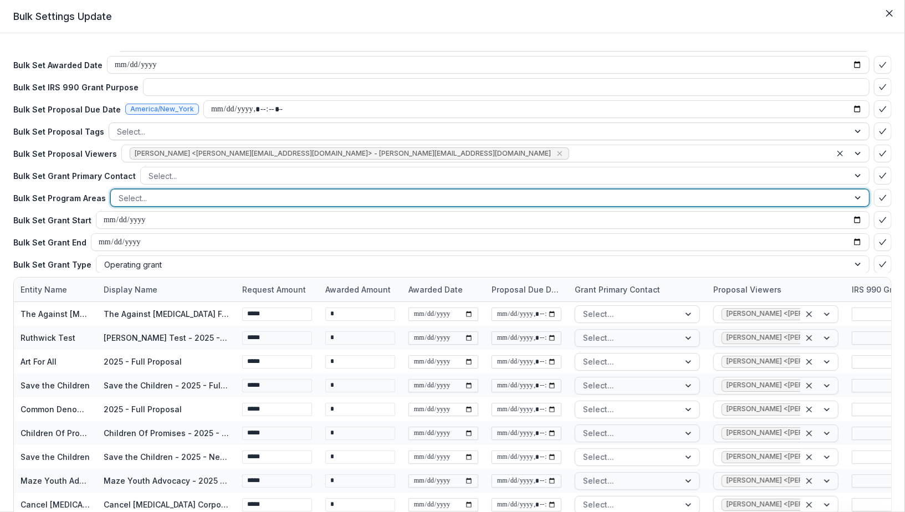
click at [316, 134] on div at bounding box center [479, 132] width 724 height 14
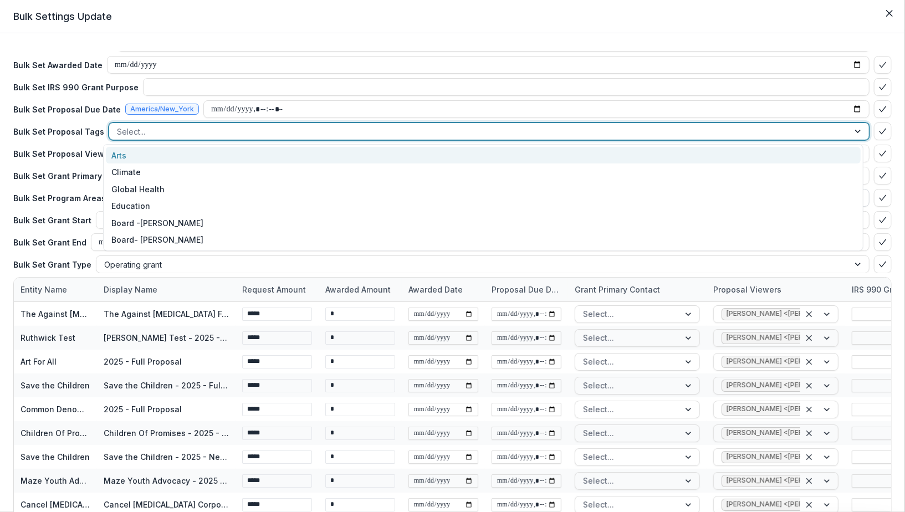
click at [241, 158] on div "Arts" at bounding box center [483, 155] width 755 height 17
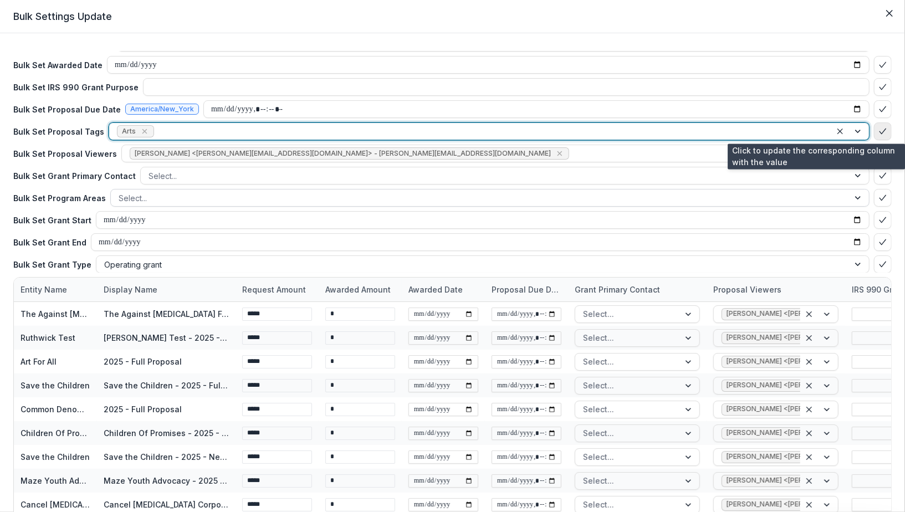
click at [878, 134] on icon "bulk-confirm-option" at bounding box center [882, 131] width 9 height 9
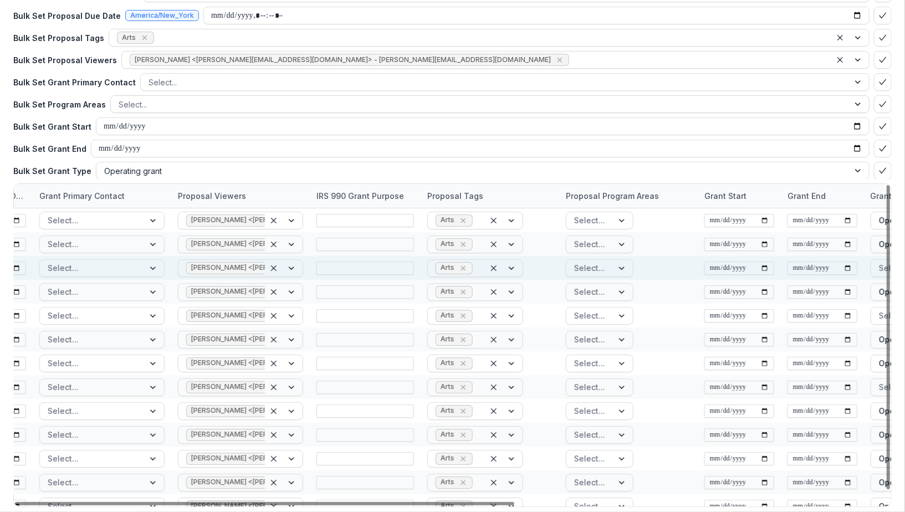
scroll to position [0, 539]
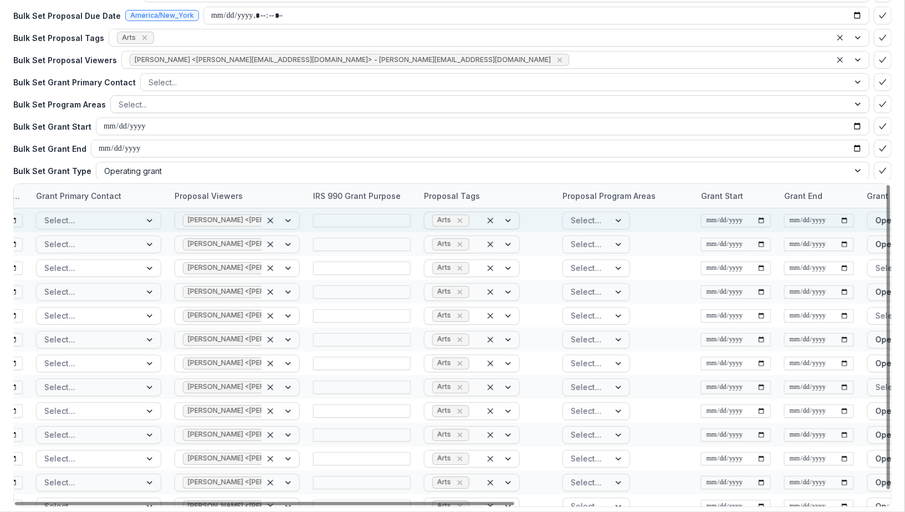
click at [507, 220] on div at bounding box center [501, 220] width 38 height 17
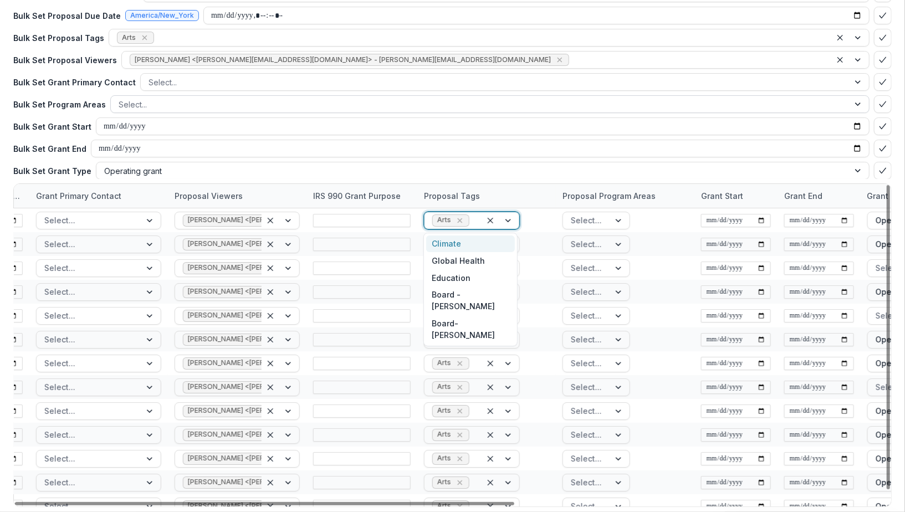
click at [488, 247] on div "Climate" at bounding box center [470, 244] width 88 height 17
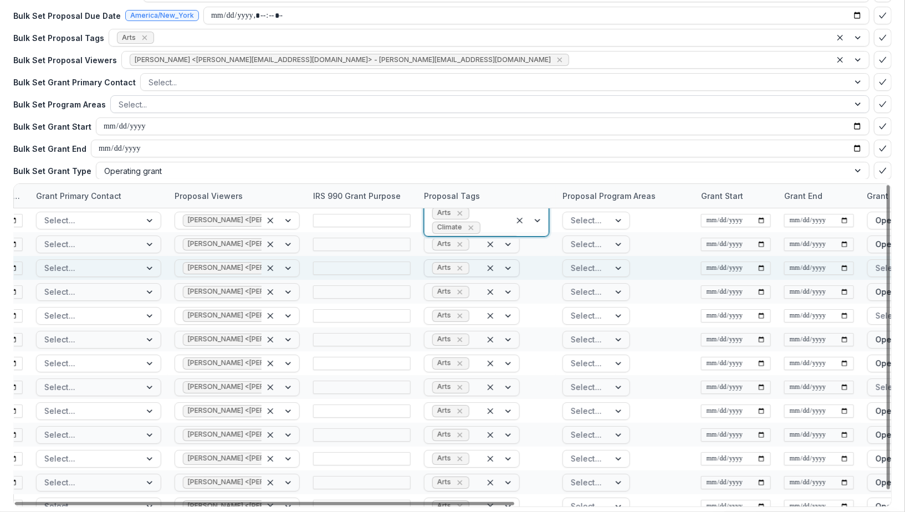
click at [508, 268] on div at bounding box center [501, 268] width 38 height 17
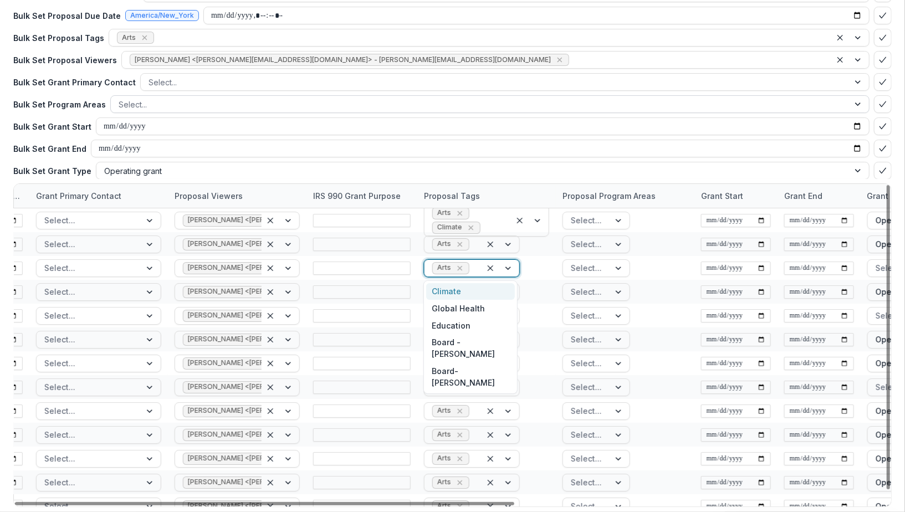
click at [476, 294] on div "Climate" at bounding box center [470, 291] width 88 height 17
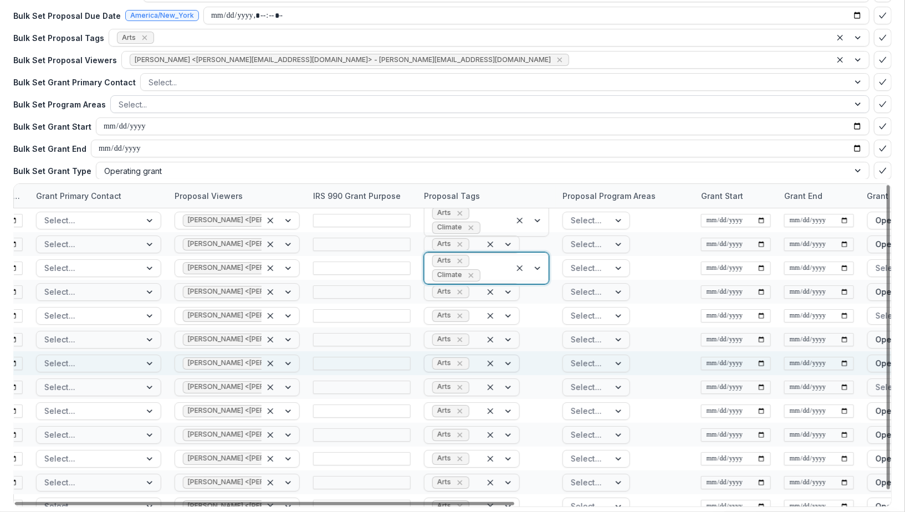
click at [506, 358] on div at bounding box center [501, 363] width 38 height 17
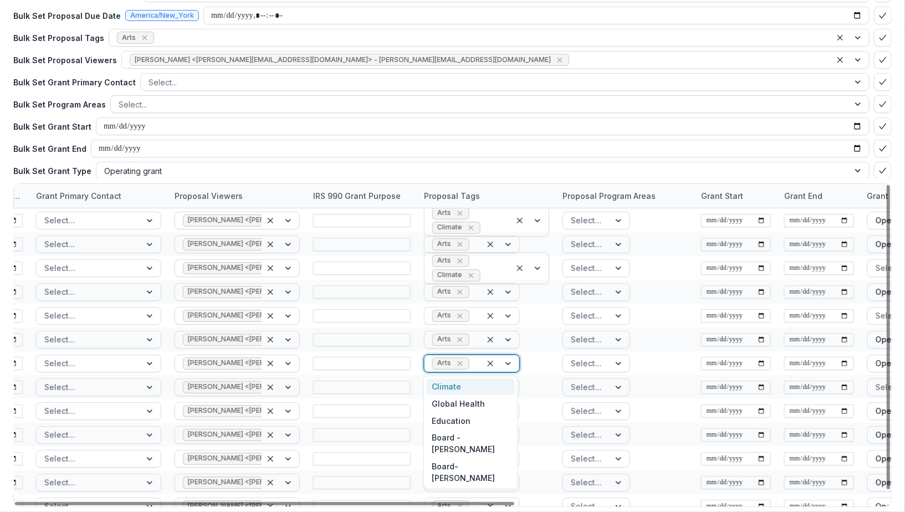
click at [462, 384] on div "Climate" at bounding box center [470, 386] width 88 height 17
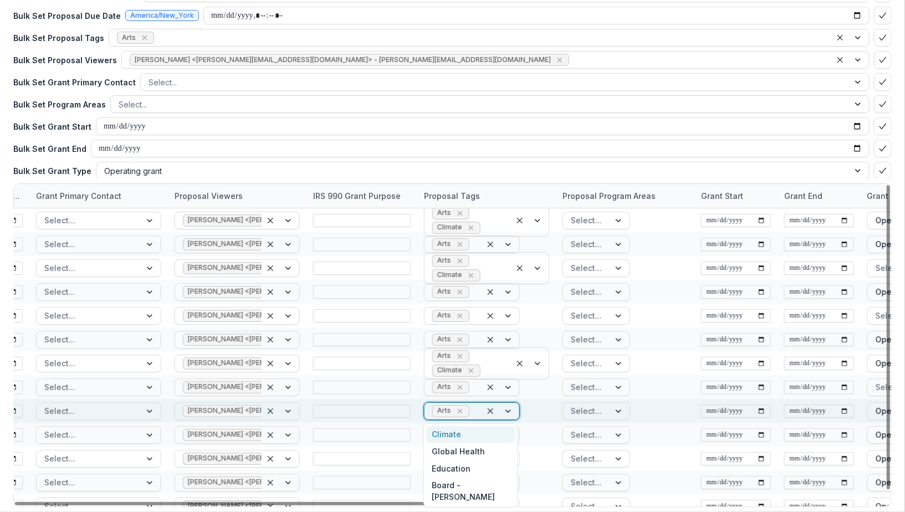
click at [506, 410] on div at bounding box center [501, 411] width 38 height 17
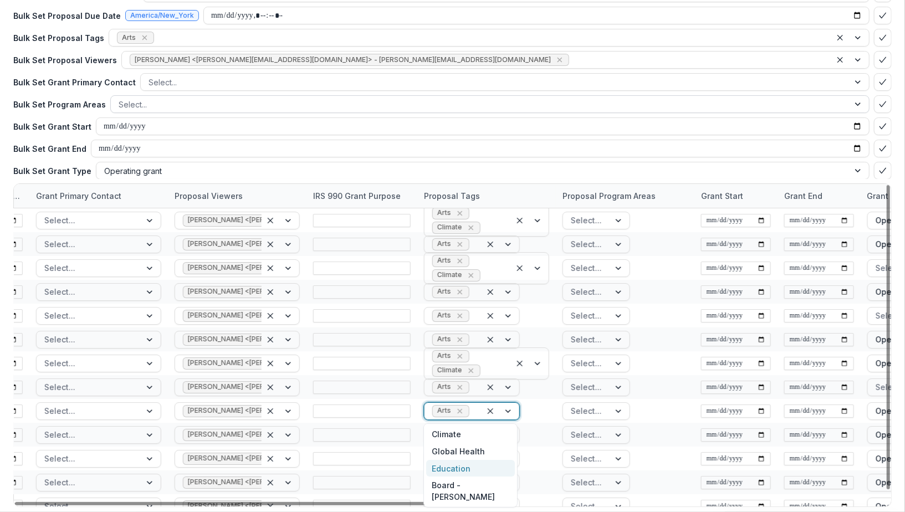
click at [446, 472] on div "Education" at bounding box center [470, 468] width 88 height 17
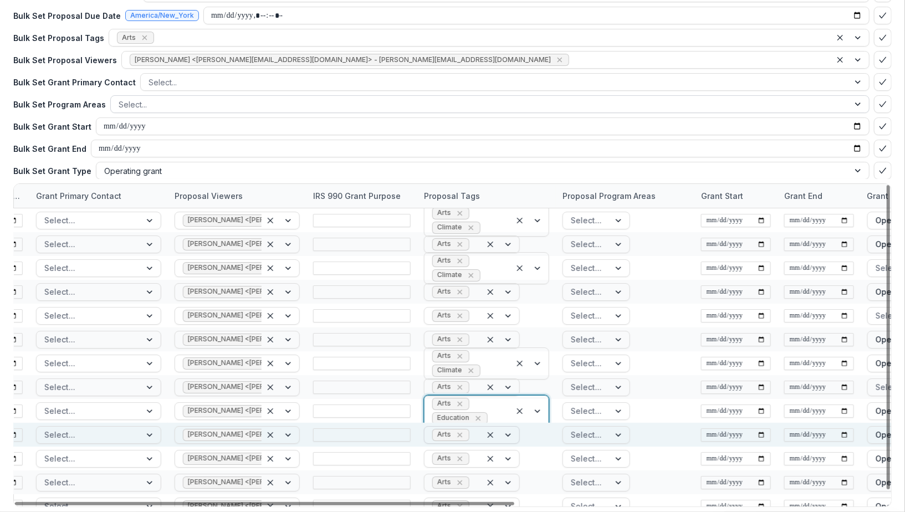
click at [505, 437] on div at bounding box center [501, 435] width 38 height 17
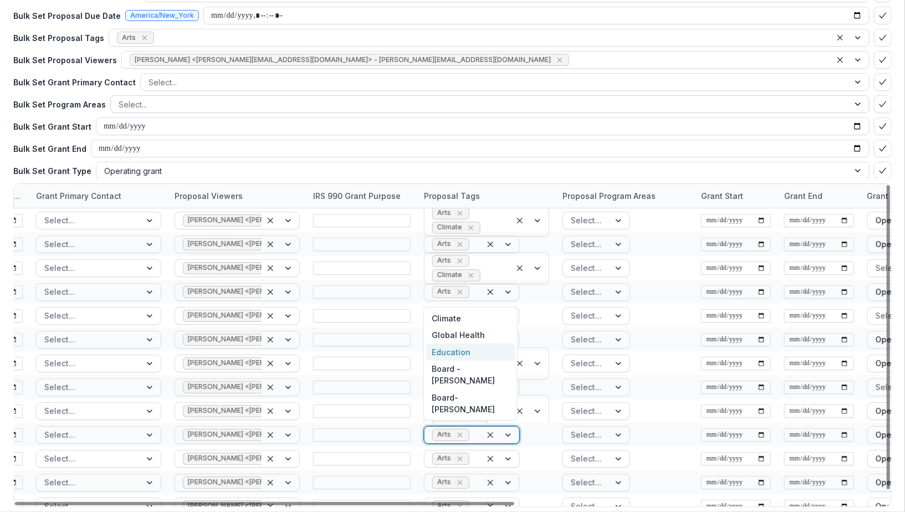
click at [466, 361] on div "Education" at bounding box center [470, 352] width 88 height 17
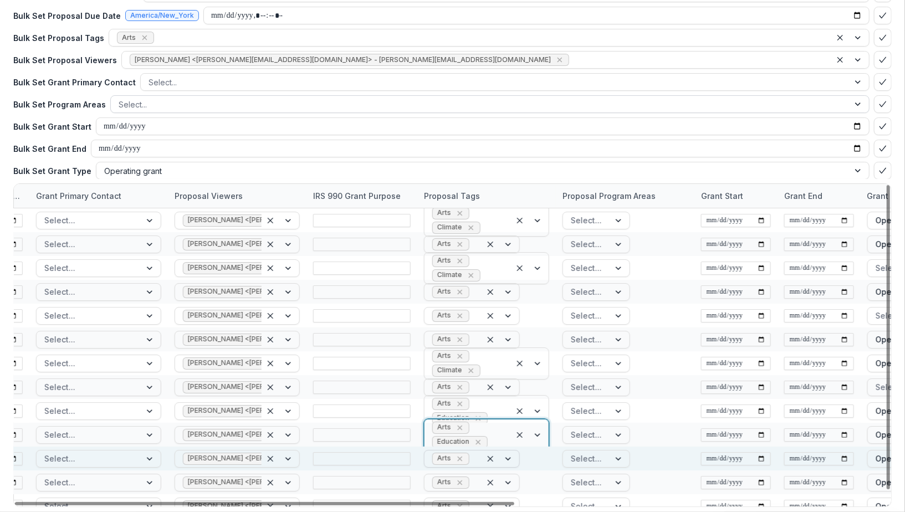
click at [506, 457] on div at bounding box center [501, 459] width 38 height 17
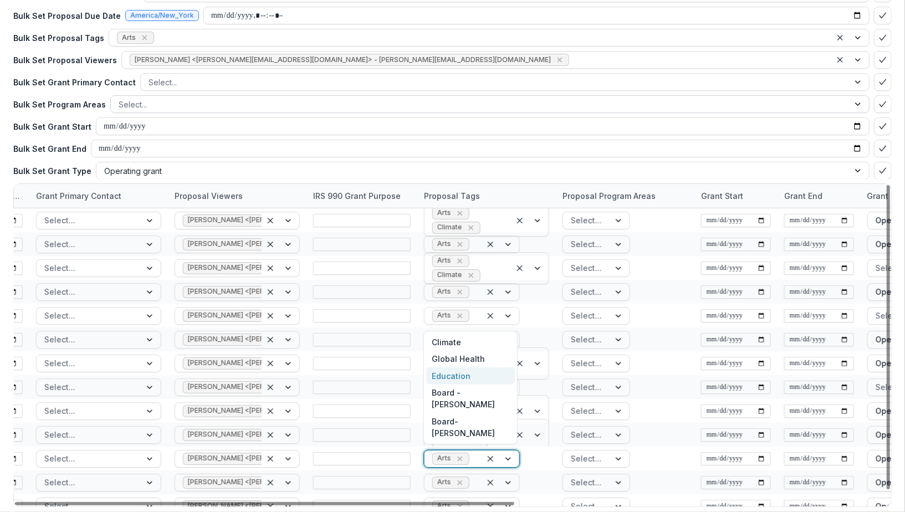
click at [465, 383] on div "Education" at bounding box center [470, 375] width 88 height 17
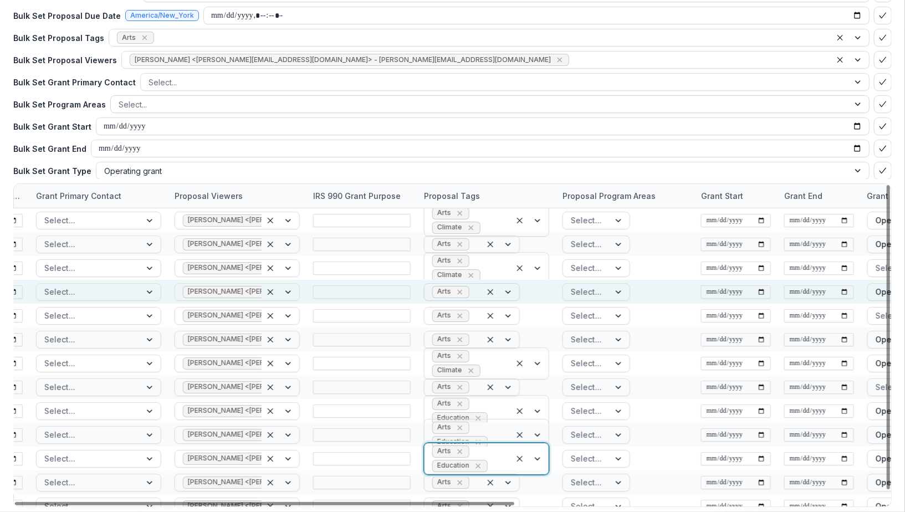
click at [507, 291] on div at bounding box center [501, 292] width 38 height 17
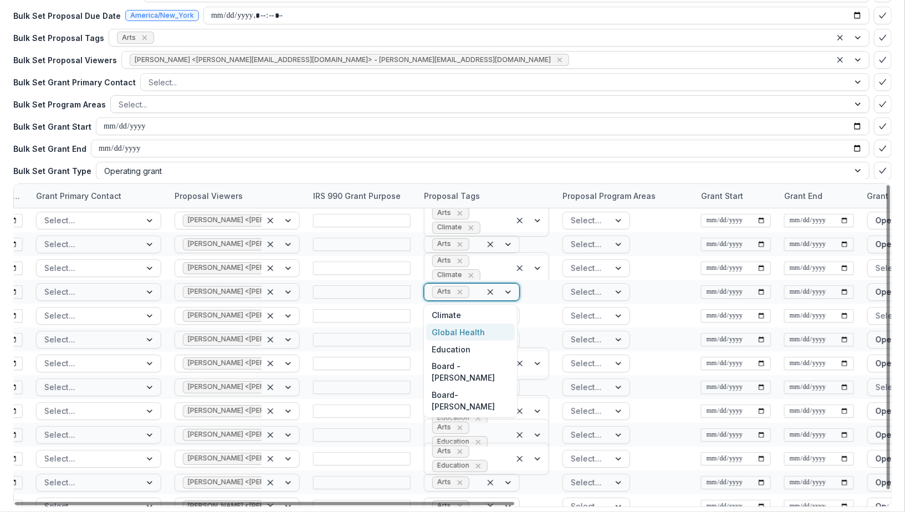
click at [477, 336] on div "Global Health" at bounding box center [470, 332] width 88 height 17
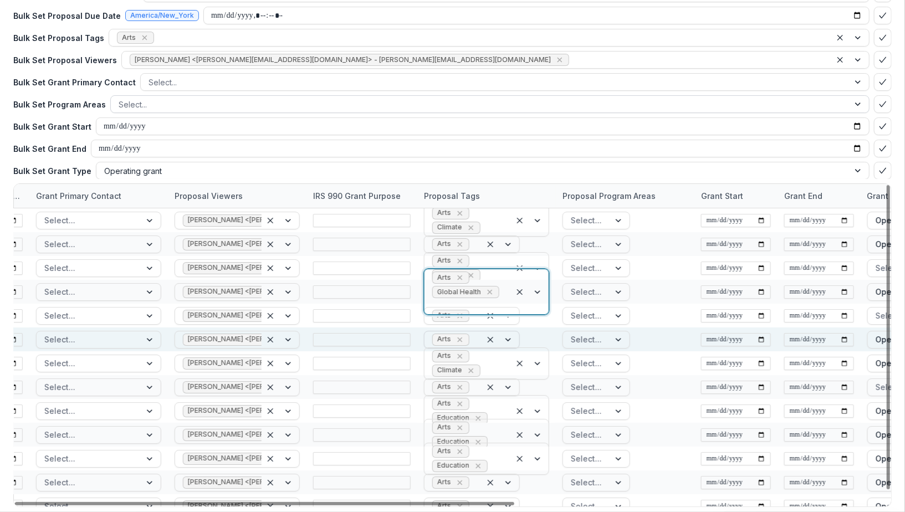
click at [508, 337] on div at bounding box center [501, 339] width 38 height 17
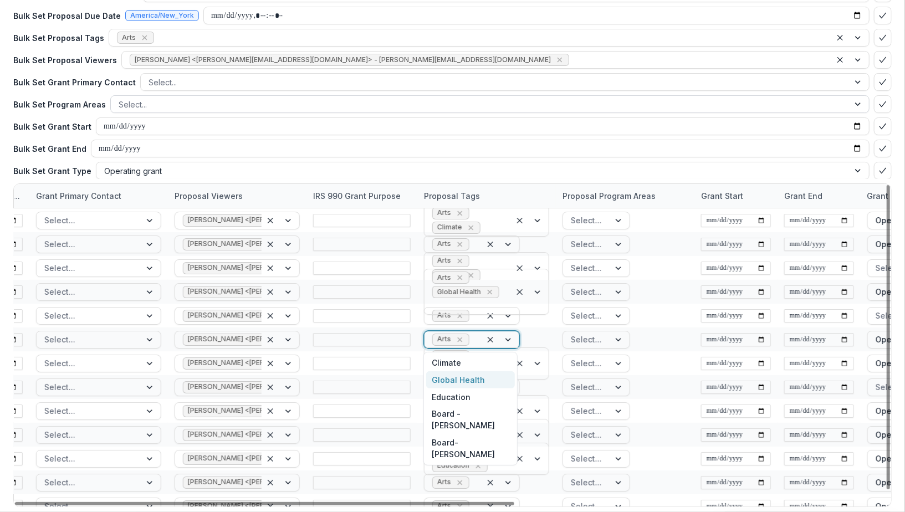
click at [475, 382] on div "Global Health" at bounding box center [470, 379] width 88 height 17
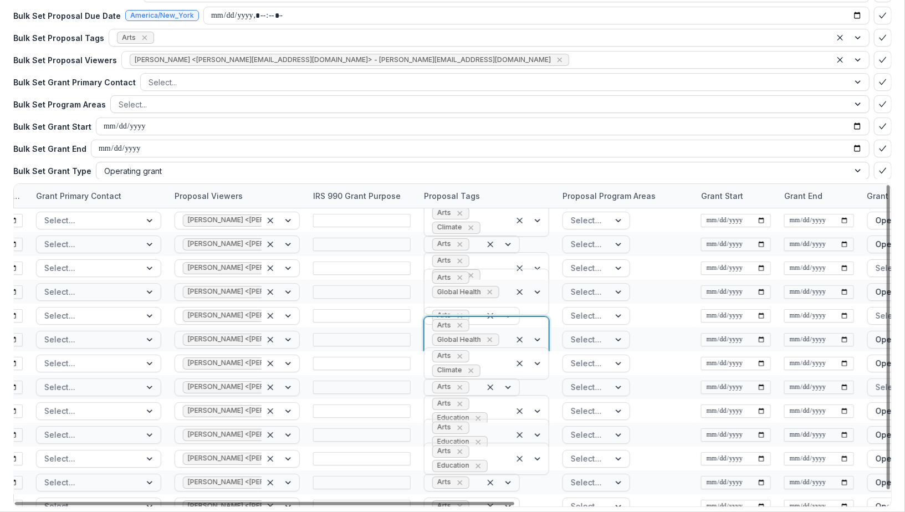
click at [526, 177] on div "Operating grant" at bounding box center [472, 171] width 753 height 16
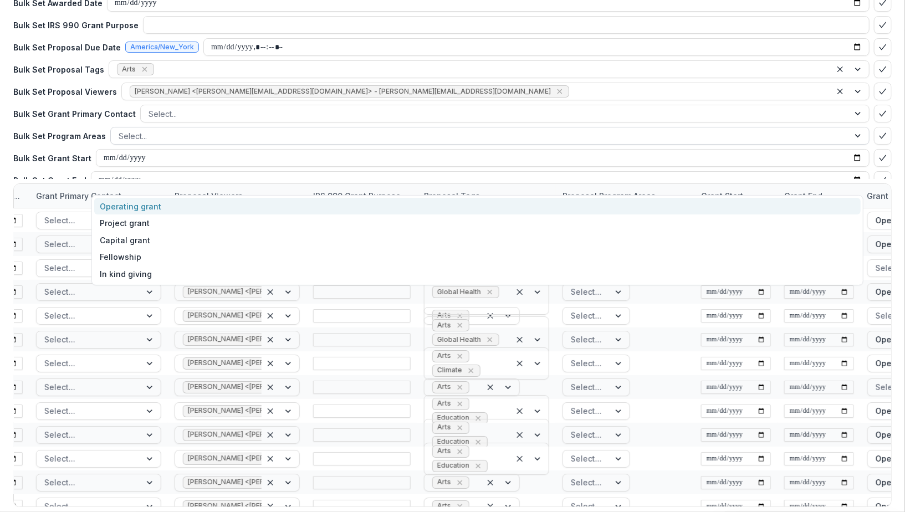
scroll to position [0, 0]
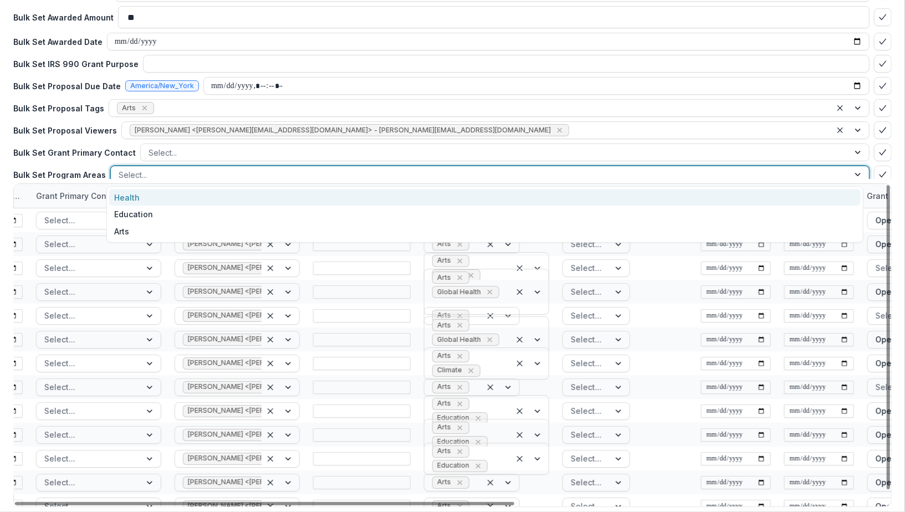
click at [598, 173] on div at bounding box center [480, 175] width 723 height 14
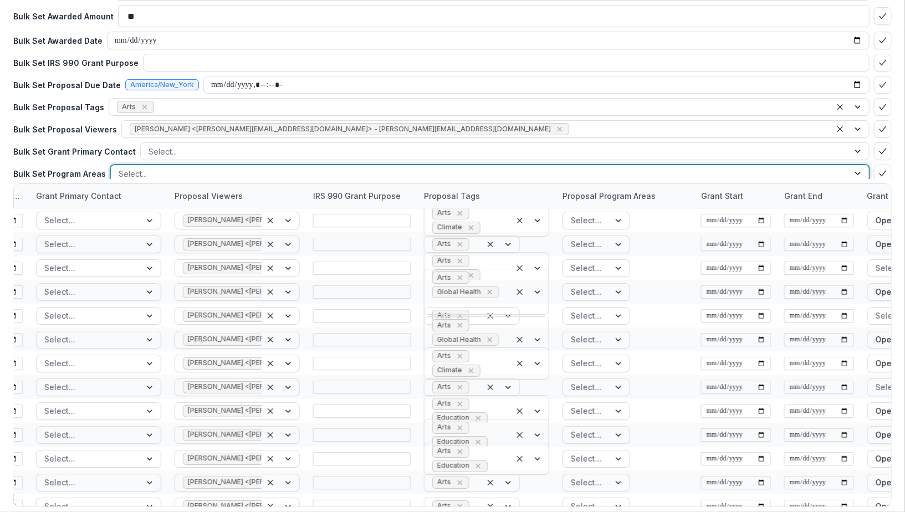
click at [596, 173] on div at bounding box center [480, 174] width 723 height 14
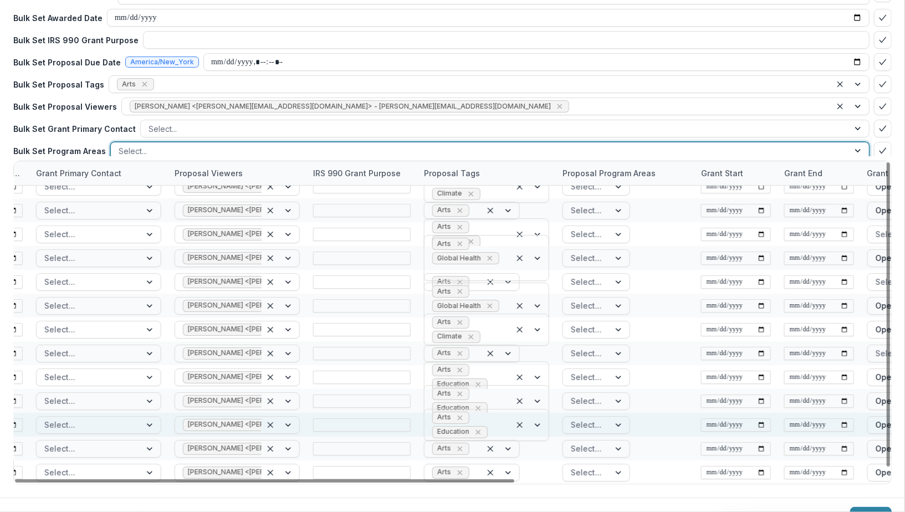
scroll to position [137, 0]
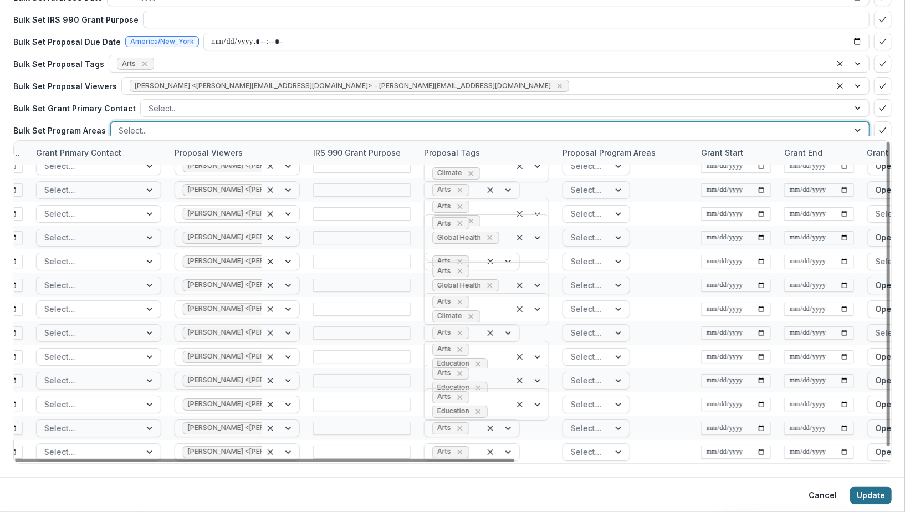
click at [865, 490] on button "Update" at bounding box center [871, 496] width 42 height 18
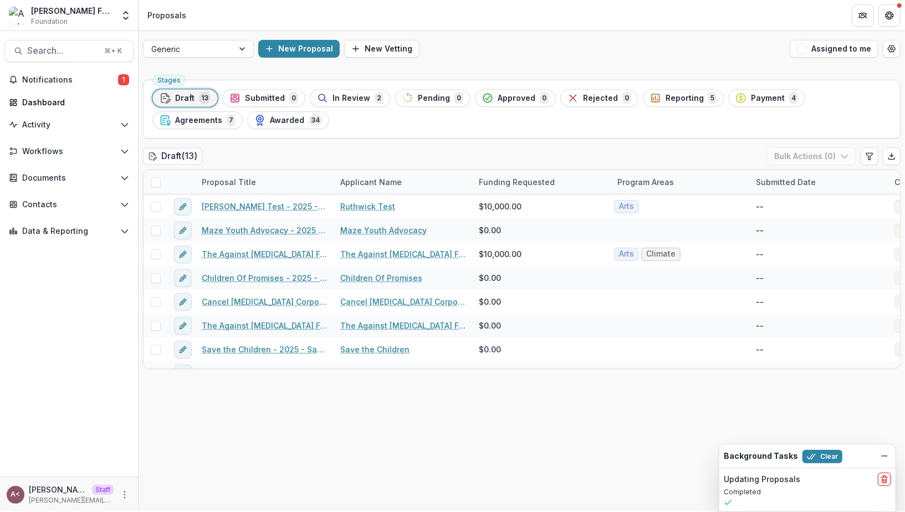
click at [464, 140] on div "Stages Draft 13 Submitted 0 In Review 2 Pending 0 Approved 0 Rejected 0 Reporti…" at bounding box center [522, 293] width 766 height 437
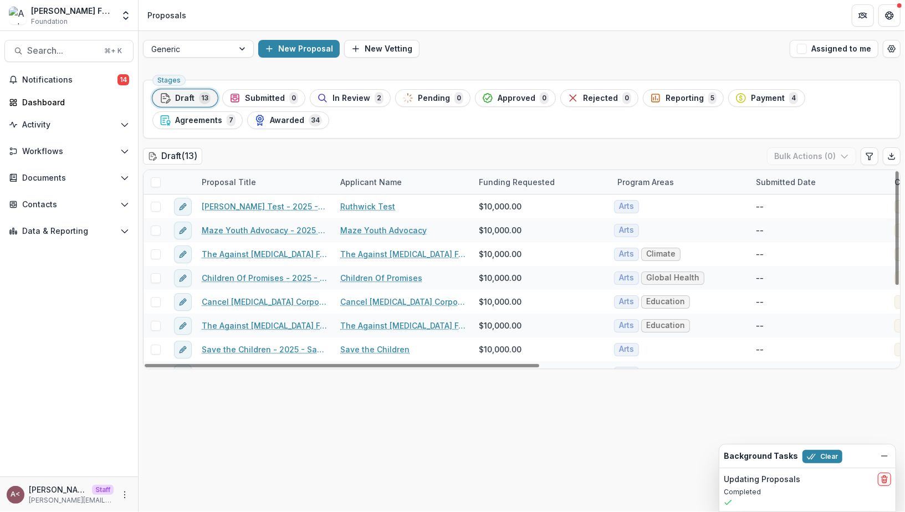
click at [422, 150] on div "Draft ( 13 ) Bulk Actions ( 0 )" at bounding box center [521, 158] width 757 height 22
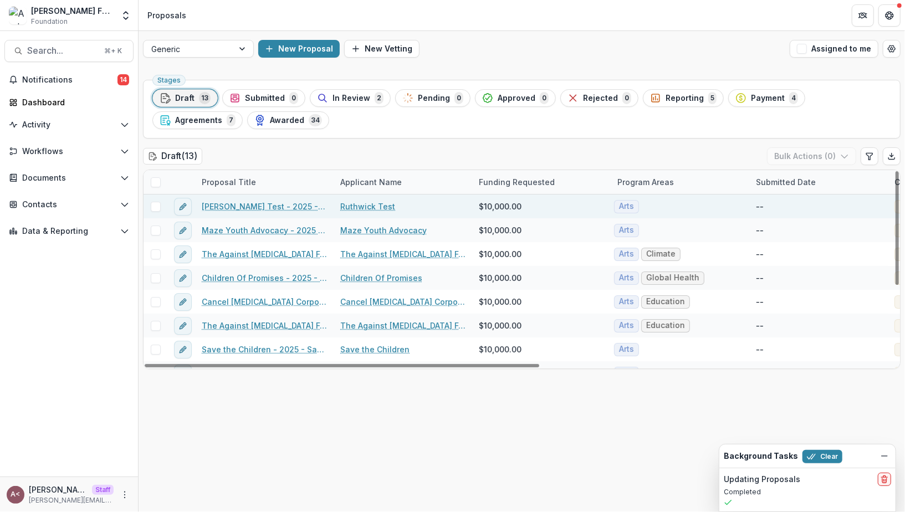
click at [151, 206] on span at bounding box center [156, 207] width 10 height 10
click at [783, 153] on button "Bulk Actions ( 1 )" at bounding box center [812, 156] width 87 height 18
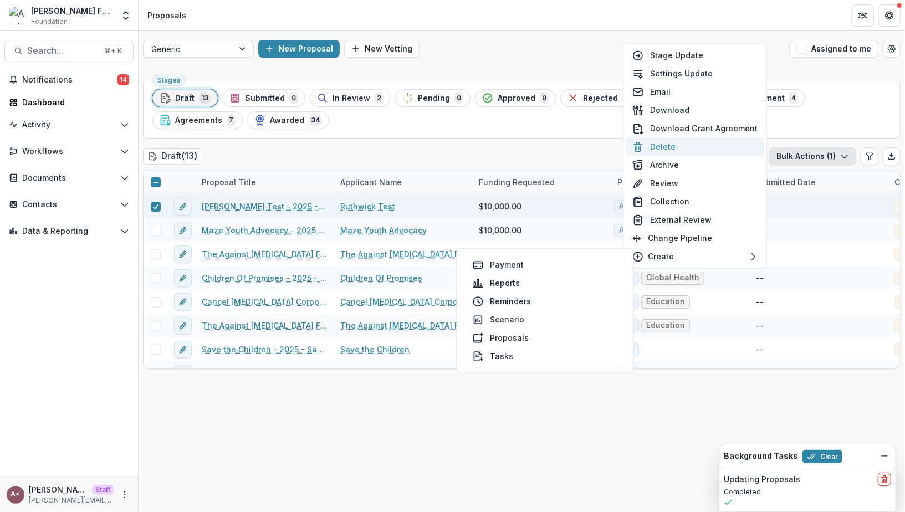
click at [690, 149] on button "Delete" at bounding box center [695, 146] width 139 height 18
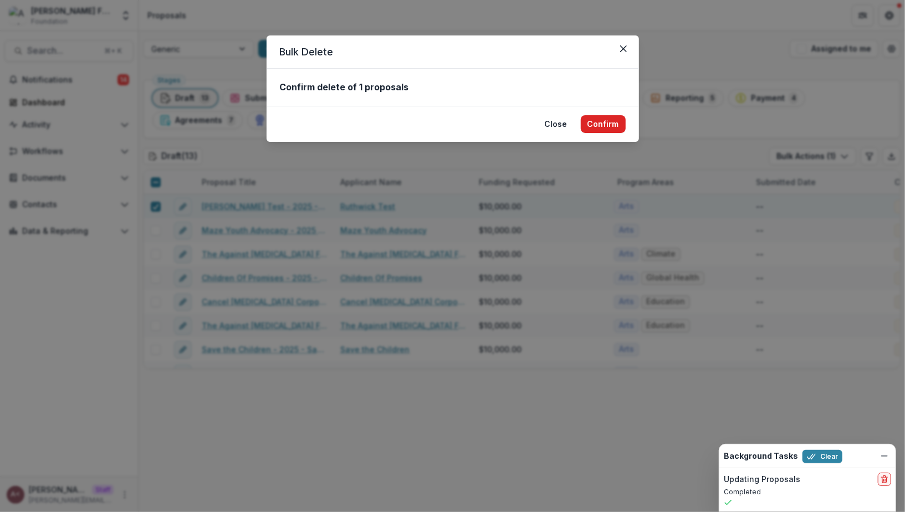
click at [600, 122] on button "Confirm" at bounding box center [603, 124] width 45 height 18
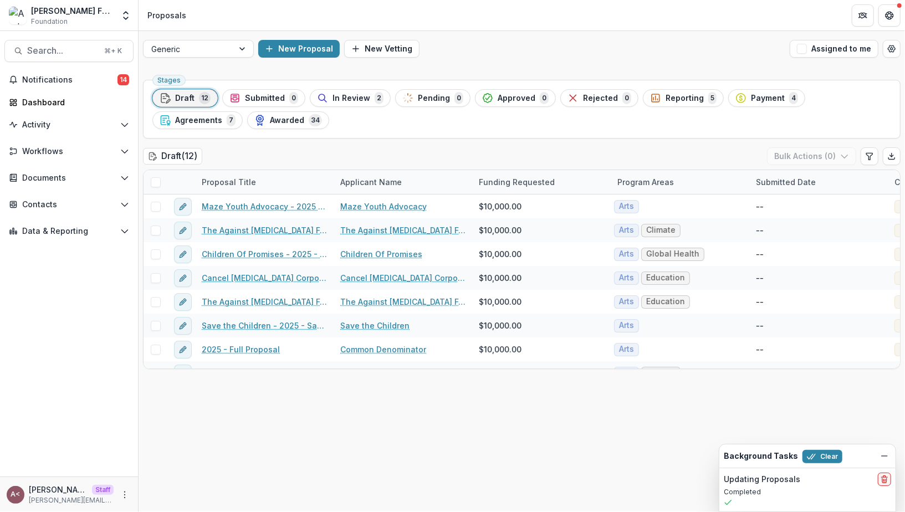
click at [572, 143] on div "Stages Draft 12 Submitted 0 In Review 2 Pending 0 Approved 0 Rejected 0 Reporti…" at bounding box center [522, 293] width 766 height 437
click at [534, 142] on div "Stages Draft 12 Submitted 0 In Review 2 Pending 0 Approved 0 Rejected 0 Reporti…" at bounding box center [522, 293] width 766 height 437
click at [616, 142] on div "Stages Draft 12 Submitted 0 In Review 2 Pending 0 Approved 0 Rejected 0 Reporti…" at bounding box center [522, 293] width 766 height 437
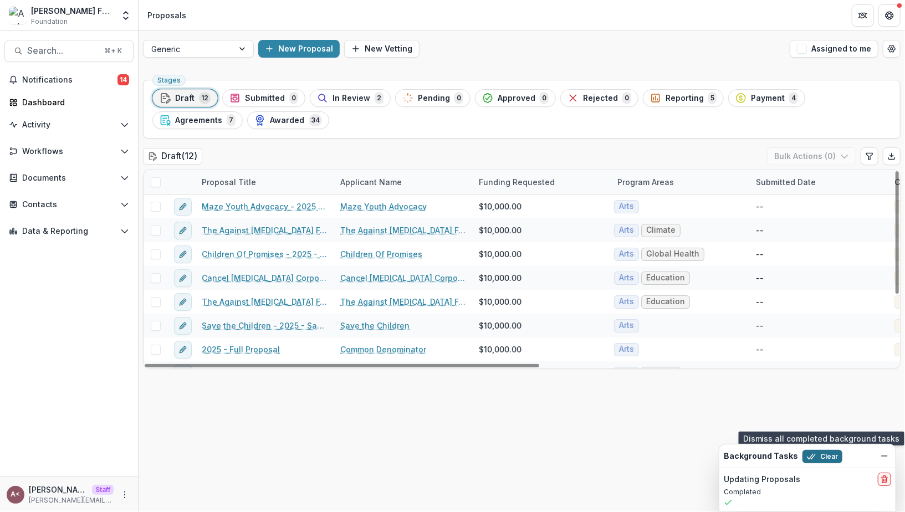
click at [821, 455] on button "Clear" at bounding box center [822, 456] width 40 height 13
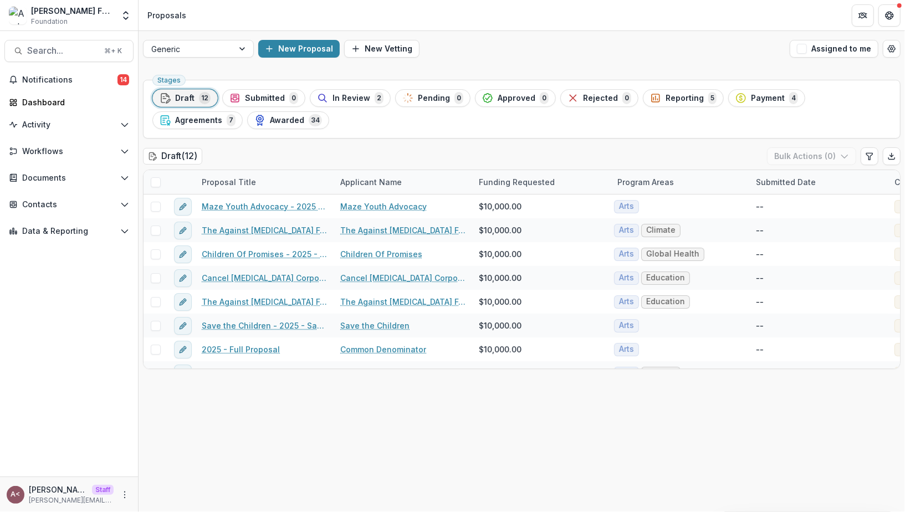
click at [710, 403] on div "Stages Draft 12 Submitted 0 In Review 2 Pending 0 Approved 0 Rejected 0 Reporti…" at bounding box center [522, 293] width 766 height 437
click at [394, 140] on div "Stages Draft 12 Submitted 0 In Review 2 Pending 0 Approved 0 Rejected 0 Reporti…" at bounding box center [522, 293] width 766 height 437
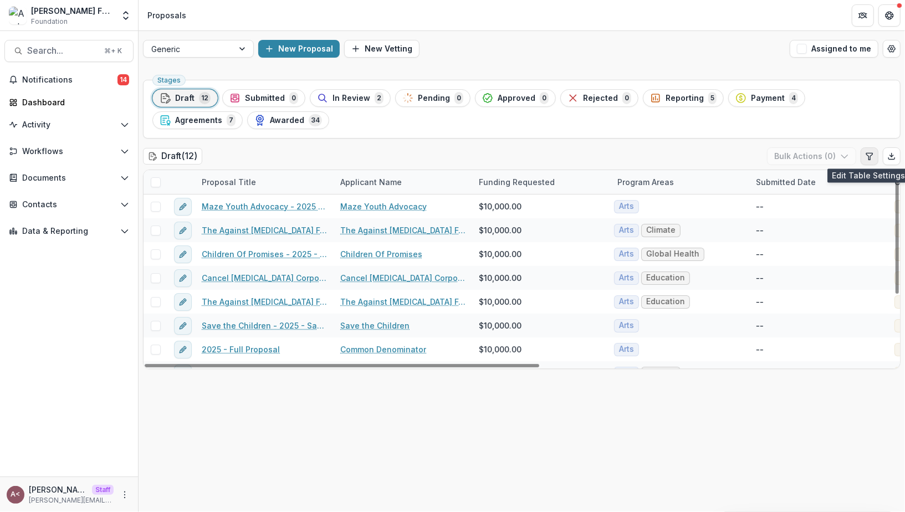
click at [868, 156] on icon "Edit table settings" at bounding box center [869, 156] width 6 height 7
select select "******"
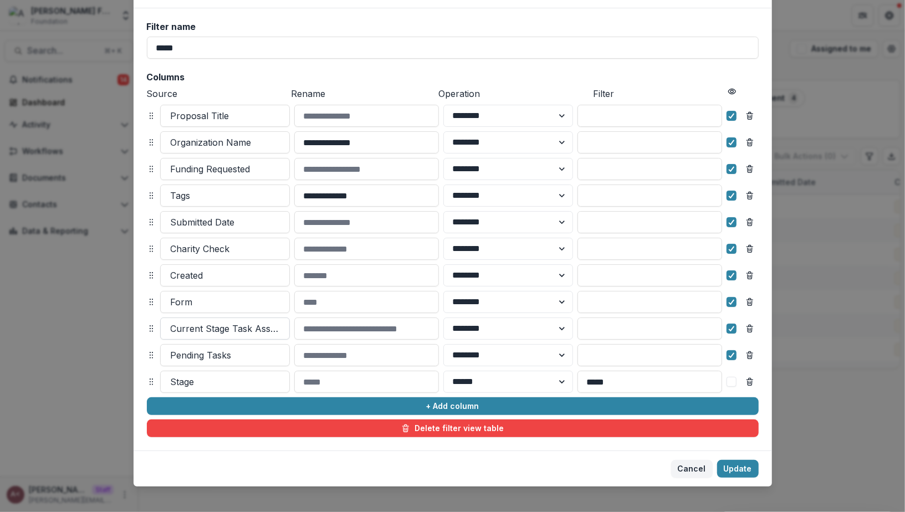
scroll to position [70, 0]
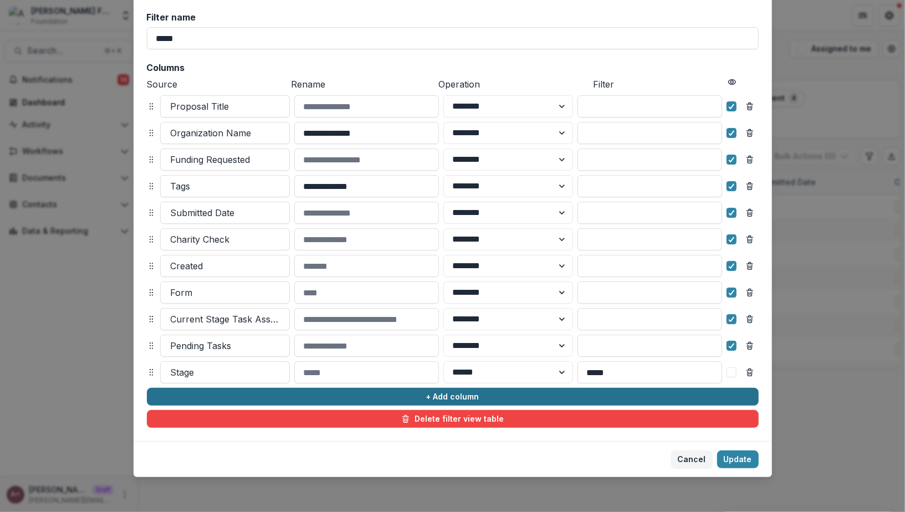
click at [295, 392] on button "+ Add column" at bounding box center [453, 397] width 612 height 18
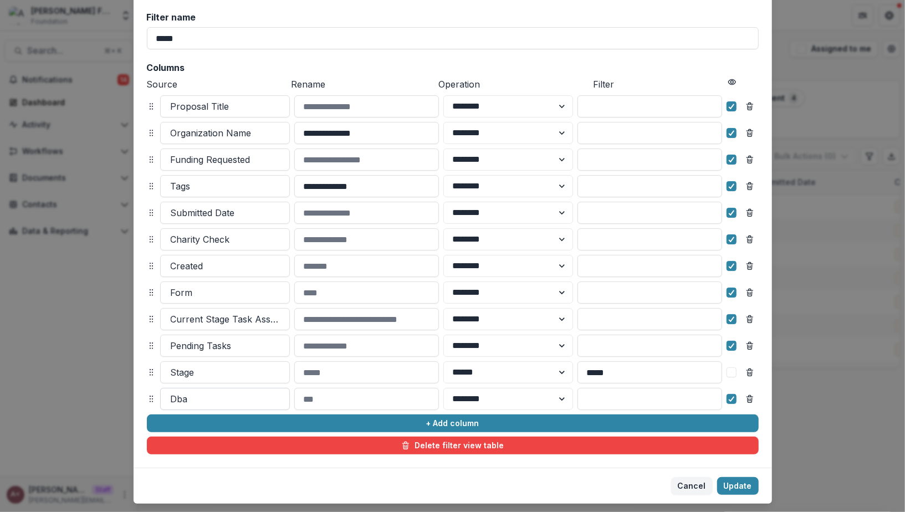
click at [258, 402] on div at bounding box center [225, 399] width 109 height 16
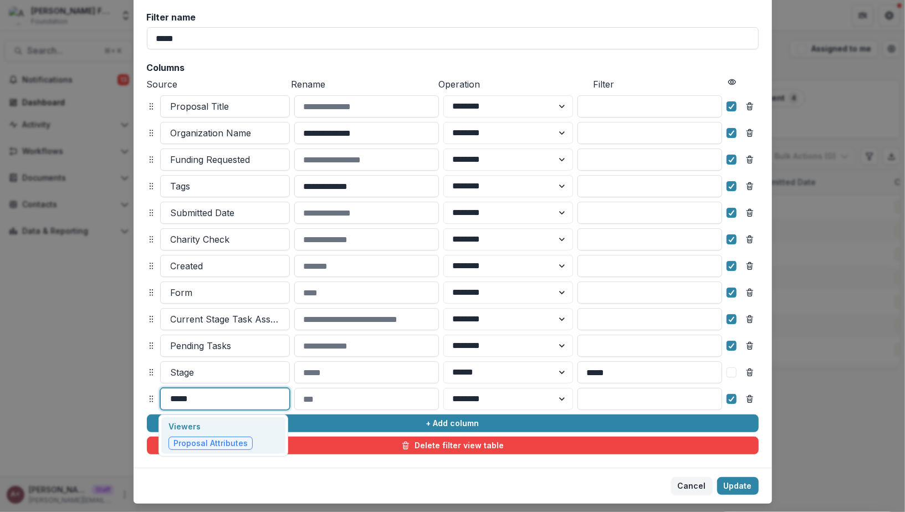
type input "******"
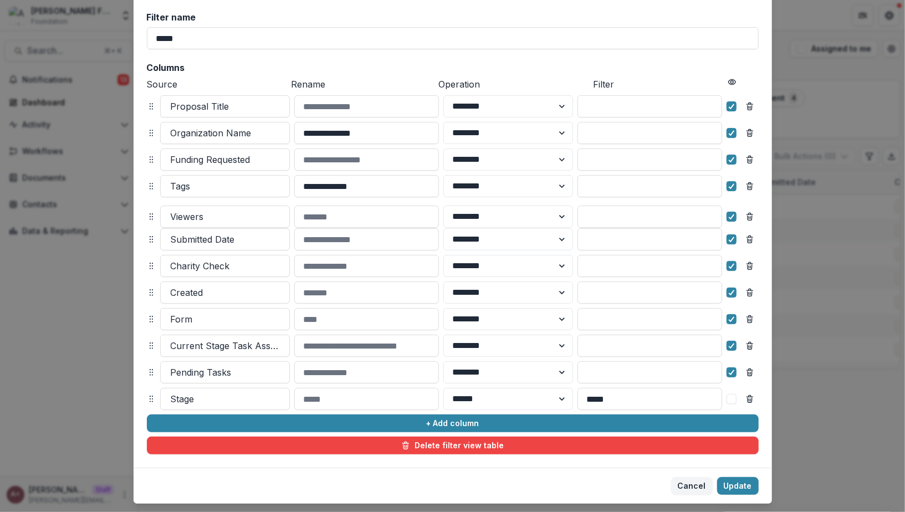
drag, startPoint x: 150, startPoint y: 396, endPoint x: 149, endPoint y: 213, distance: 182.3
click at [149, 213] on icon at bounding box center [151, 216] width 9 height 9
select select "******"
click at [748, 489] on button "Update" at bounding box center [738, 486] width 42 height 18
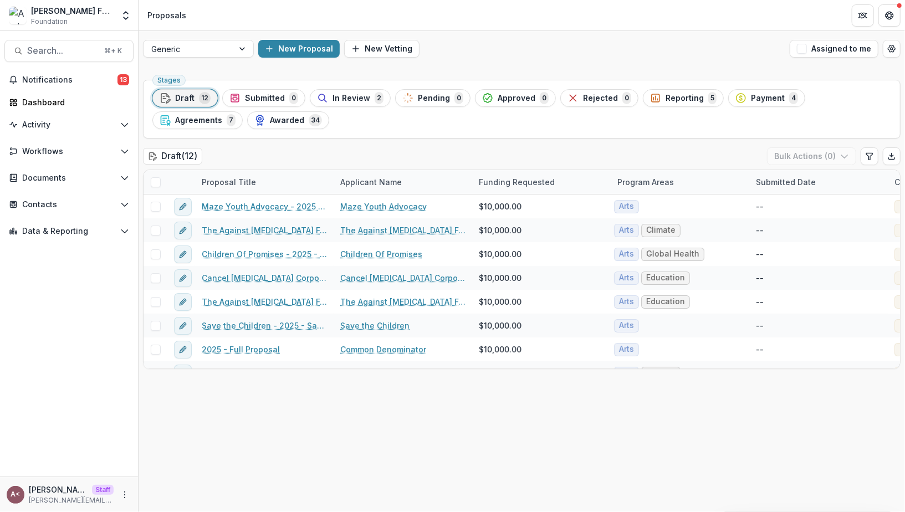
click at [625, 444] on div "Stages Draft 12 Submitted 0 In Review 2 Pending 0 Approved 0 Rejected 0 Reporti…" at bounding box center [522, 293] width 766 height 437
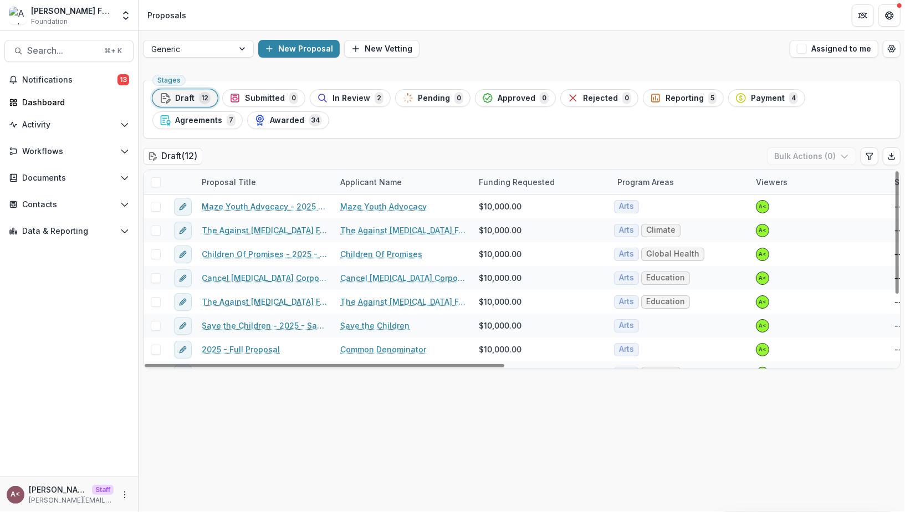
click at [371, 152] on div "Draft ( 12 ) Bulk Actions ( 0 )" at bounding box center [521, 158] width 757 height 22
click at [506, 153] on div "Draft ( 12 ) Bulk Actions ( 0 )" at bounding box center [521, 158] width 757 height 22
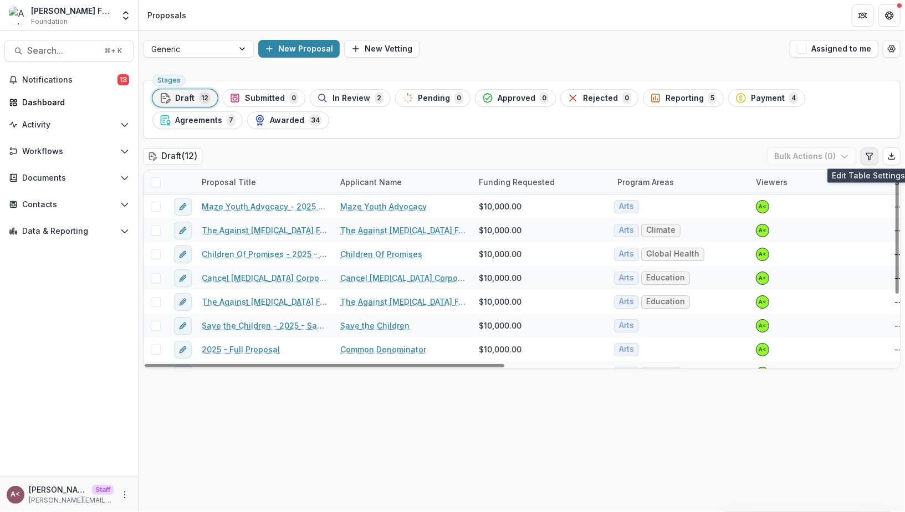
click at [866, 156] on icon "Edit table settings" at bounding box center [869, 156] width 9 height 9
select select "******"
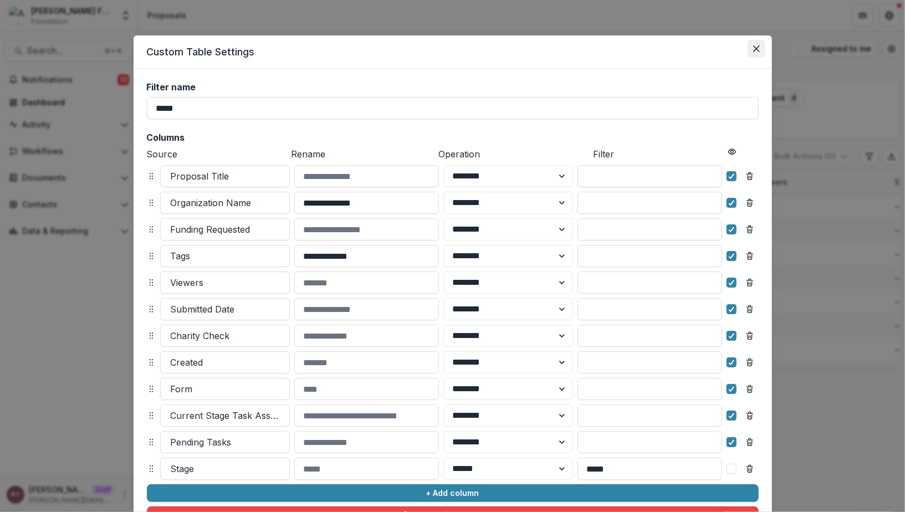
click at [756, 54] on button "Close" at bounding box center [757, 49] width 18 height 18
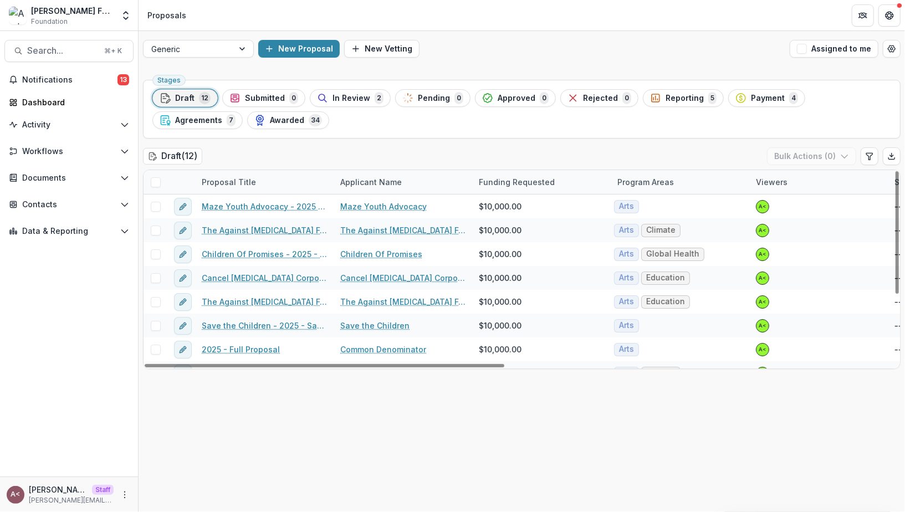
click at [153, 182] on span at bounding box center [156, 182] width 10 height 10
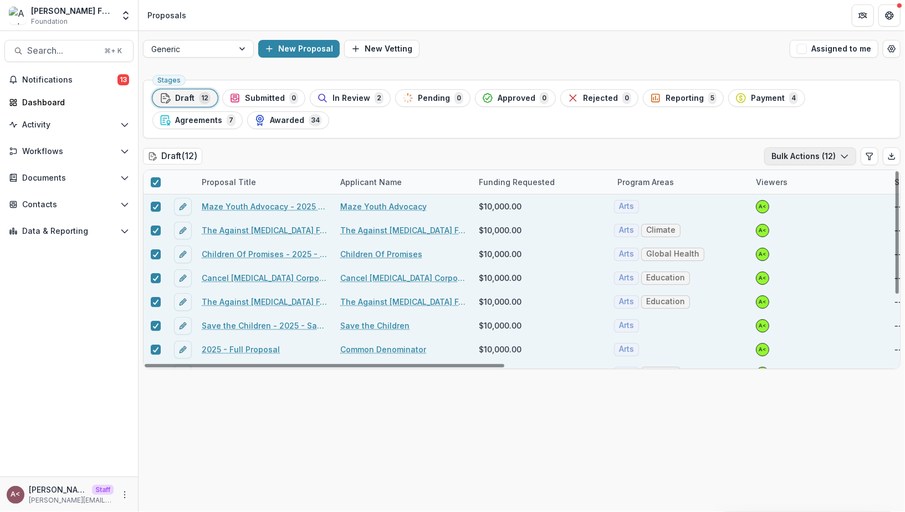
click at [831, 157] on button "Bulk Actions ( 12 )" at bounding box center [810, 156] width 92 height 18
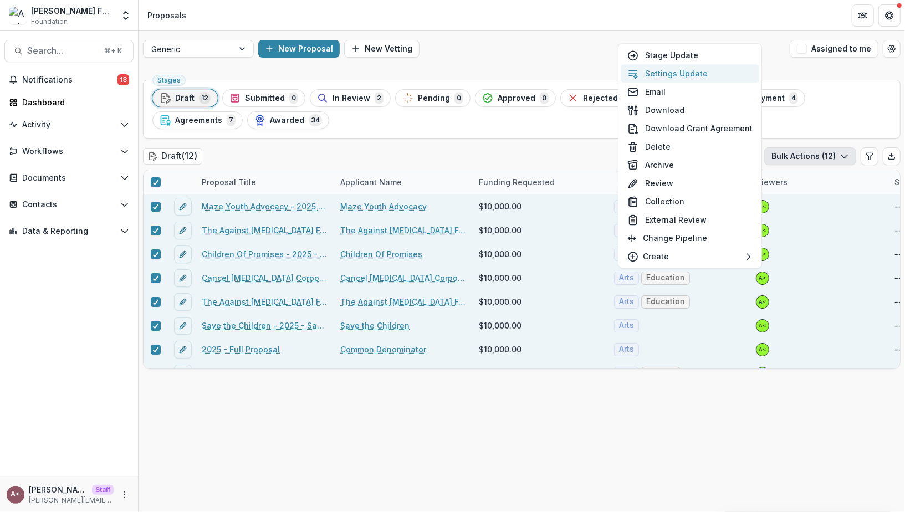
click at [694, 71] on button "Settings Update" at bounding box center [690, 73] width 139 height 18
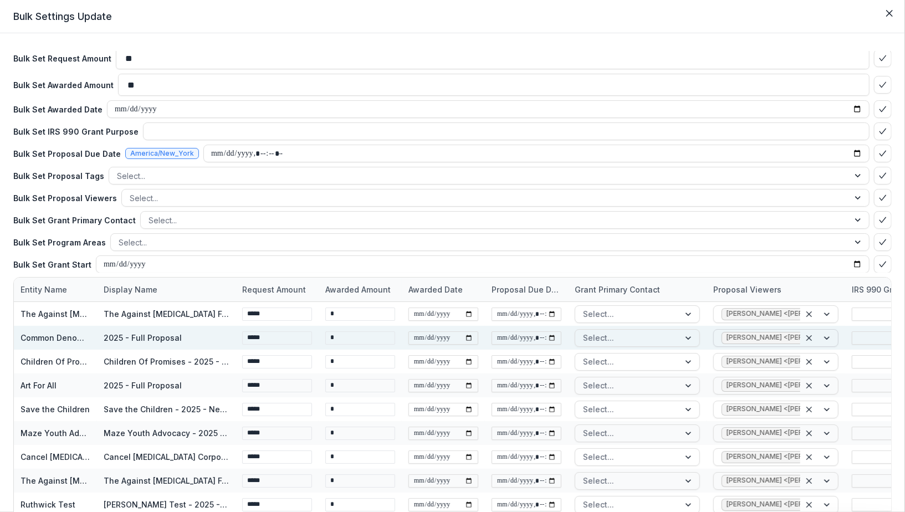
scroll to position [28, 0]
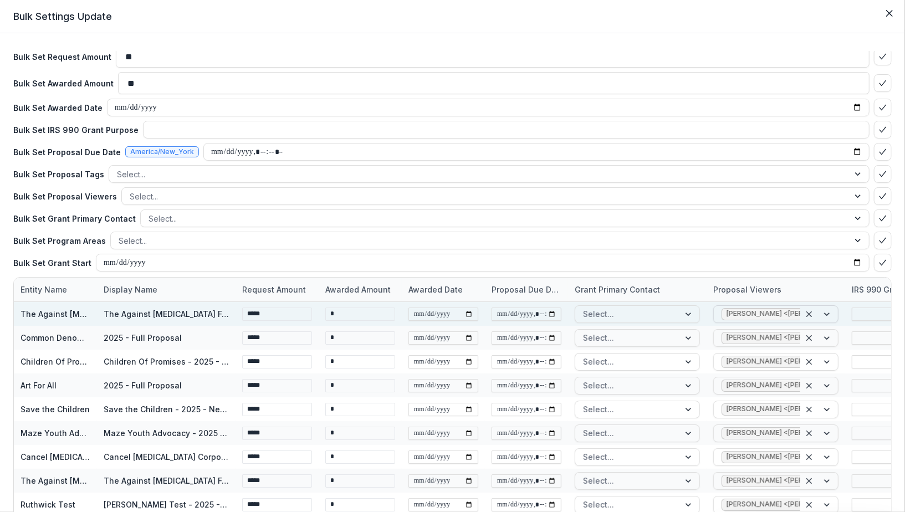
click at [827, 312] on div at bounding box center [819, 314] width 38 height 17
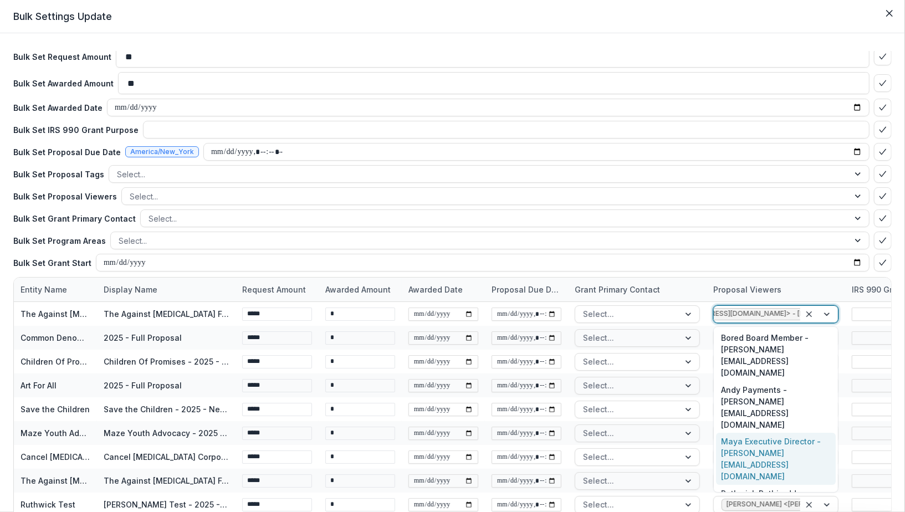
click at [785, 433] on div "Maya Executive Director - [PERSON_NAME][EMAIL_ADDRESS][DOMAIN_NAME]" at bounding box center [776, 459] width 120 height 52
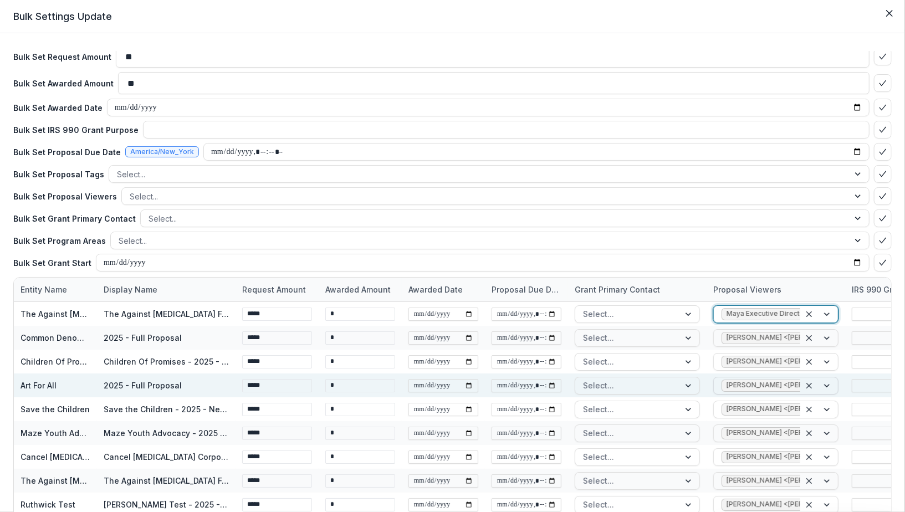
scroll to position [0, 403]
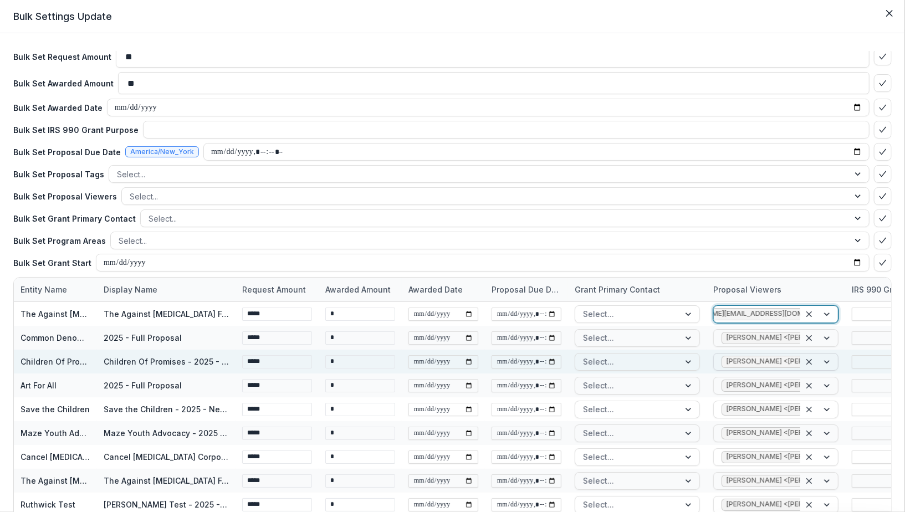
click at [827, 359] on div at bounding box center [819, 362] width 38 height 17
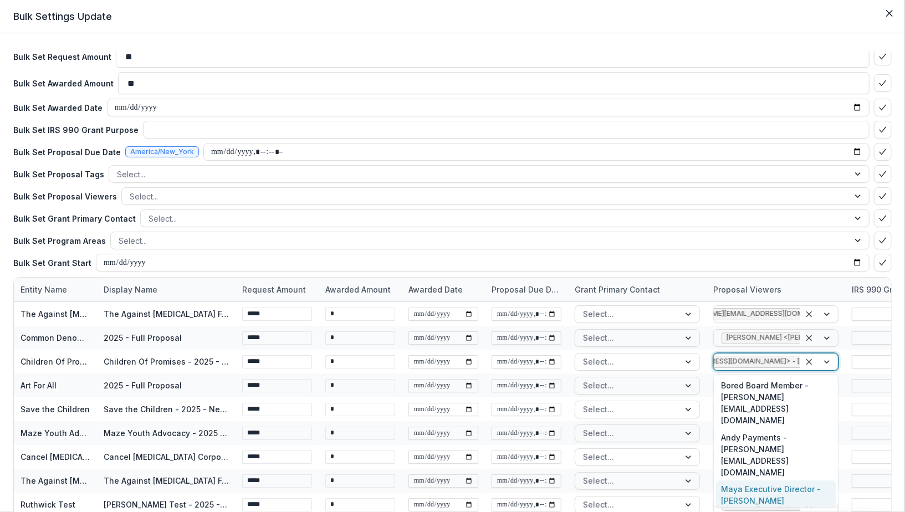
click at [777, 480] on div "Maya Executive Director - [PERSON_NAME][EMAIL_ADDRESS][DOMAIN_NAME]" at bounding box center [776, 506] width 120 height 52
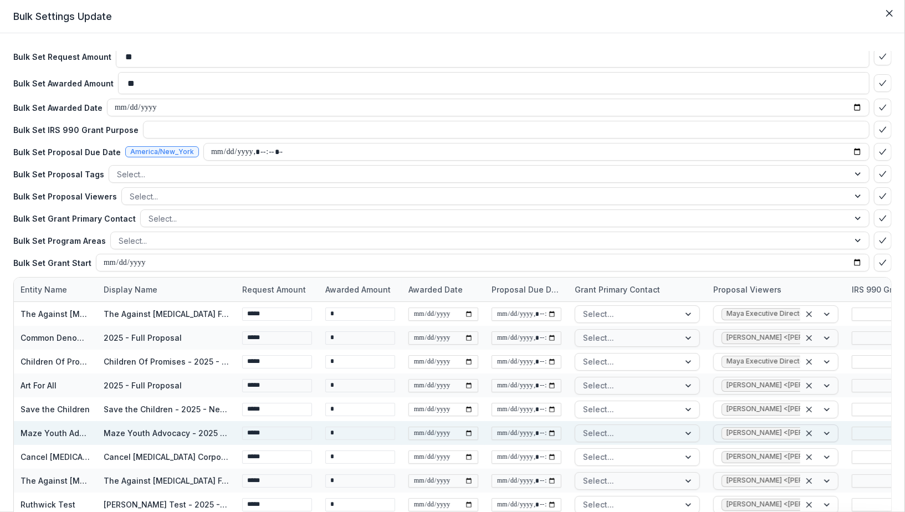
scroll to position [0, 403]
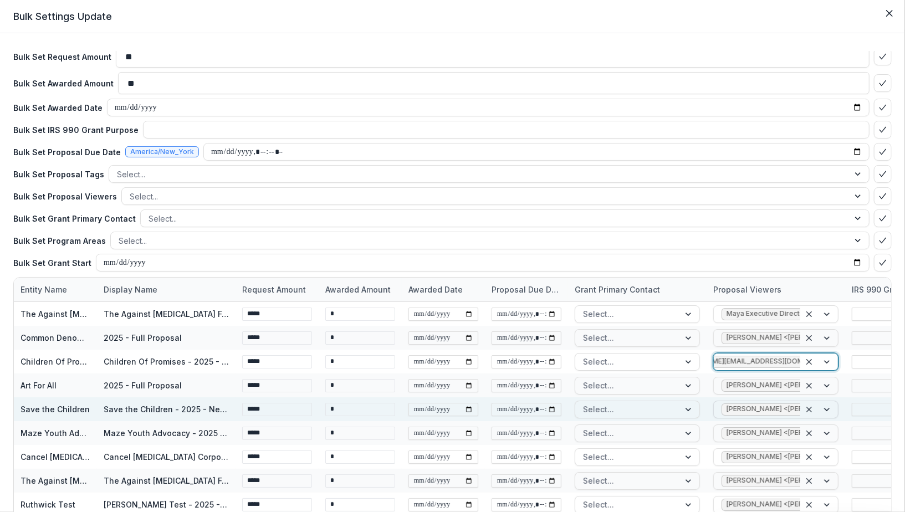
click at [828, 413] on div at bounding box center [819, 409] width 38 height 17
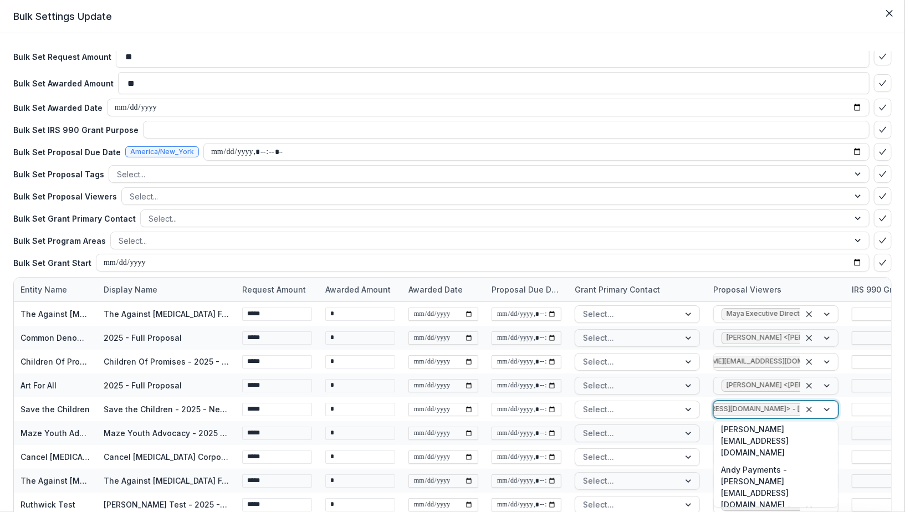
scroll to position [23, 0]
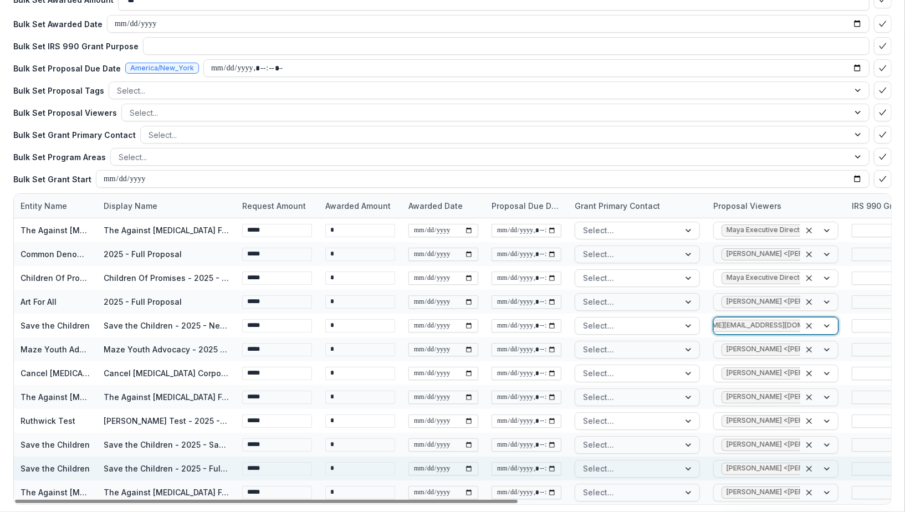
scroll to position [124, 0]
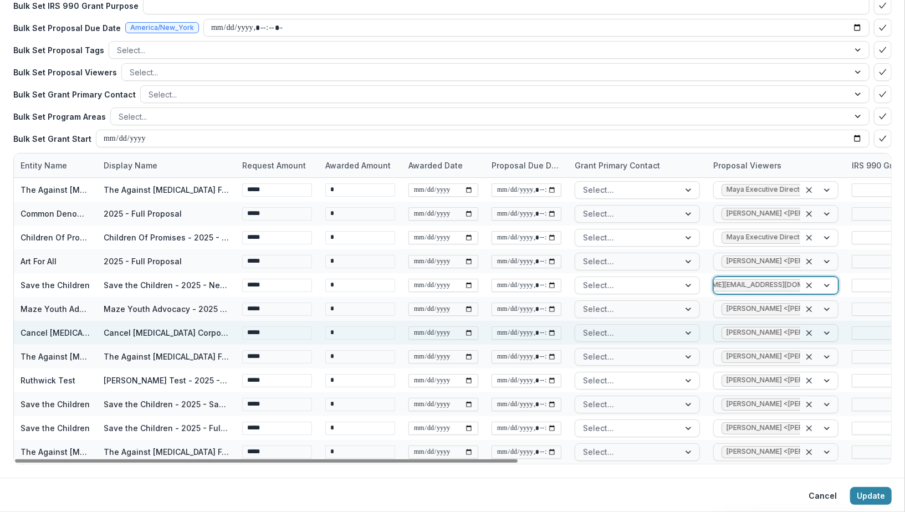
click at [828, 335] on div at bounding box center [819, 333] width 38 height 17
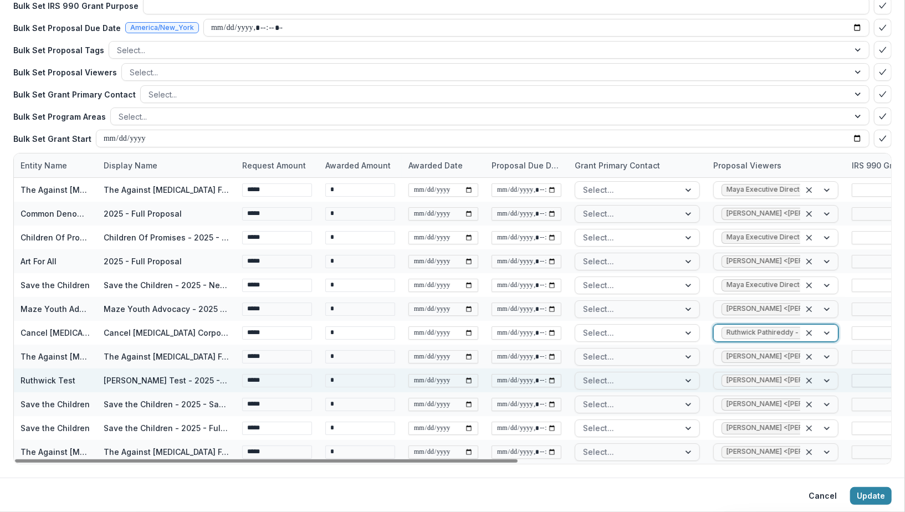
scroll to position [0, 402]
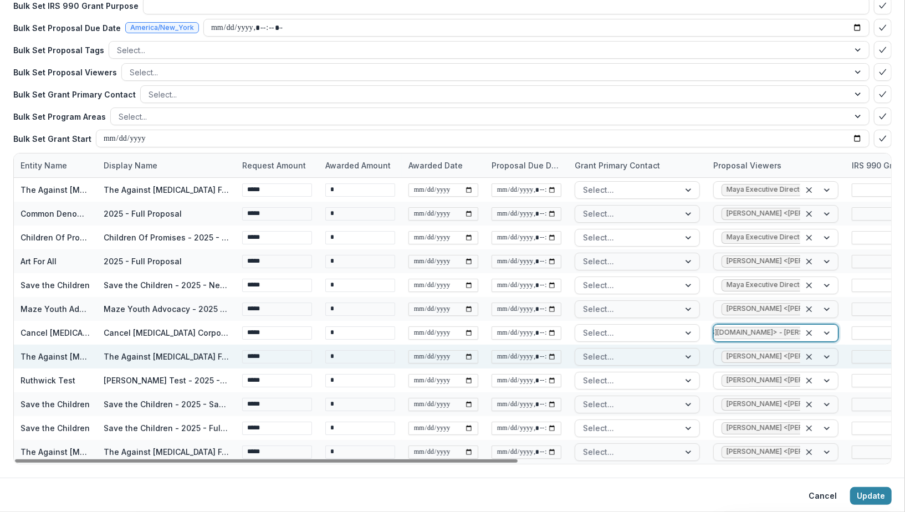
click at [829, 355] on div at bounding box center [819, 357] width 38 height 17
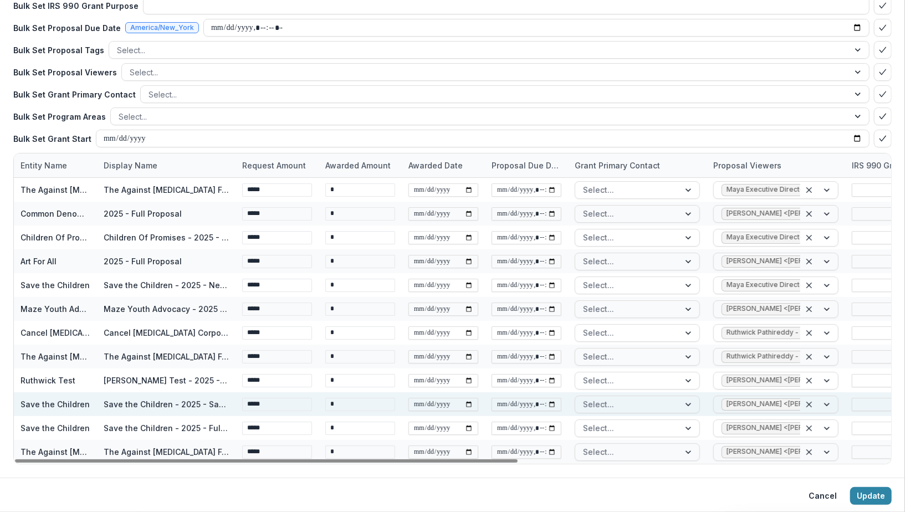
scroll to position [0, 402]
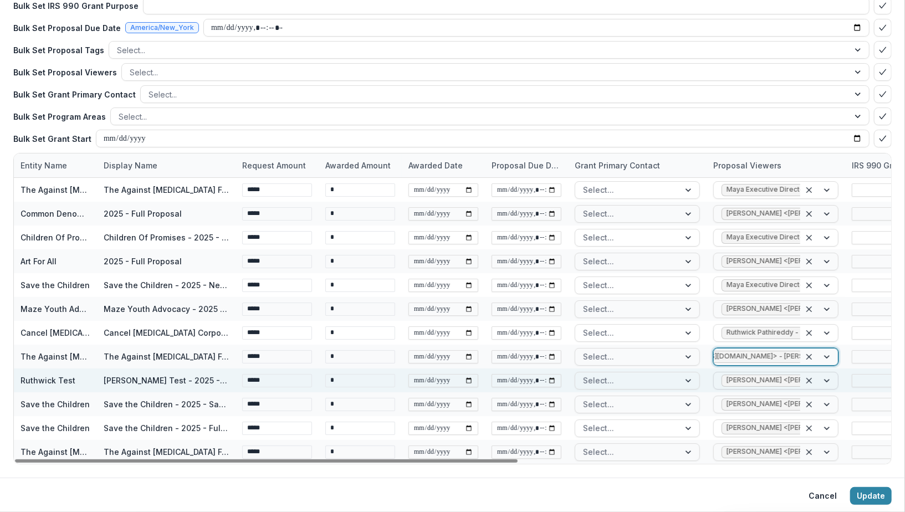
click at [828, 386] on div at bounding box center [819, 380] width 38 height 17
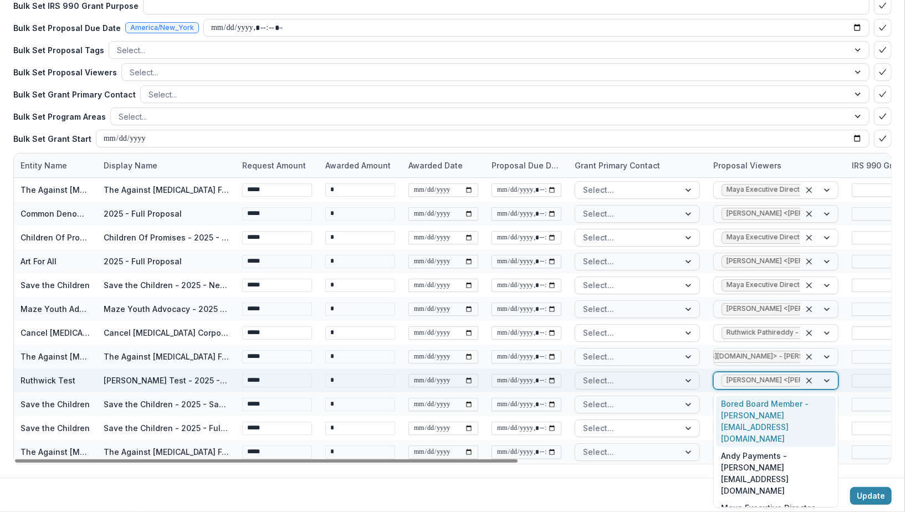
scroll to position [0, 173]
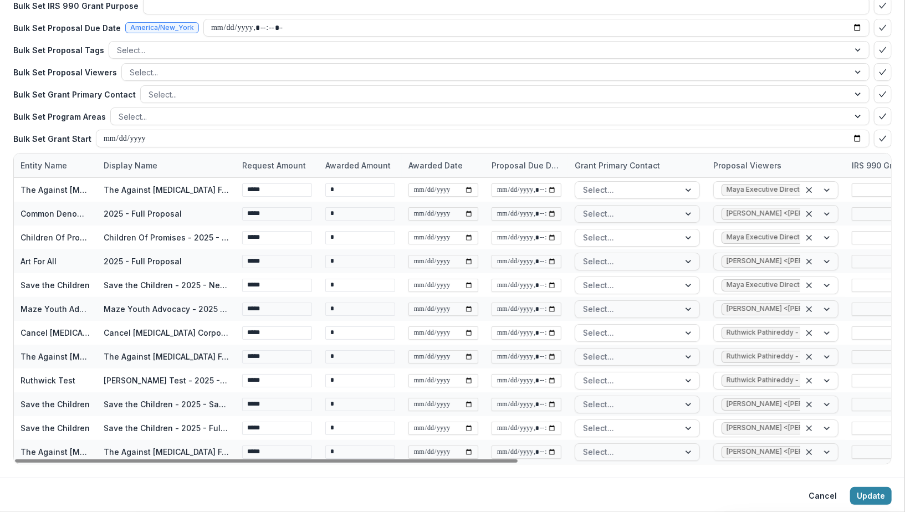
scroll to position [0, 402]
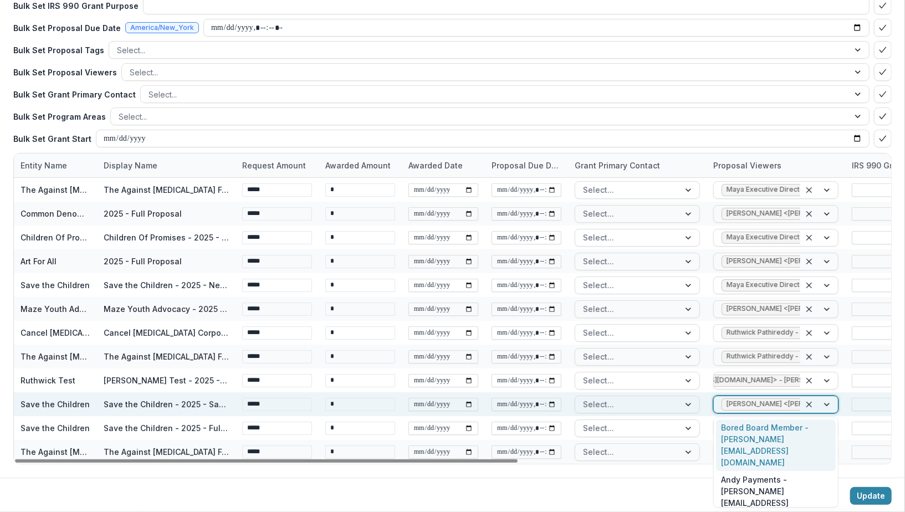
click at [827, 403] on div at bounding box center [819, 404] width 38 height 17
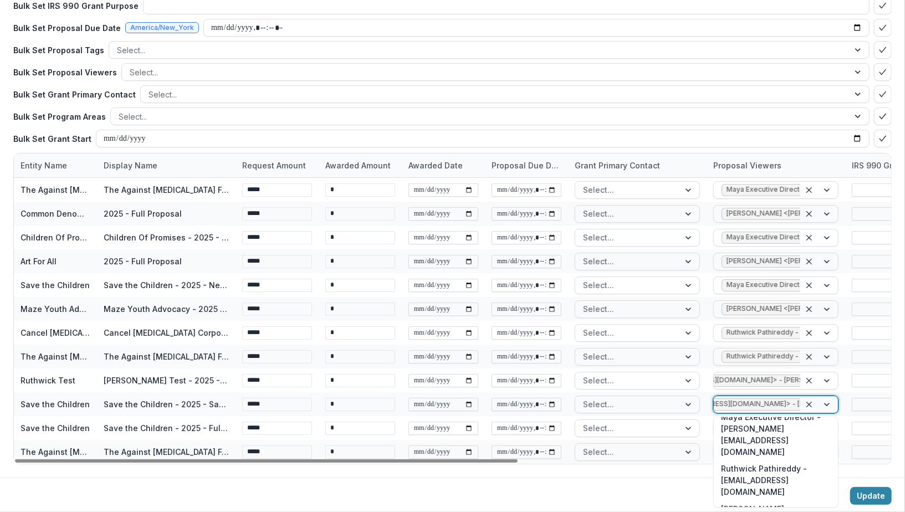
scroll to position [115, 0]
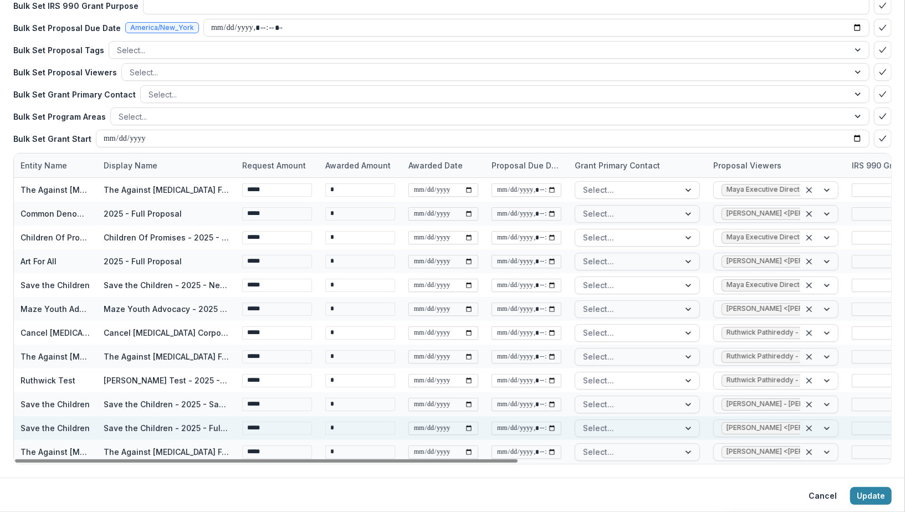
scroll to position [0, 359]
click at [825, 428] on div at bounding box center [819, 428] width 38 height 17
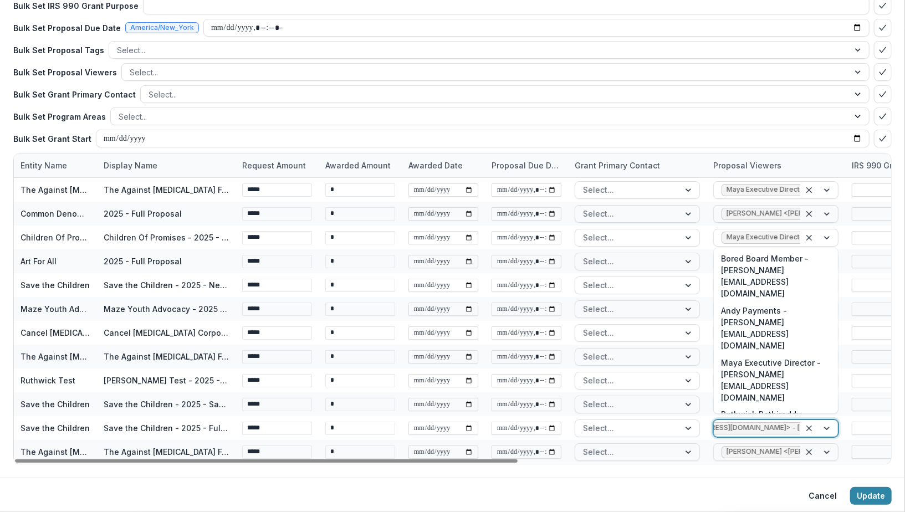
scroll to position [17, 0]
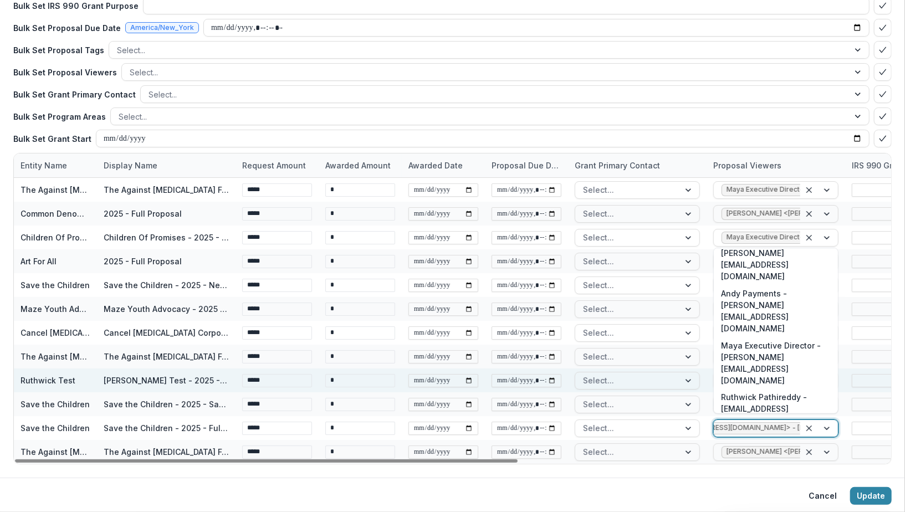
click at [779, 429] on div "[PERSON_NAME] - [PERSON_NAME][EMAIL_ADDRESS][DOMAIN_NAME]" at bounding box center [776, 455] width 120 height 52
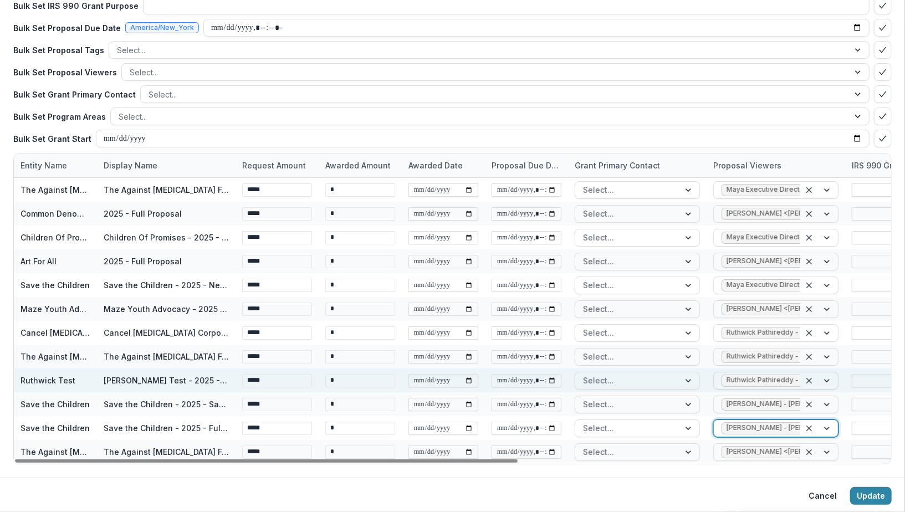
scroll to position [0, 359]
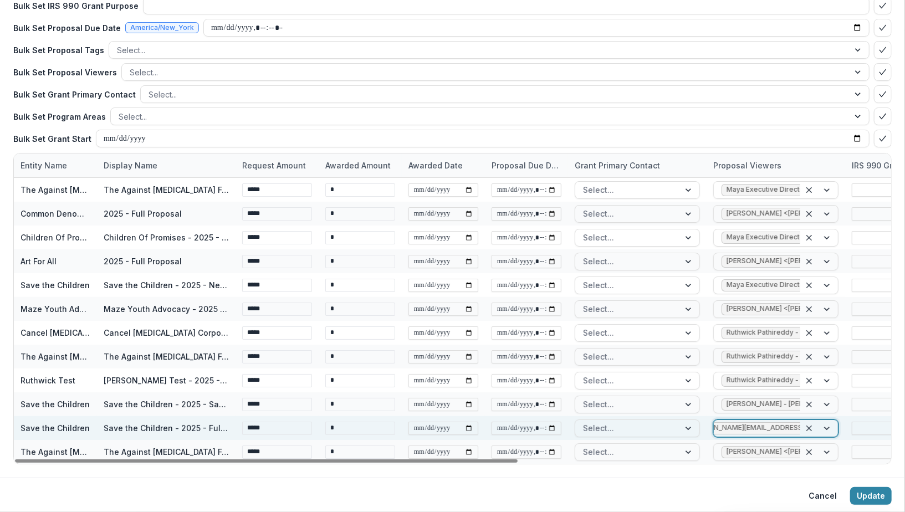
click at [828, 430] on div at bounding box center [819, 428] width 38 height 17
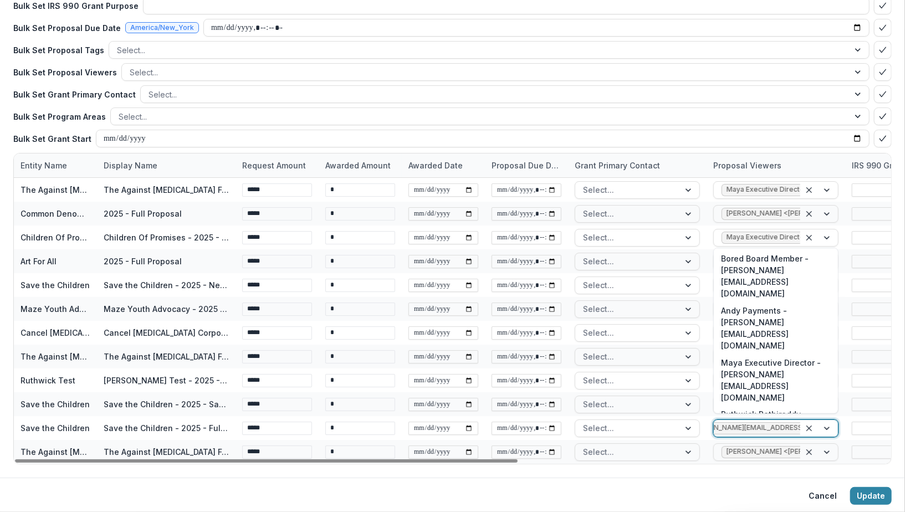
scroll to position [33, 0]
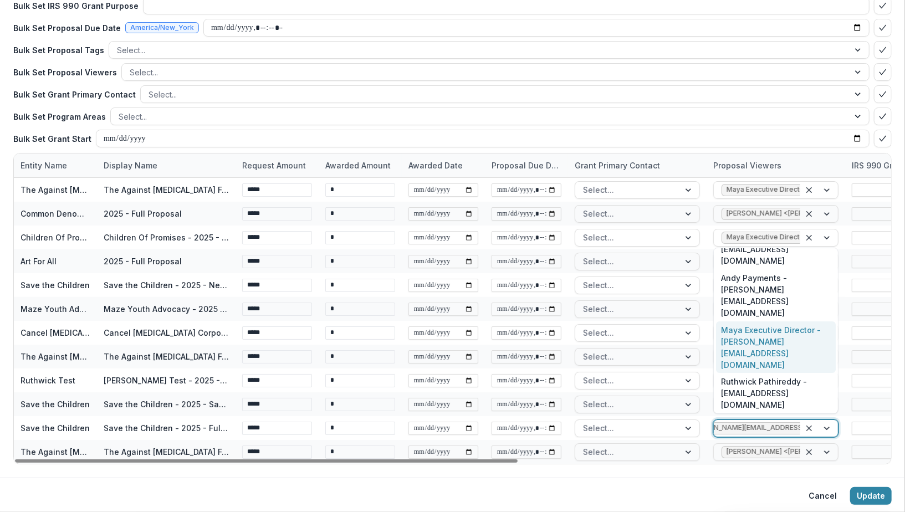
click at [779, 321] on div "Maya Executive Director - [PERSON_NAME][EMAIL_ADDRESS][DOMAIN_NAME]" at bounding box center [776, 347] width 120 height 52
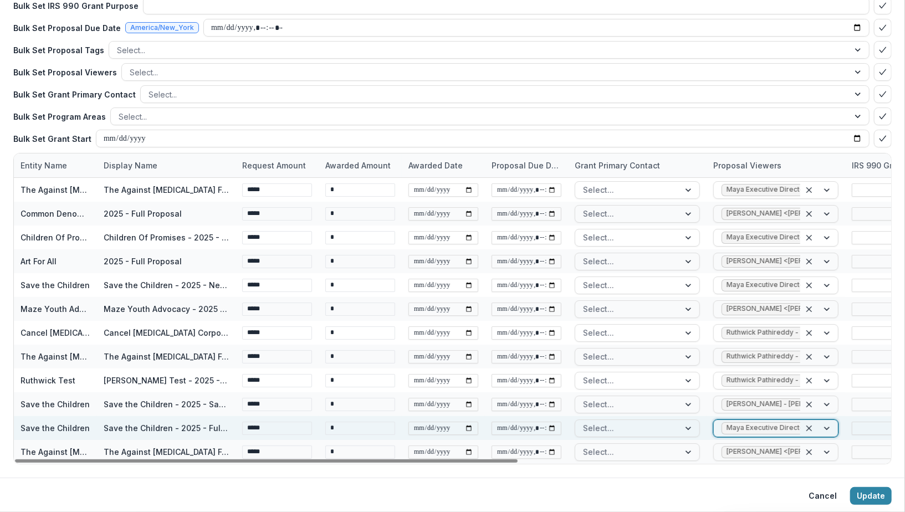
scroll to position [0, 588]
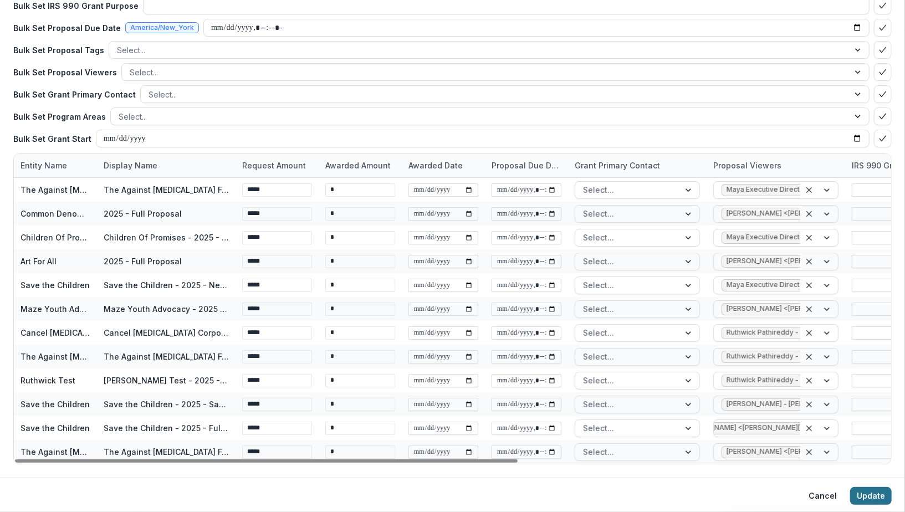
click at [863, 498] on button "Update" at bounding box center [871, 496] width 42 height 18
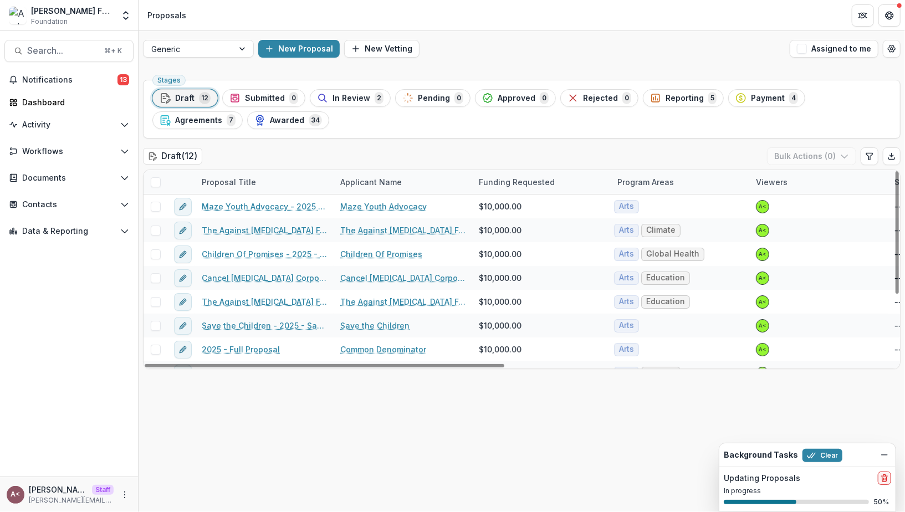
click at [561, 151] on div "Draft ( 12 ) Bulk Actions ( 0 )" at bounding box center [521, 158] width 757 height 22
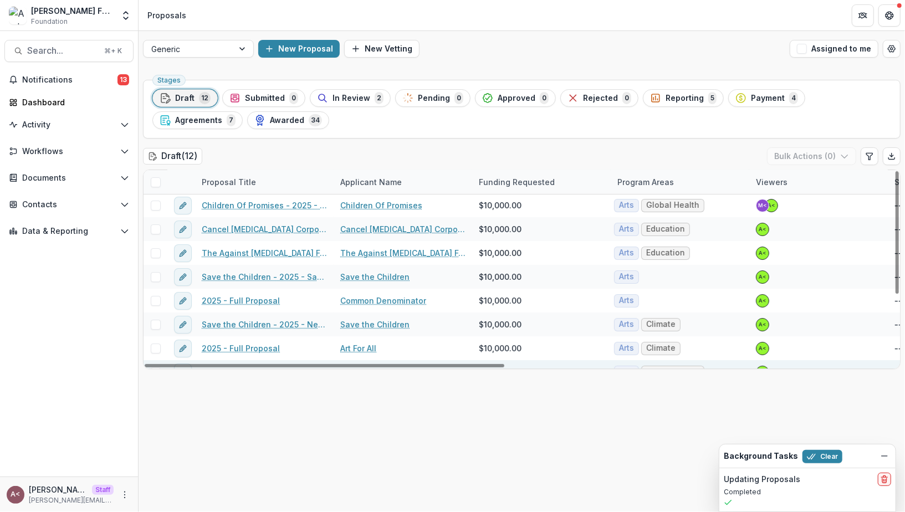
scroll to position [0, 0]
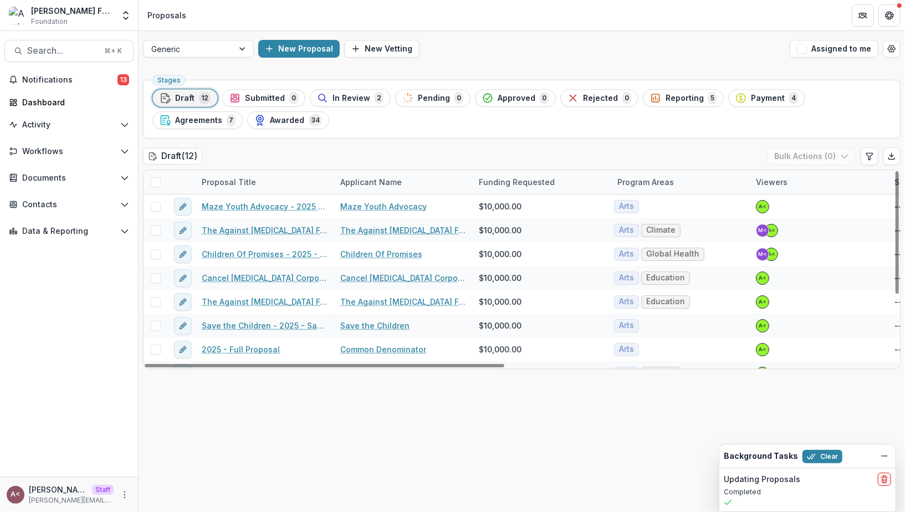
click at [675, 130] on div "Stages Draft 12 Submitted 0 In Review 2 Pending 0 Approved 0 Rejected 0 Reporti…" at bounding box center [521, 109] width 757 height 59
click at [825, 458] on button "Clear" at bounding box center [822, 456] width 40 height 13
click at [646, 387] on div "Stages Draft 12 Submitted 0 In Review 2 Pending 0 Approved 0 Rejected 0 Reporti…" at bounding box center [522, 293] width 766 height 437
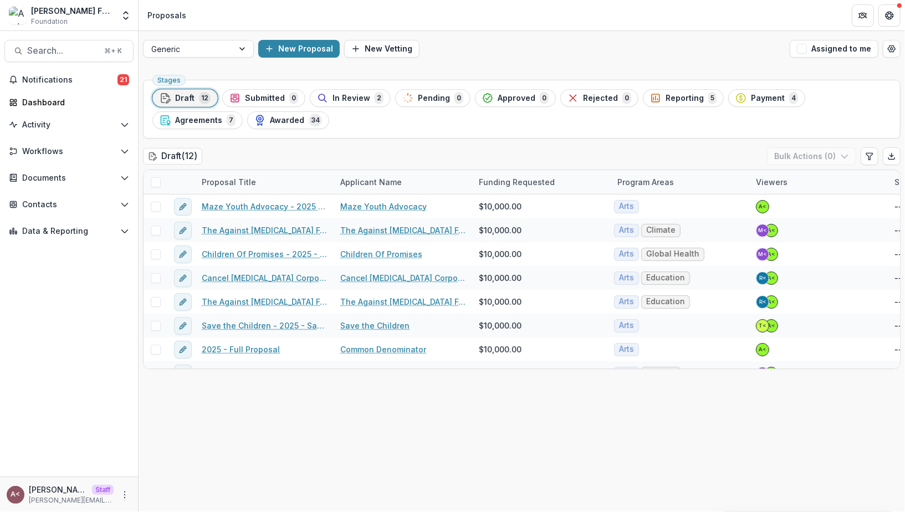
click at [509, 135] on div "Stages Draft 12 Submitted 0 In Review 2 Pending 0 Approved 0 Rejected 0 Reporti…" at bounding box center [521, 109] width 757 height 59
click at [404, 139] on div "Stages Draft 12 Submitted 0 In Review 2 Pending 0 Approved 0 Rejected 0 Reporti…" at bounding box center [522, 293] width 766 height 437
click at [388, 144] on div "Stages Draft 12 Submitted 0 In Review 2 Pending 0 Approved 0 Rejected 0 Reporti…" at bounding box center [522, 293] width 766 height 437
click at [182, 97] on span "Draft" at bounding box center [184, 98] width 19 height 9
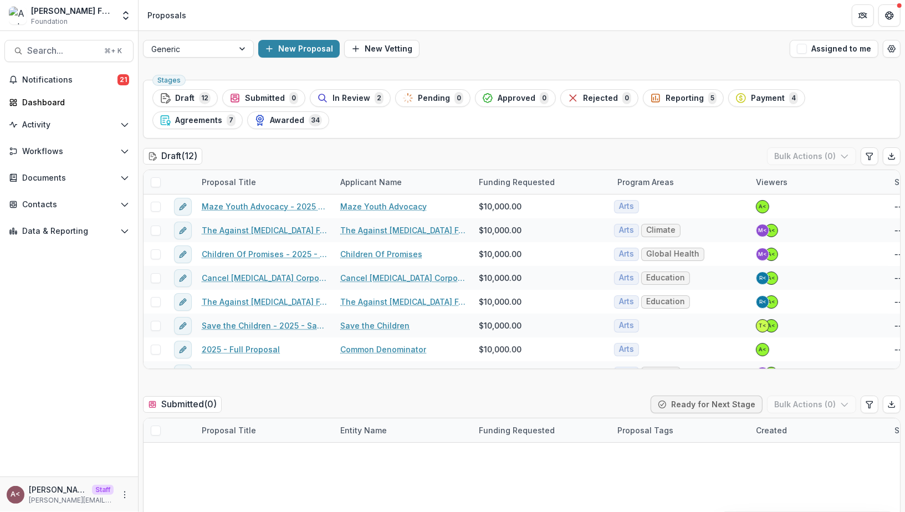
click at [314, 149] on div "Draft ( 12 ) Bulk Actions ( 0 )" at bounding box center [521, 158] width 757 height 22
click at [193, 101] on span "Draft" at bounding box center [184, 98] width 19 height 9
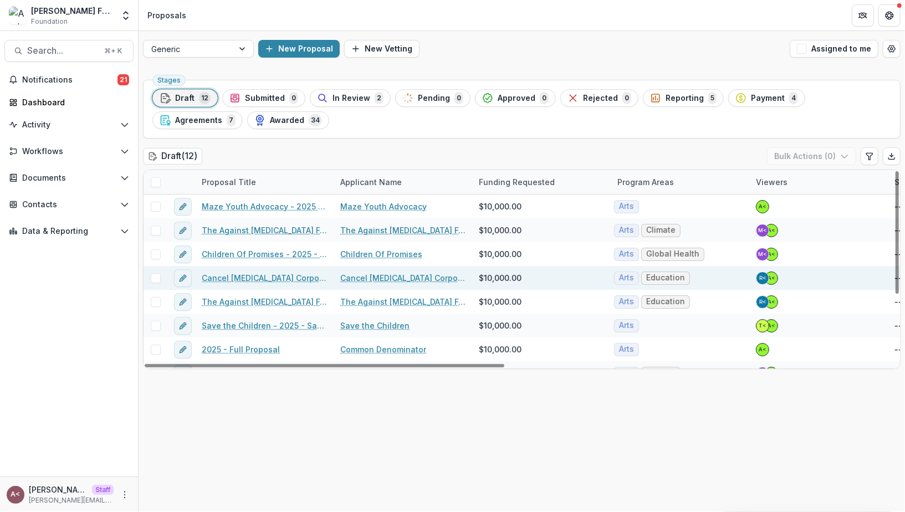
click at [286, 280] on link "Cancel [MEDICAL_DATA] Corporation - 2025 - Full Proposal" at bounding box center [264, 278] width 125 height 12
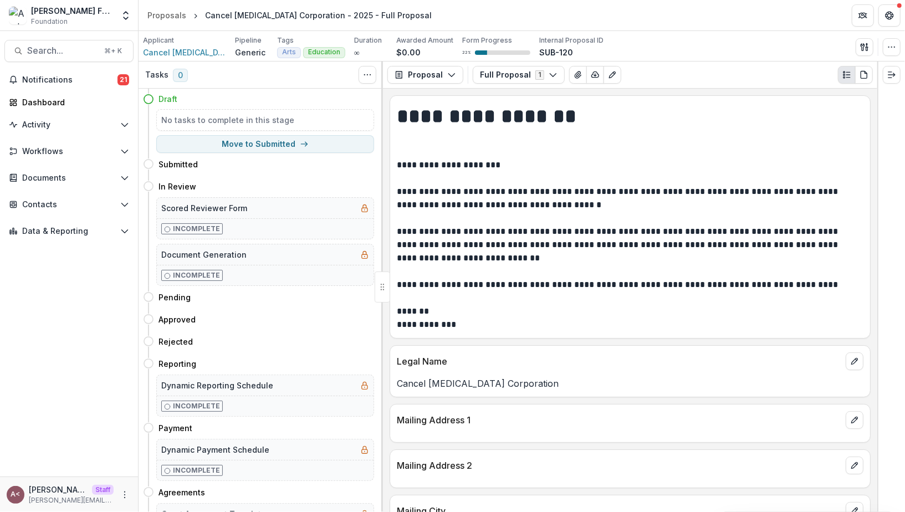
click at [509, 287] on p "**********" at bounding box center [629, 244] width 464 height 173
click at [848, 412] on button "edit" at bounding box center [855, 420] width 18 height 18
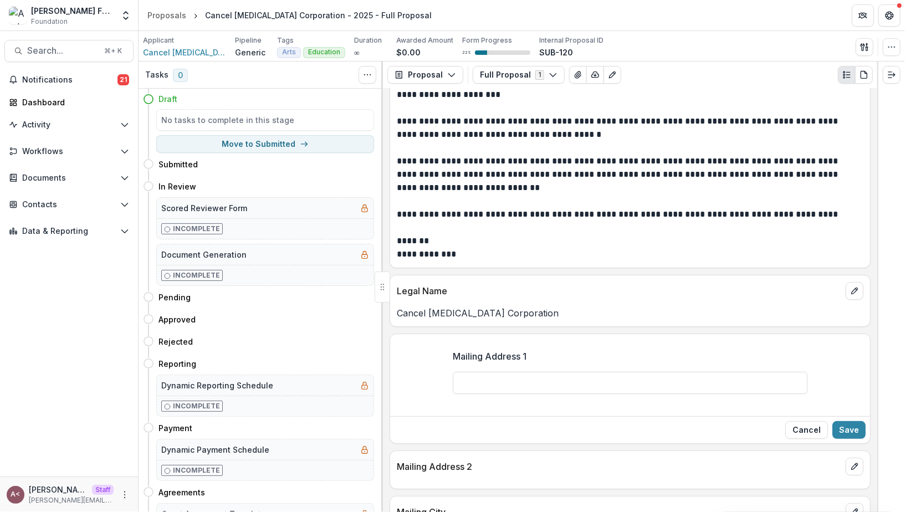
scroll to position [120, 0]
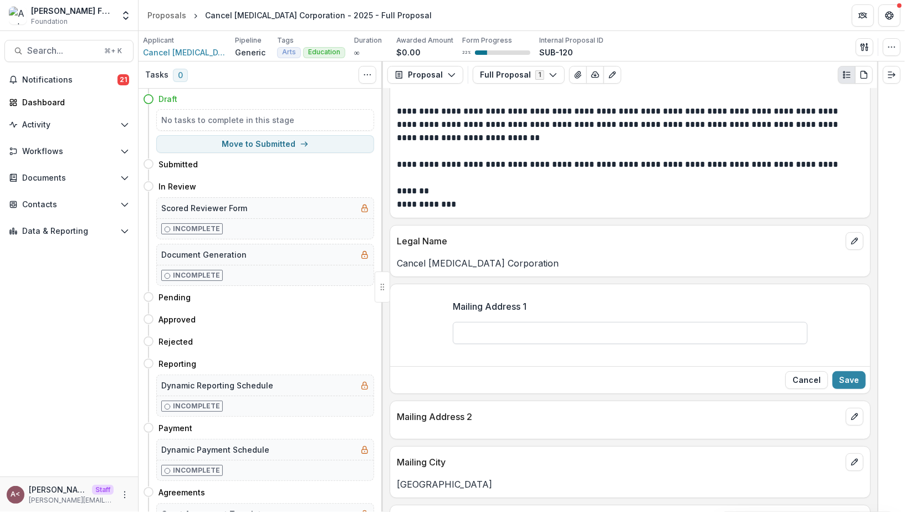
click at [554, 334] on input "Mailing Address 1" at bounding box center [630, 333] width 355 height 22
type input "**********"
click at [847, 380] on button "Save" at bounding box center [848, 380] width 33 height 18
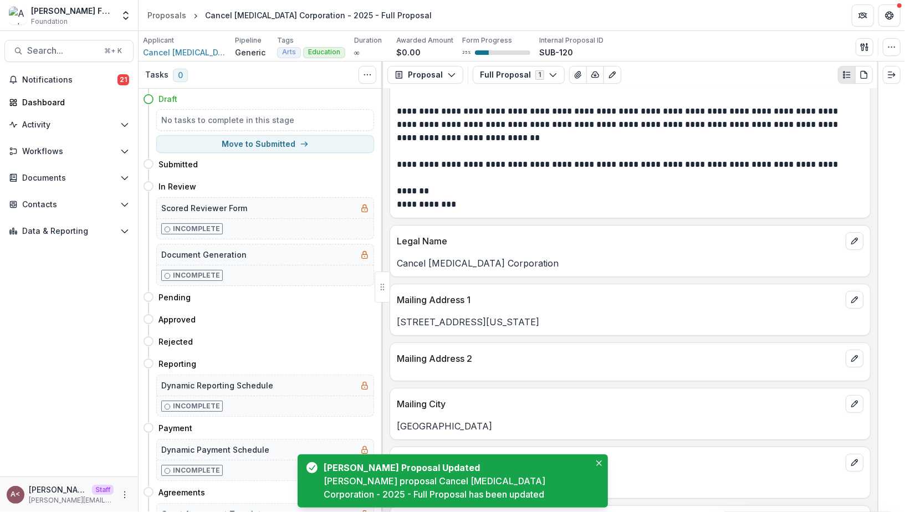
scroll to position [236, 0]
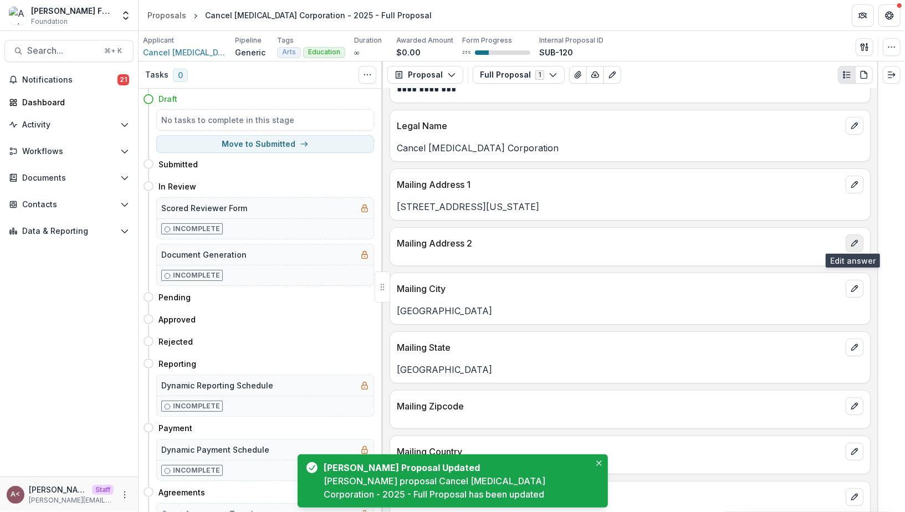
click at [850, 244] on icon "edit" at bounding box center [854, 243] width 9 height 9
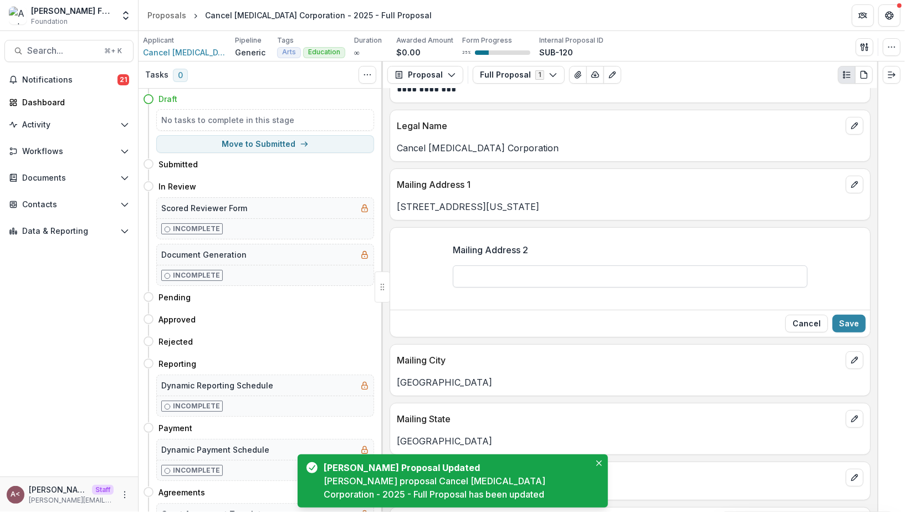
click at [595, 278] on input "Mailing Address 2" at bounding box center [630, 276] width 355 height 22
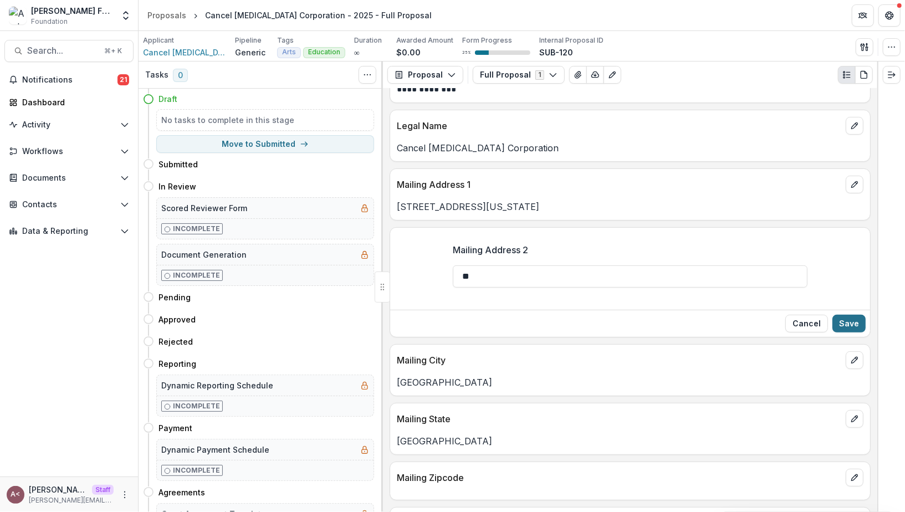
type input "**"
click at [853, 321] on button "Save" at bounding box center [848, 324] width 33 height 18
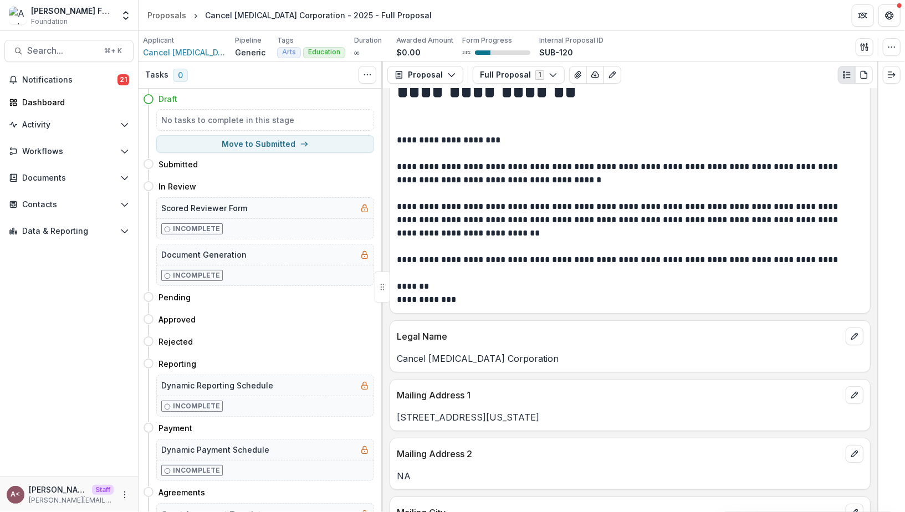
scroll to position [24, 0]
click at [862, 76] on icon "PDF view" at bounding box center [863, 74] width 9 height 9
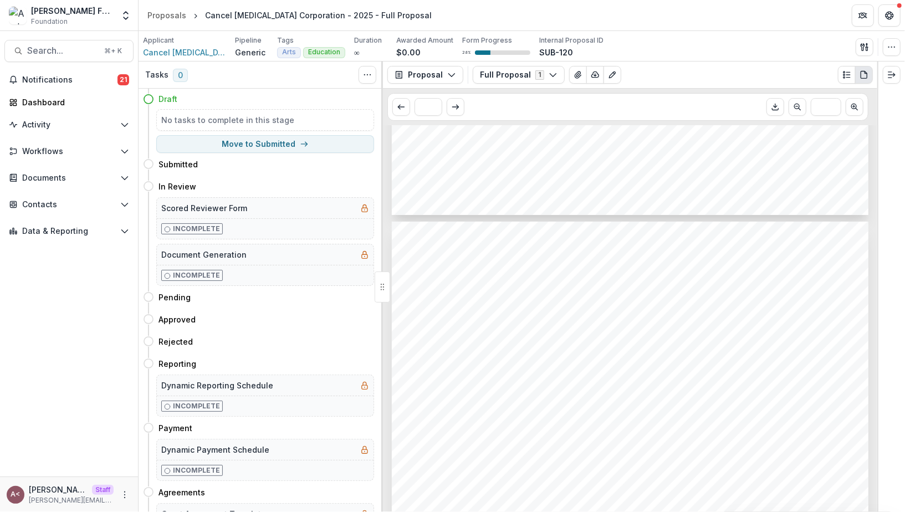
scroll to position [470, 0]
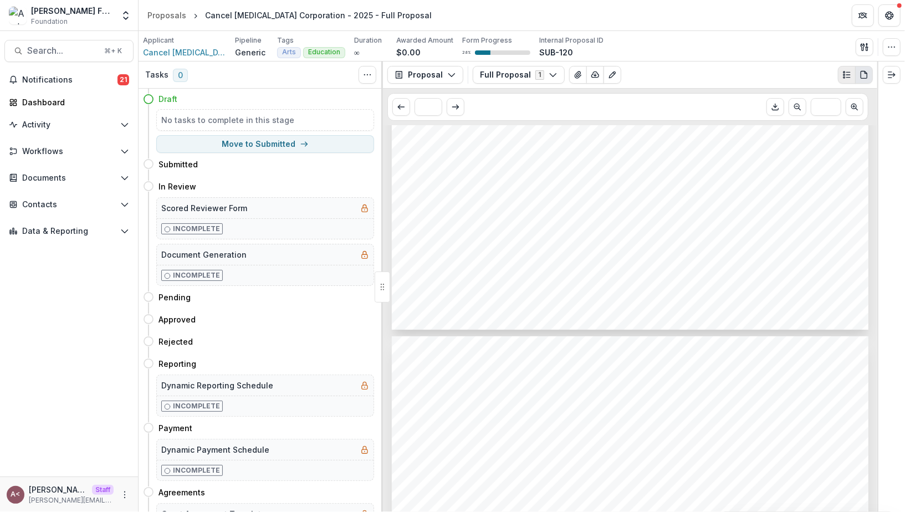
click at [843, 78] on icon "Plaintext view" at bounding box center [846, 74] width 9 height 9
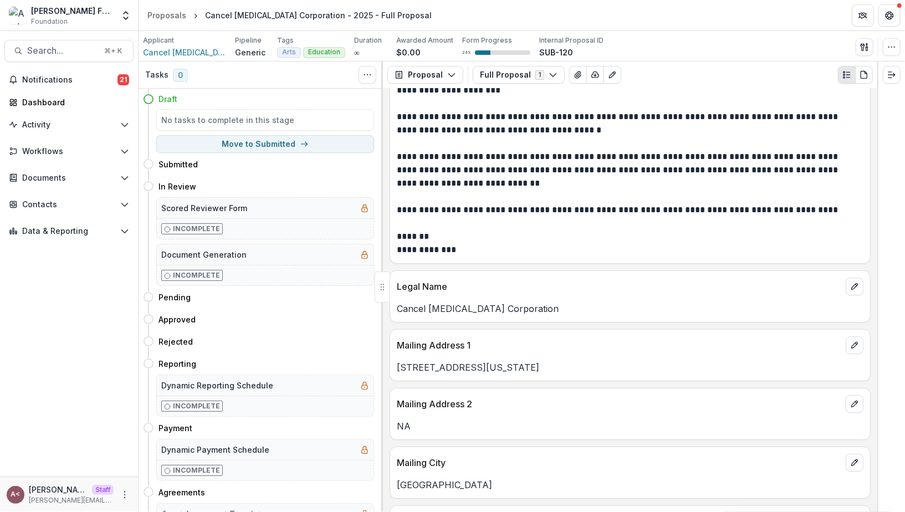
scroll to position [76, 0]
click at [340, 186] on button "Move here" at bounding box center [351, 186] width 46 height 13
select select "*********"
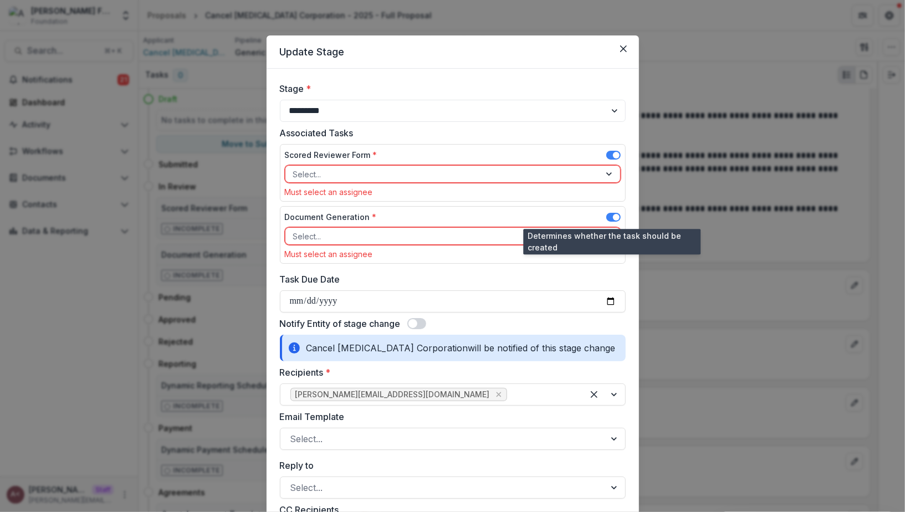
click at [613, 217] on span at bounding box center [616, 217] width 7 height 7
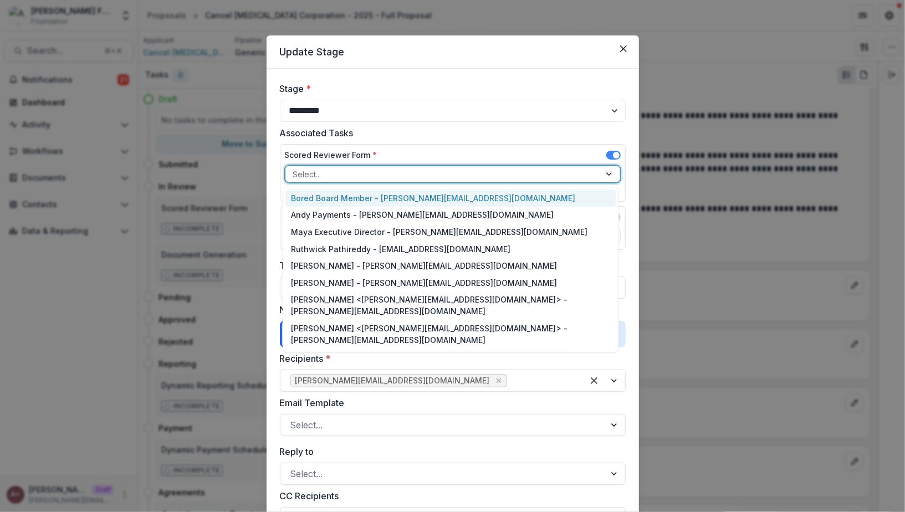
click at [591, 170] on div at bounding box center [442, 174] width 299 height 14
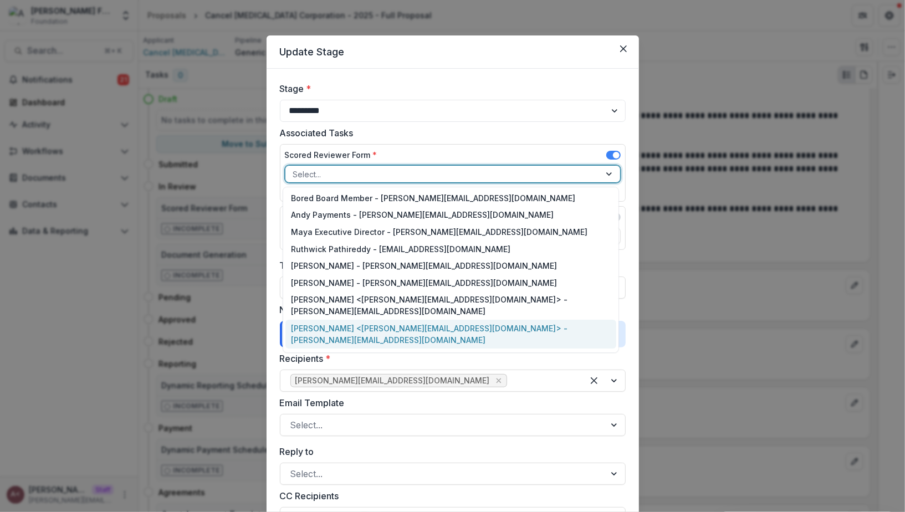
click at [403, 327] on div "[PERSON_NAME] <[PERSON_NAME][EMAIL_ADDRESS][DOMAIN_NAME]> - [PERSON_NAME][EMAIL…" at bounding box center [450, 334] width 331 height 29
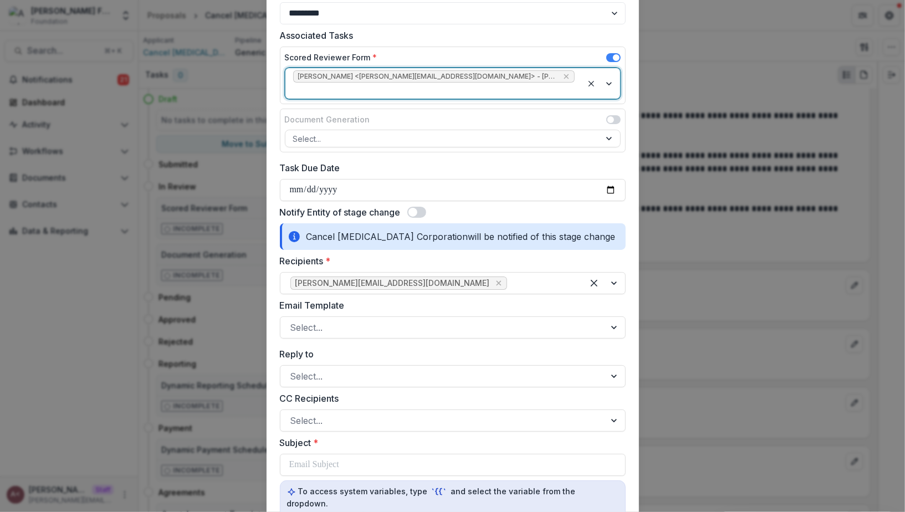
scroll to position [125, 0]
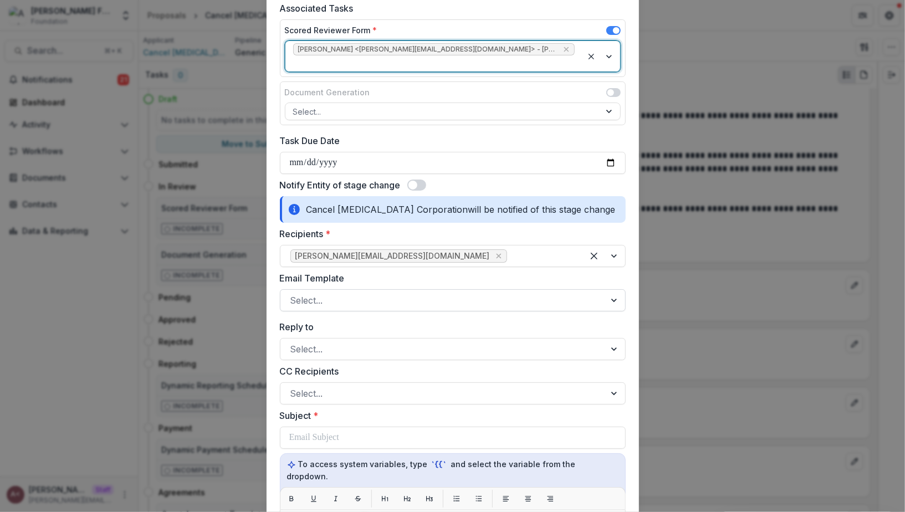
click at [419, 293] on div at bounding box center [442, 301] width 305 height 16
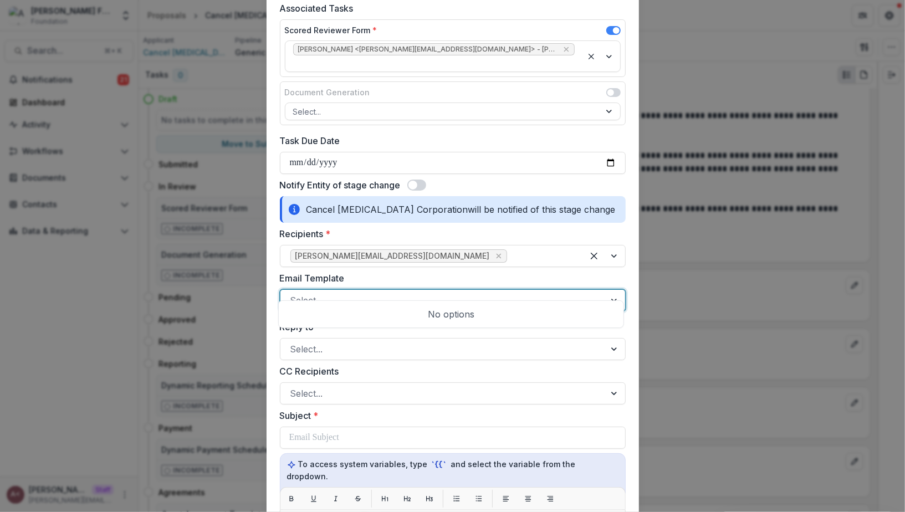
click at [419, 293] on div at bounding box center [442, 301] width 305 height 16
click at [447, 272] on label "Email Template" at bounding box center [449, 278] width 339 height 13
click at [293, 294] on input "Email Template" at bounding box center [291, 300] width 3 height 13
click at [452, 272] on label "Email Template" at bounding box center [449, 278] width 339 height 13
click at [293, 294] on input "Email Template" at bounding box center [291, 300] width 3 height 13
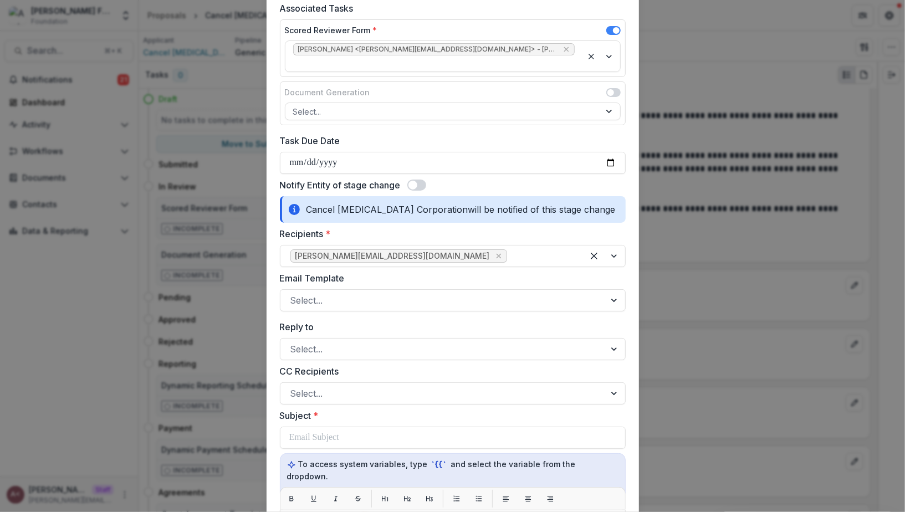
click at [408, 180] on span at bounding box center [416, 185] width 19 height 11
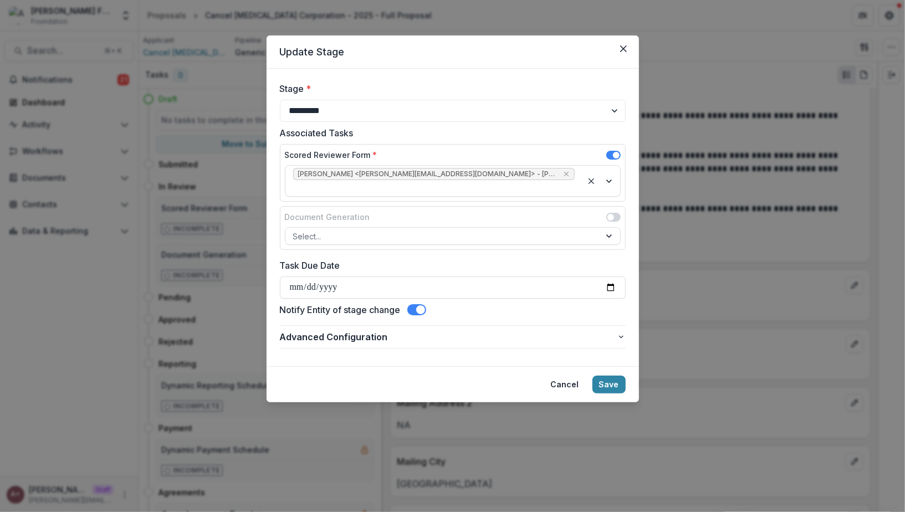
click at [422, 305] on span at bounding box center [420, 309] width 9 height 9
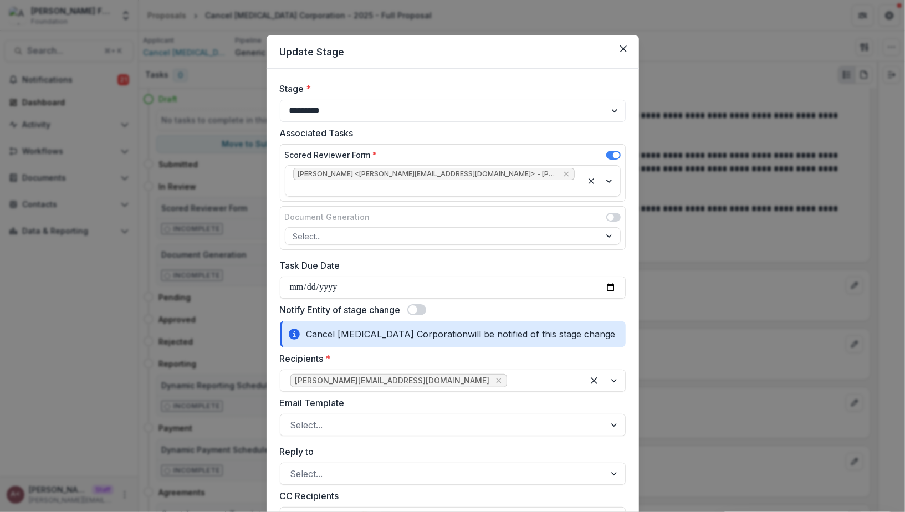
click at [420, 304] on span at bounding box center [416, 309] width 19 height 11
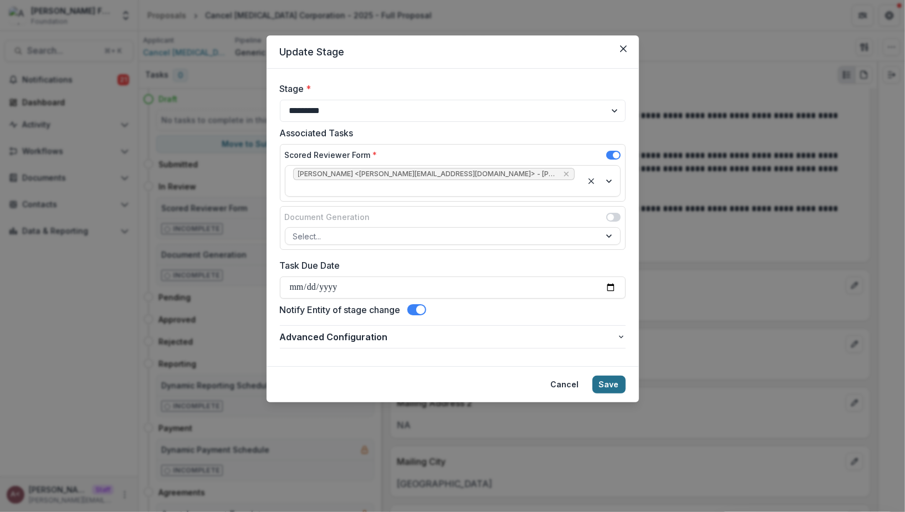
click at [601, 376] on button "Save" at bounding box center [608, 385] width 33 height 18
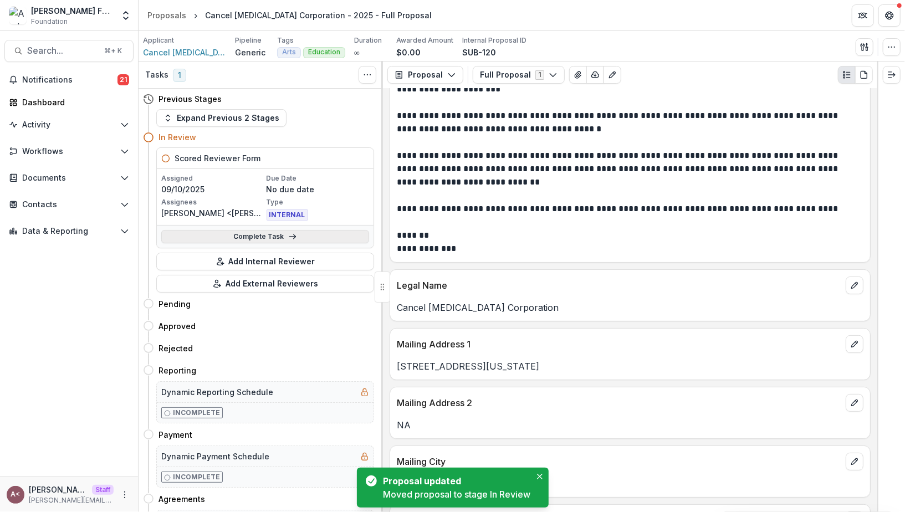
click at [297, 237] on link "Complete Task" at bounding box center [265, 236] width 208 height 13
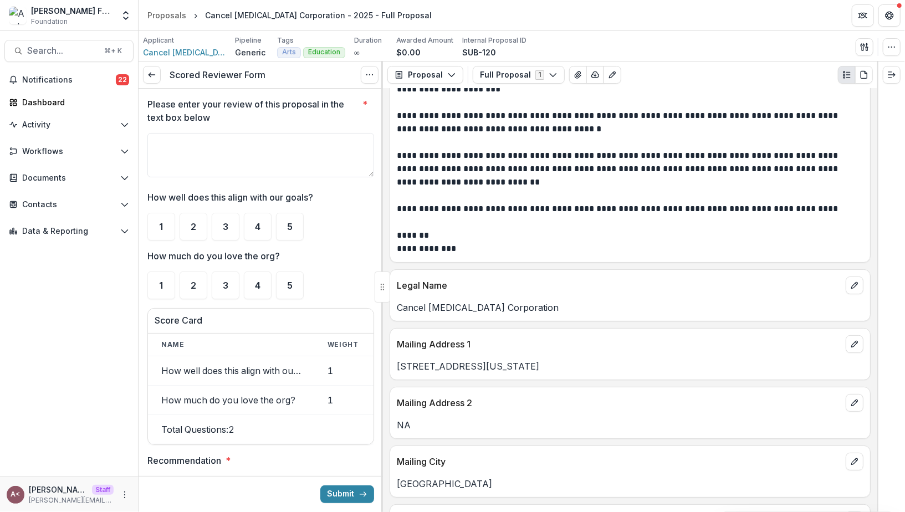
click at [334, 252] on label "How much do you love the org?" at bounding box center [257, 255] width 220 height 13
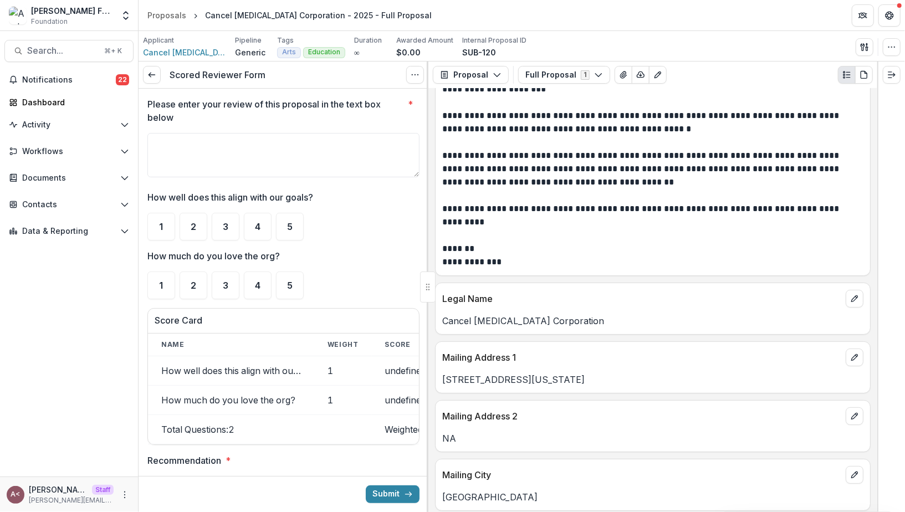
click at [470, 283] on div "Legal Name" at bounding box center [653, 295] width 434 height 24
click at [297, 224] on div "5" at bounding box center [290, 227] width 28 height 28
click at [285, 287] on div "5" at bounding box center [290, 286] width 28 height 28
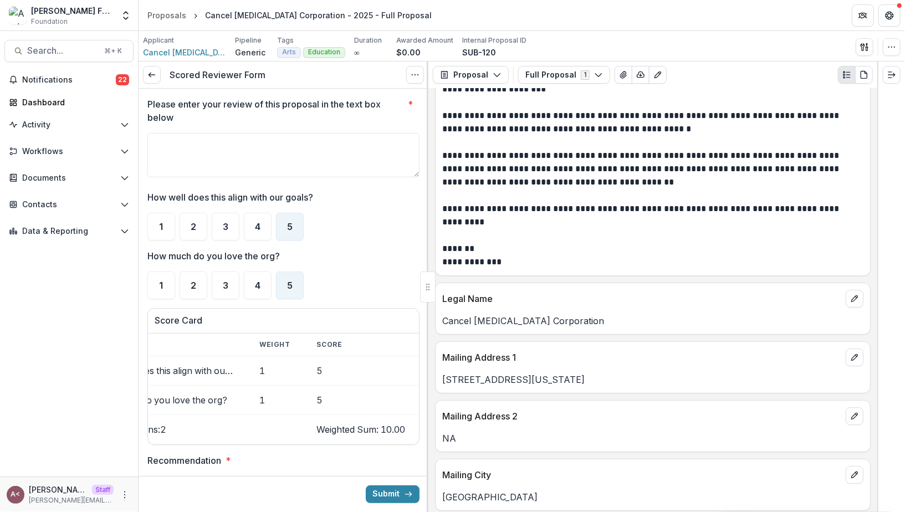
scroll to position [0, 71]
click at [256, 134] on textarea "Please enter your review of this proposal in the text box below *" at bounding box center [283, 155] width 272 height 44
type textarea "**********"
click at [272, 103] on p "Please enter your review of this proposal in the text box below" at bounding box center [275, 111] width 256 height 27
click at [272, 133] on textarea "**********" at bounding box center [283, 155] width 272 height 44
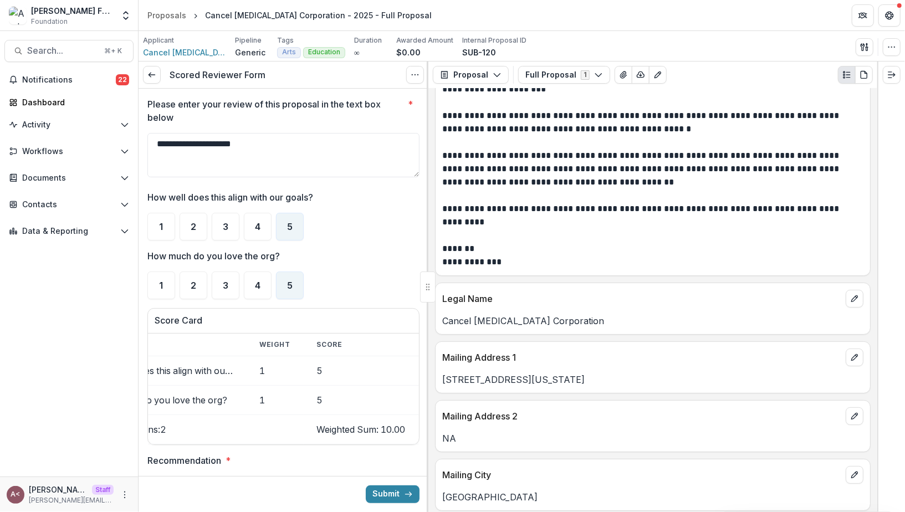
click at [346, 70] on div "Scored Reviewer Form View task Cancel Task" at bounding box center [284, 75] width 290 height 27
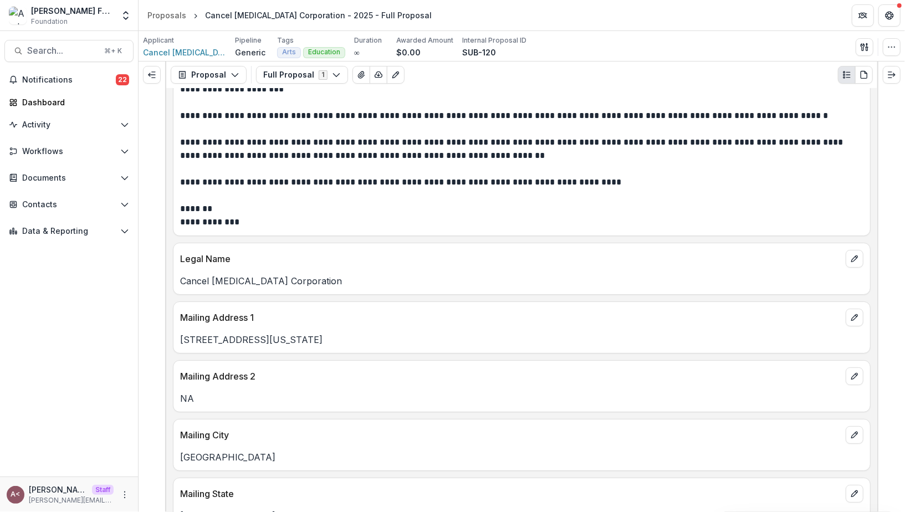
click at [409, 217] on p "**********" at bounding box center [520, 156] width 681 height 146
click at [889, 76] on icon "Expand right" at bounding box center [891, 74] width 9 height 9
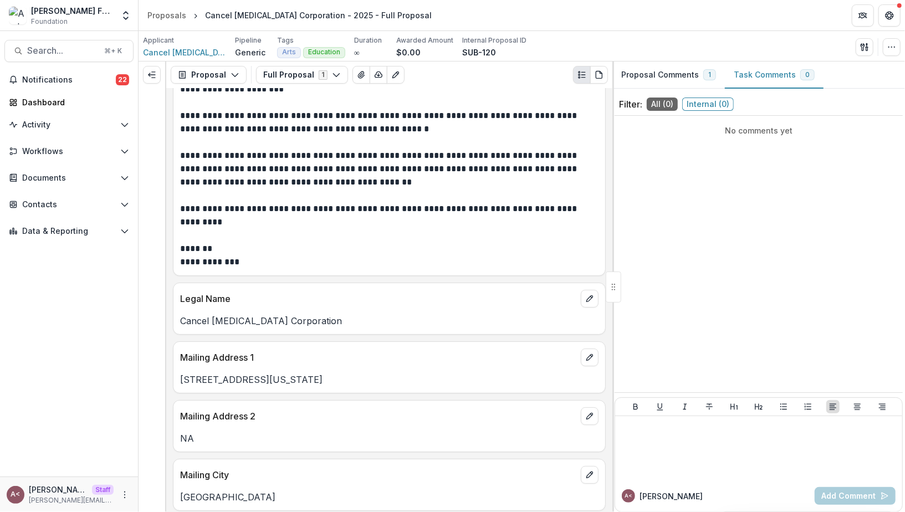
click at [734, 261] on div "No comments yet" at bounding box center [759, 254] width 288 height 268
click at [687, 79] on button "Proposal Comments 1" at bounding box center [668, 75] width 112 height 27
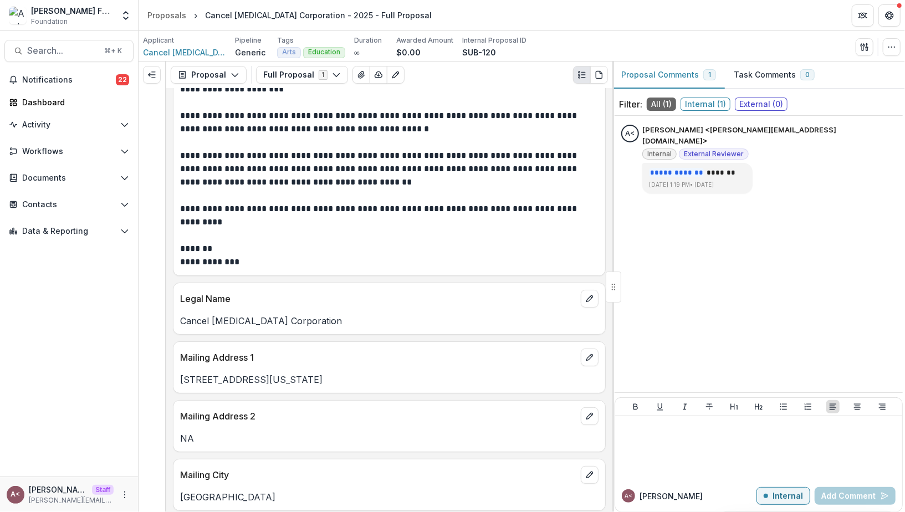
click at [759, 72] on button "Task Comments 0" at bounding box center [774, 75] width 99 height 27
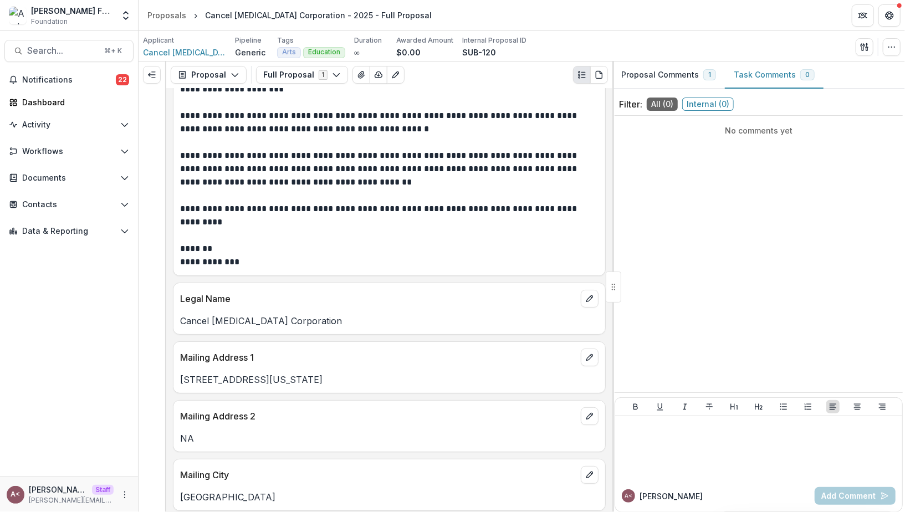
click at [639, 79] on button "Proposal Comments 1" at bounding box center [668, 75] width 112 height 27
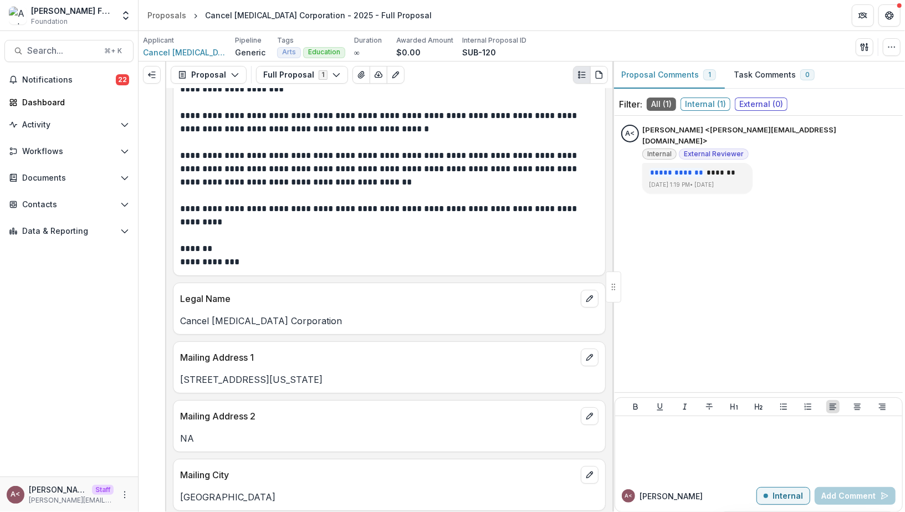
click at [696, 104] on span "Internal ( 1 )" at bounding box center [705, 104] width 50 height 13
click at [695, 150] on span "External Reviewer" at bounding box center [714, 154] width 60 height 8
click at [629, 152] on icon "Options" at bounding box center [630, 151] width 11 height 11
click at [656, 173] on button "Delete" at bounding box center [686, 174] width 119 height 21
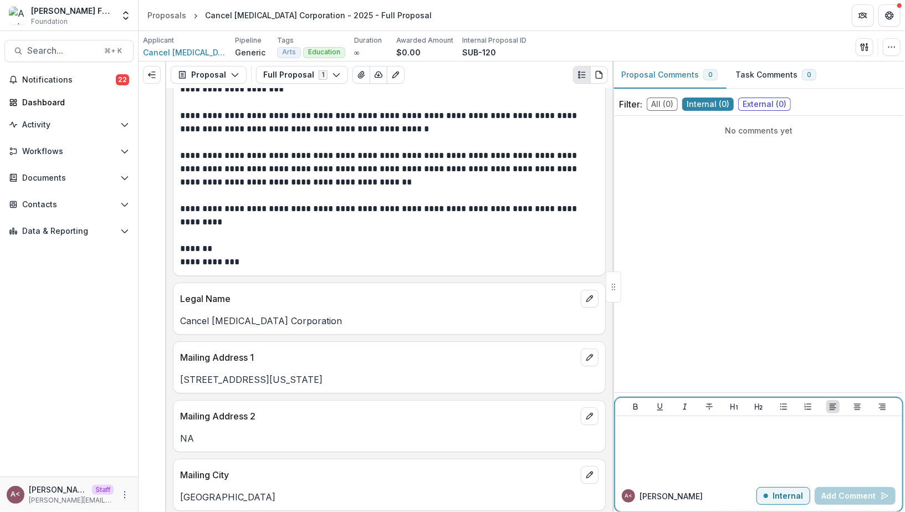
click at [700, 433] on div at bounding box center [759, 448] width 278 height 55
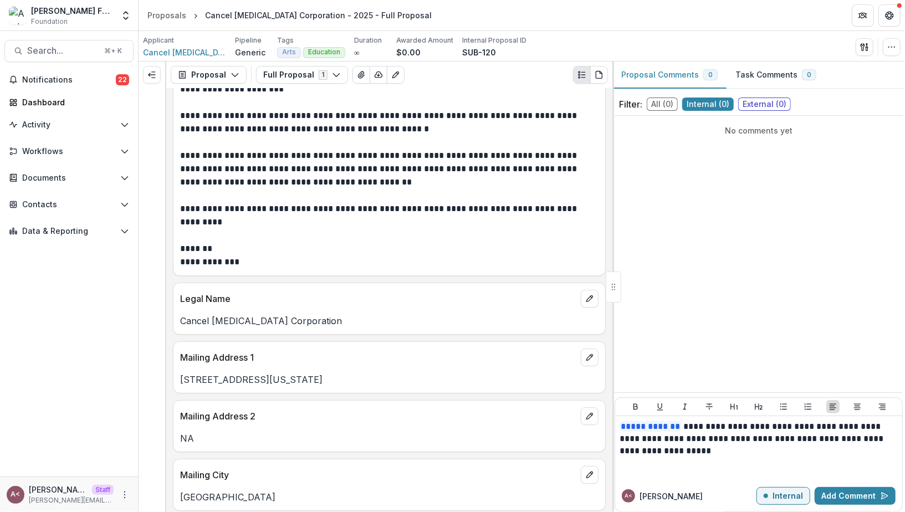
click at [631, 199] on div "No comments yet" at bounding box center [759, 254] width 288 height 268
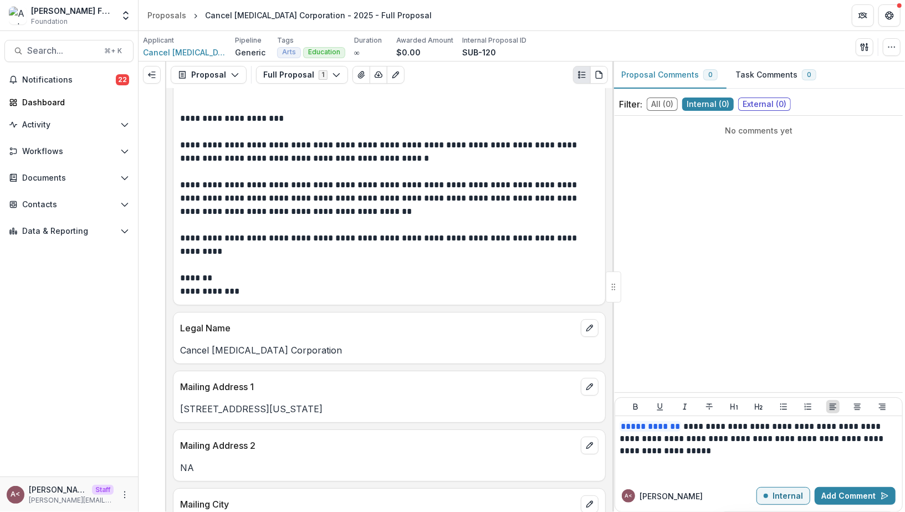
scroll to position [0, 0]
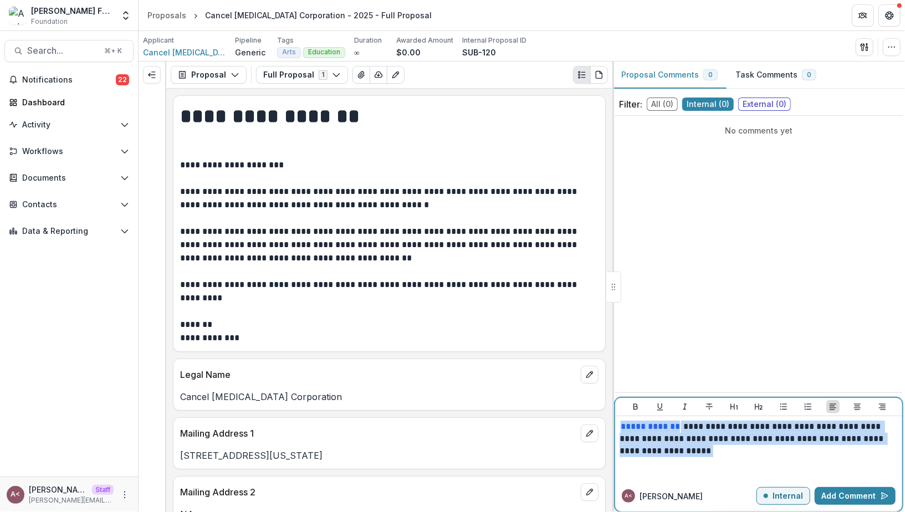
drag, startPoint x: 623, startPoint y: 428, endPoint x: 612, endPoint y: 402, distance: 28.3
click at [612, 402] on div "**********" at bounding box center [522, 287] width 766 height 451
click at [168, 14] on div "Proposals" at bounding box center [166, 15] width 39 height 12
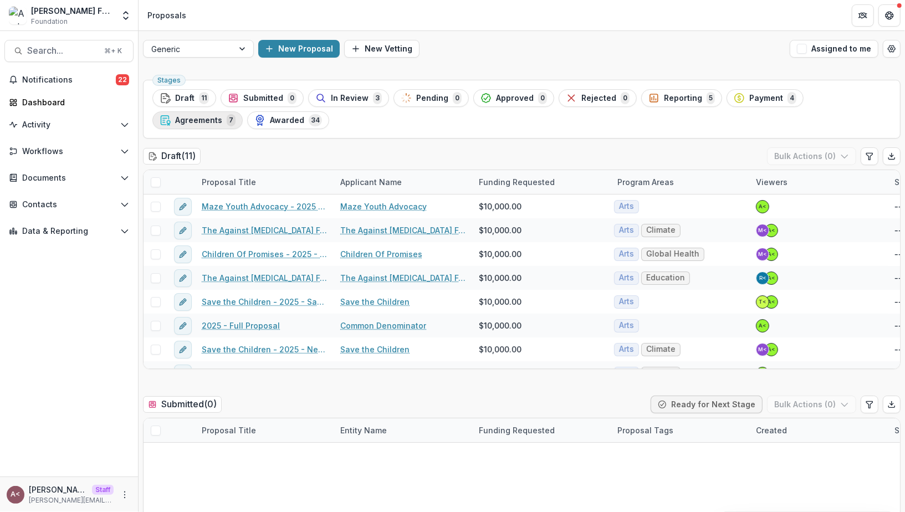
click at [222, 116] on span "Agreements" at bounding box center [198, 120] width 47 height 9
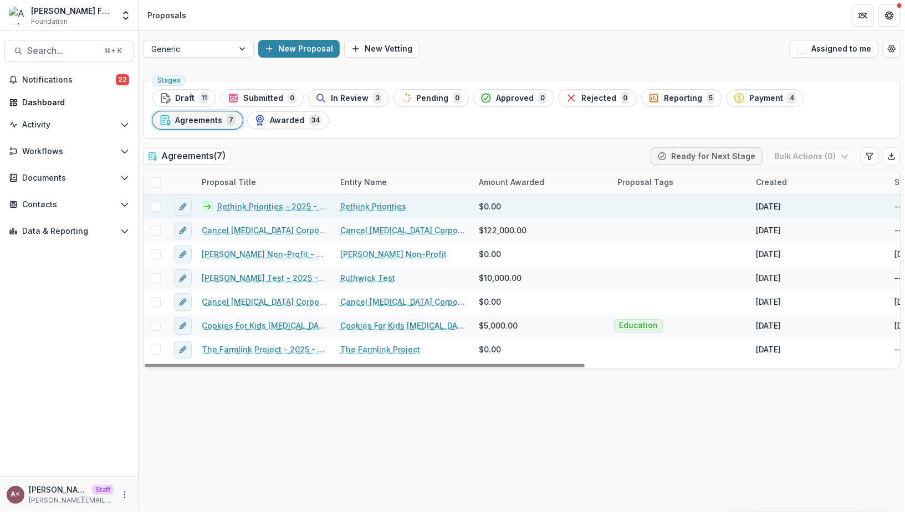
click at [258, 202] on link "Rethink Priorities - 2025 - Full Proposal" at bounding box center [272, 207] width 110 height 12
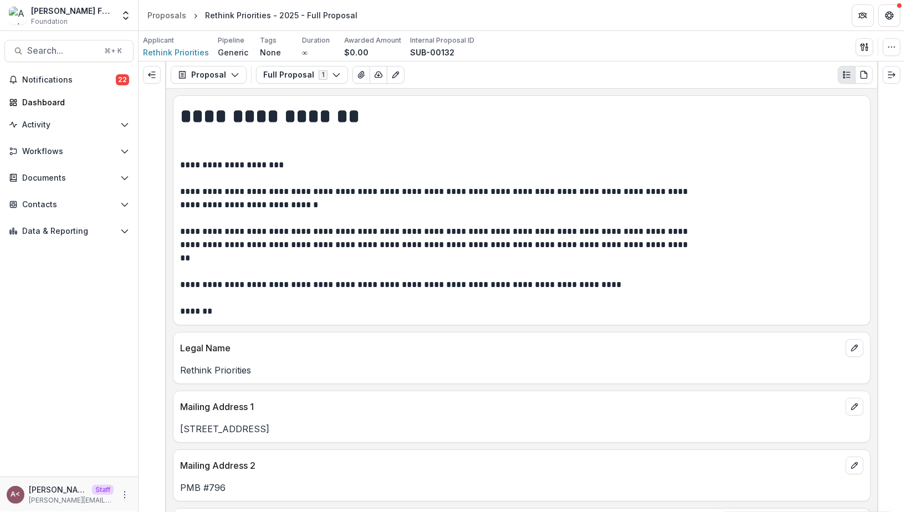
click at [425, 180] on p "**********" at bounding box center [437, 238] width 515 height 160
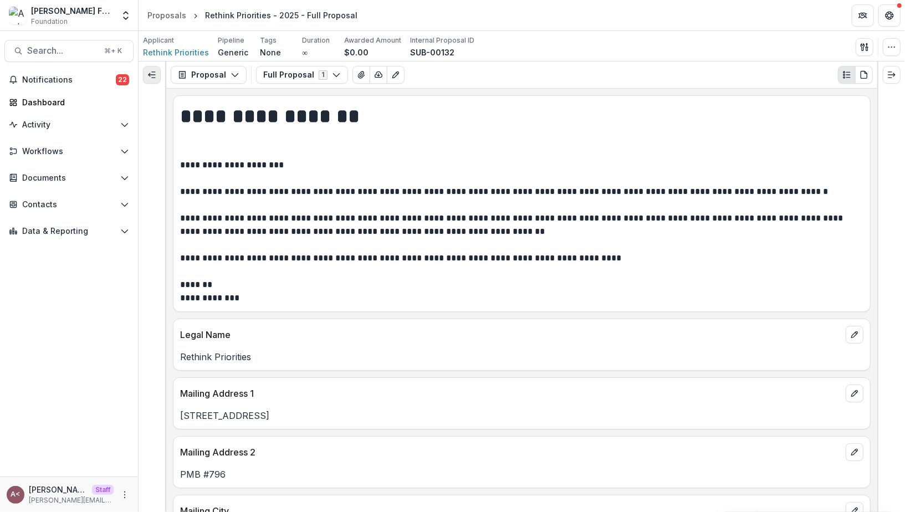
click at [149, 81] on button "Expand left" at bounding box center [152, 75] width 18 height 18
click at [107, 272] on div "Notifications 22 Dashboard Activity Tasks Workflows Nominations Proposals Form …" at bounding box center [69, 274] width 138 height 406
click at [204, 76] on button "Proposal" at bounding box center [209, 75] width 76 height 18
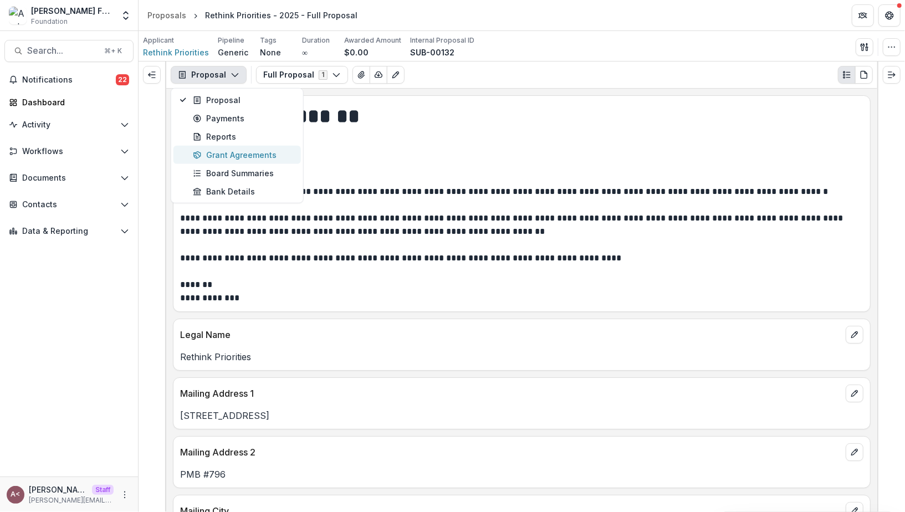
click at [244, 155] on div "Grant Agreements" at bounding box center [243, 155] width 101 height 12
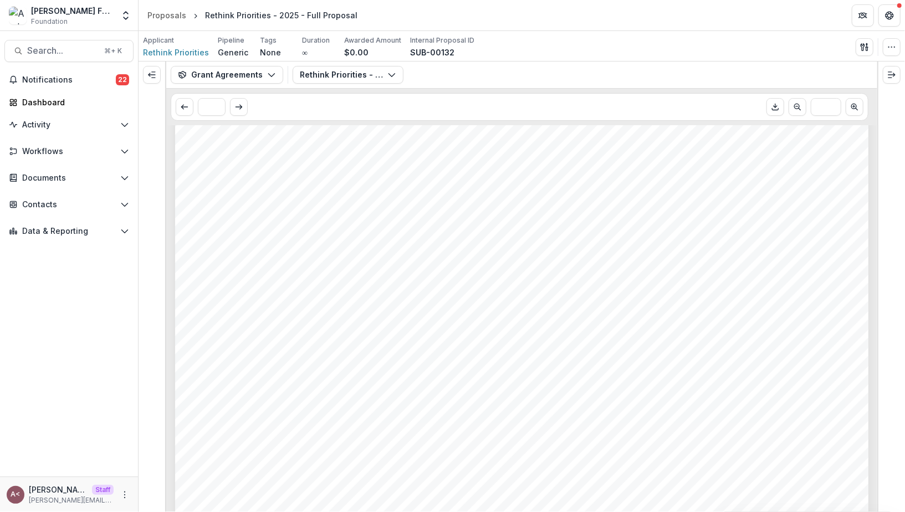
scroll to position [1562, 0]
click at [800, 108] on icon "Scroll to previous page" at bounding box center [797, 107] width 9 height 9
type input "**"
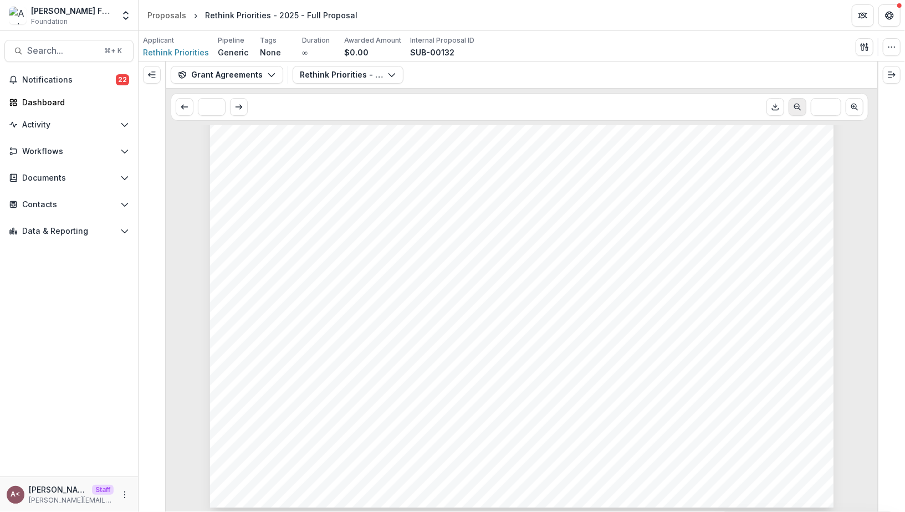
scroll to position [1387, 0]
drag, startPoint x: 807, startPoint y: 263, endPoint x: 815, endPoint y: 254, distance: 11.4
click at [807, 263] on div "The Grantee has failed to make substantial progress in the completion of the pr…" at bounding box center [522, 68] width 624 height 882
click at [888, 76] on icon "Expand right" at bounding box center [891, 74] width 9 height 9
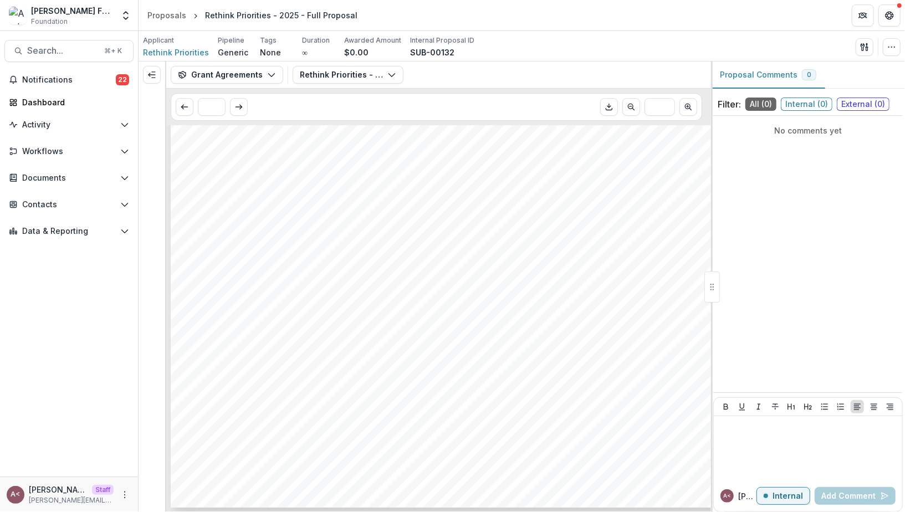
scroll to position [964, 0]
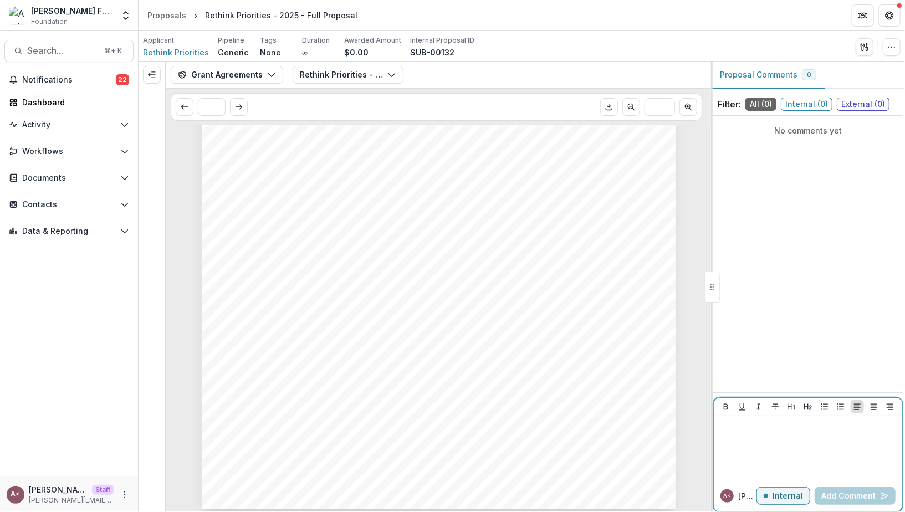
click at [749, 450] on div at bounding box center [808, 448] width 180 height 55
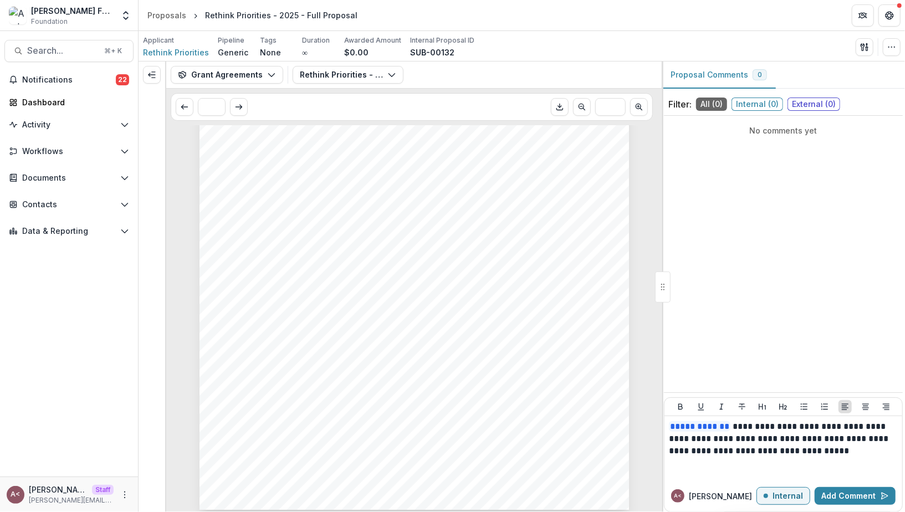
scroll to position [838, 0]
drag, startPoint x: 715, startPoint y: 283, endPoint x: 398, endPoint y: 4, distance: 421.7
